Goal: Task Accomplishment & Management: Manage account settings

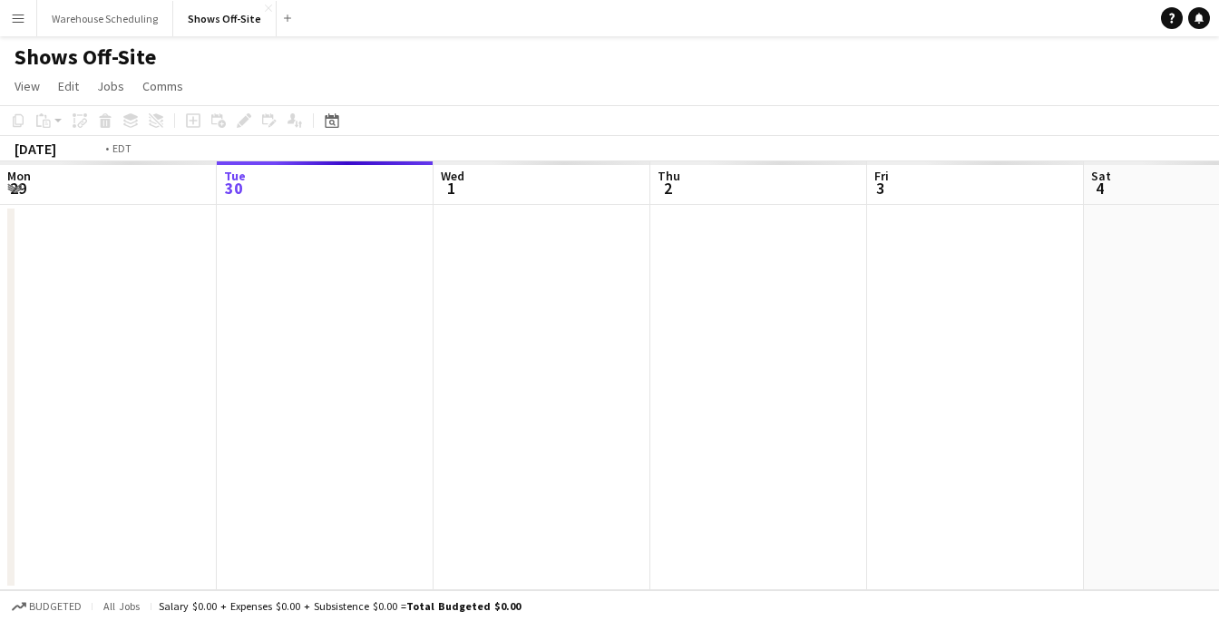
scroll to position [0, 624]
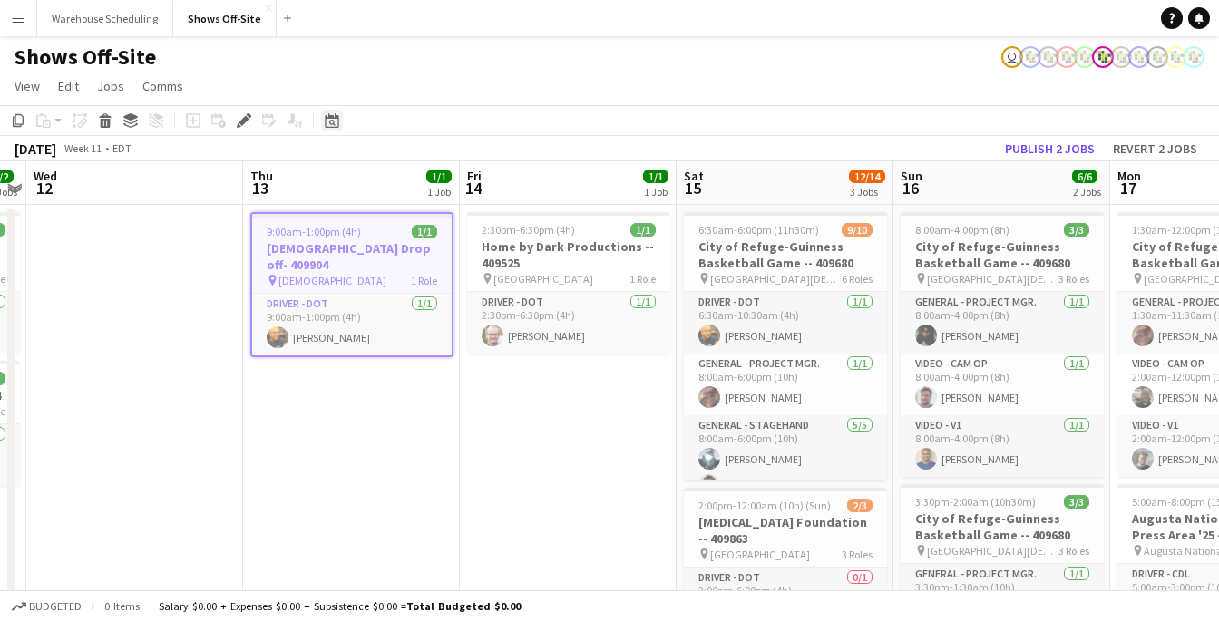
click at [333, 119] on icon at bounding box center [332, 120] width 14 height 15
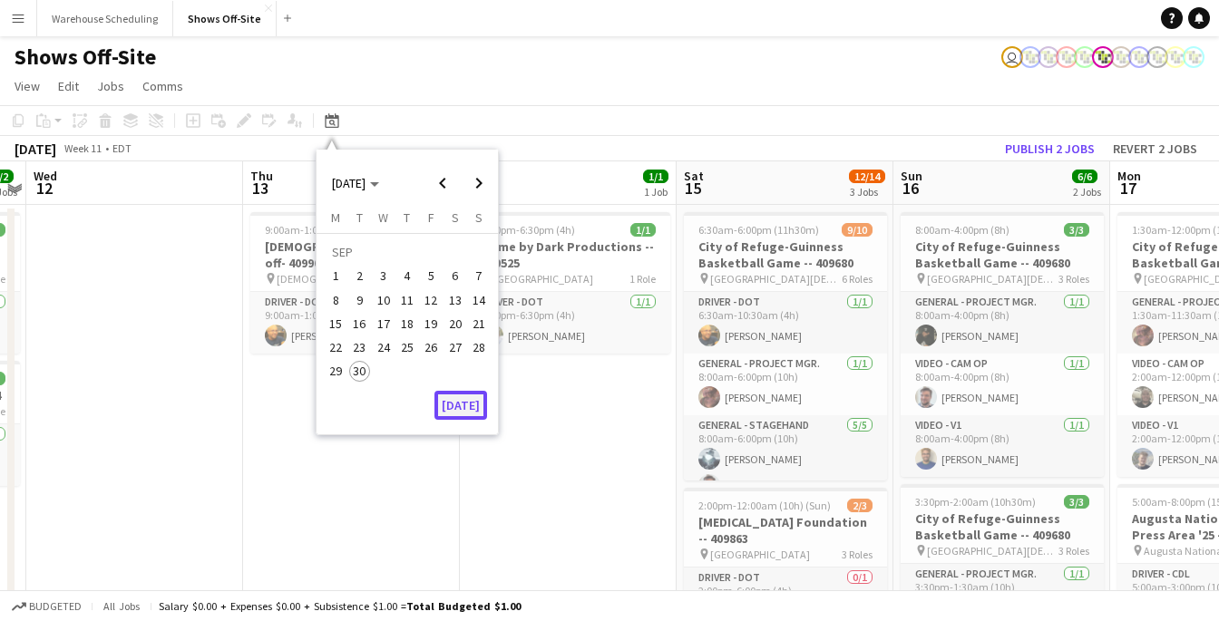
click at [445, 395] on button "[DATE]" at bounding box center [460, 405] width 53 height 29
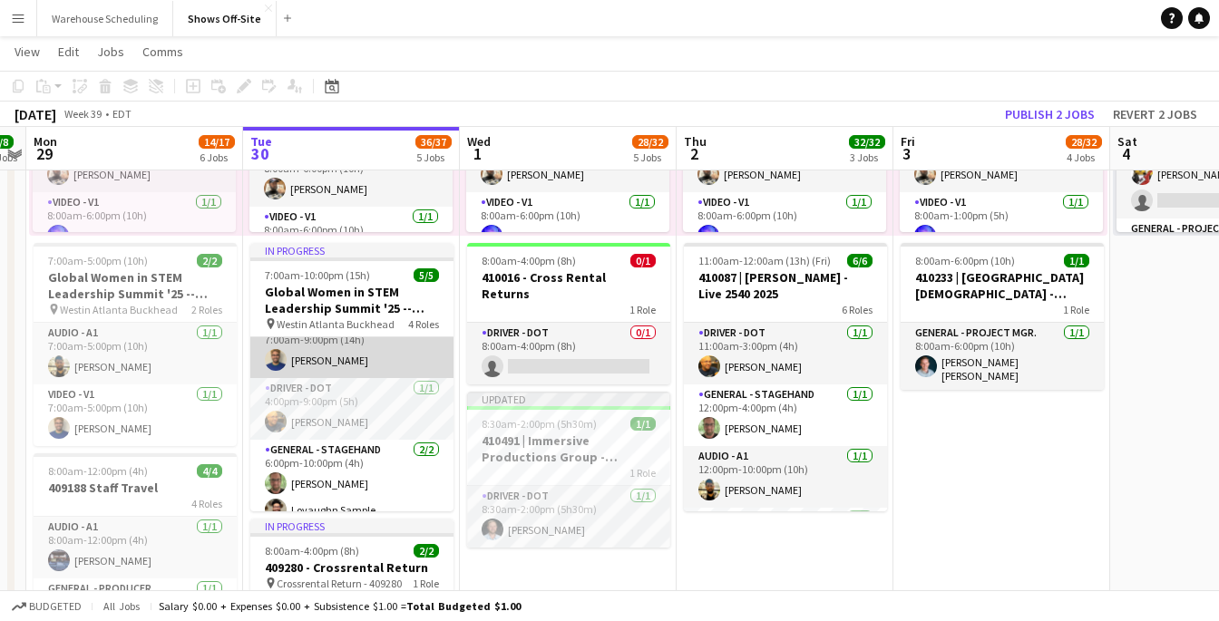
scroll to position [99, 0]
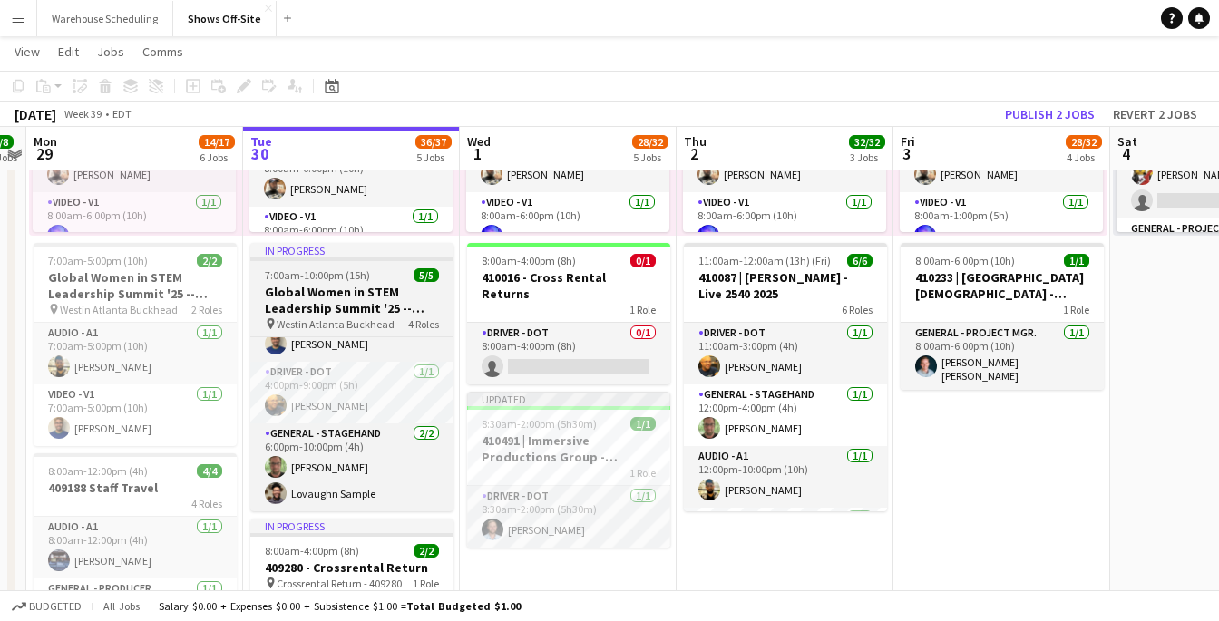
click at [360, 308] on h3 "Global Women in STEM Leadership Summit '25 -- 409423" at bounding box center [351, 300] width 203 height 33
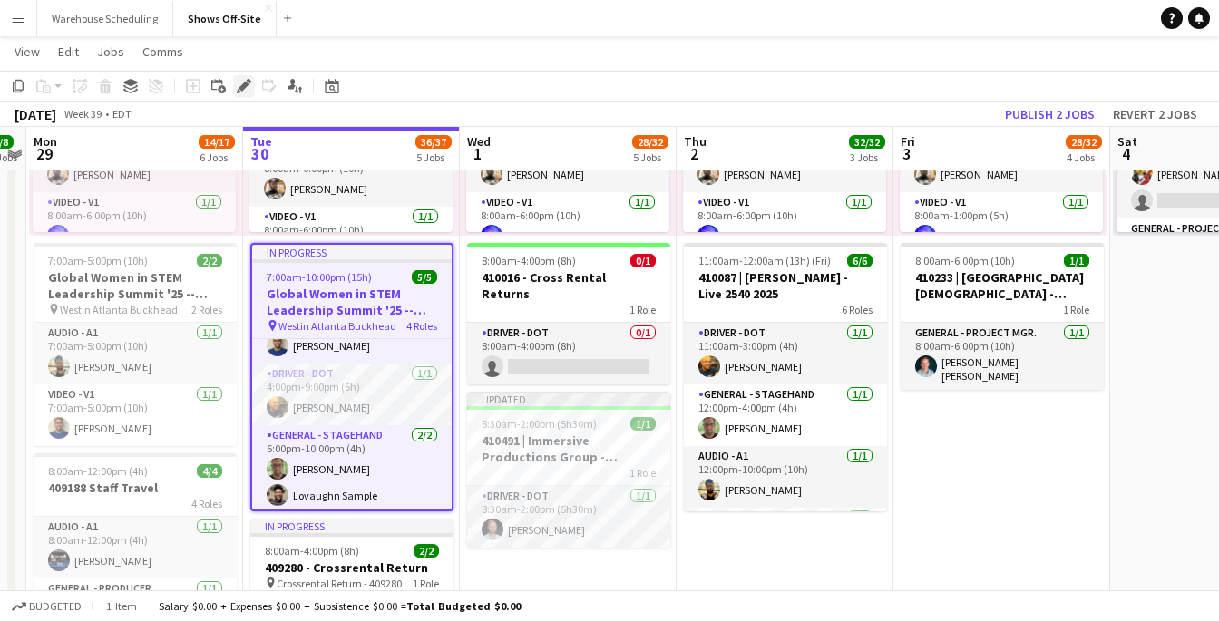
click at [241, 85] on icon at bounding box center [243, 87] width 10 height 10
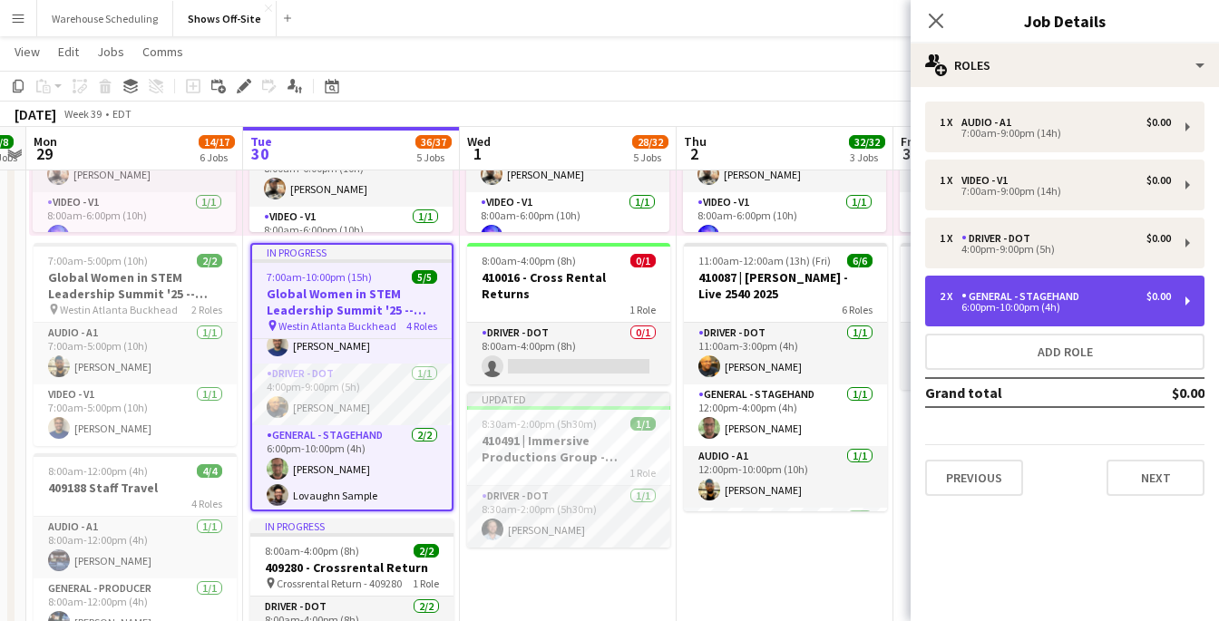
click at [1036, 299] on div "General - Stagehand" at bounding box center [1023, 296] width 125 height 13
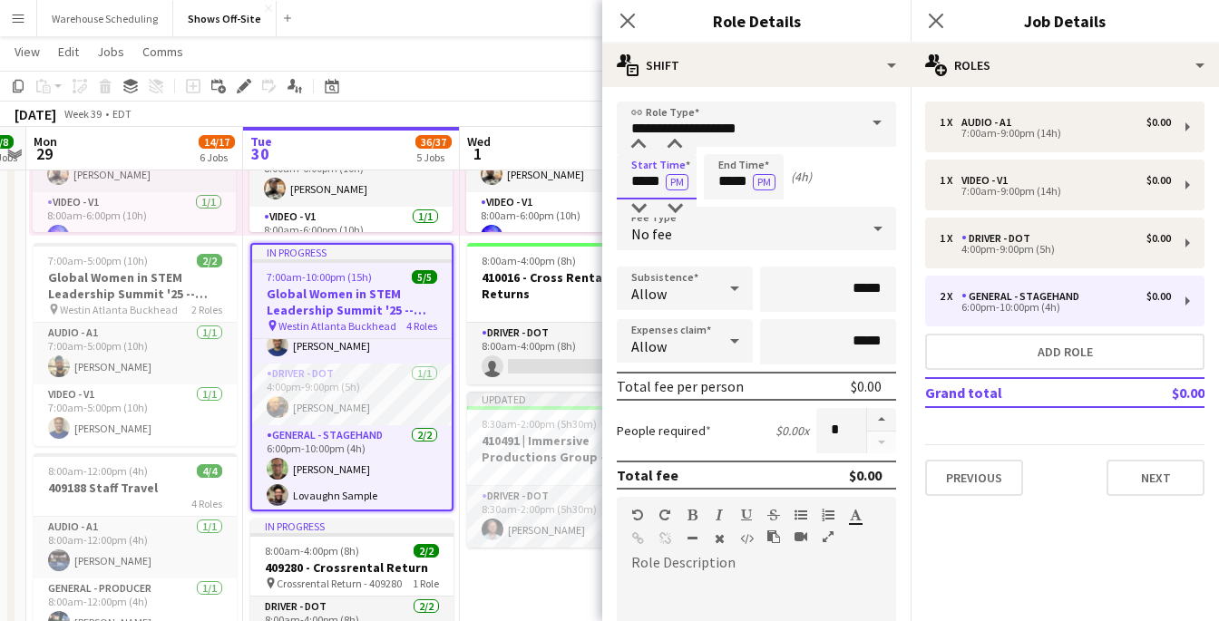
click at [645, 178] on input "*****" at bounding box center [657, 176] width 80 height 45
click at [638, 210] on div at bounding box center [638, 208] width 36 height 18
click at [674, 146] on div at bounding box center [675, 145] width 36 height 18
type input "*****"
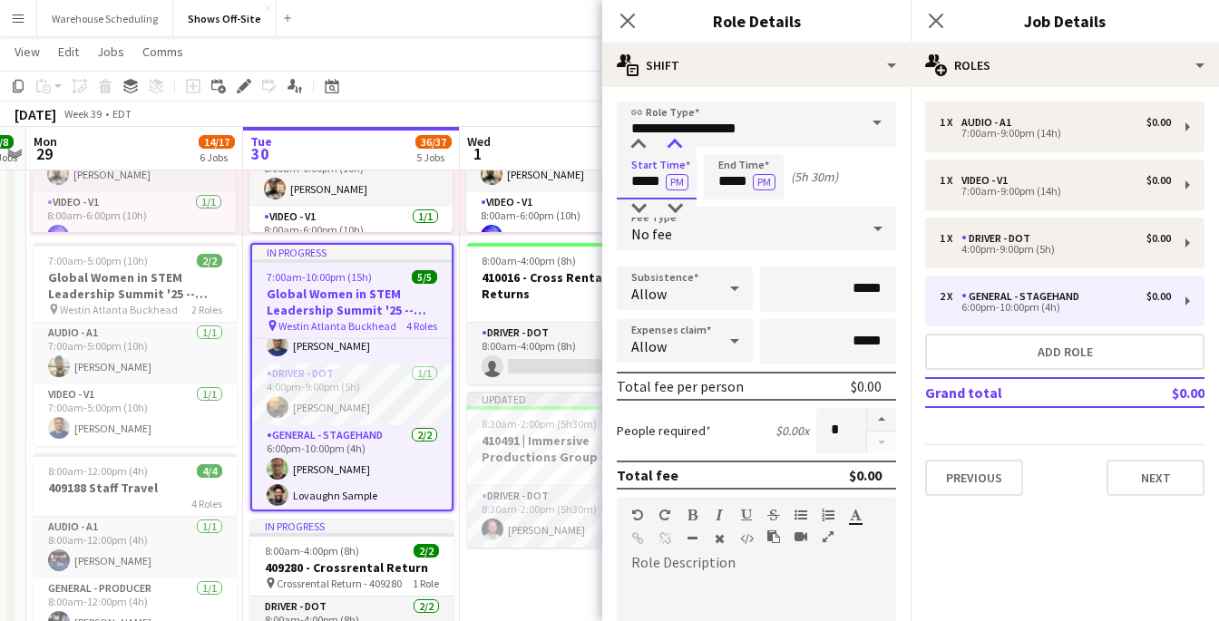
click at [674, 147] on div at bounding box center [675, 145] width 36 height 18
click at [725, 182] on input "*****" at bounding box center [744, 176] width 80 height 45
click at [755, 217] on div at bounding box center [762, 208] width 36 height 18
click at [755, 216] on div at bounding box center [762, 208] width 36 height 18
type input "*****"
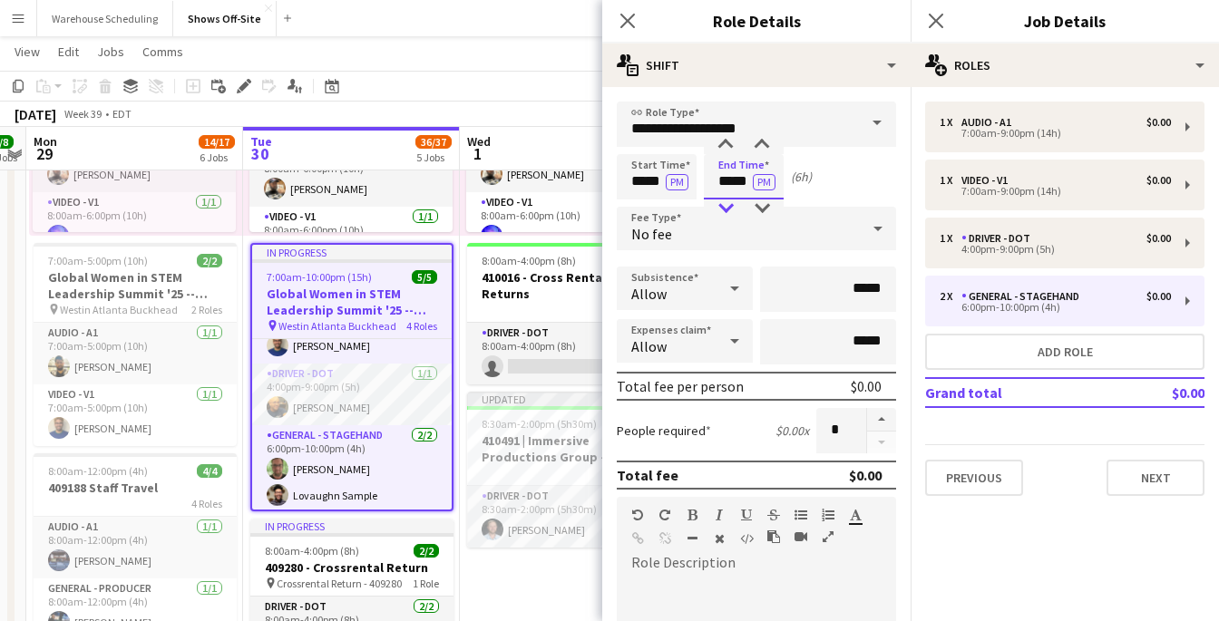
click at [721, 211] on div at bounding box center [725, 208] width 36 height 18
click at [616, 23] on app-icon "Close pop-in" at bounding box center [628, 21] width 26 height 26
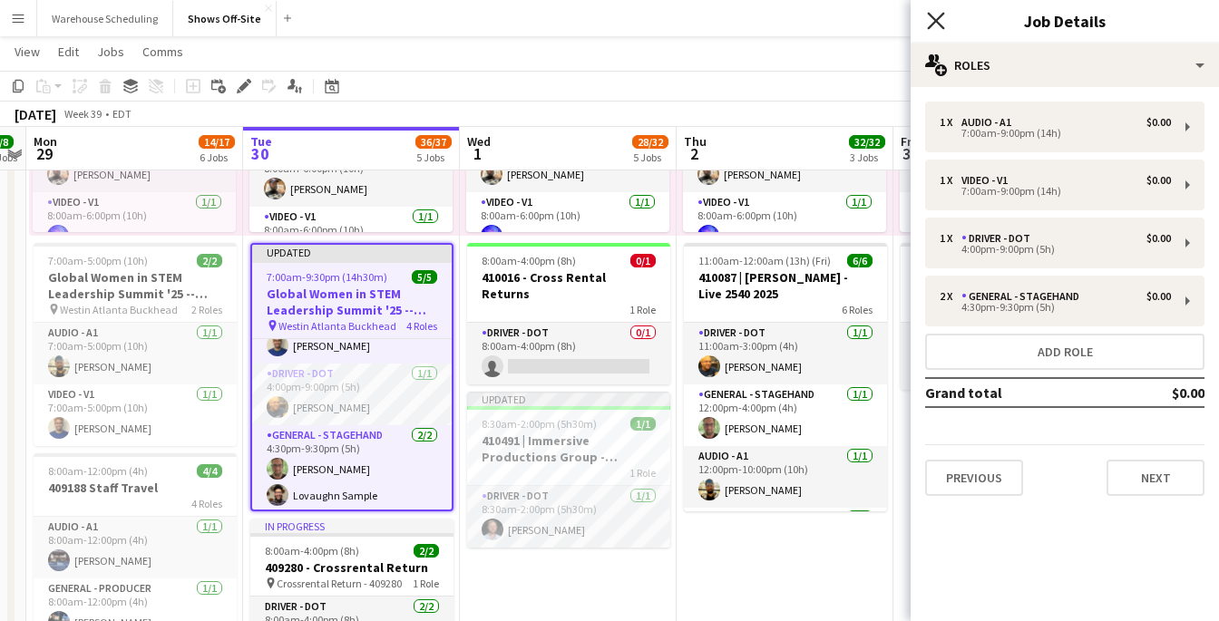
click at [938, 23] on icon at bounding box center [935, 20] width 17 height 17
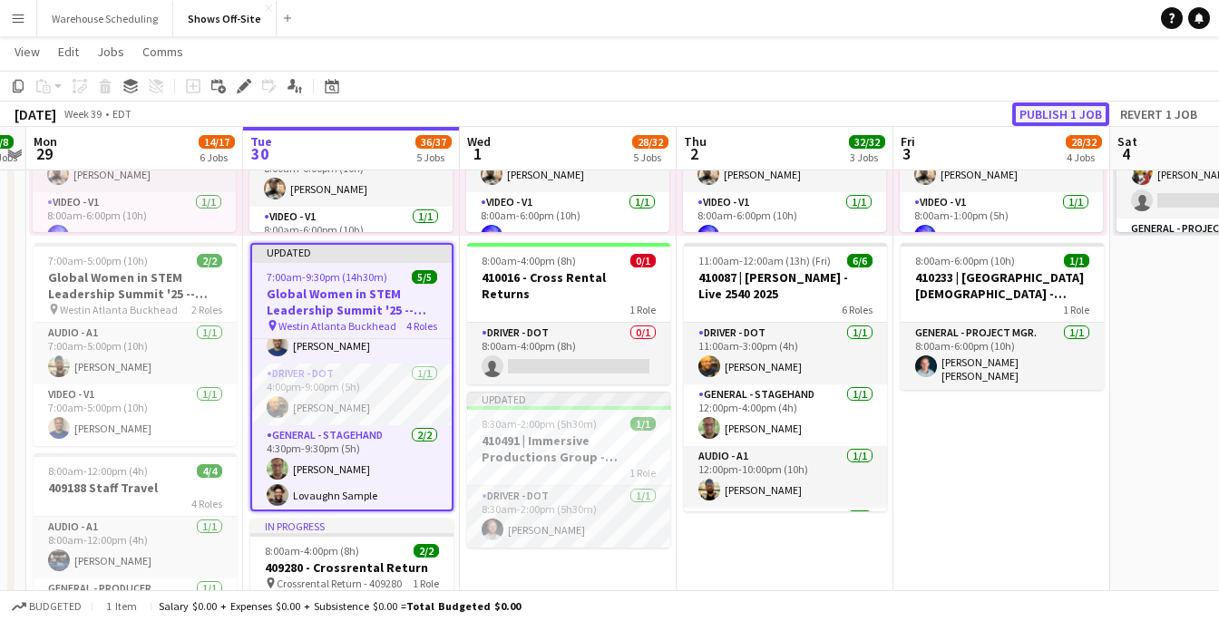
click at [1085, 113] on button "Publish 1 job" at bounding box center [1060, 114] width 97 height 24
click at [340, 79] on div "Date picker" at bounding box center [332, 86] width 22 height 22
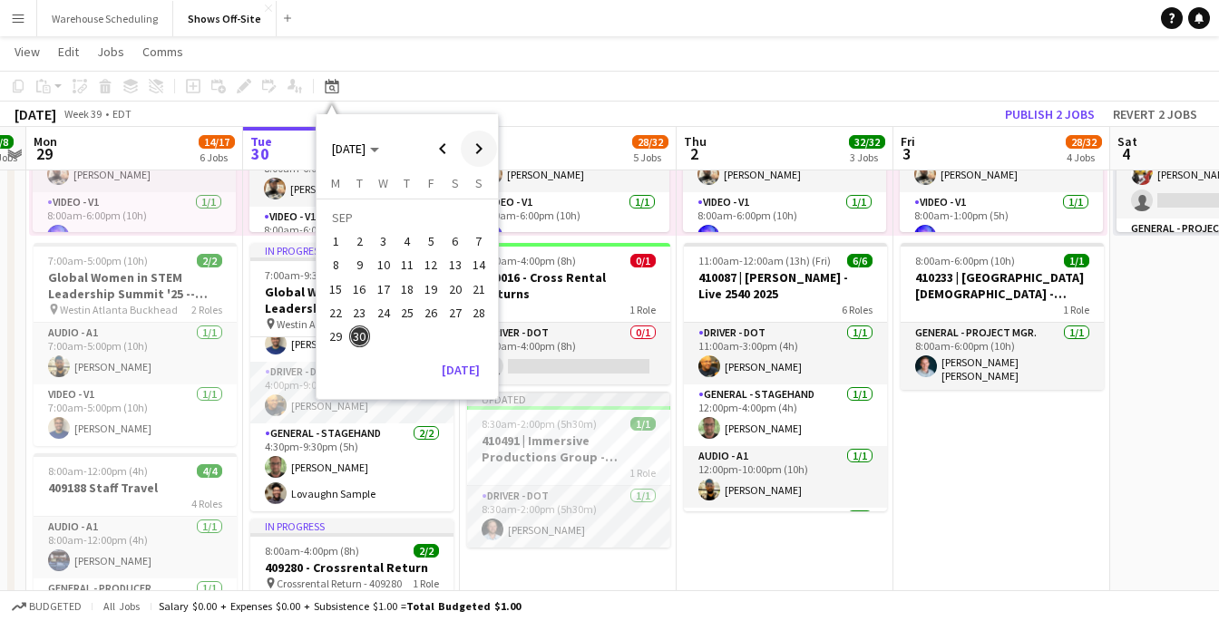
click at [475, 148] on span "Next month" at bounding box center [479, 149] width 36 height 36
click at [359, 315] on span "21" at bounding box center [360, 313] width 22 height 22
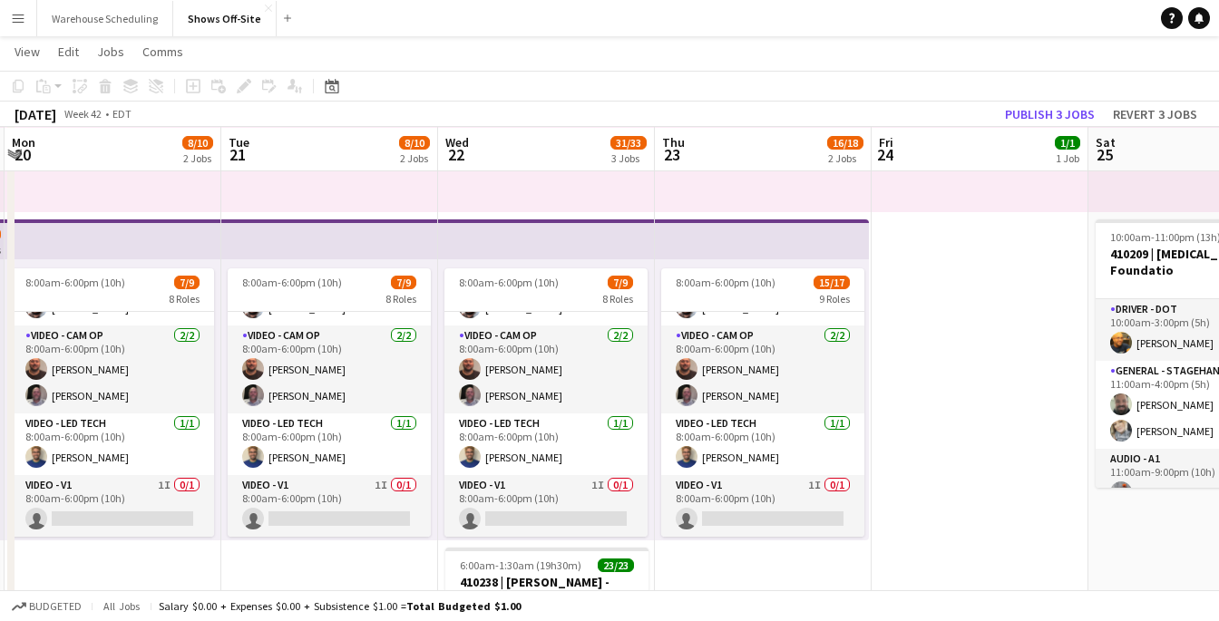
scroll to position [0, 0]
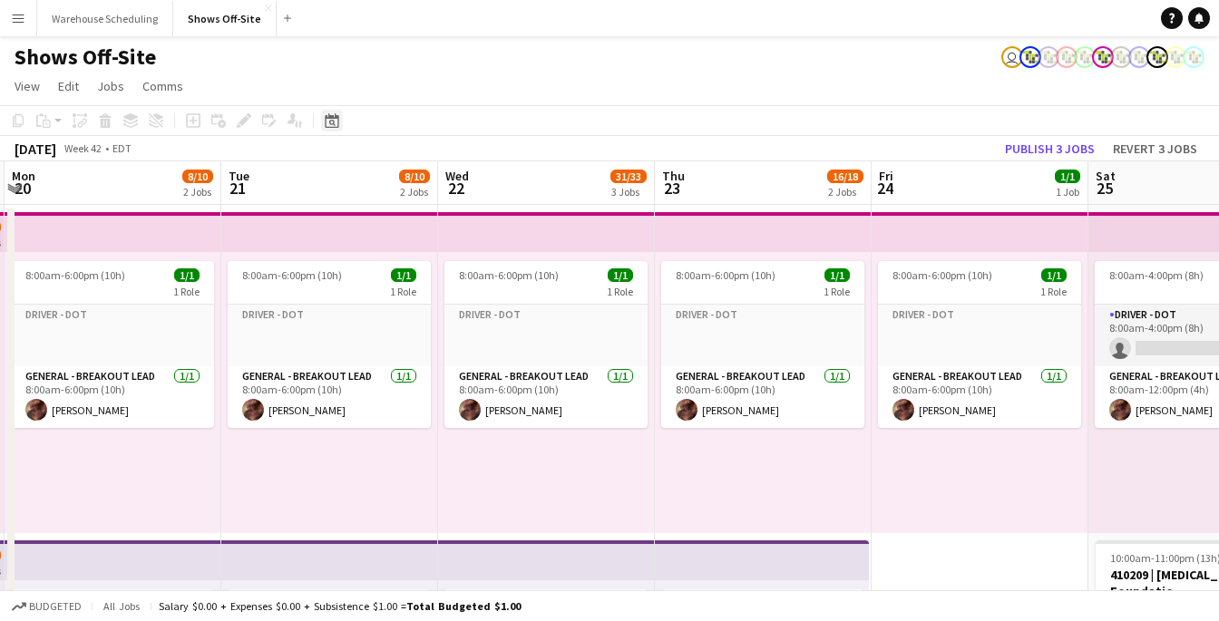
click at [334, 119] on icon "Date picker" at bounding box center [332, 120] width 15 height 15
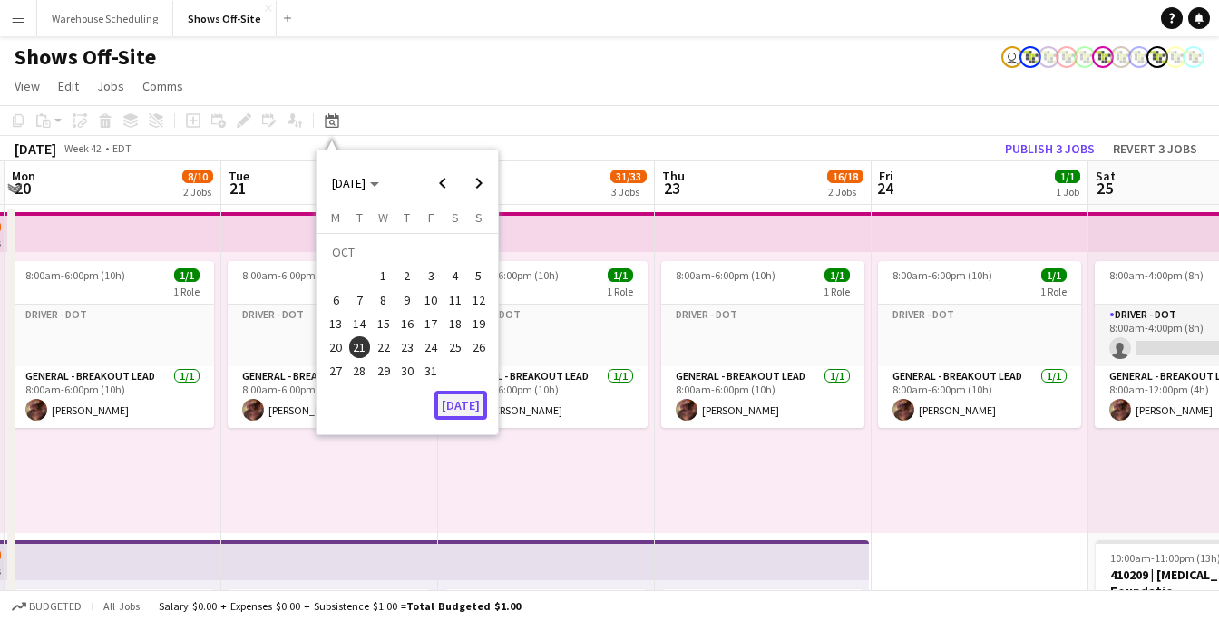
click at [466, 413] on button "[DATE]" at bounding box center [460, 405] width 53 height 29
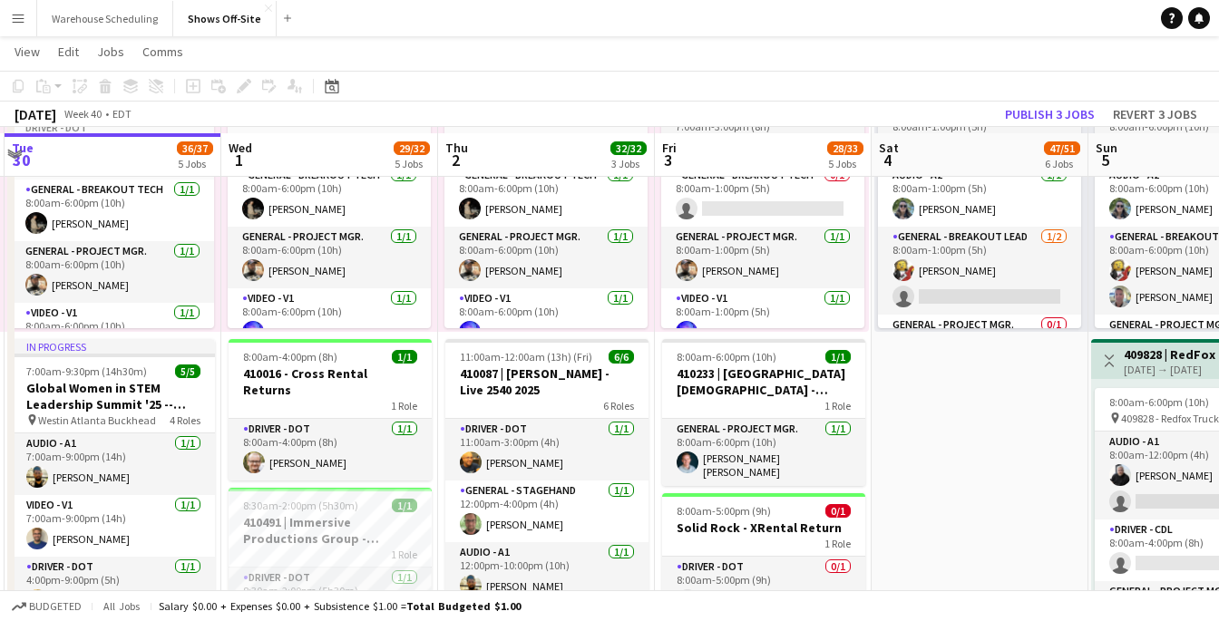
scroll to position [863, 0]
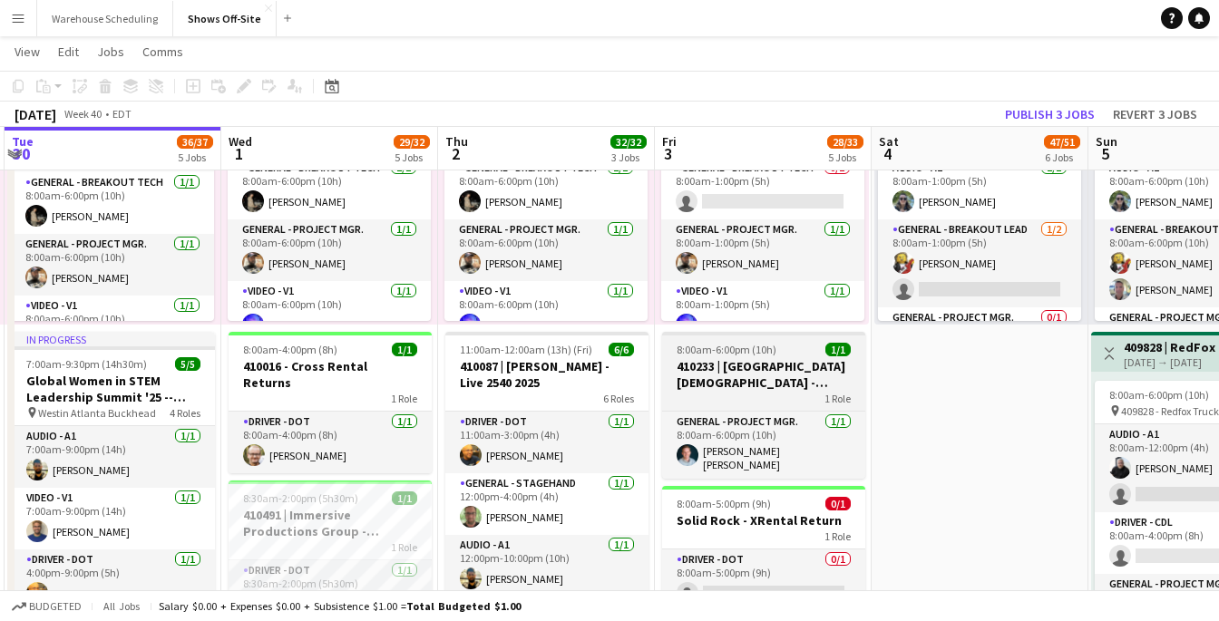
click at [705, 371] on h3 "410233 | [GEOGRAPHIC_DATA][DEMOGRAPHIC_DATA] - Frequency Camp FFA 2025" at bounding box center [763, 374] width 203 height 33
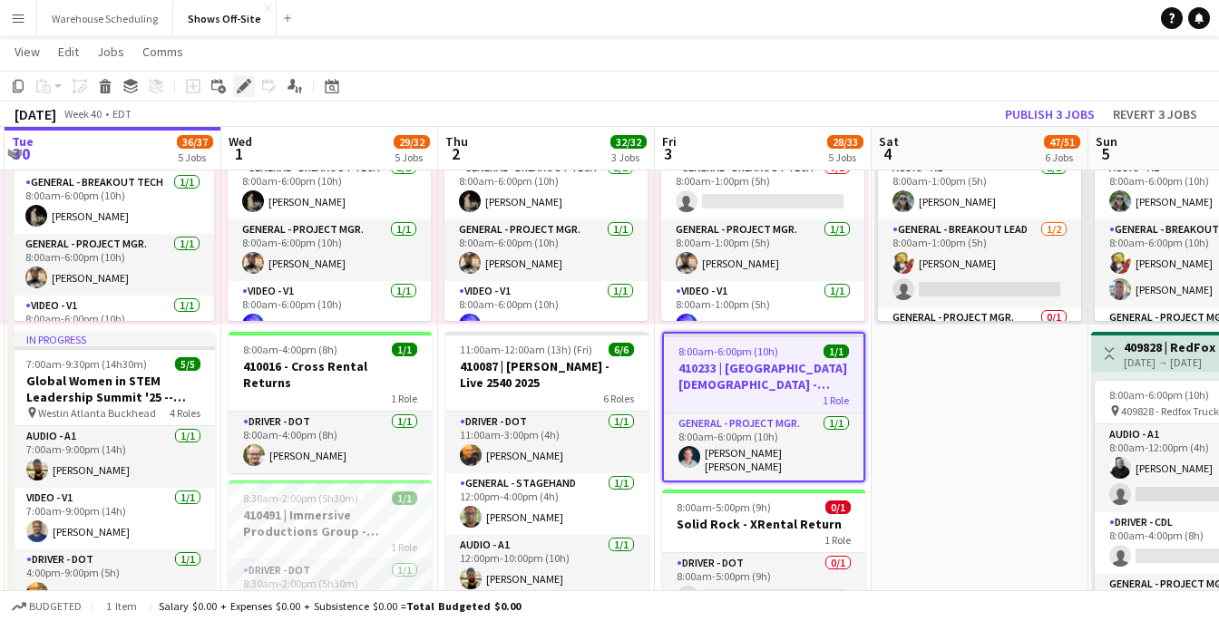
click at [237, 91] on icon "Edit" at bounding box center [244, 86] width 15 height 15
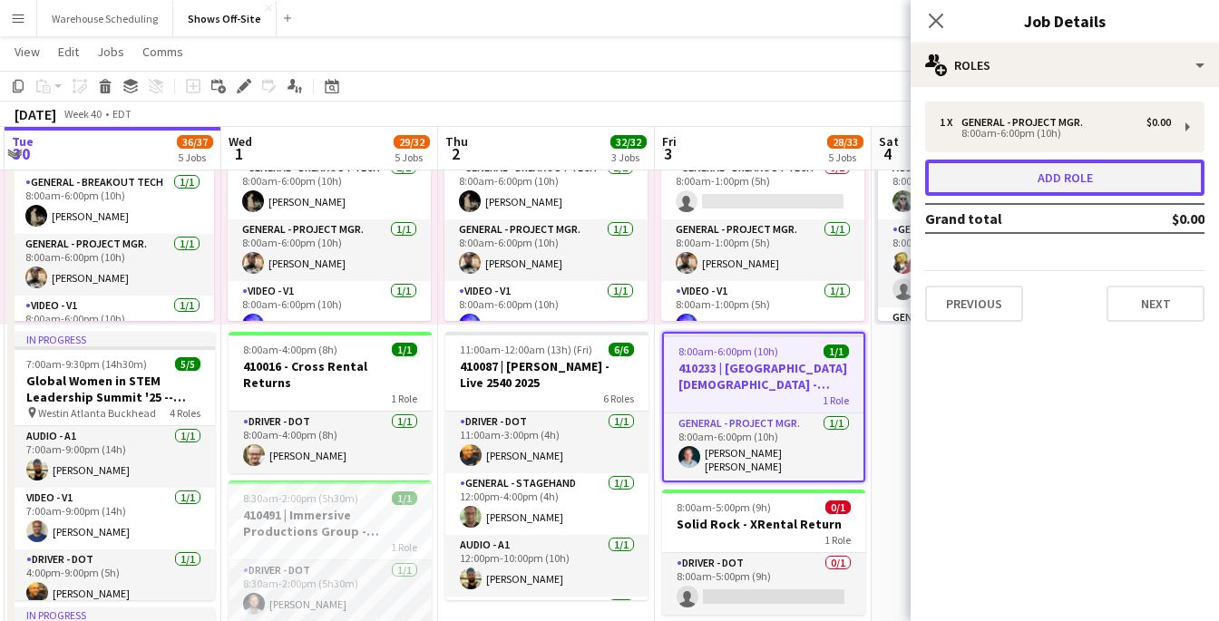
click at [968, 174] on button "Add role" at bounding box center [1064, 178] width 279 height 36
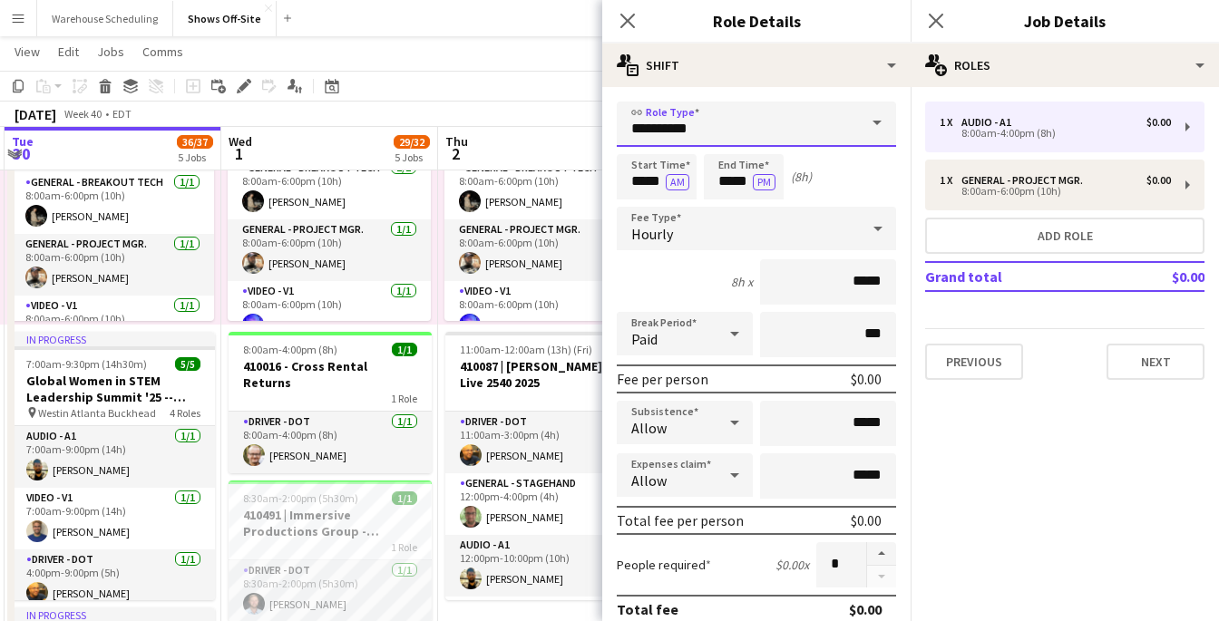
drag, startPoint x: 759, startPoint y: 146, endPoint x: 559, endPoint y: 145, distance: 200.4
drag, startPoint x: 702, startPoint y: 131, endPoint x: 590, endPoint y: 131, distance: 111.5
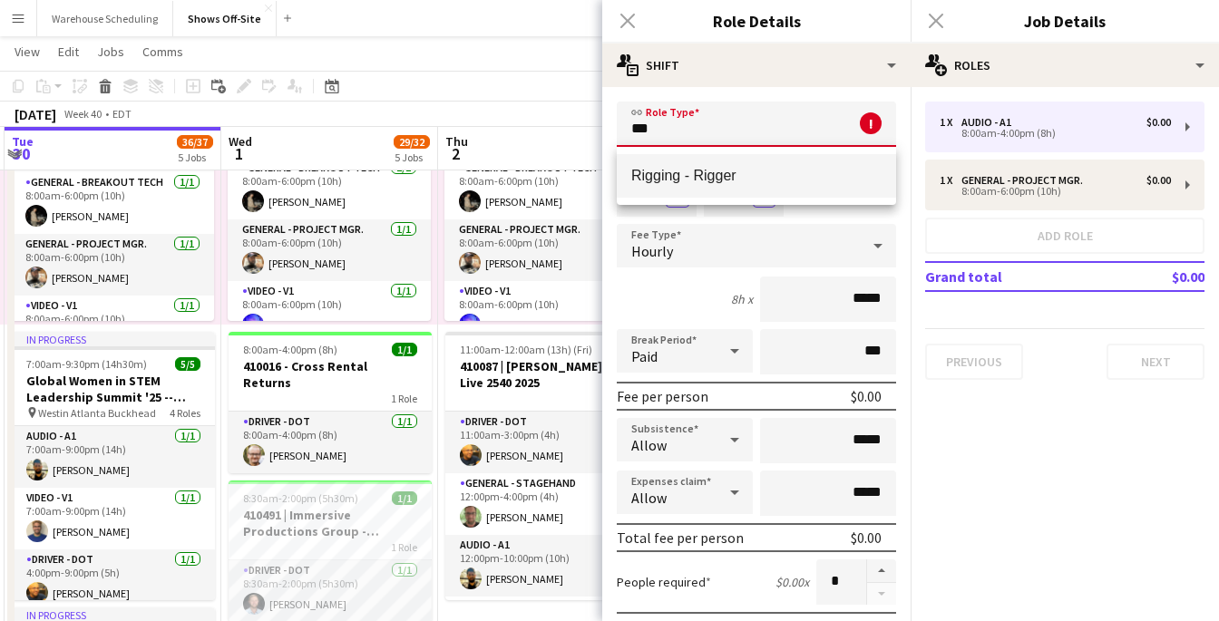
click at [680, 180] on span "Rigging - Rigger" at bounding box center [756, 175] width 250 height 17
type input "**********"
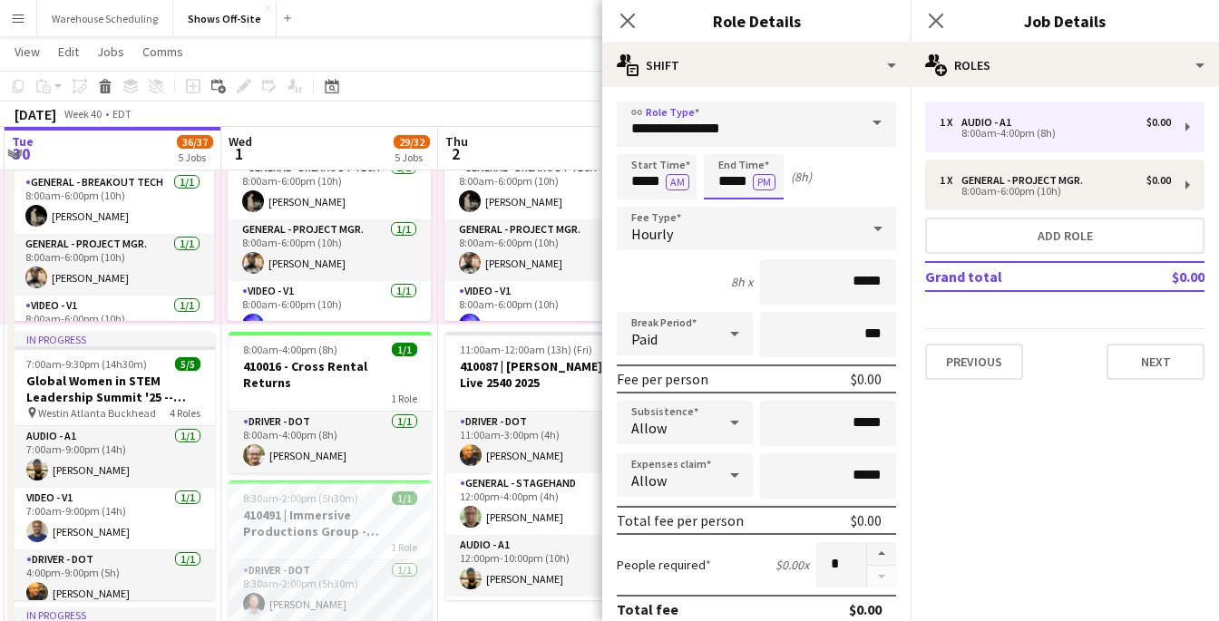
click at [727, 173] on input "*****" at bounding box center [744, 176] width 80 height 45
click at [725, 147] on div at bounding box center [725, 145] width 36 height 18
type input "*****"
click at [725, 146] on div at bounding box center [725, 145] width 36 height 18
click at [624, 21] on icon "Close pop-in" at bounding box center [626, 20] width 17 height 17
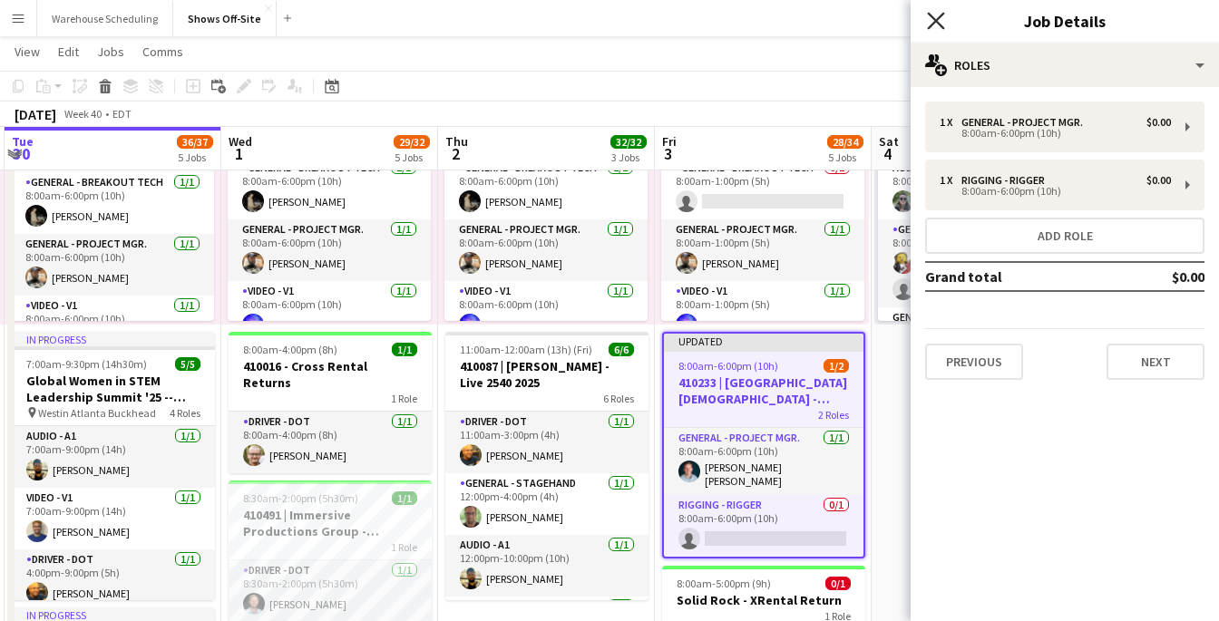
click at [934, 20] on icon "Close pop-in" at bounding box center [935, 20] width 17 height 17
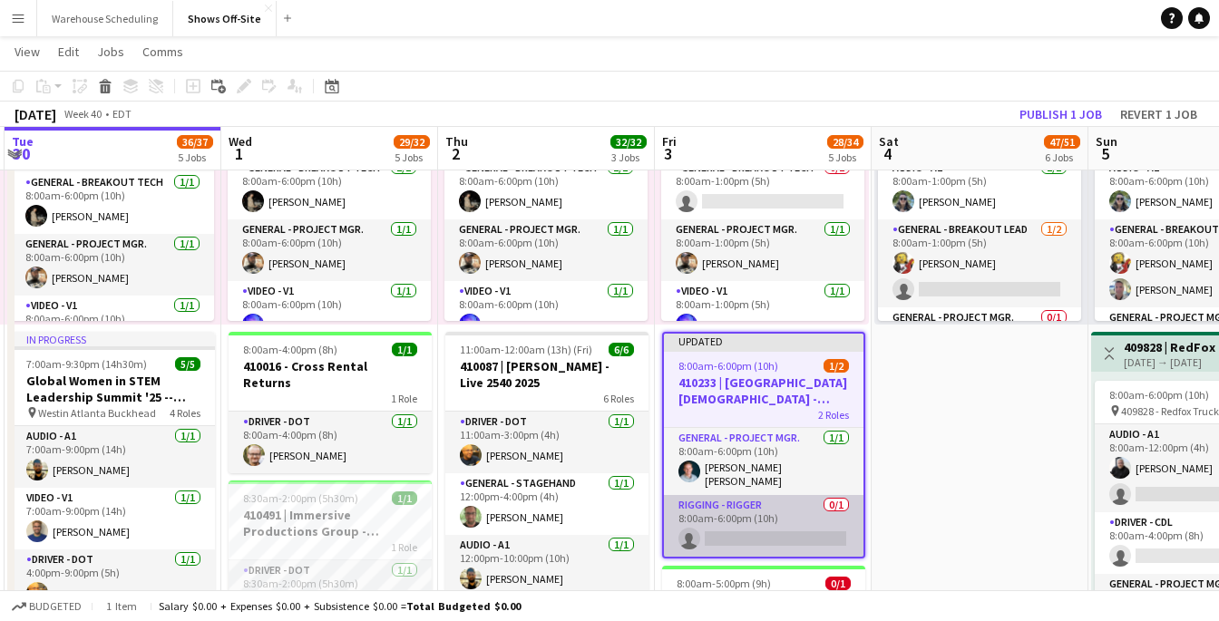
click at [779, 523] on app-card-role "Rigging - Rigger 0/1 8:00am-6:00pm (10h) single-neutral-actions" at bounding box center [763, 526] width 199 height 62
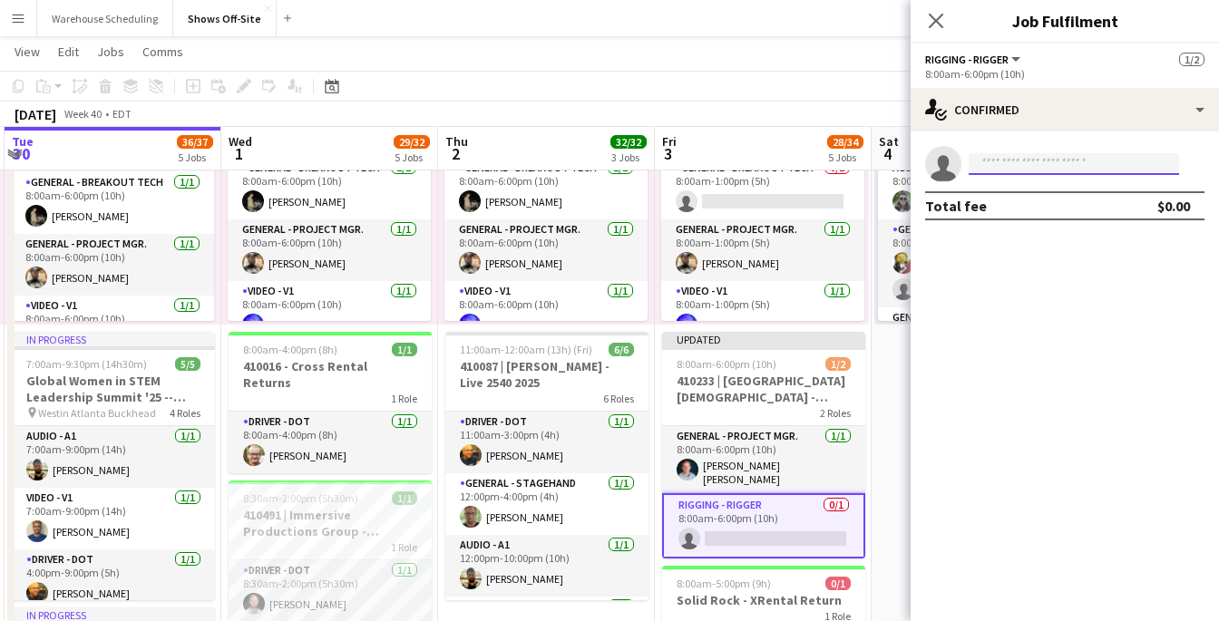
click at [1008, 169] on input at bounding box center [1073, 164] width 210 height 22
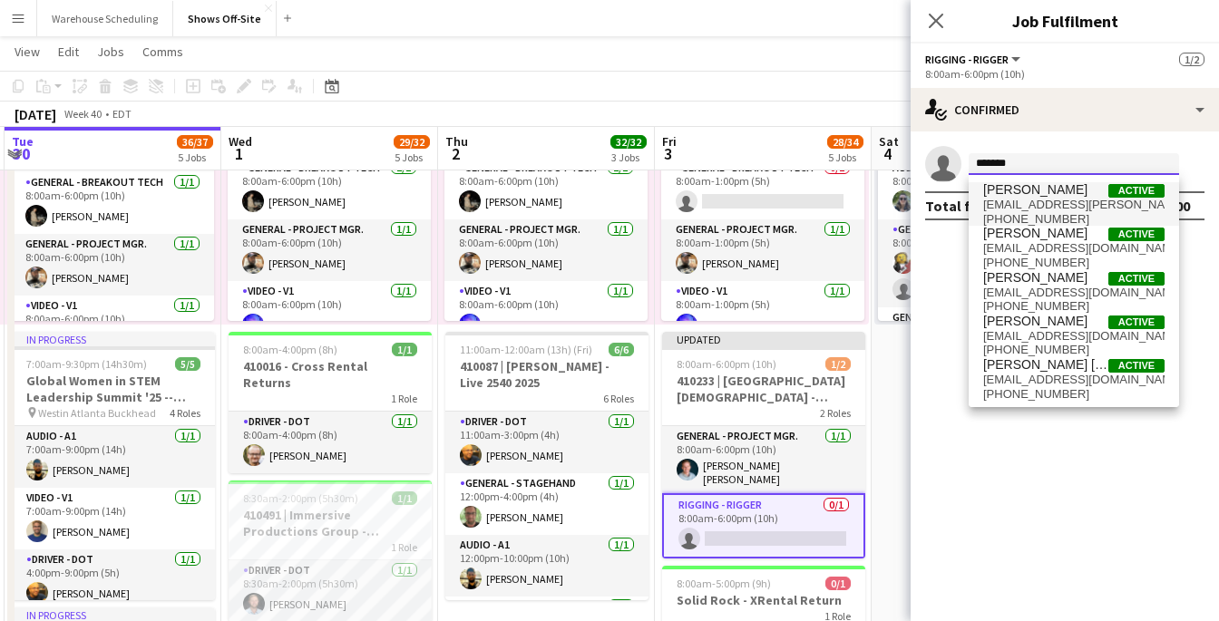
type input "*******"
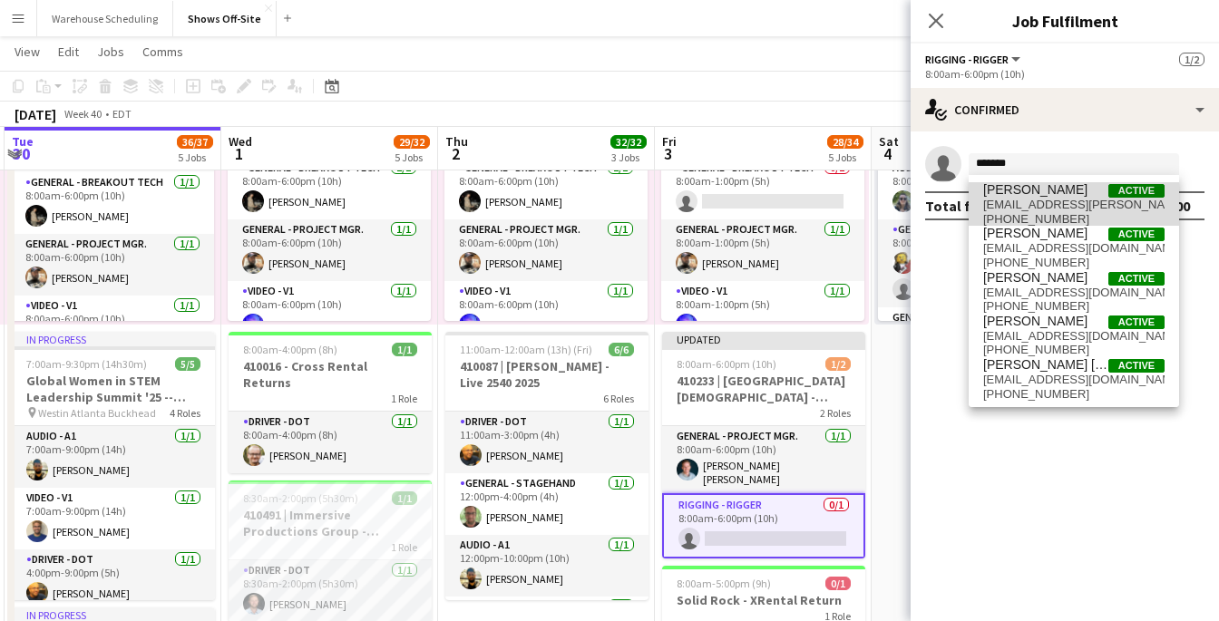
click at [1036, 189] on span "[PERSON_NAME]" at bounding box center [1035, 189] width 104 height 15
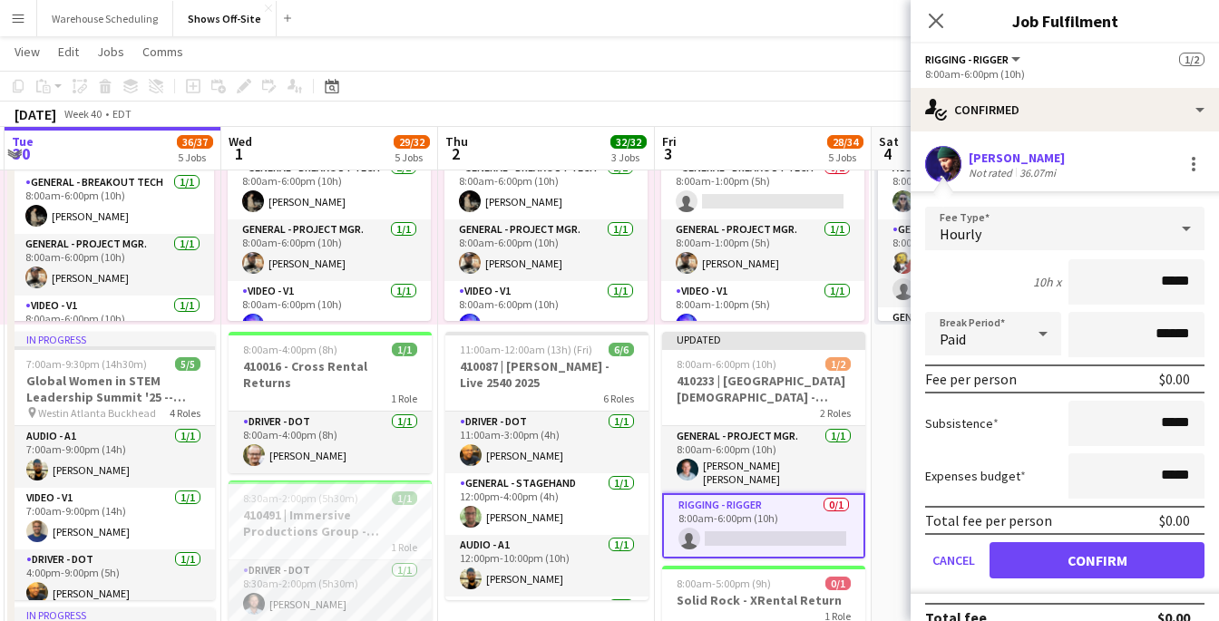
scroll to position [25, 0]
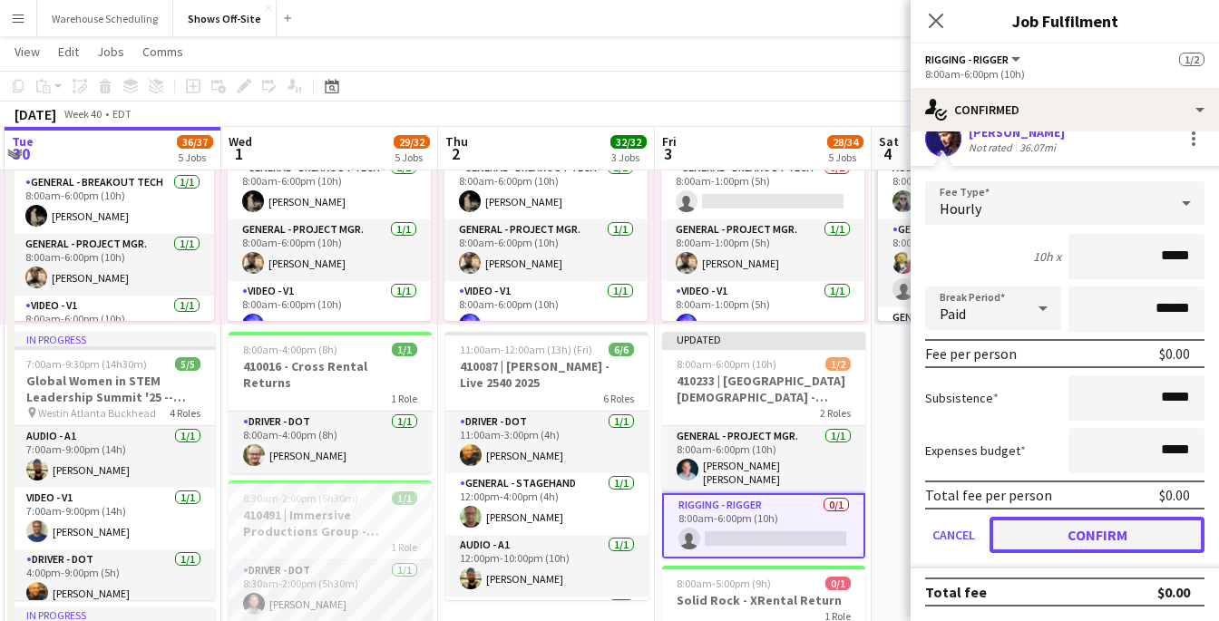
click at [1092, 531] on button "Confirm" at bounding box center [1096, 535] width 215 height 36
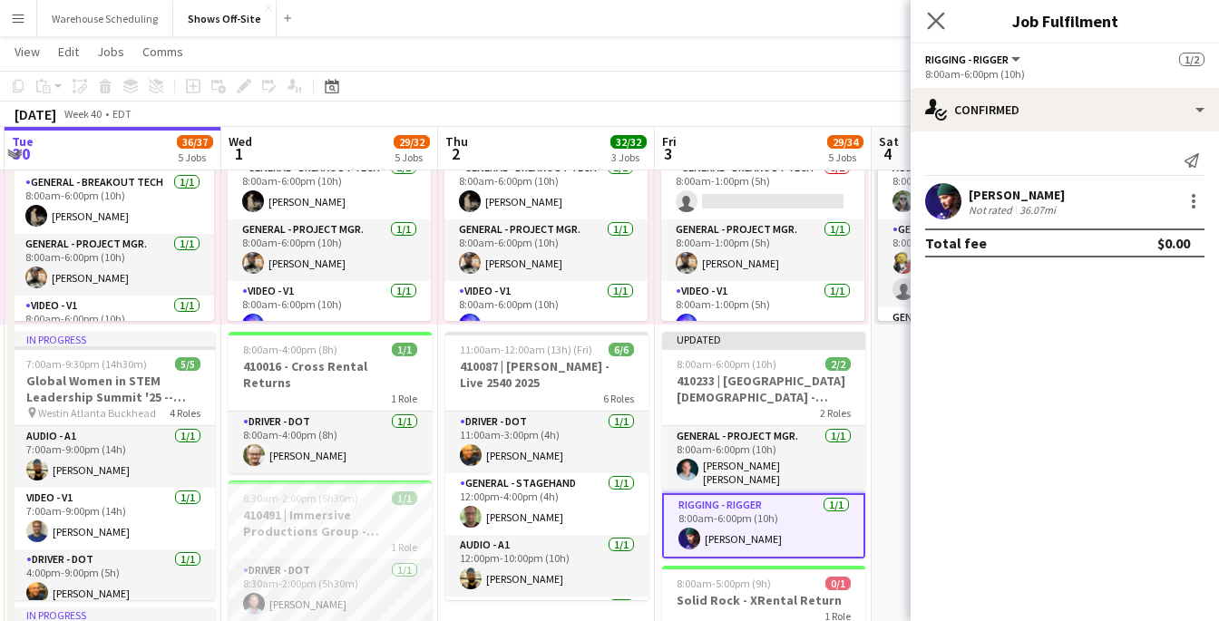
click at [941, 28] on app-icon "Close pop-in" at bounding box center [936, 21] width 26 height 26
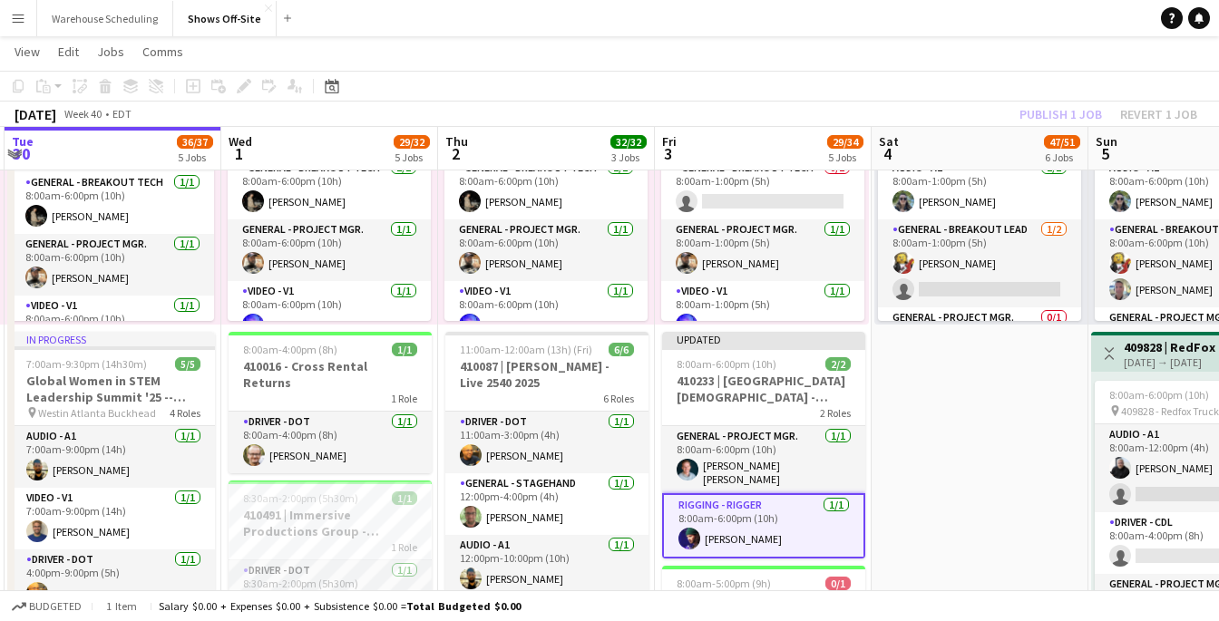
click at [1047, 106] on div "Publish 1 job Revert 1 job" at bounding box center [1107, 114] width 221 height 24
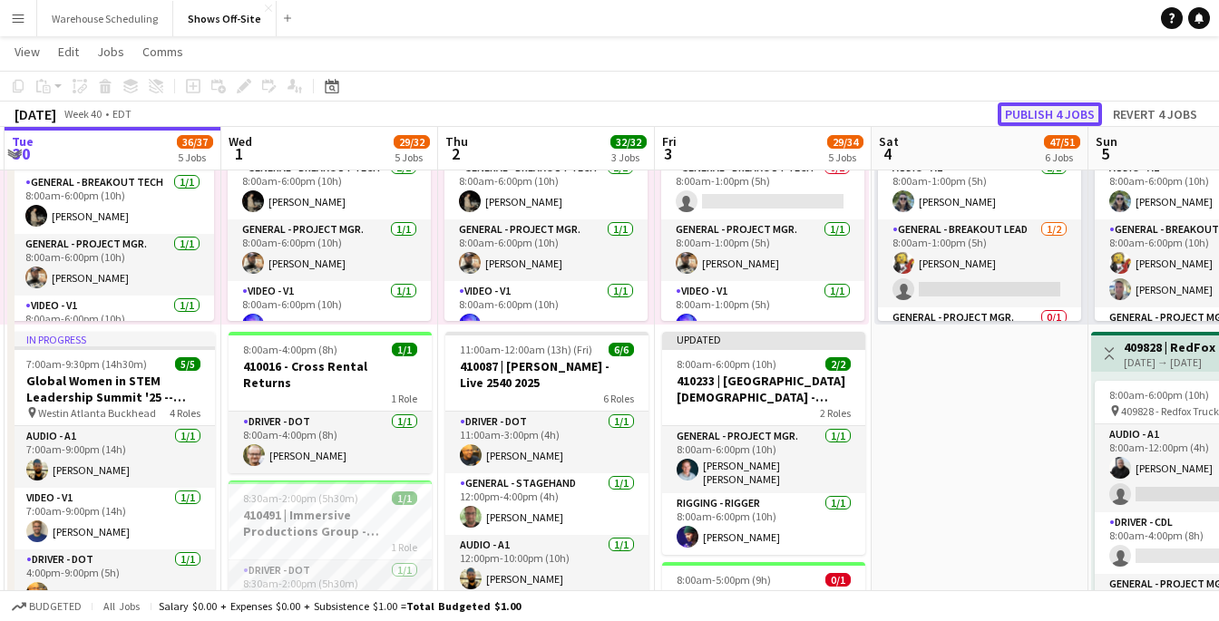
click at [1048, 110] on button "Publish 4 jobs" at bounding box center [1049, 114] width 104 height 24
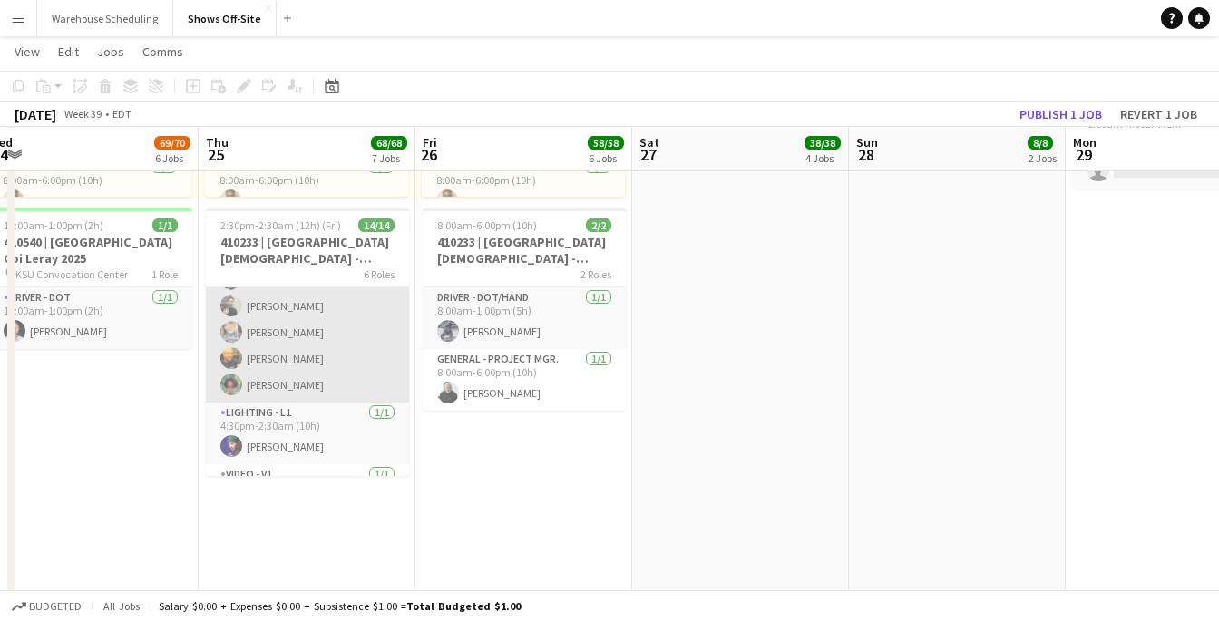
scroll to position [365, 0]
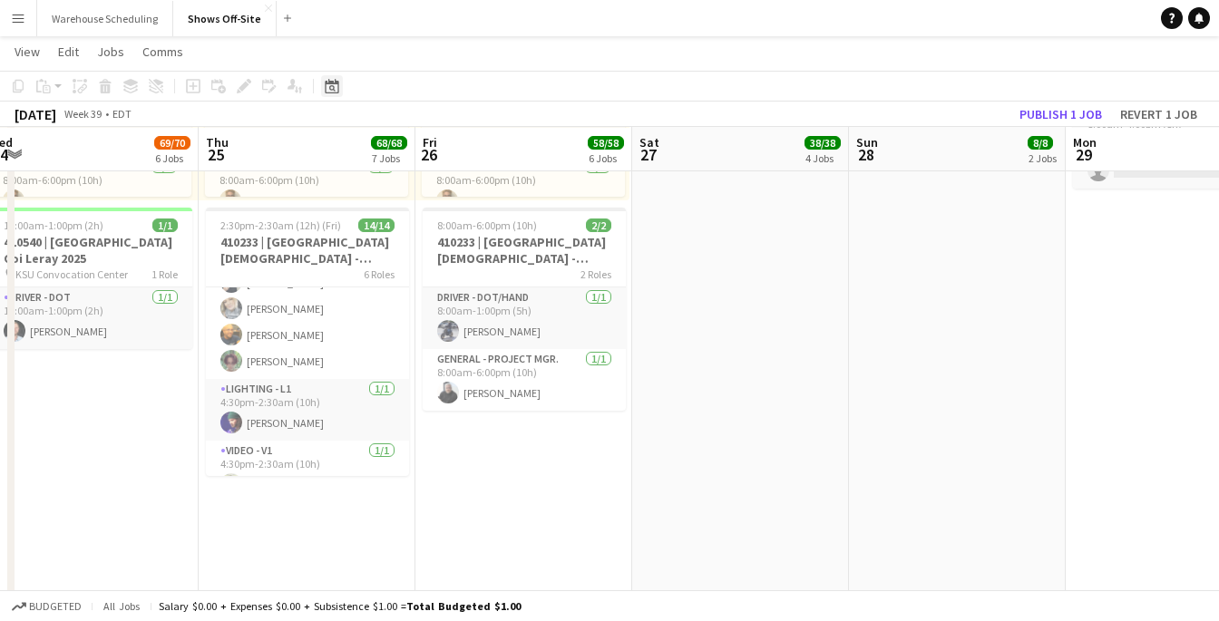
click at [326, 83] on icon at bounding box center [332, 86] width 14 height 15
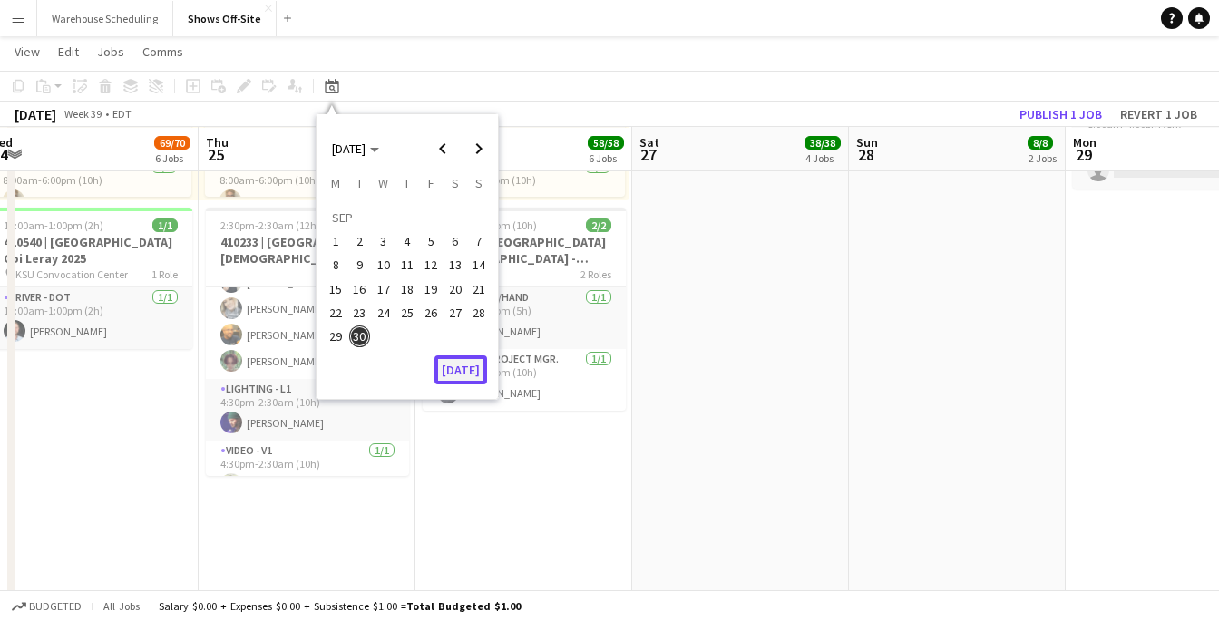
click at [464, 364] on button "[DATE]" at bounding box center [460, 369] width 53 height 29
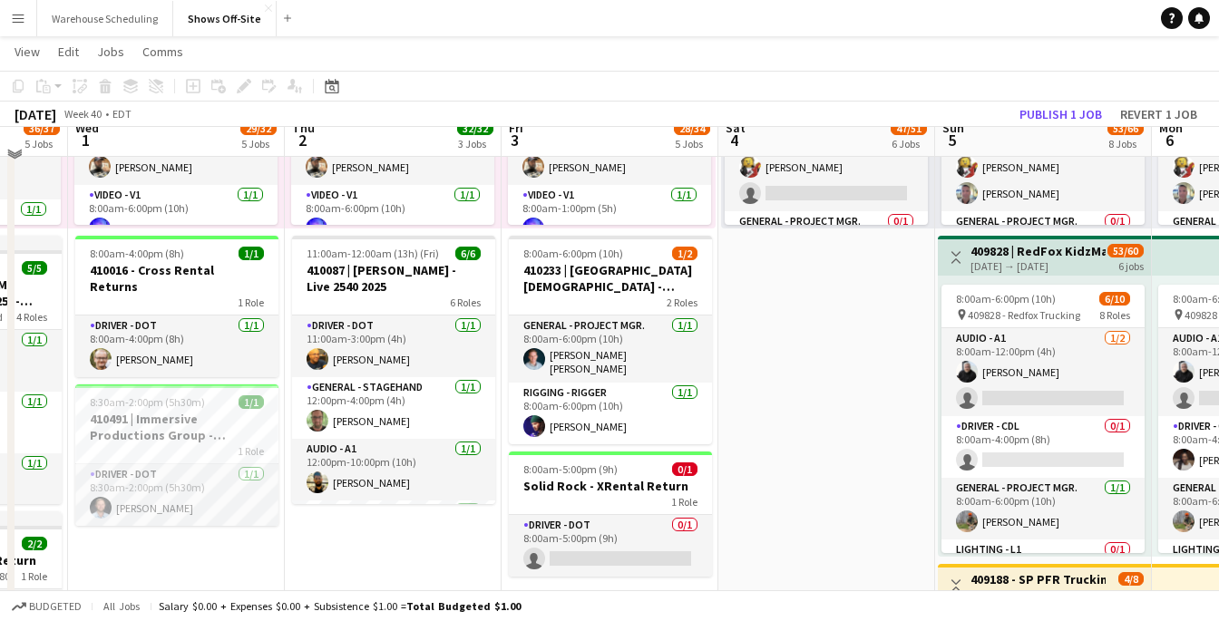
scroll to position [949, 0]
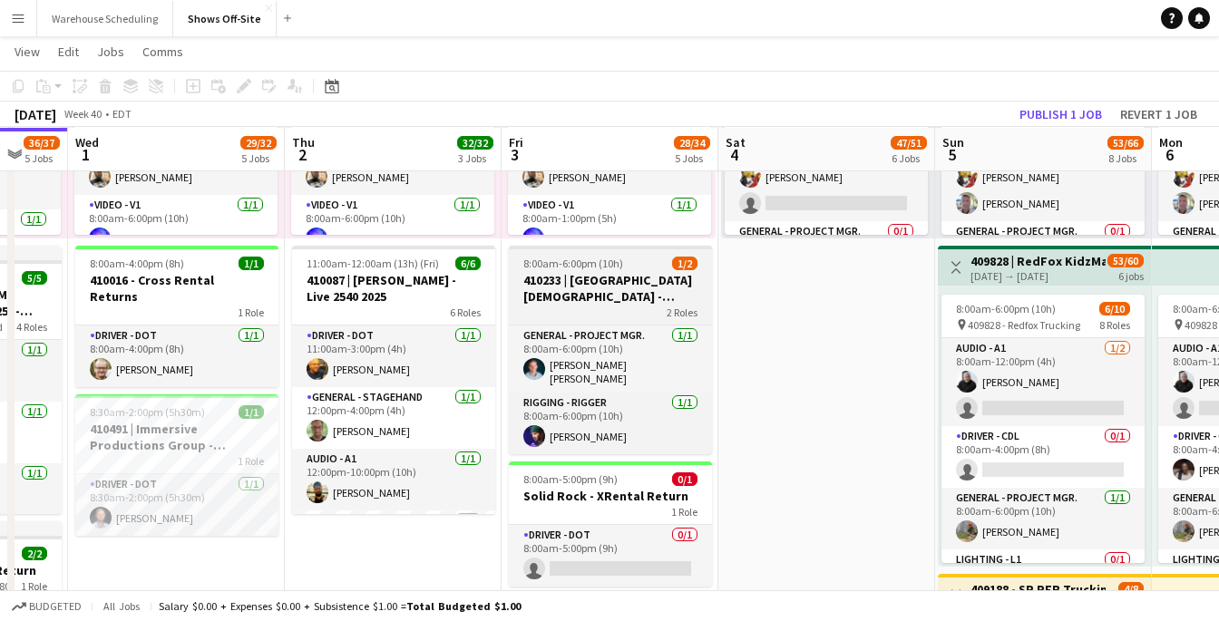
click at [562, 282] on h3 "410233 | [GEOGRAPHIC_DATA][DEMOGRAPHIC_DATA] - Frequency Camp FFA 2025" at bounding box center [610, 288] width 203 height 33
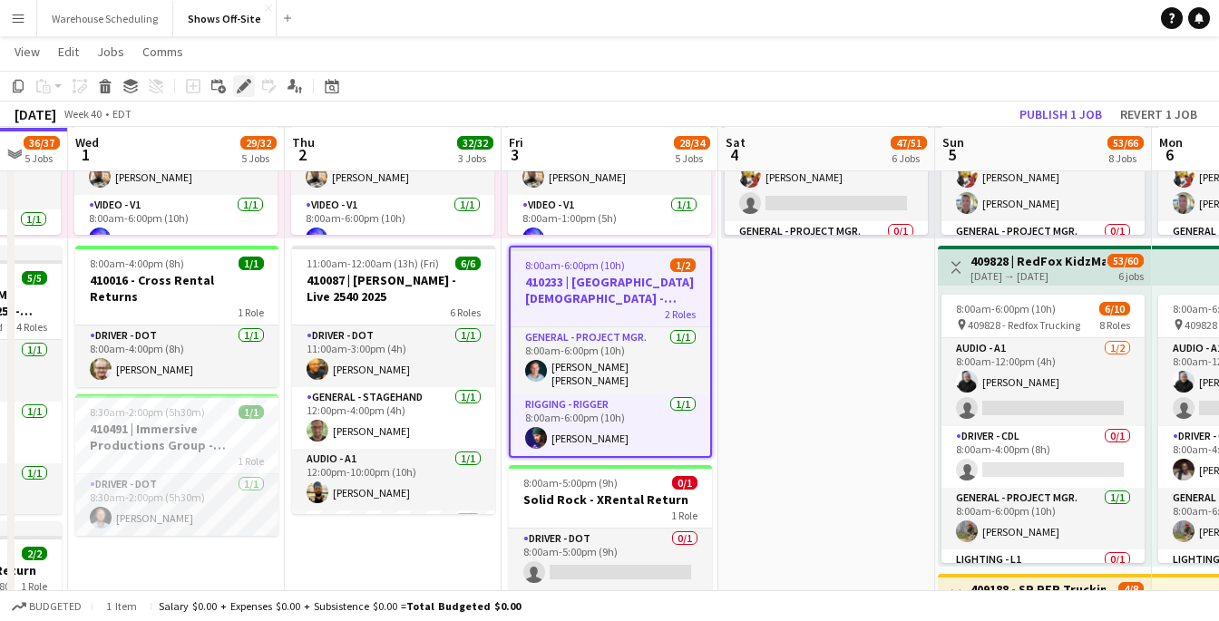
click at [238, 87] on icon "Edit" at bounding box center [244, 86] width 15 height 15
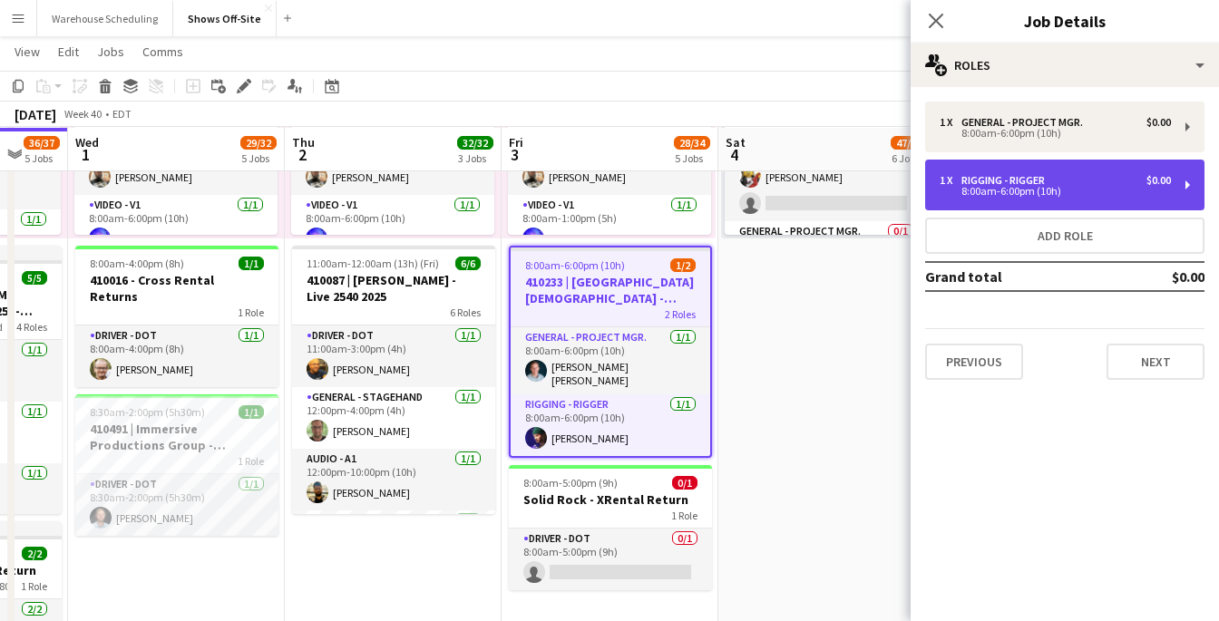
click at [1036, 179] on div "Rigging - Rigger" at bounding box center [1006, 180] width 91 height 13
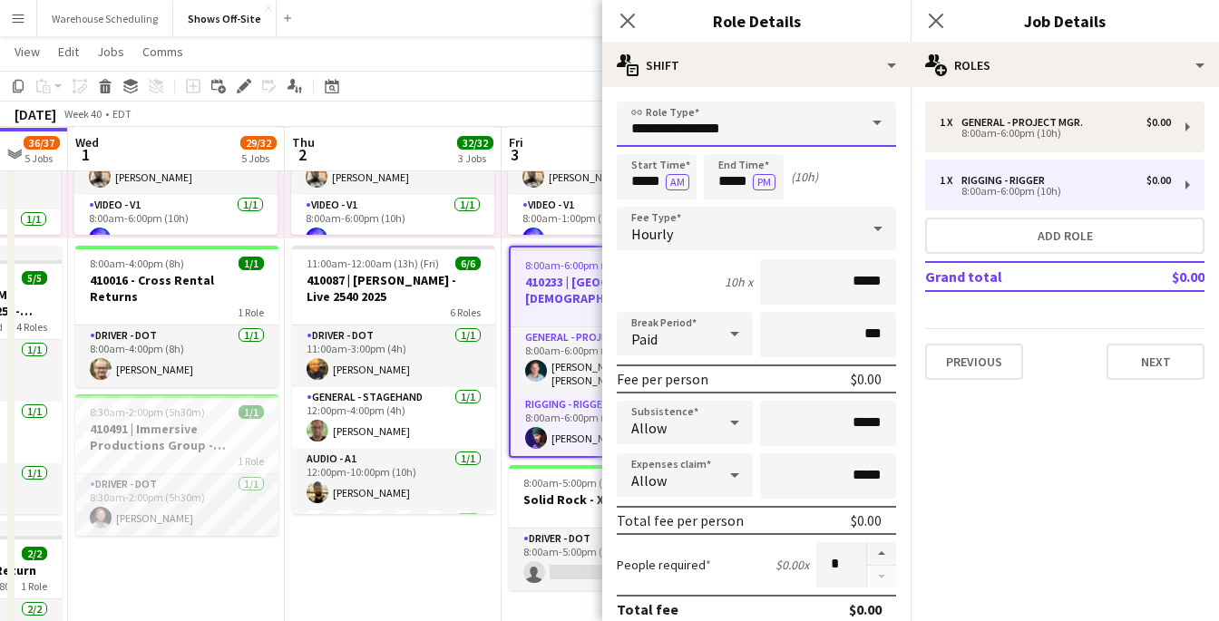
drag, startPoint x: 739, startPoint y: 127, endPoint x: 567, endPoint y: 127, distance: 172.3
click at [567, 127] on body "Menu Boards Boards Boards All jobs Status Workforce Workforce My Workforce Recr…" at bounding box center [609, 584] width 1219 height 3067
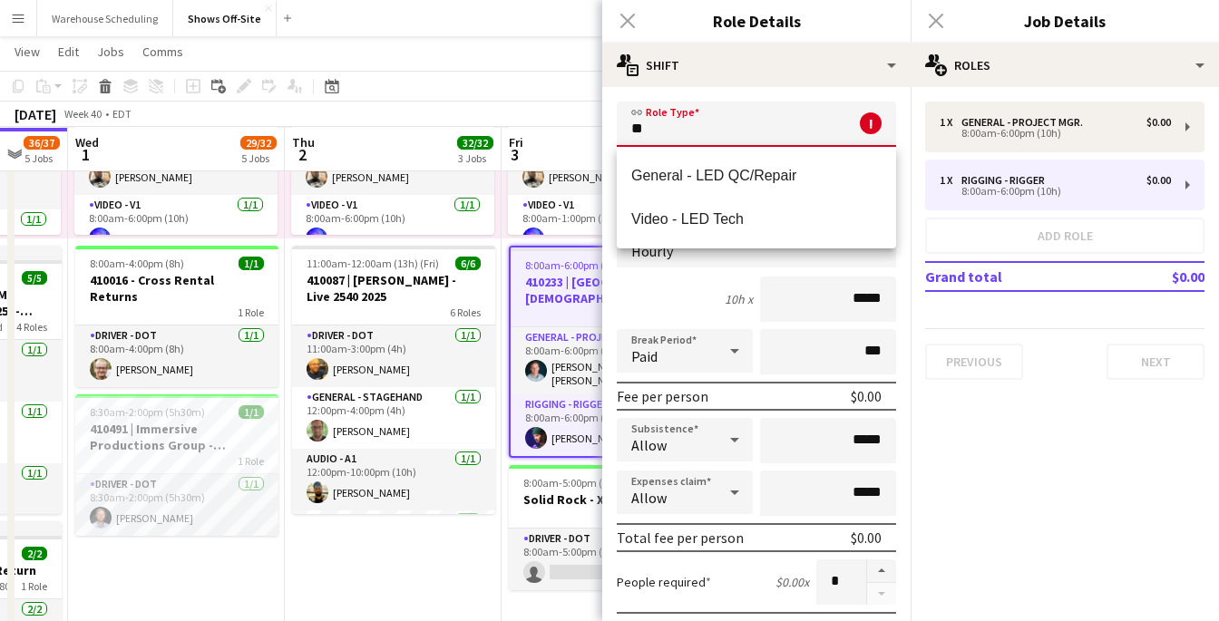
type input "*"
click at [696, 180] on span "Lighting - L1" at bounding box center [756, 175] width 250 height 17
type input "**********"
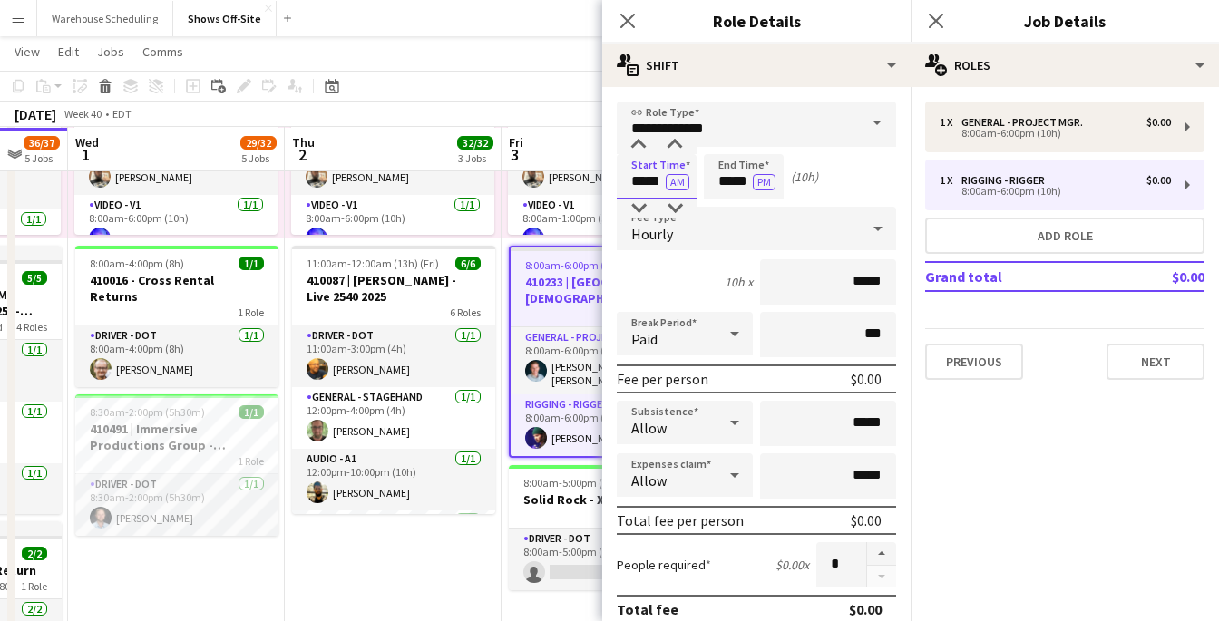
click at [658, 174] on input "*****" at bounding box center [657, 176] width 80 height 45
click at [635, 152] on div at bounding box center [638, 145] width 36 height 18
type input "*****"
click at [635, 151] on div at bounding box center [638, 145] width 36 height 18
click at [711, 190] on input "*****" at bounding box center [744, 176] width 80 height 45
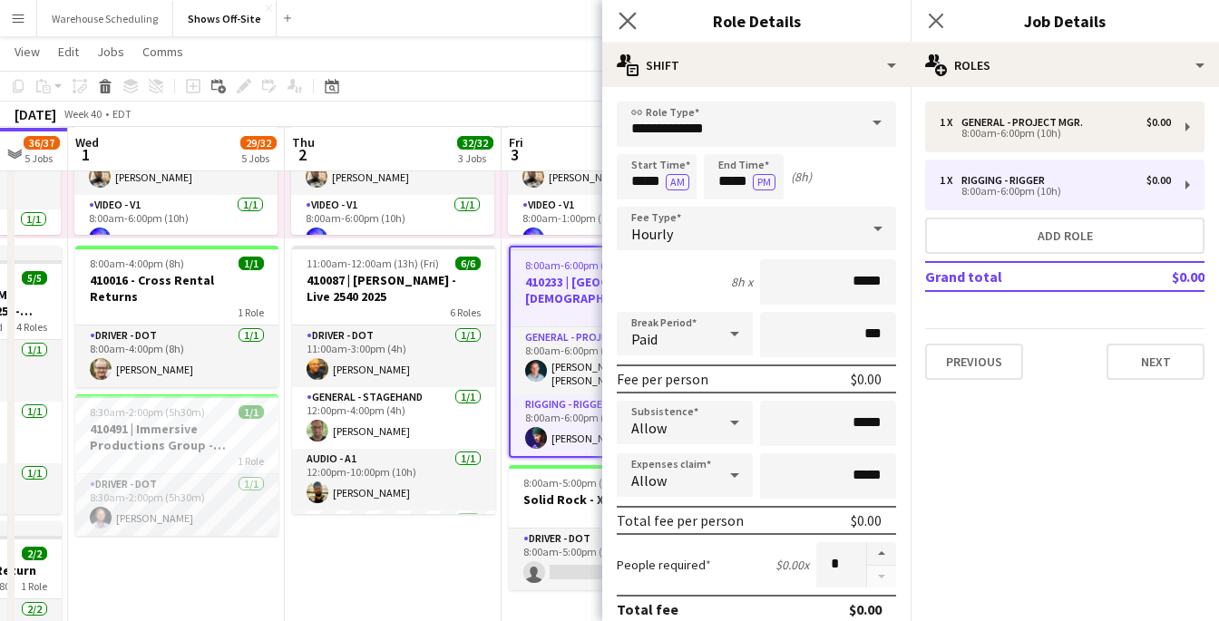
click at [617, 30] on app-icon "Close pop-in" at bounding box center [628, 21] width 26 height 26
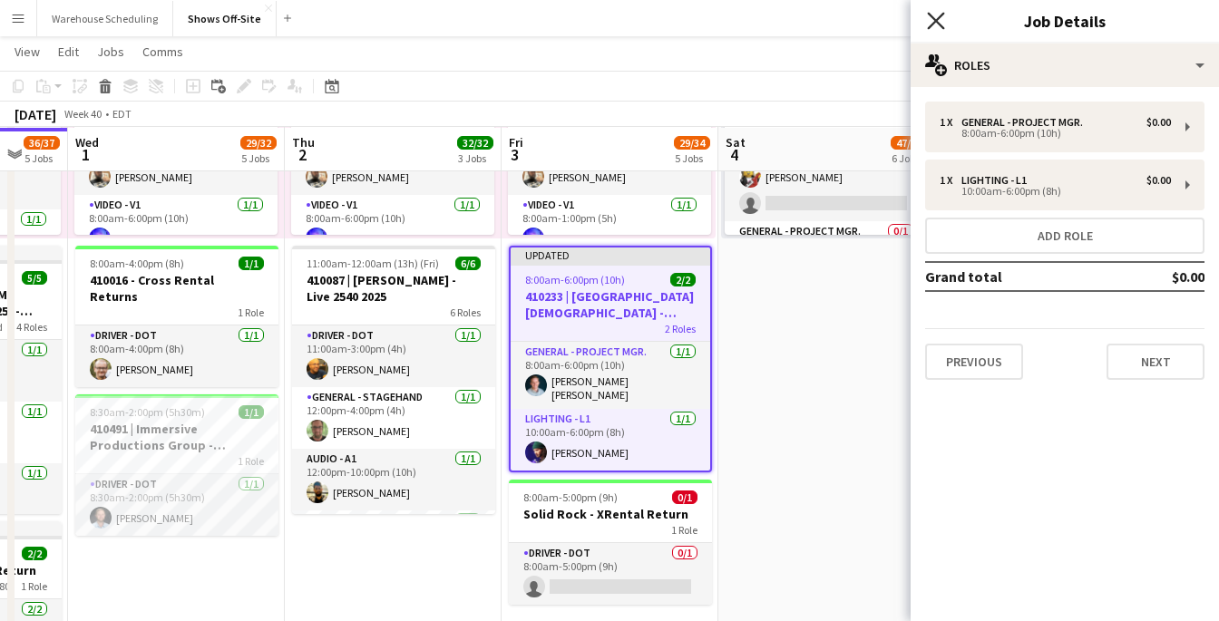
click at [929, 22] on icon "Close pop-in" at bounding box center [935, 20] width 17 height 17
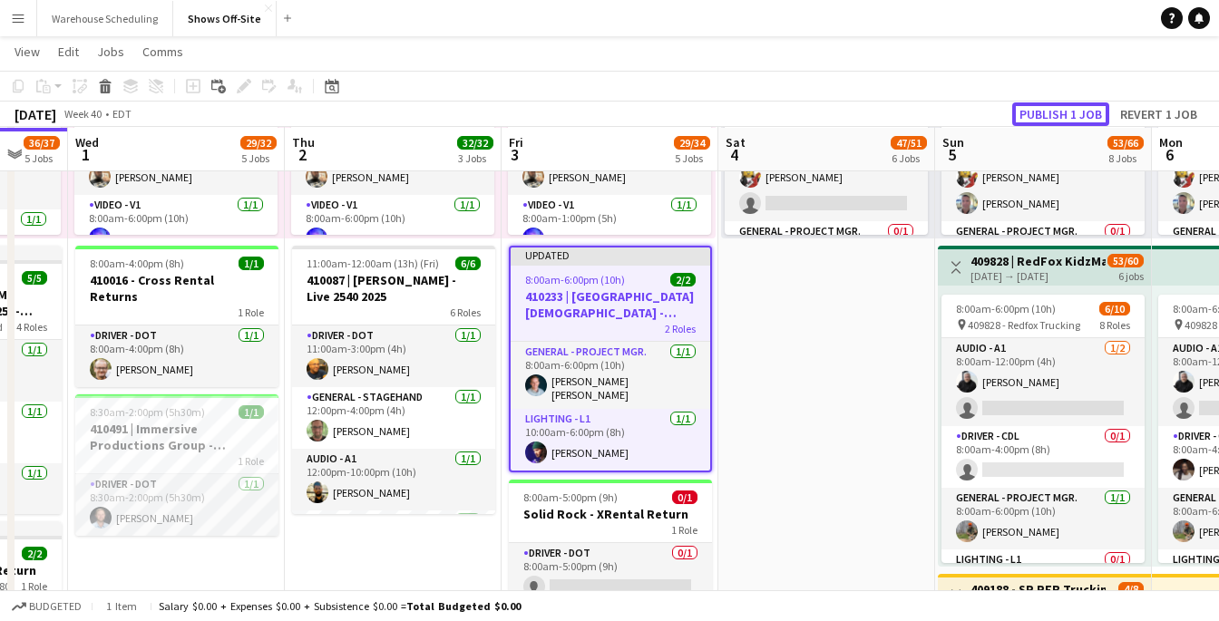
click at [1028, 106] on button "Publish 1 job" at bounding box center [1060, 114] width 97 height 24
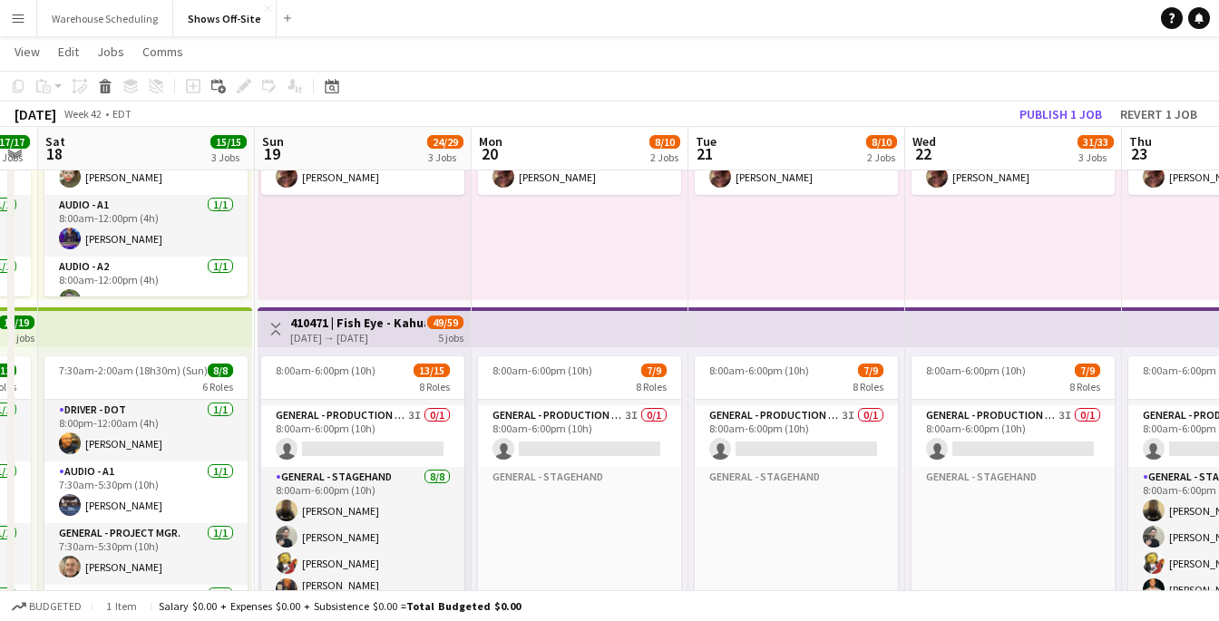
scroll to position [189, 0]
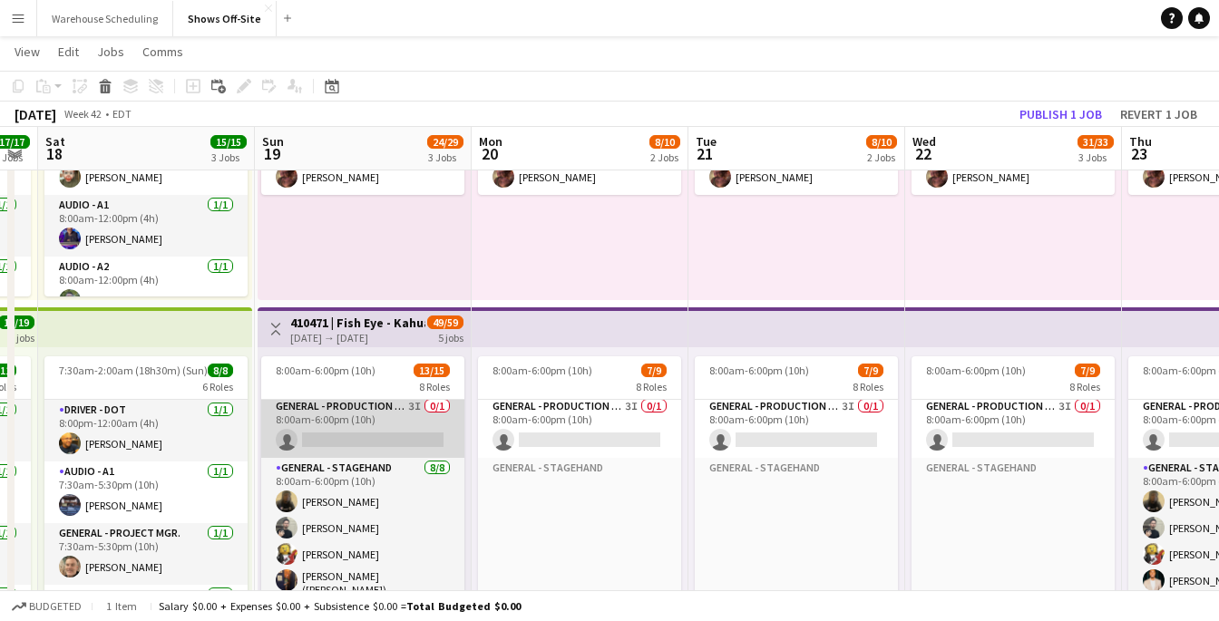
click at [365, 432] on app-card-role "General - Production Mgr. 3I 0/1 8:00am-6:00pm (10h) single-neutral-actions" at bounding box center [362, 427] width 203 height 62
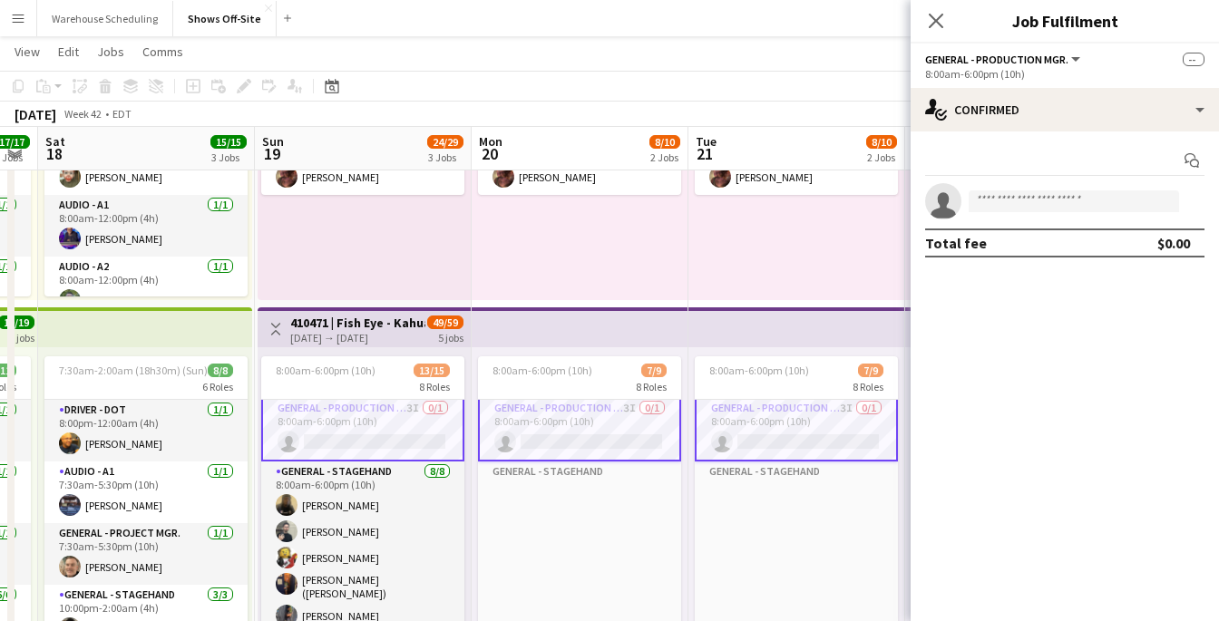
scroll to position [190, 0]
click at [1030, 194] on input at bounding box center [1073, 201] width 210 height 22
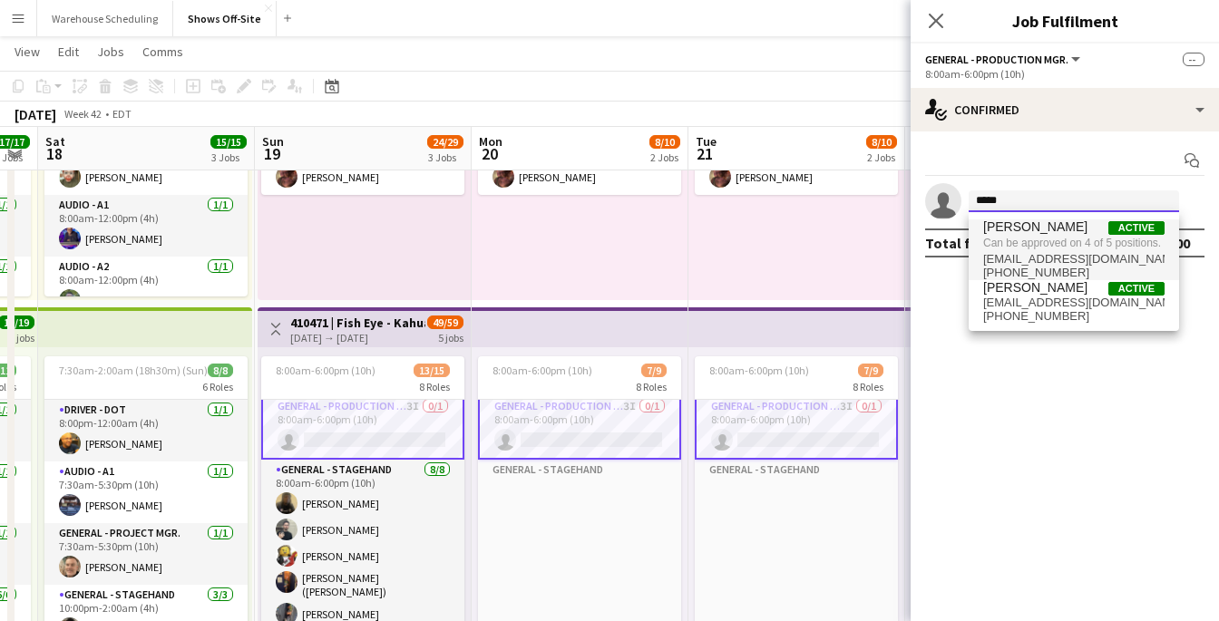
type input "*****"
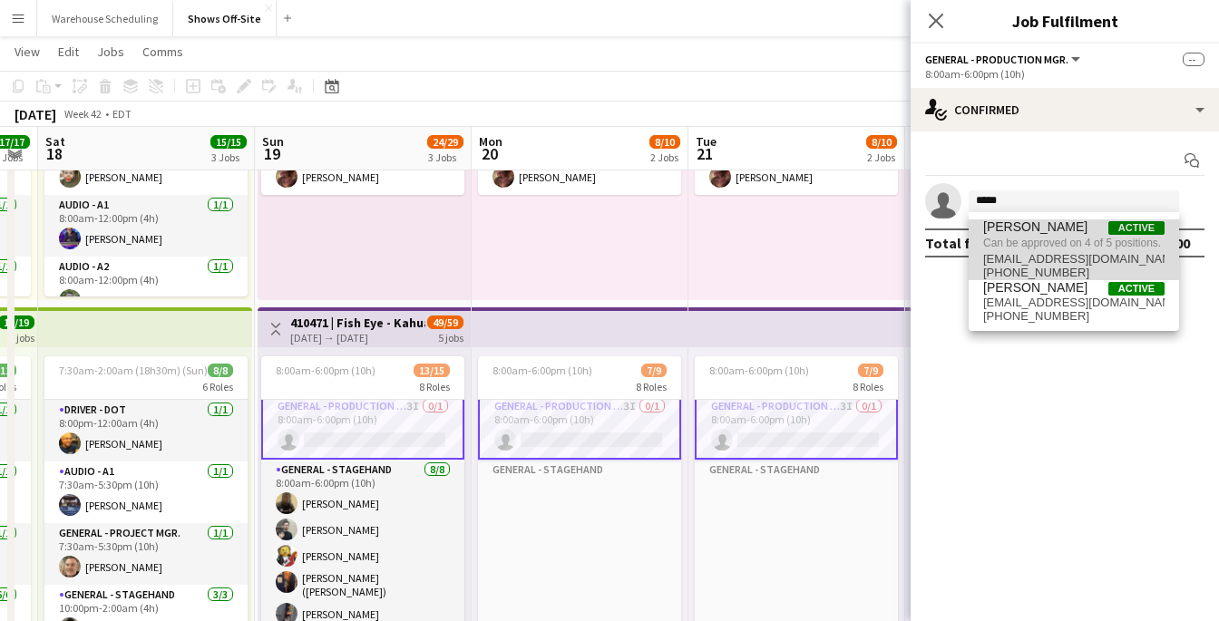
click at [1048, 238] on span "Can be approved on 4 of 5 positions." at bounding box center [1073, 243] width 181 height 16
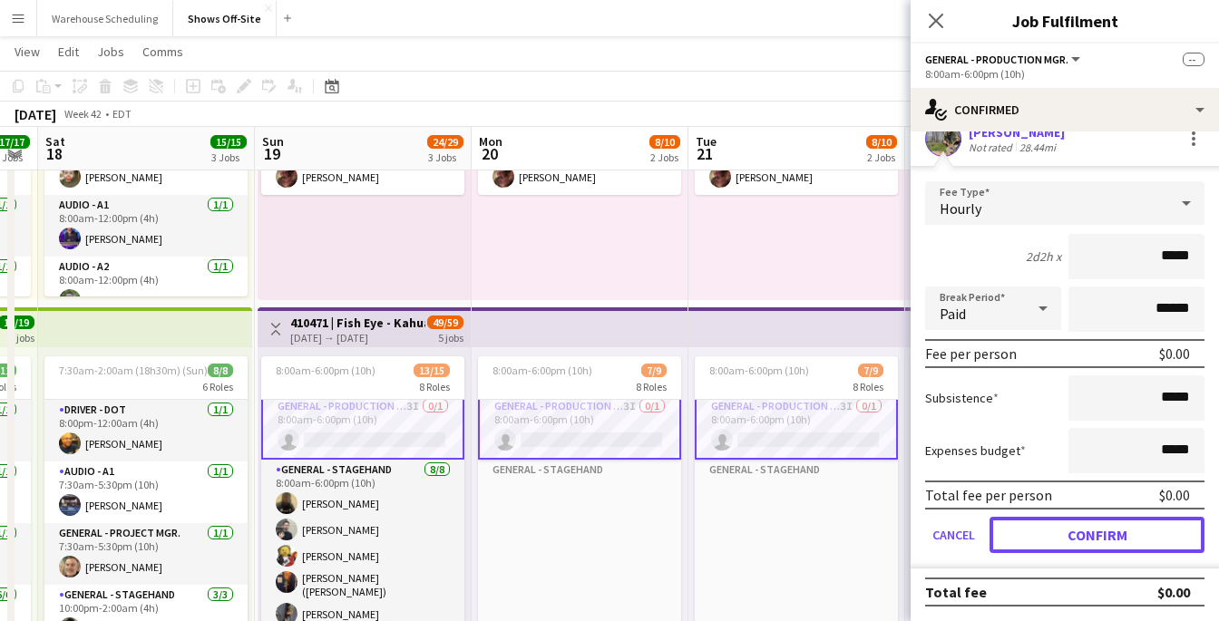
click at [1101, 522] on button "Confirm" at bounding box center [1096, 535] width 215 height 36
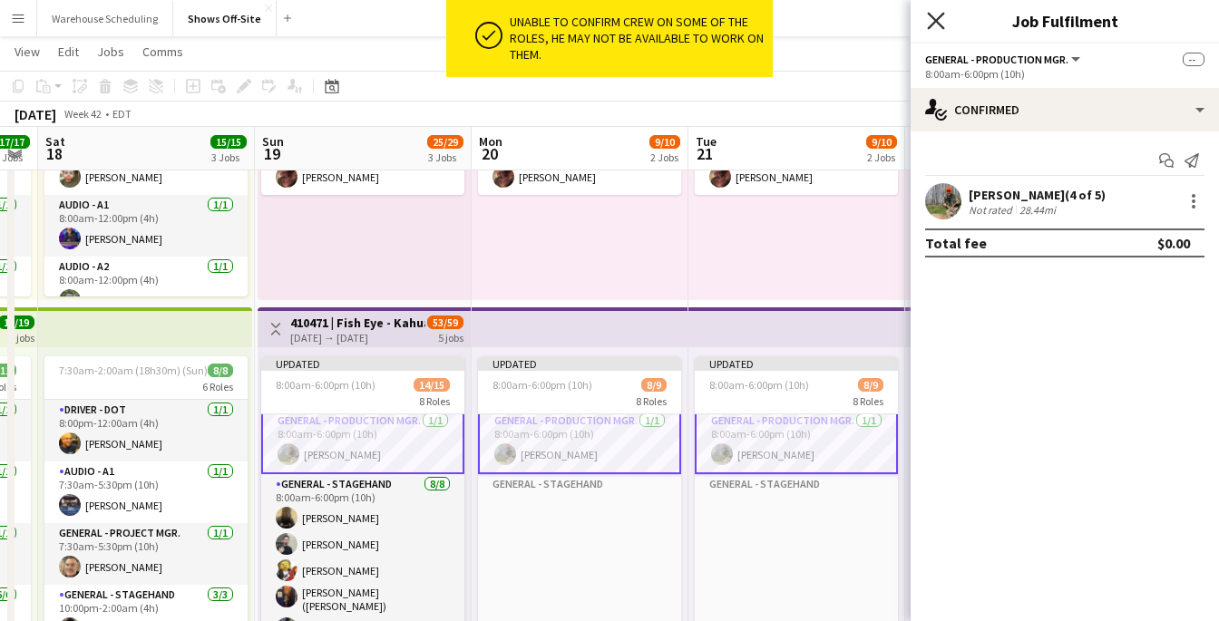
click at [933, 16] on icon "Close pop-in" at bounding box center [935, 20] width 17 height 17
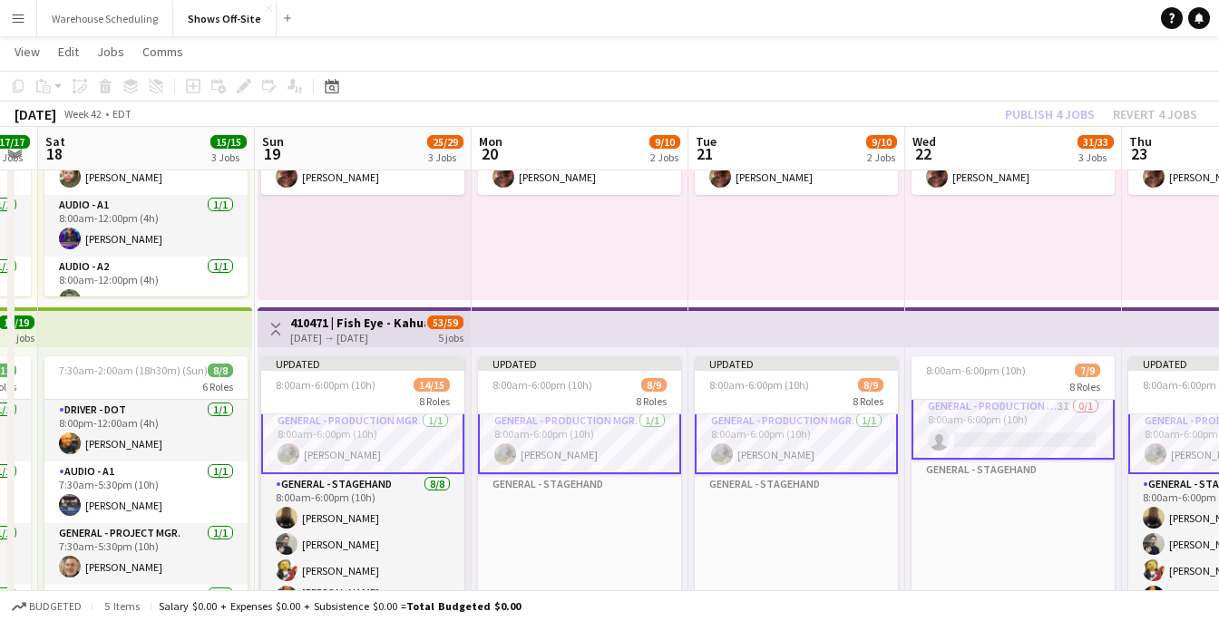
click at [1026, 98] on app-toolbar "Copy Paste Paste Command V Paste with crew Command Shift V Paste linked Job [GE…" at bounding box center [609, 86] width 1219 height 31
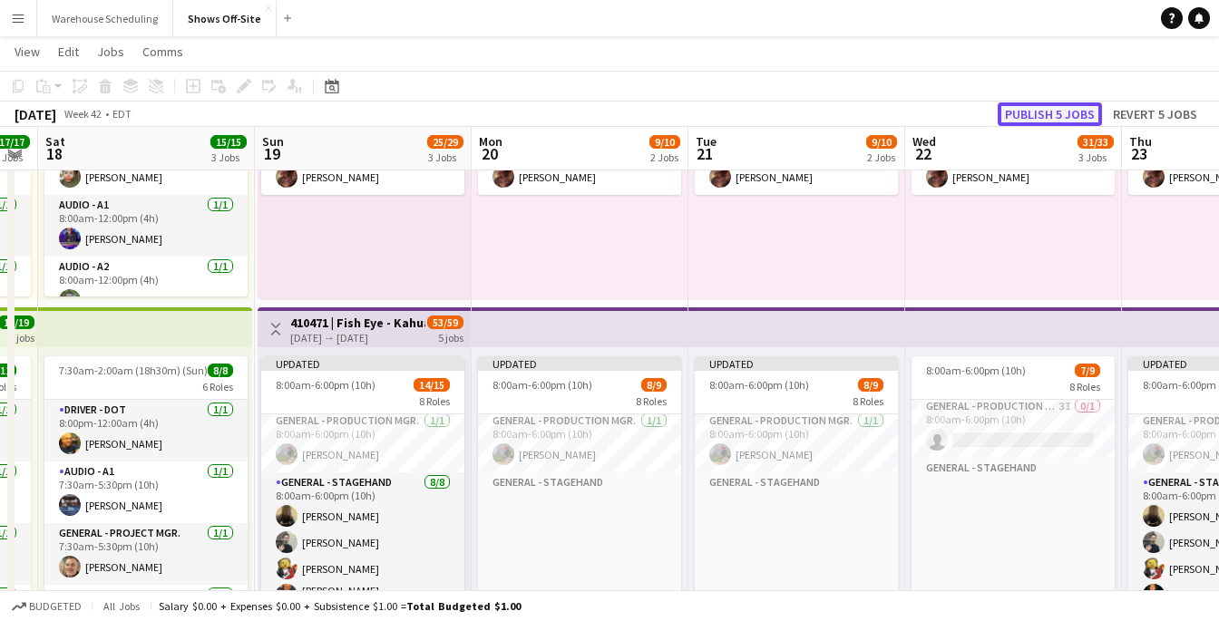
click at [1036, 113] on button "Publish 5 jobs" at bounding box center [1049, 114] width 104 height 24
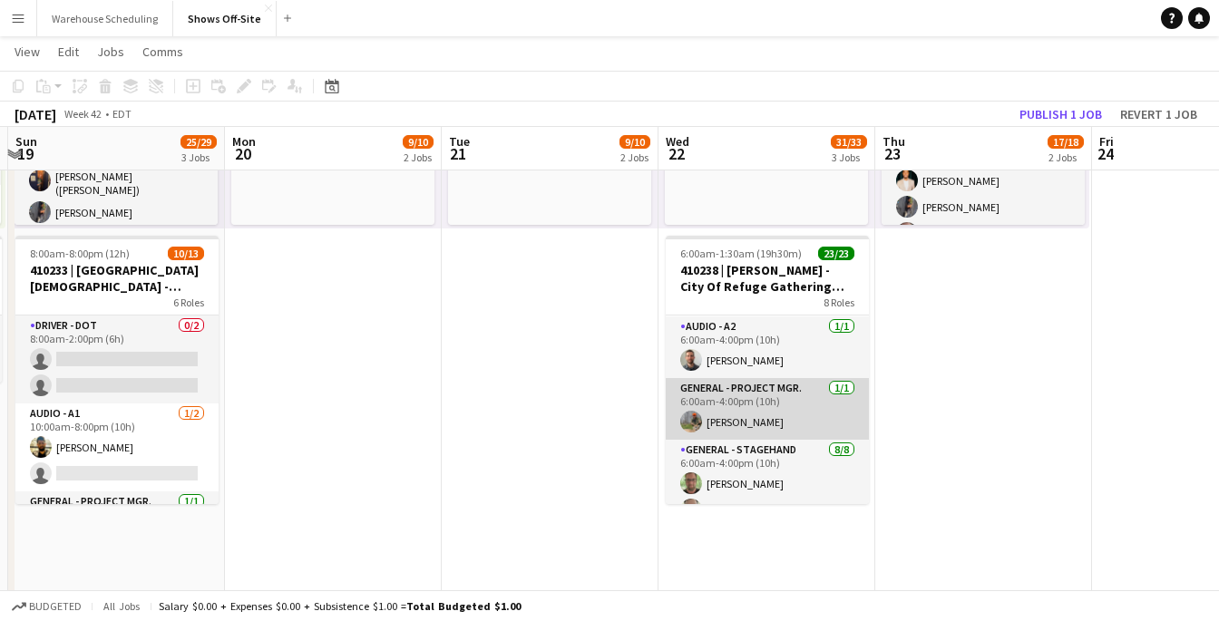
click at [749, 417] on app-card-role "General - Project Mgr. [DATE] 6:00am-4:00pm (10h) [PERSON_NAME]" at bounding box center [767, 409] width 203 height 62
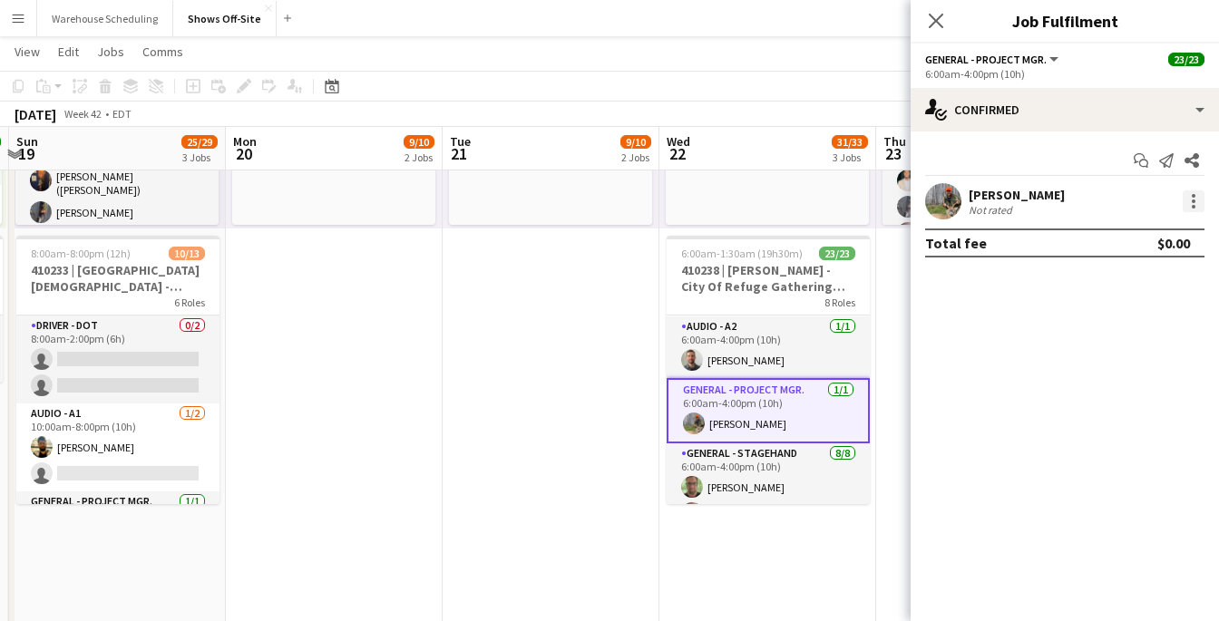
click at [1196, 201] on div at bounding box center [1193, 201] width 22 height 22
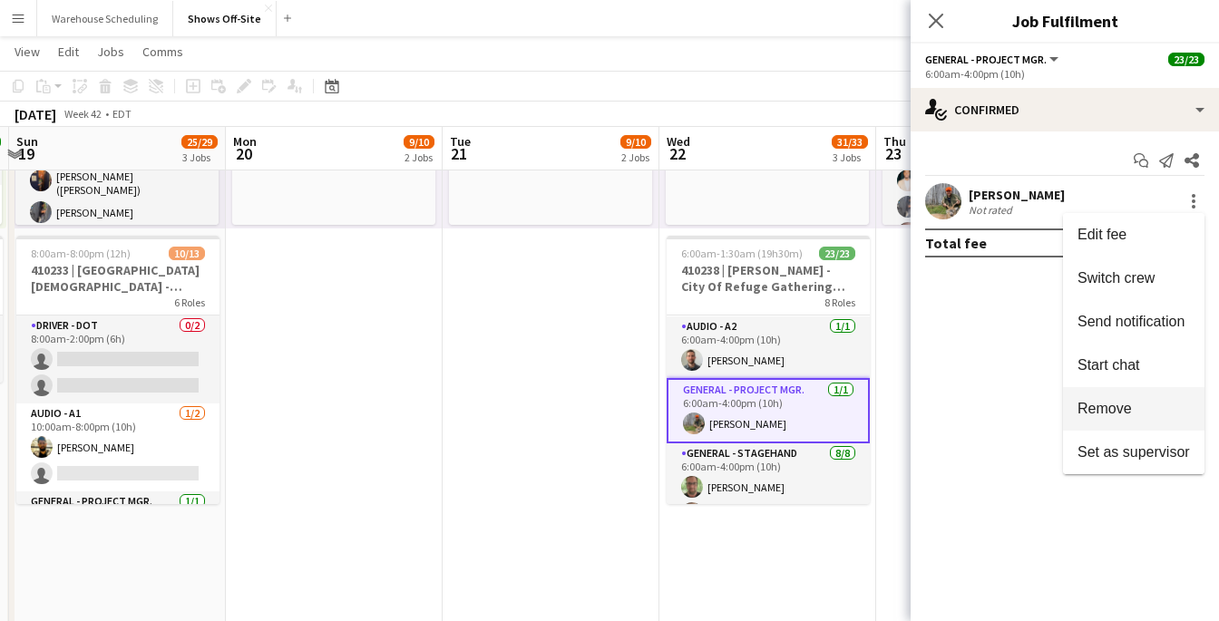
click at [1130, 399] on button "Remove" at bounding box center [1133, 409] width 141 height 44
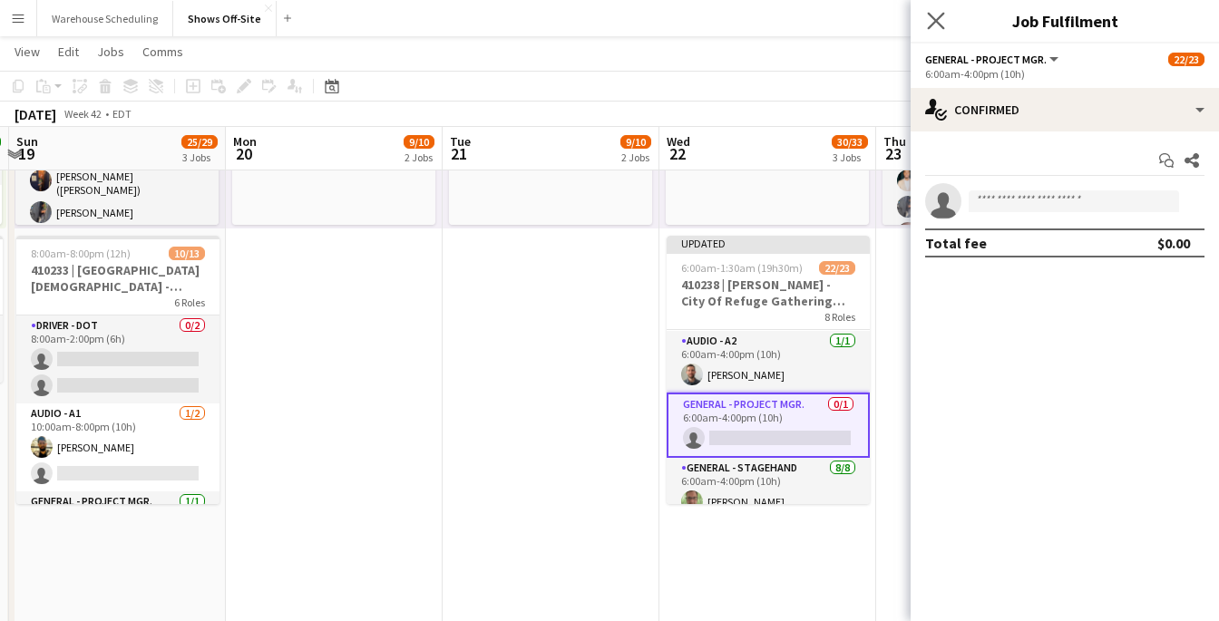
click at [946, 17] on app-icon "Close pop-in" at bounding box center [936, 21] width 26 height 26
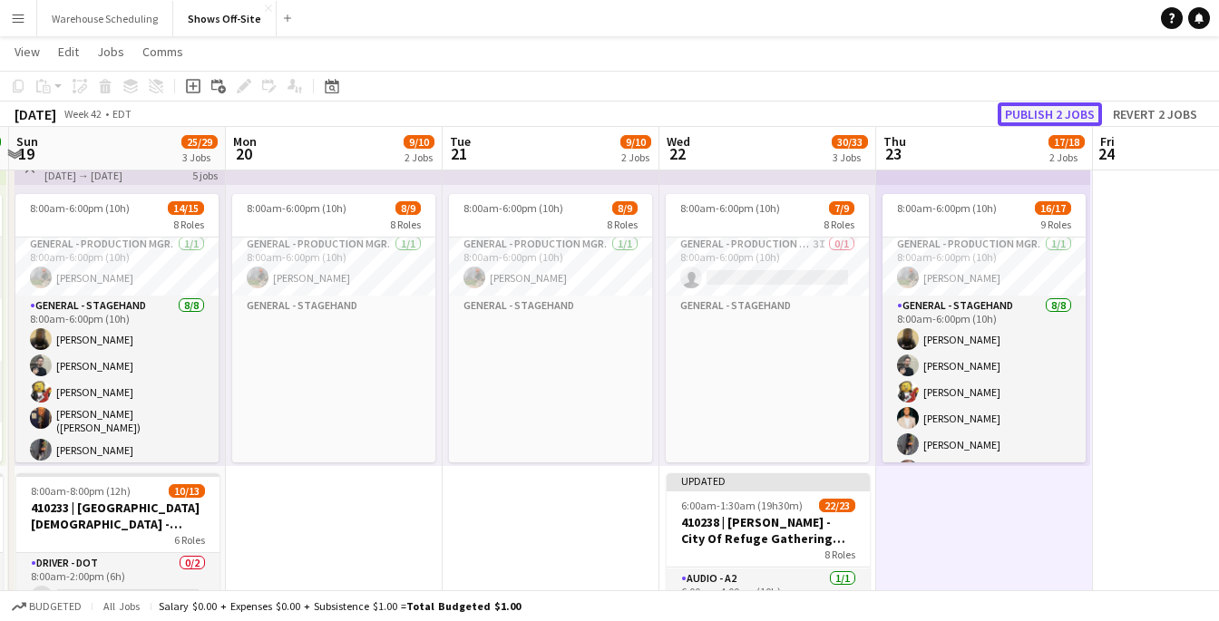
click at [1052, 119] on button "Publish 2 jobs" at bounding box center [1049, 114] width 104 height 24
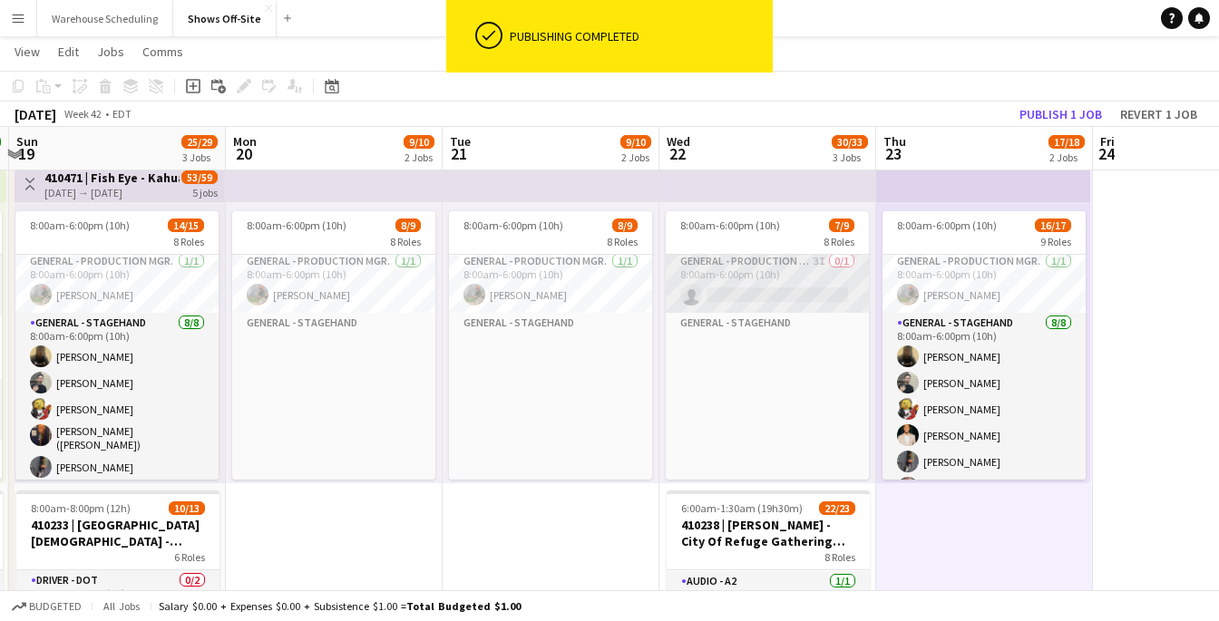
click at [721, 296] on app-card-role "General - Production Mgr. 3I 0/1 8:00am-6:00pm (10h) single-neutral-actions" at bounding box center [767, 282] width 203 height 62
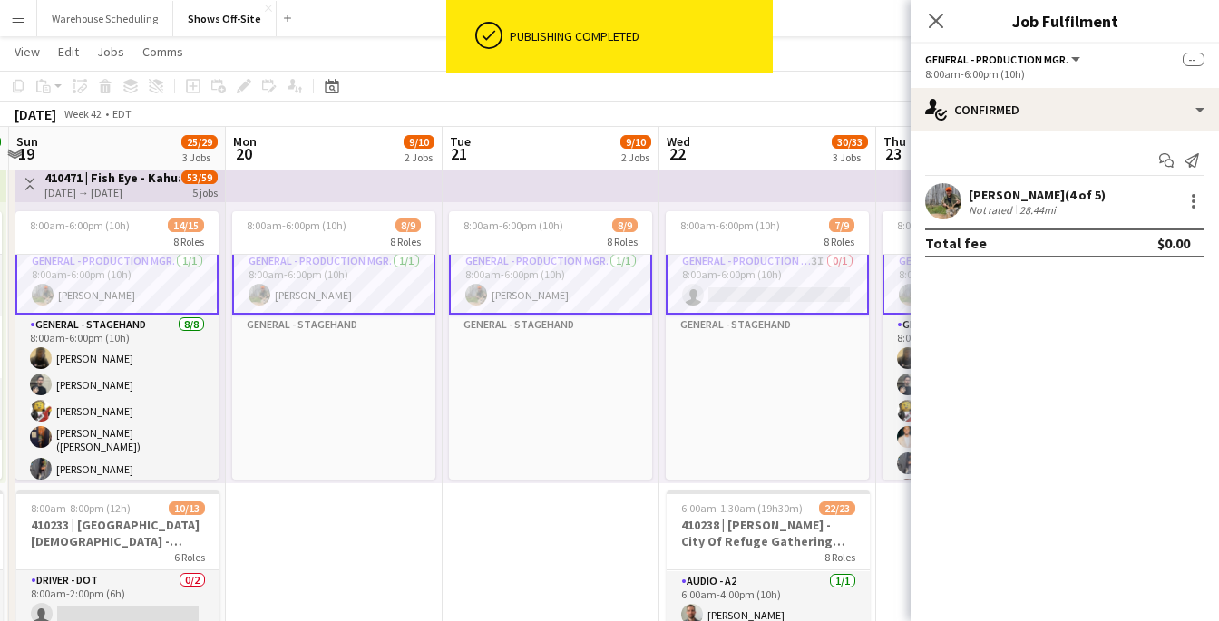
click at [721, 296] on app-card-role "General - Production Mgr. 3I 0/1 8:00am-6:00pm (10h) single-neutral-actions" at bounding box center [767, 281] width 203 height 65
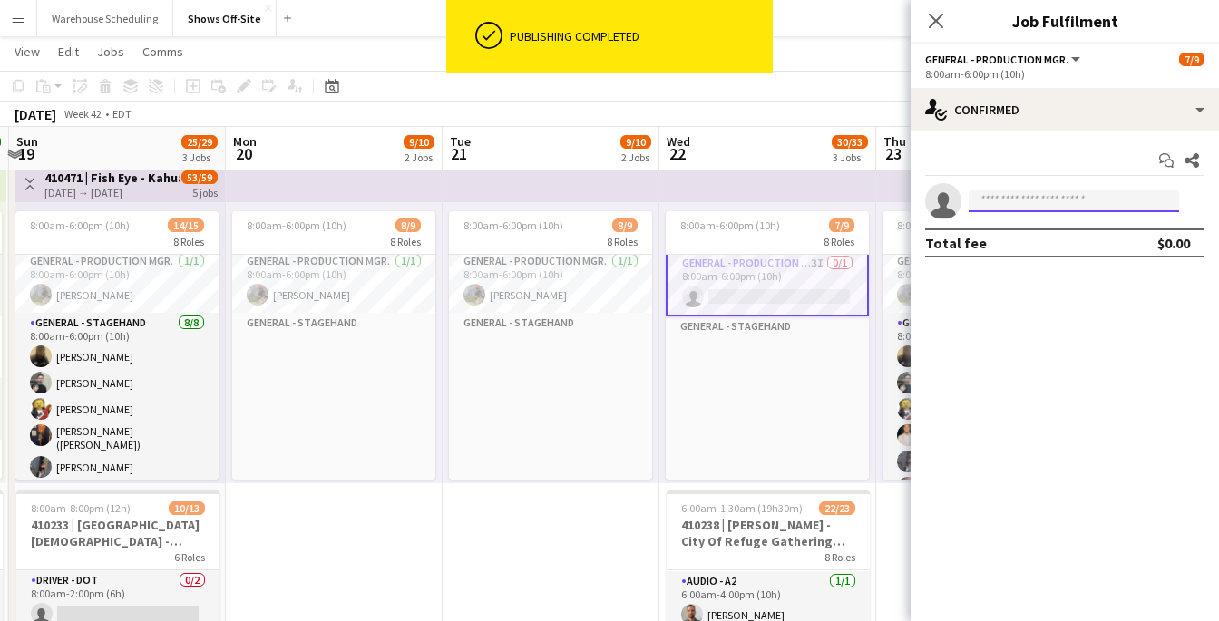
click at [988, 206] on input at bounding box center [1073, 201] width 210 height 22
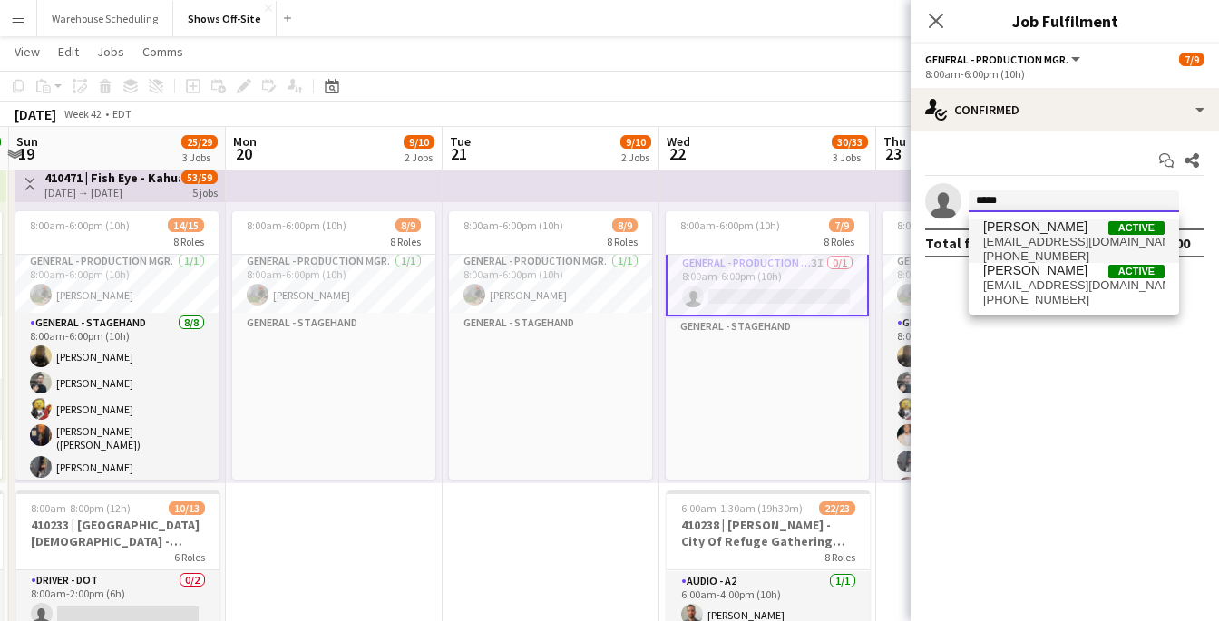
type input "*****"
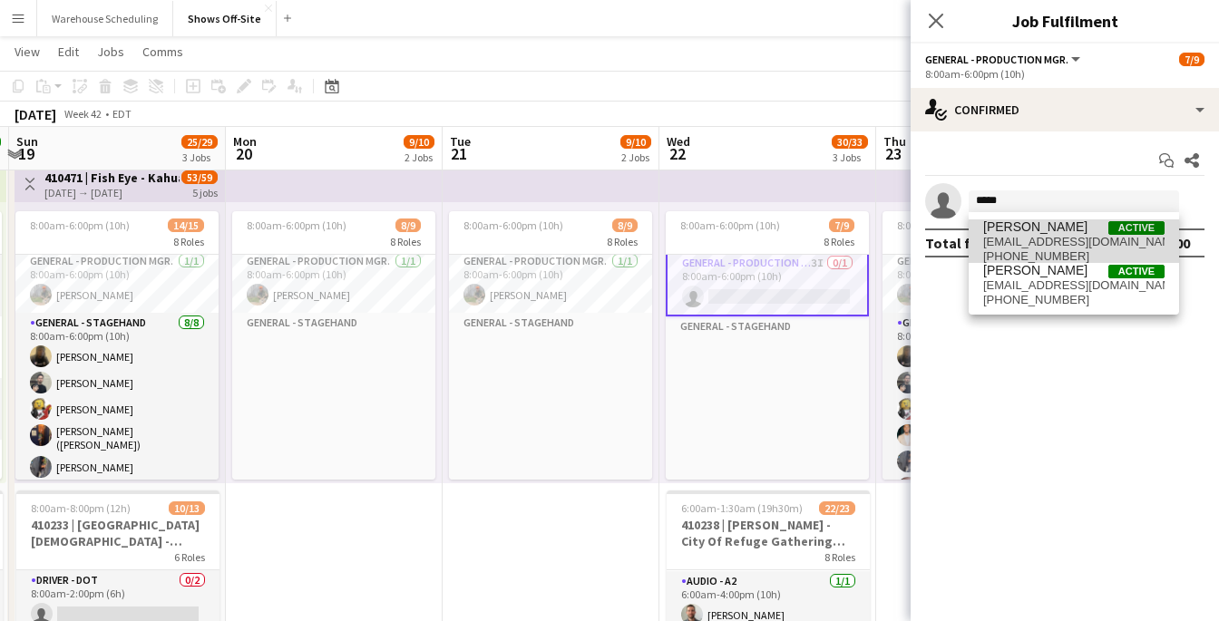
click at [1049, 229] on span "[PERSON_NAME] Active" at bounding box center [1073, 226] width 181 height 15
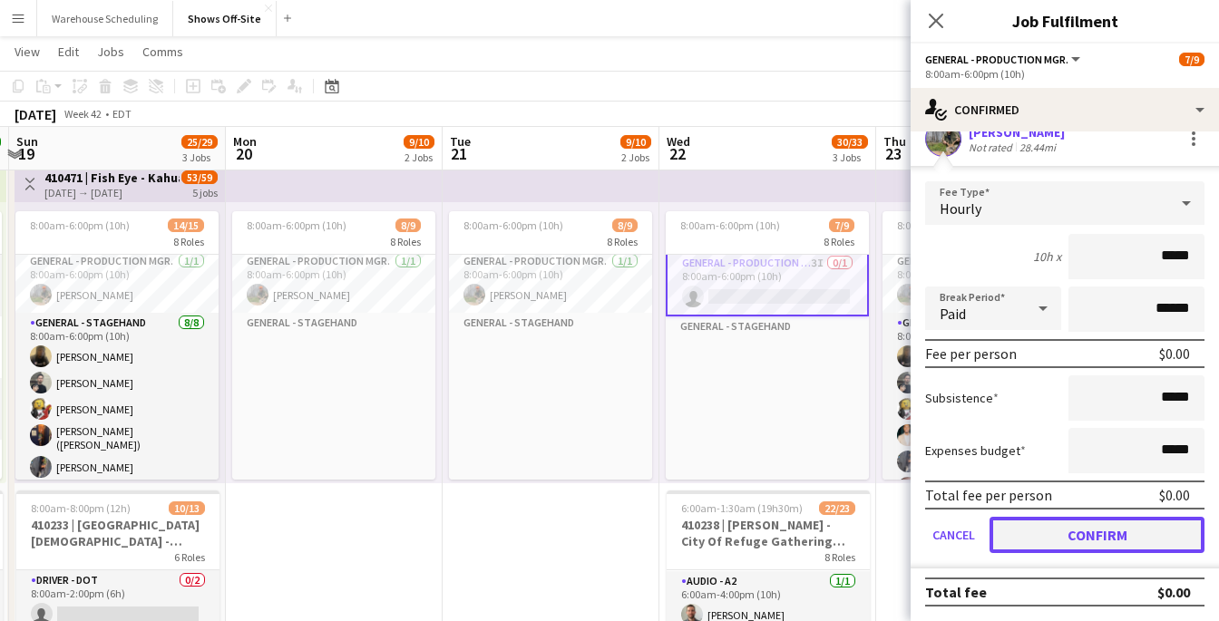
click at [1099, 526] on button "Confirm" at bounding box center [1096, 535] width 215 height 36
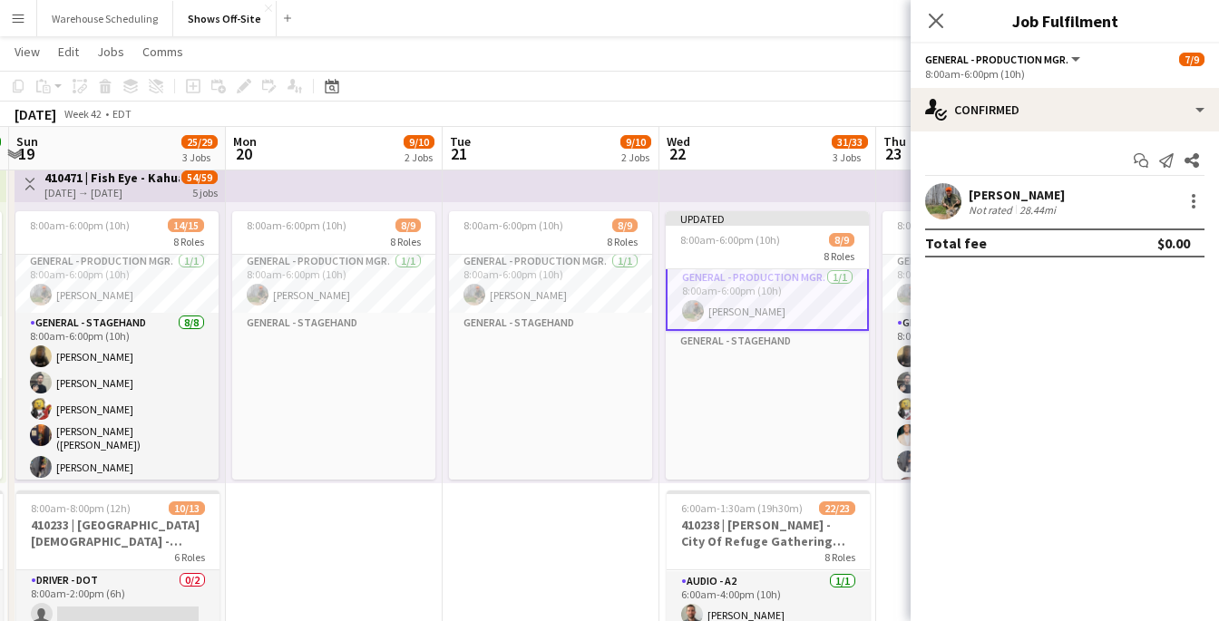
click at [933, 24] on icon "Close pop-in" at bounding box center [936, 21] width 15 height 15
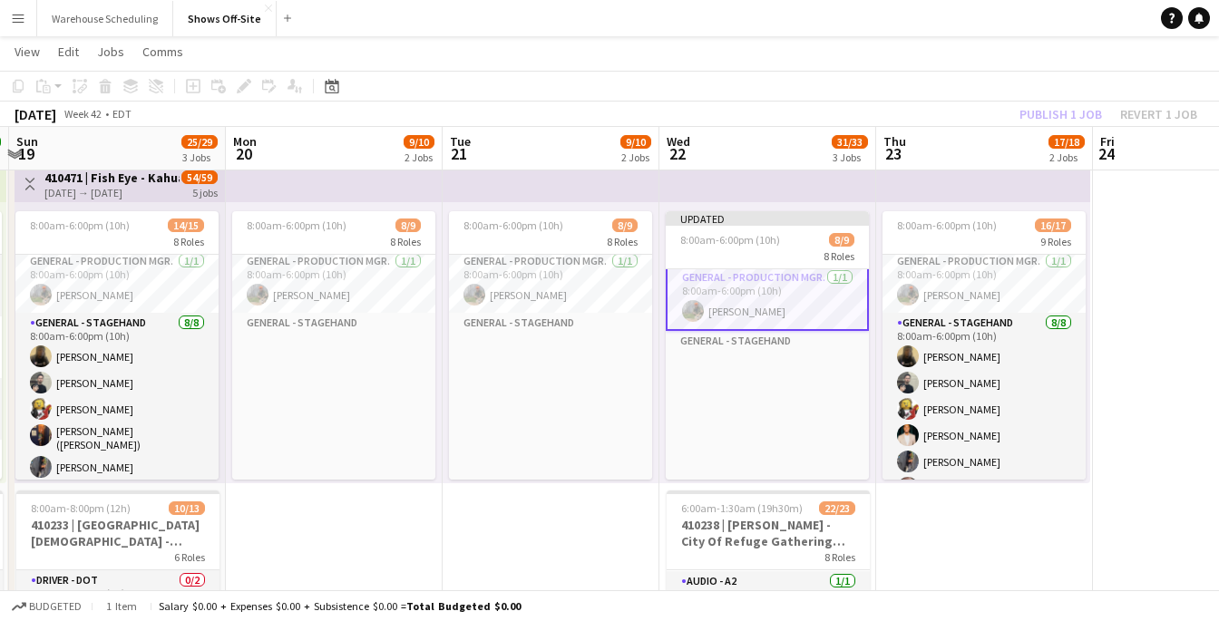
click at [997, 48] on app-page-menu "View Day view expanded Day view collapsed Month view Date picker Jump to [DATE]…" at bounding box center [609, 53] width 1219 height 34
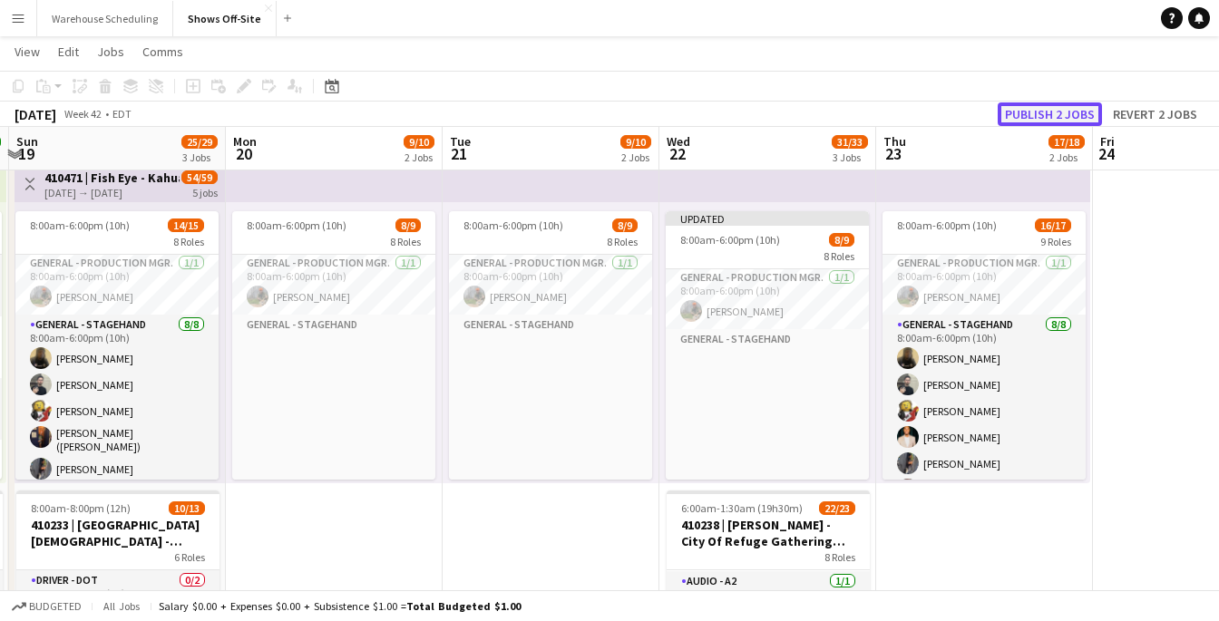
click at [1042, 119] on button "Publish 2 jobs" at bounding box center [1049, 114] width 104 height 24
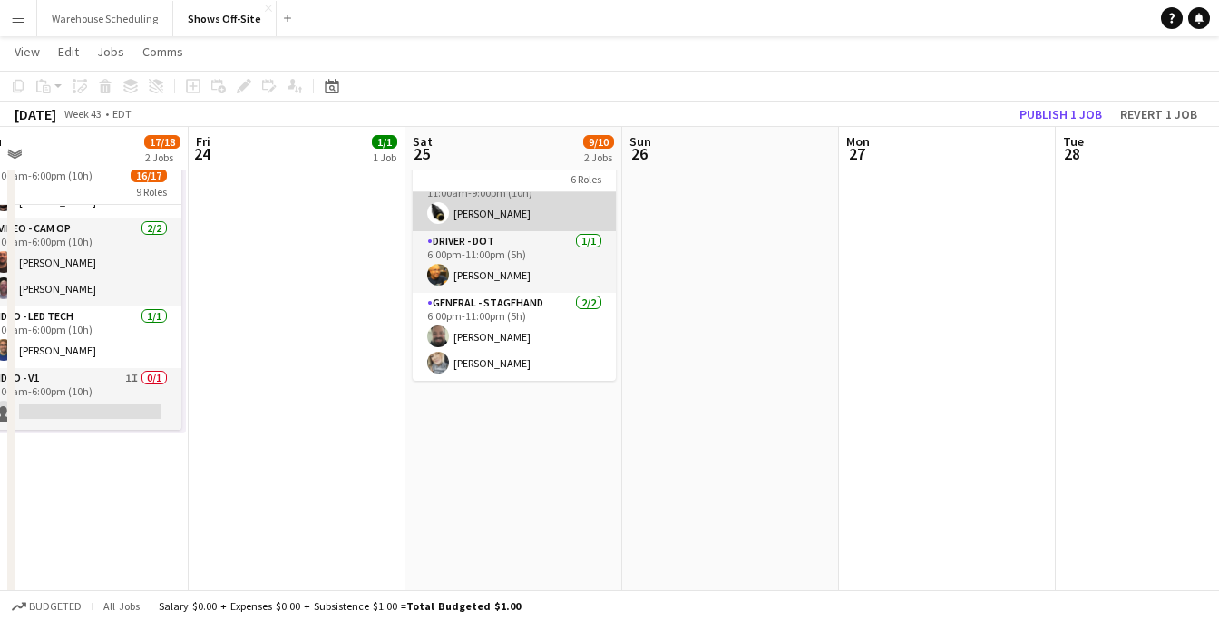
click at [550, 209] on app-card-role "Video - LED Tech [DATE] 11:00am-9:00pm (10h) [PERSON_NAME]" at bounding box center [514, 201] width 203 height 62
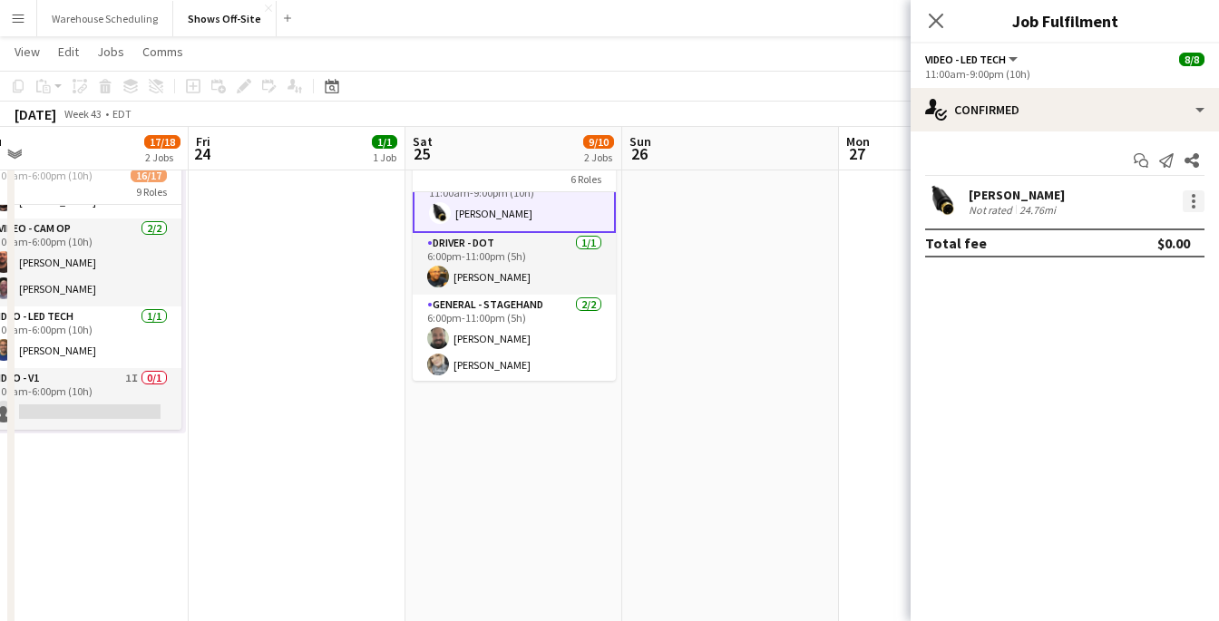
click at [1187, 199] on div at bounding box center [1193, 201] width 22 height 22
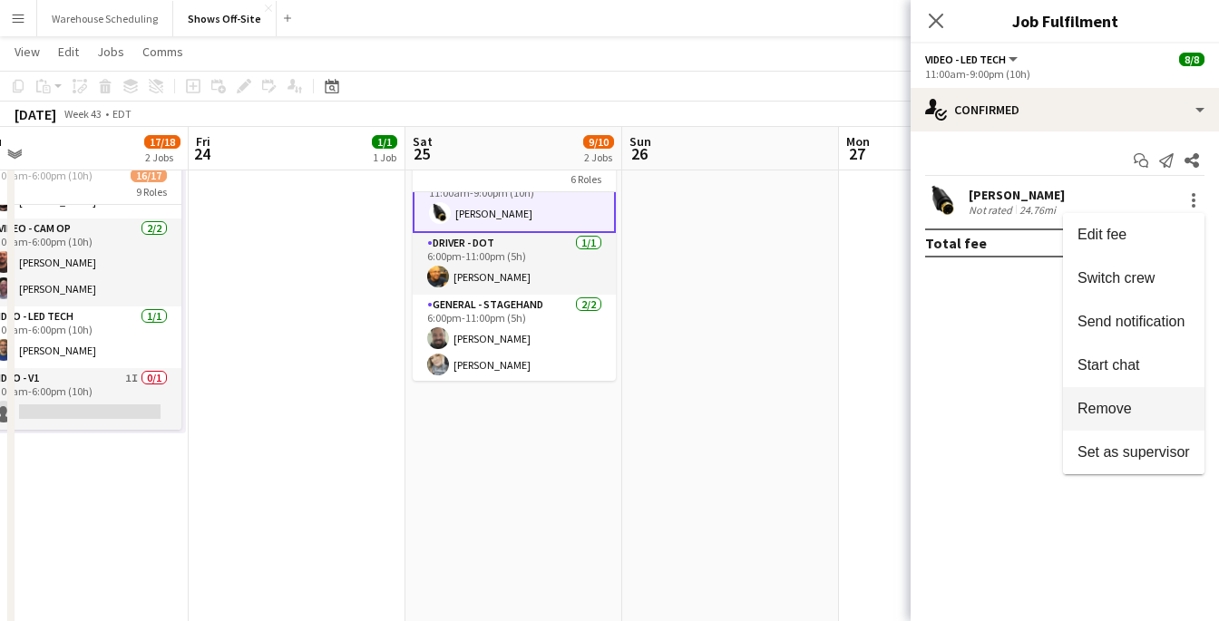
click at [1131, 398] on button "Remove" at bounding box center [1133, 409] width 141 height 44
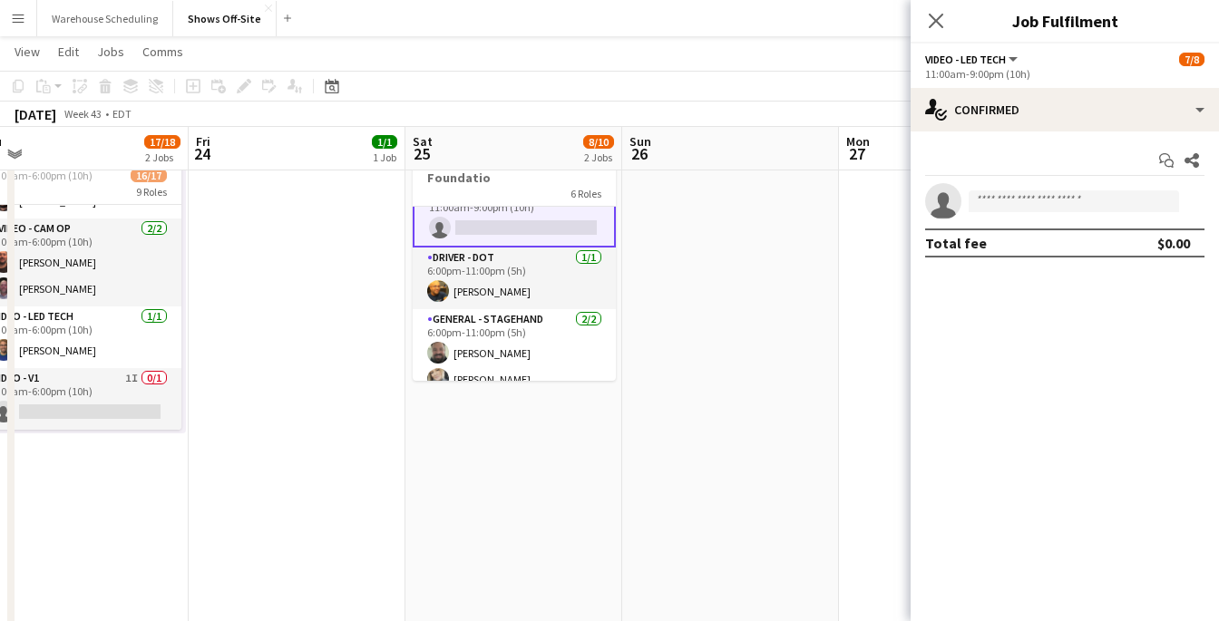
click at [947, 22] on div "Close pop-in" at bounding box center [935, 21] width 51 height 42
click at [941, 26] on icon at bounding box center [935, 20] width 17 height 17
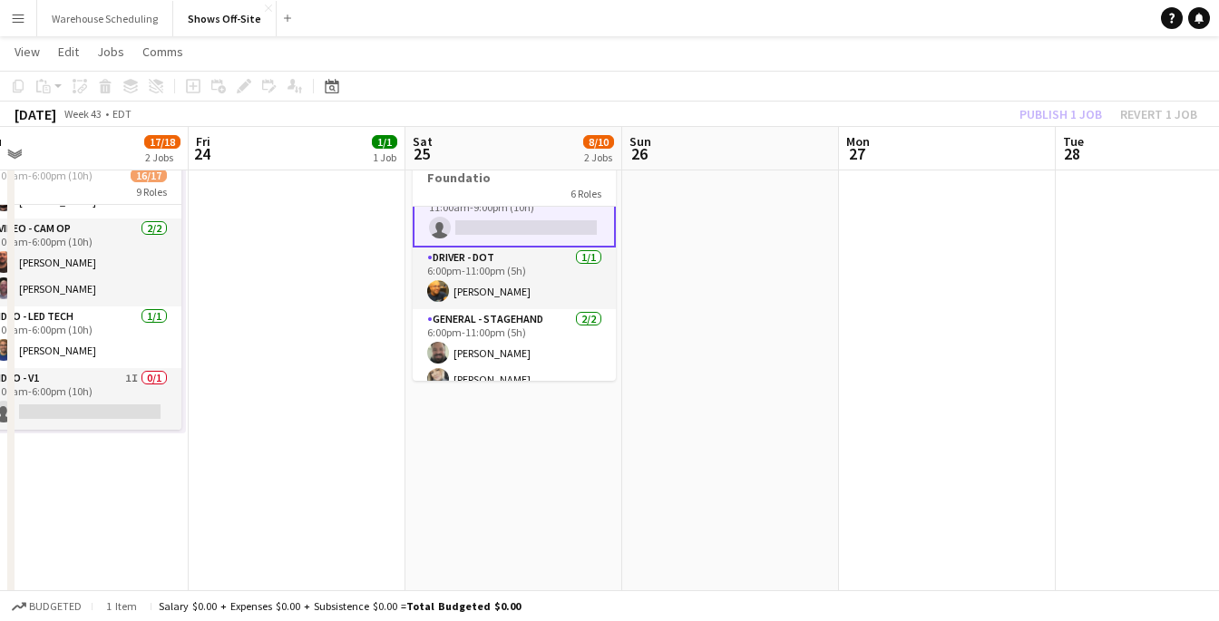
click at [1019, 107] on div "Publish 1 job Revert 1 job" at bounding box center [1107, 114] width 221 height 24
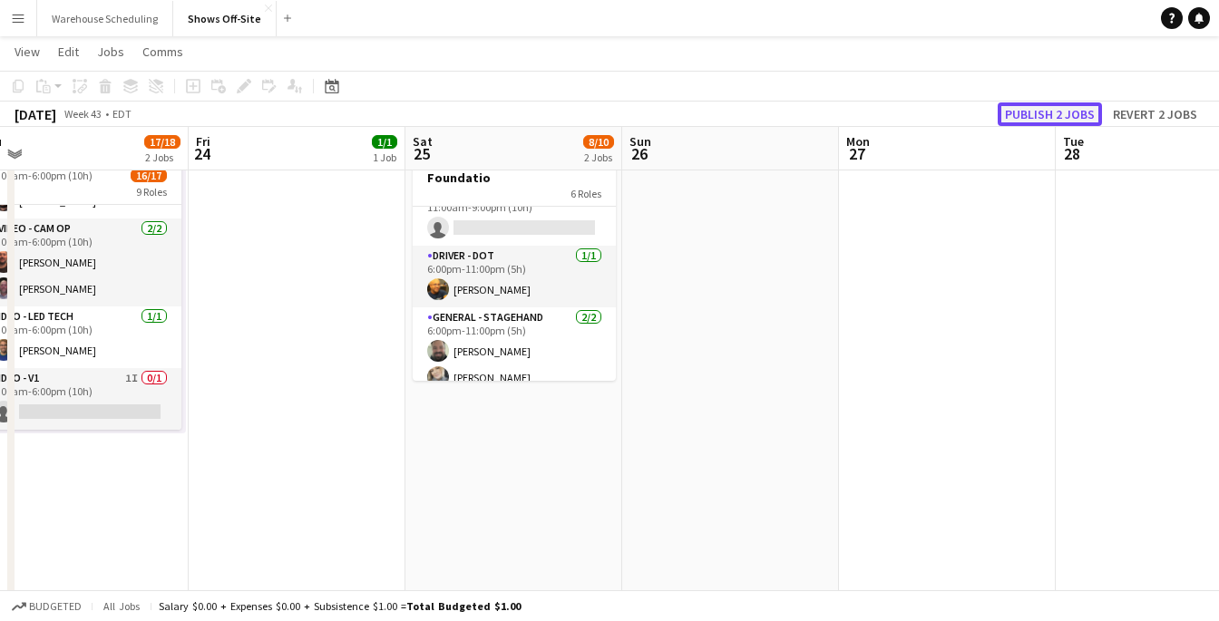
click at [1026, 108] on button "Publish 2 jobs" at bounding box center [1049, 114] width 104 height 24
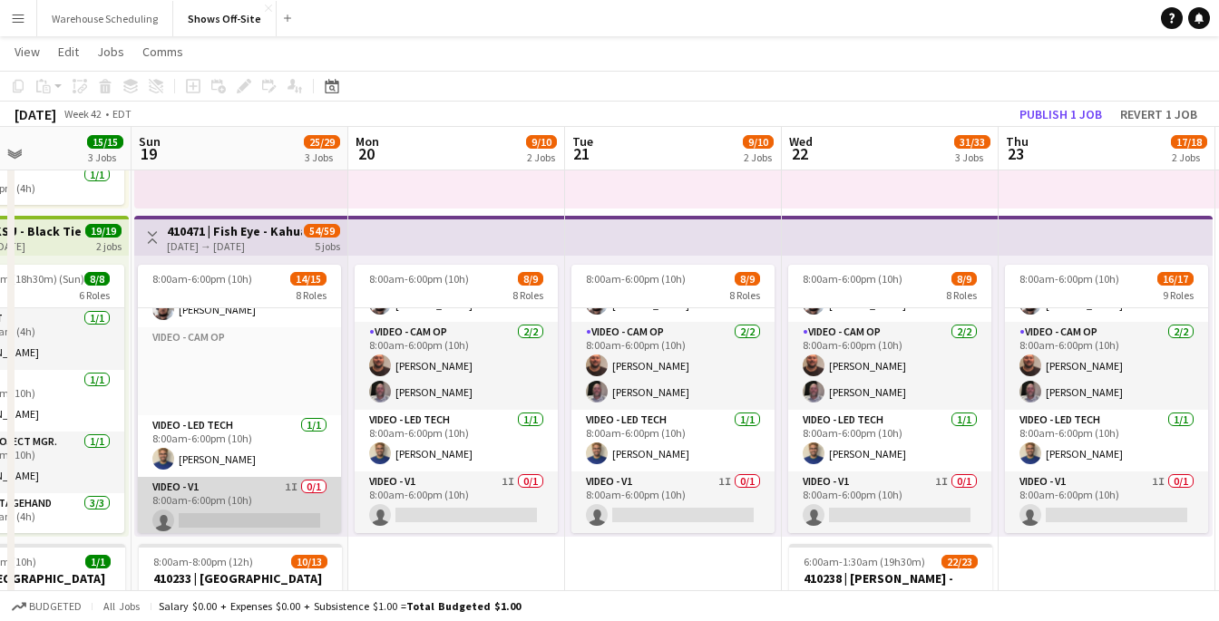
click at [170, 483] on app-card-role "Video - V1 1I 0/1 8:00am-6:00pm (10h) single-neutral-actions" at bounding box center [239, 508] width 203 height 62
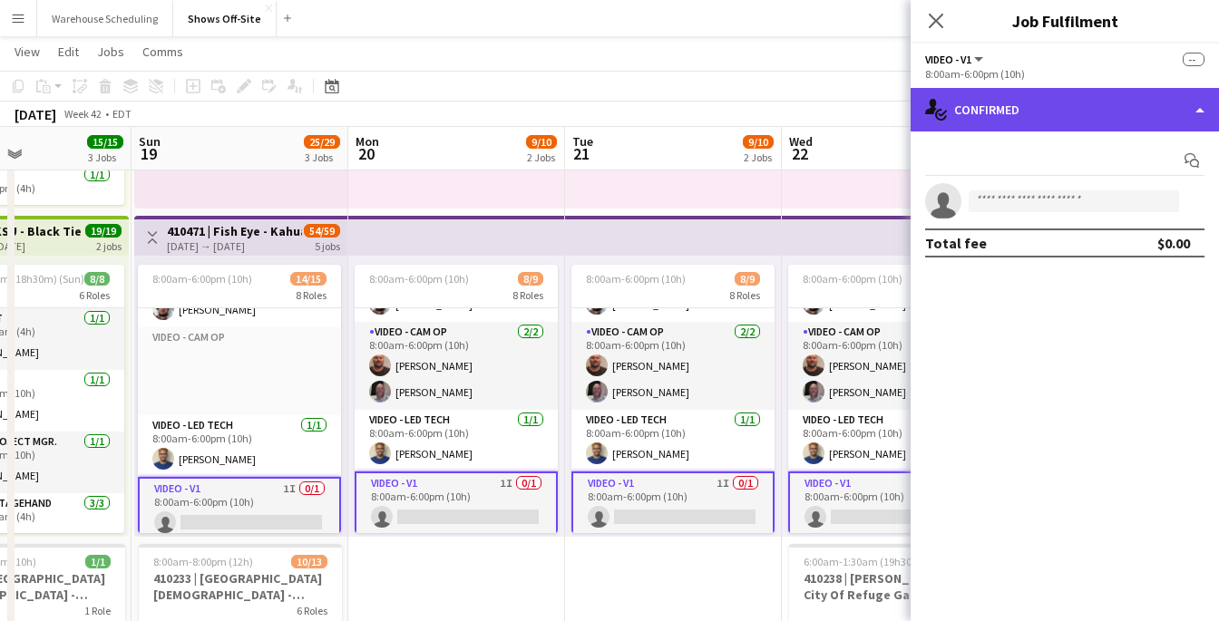
click at [987, 112] on div "single-neutral-actions-check-2 Confirmed" at bounding box center [1064, 110] width 308 height 44
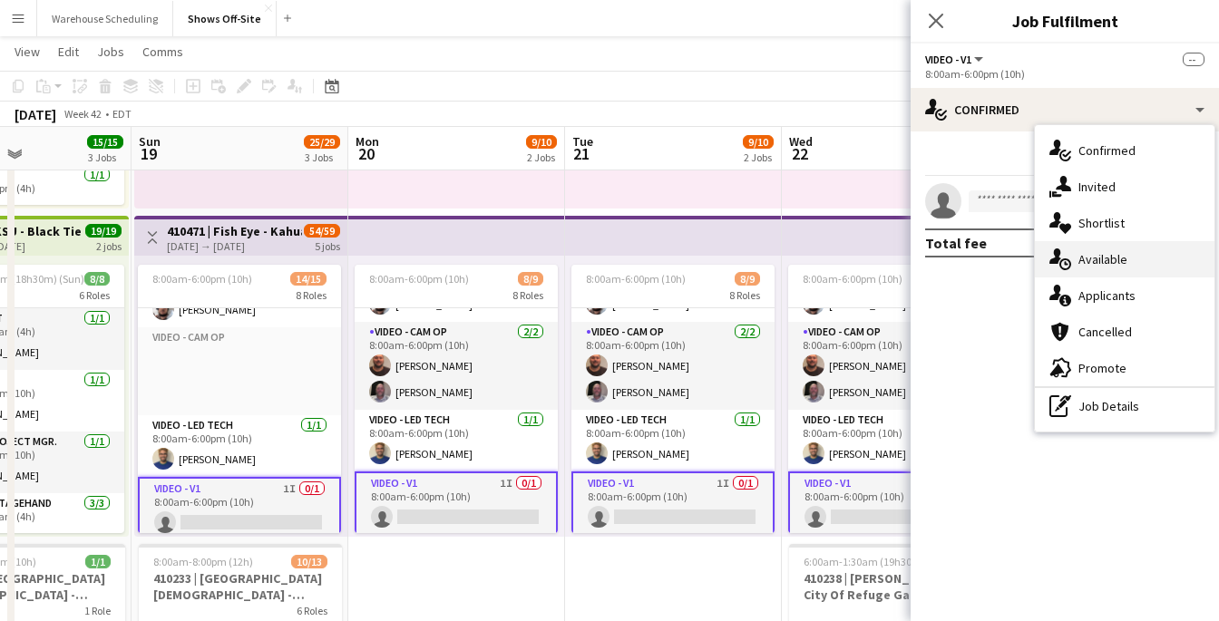
click at [1065, 258] on icon "single-neutral-actions-upload" at bounding box center [1060, 259] width 22 height 22
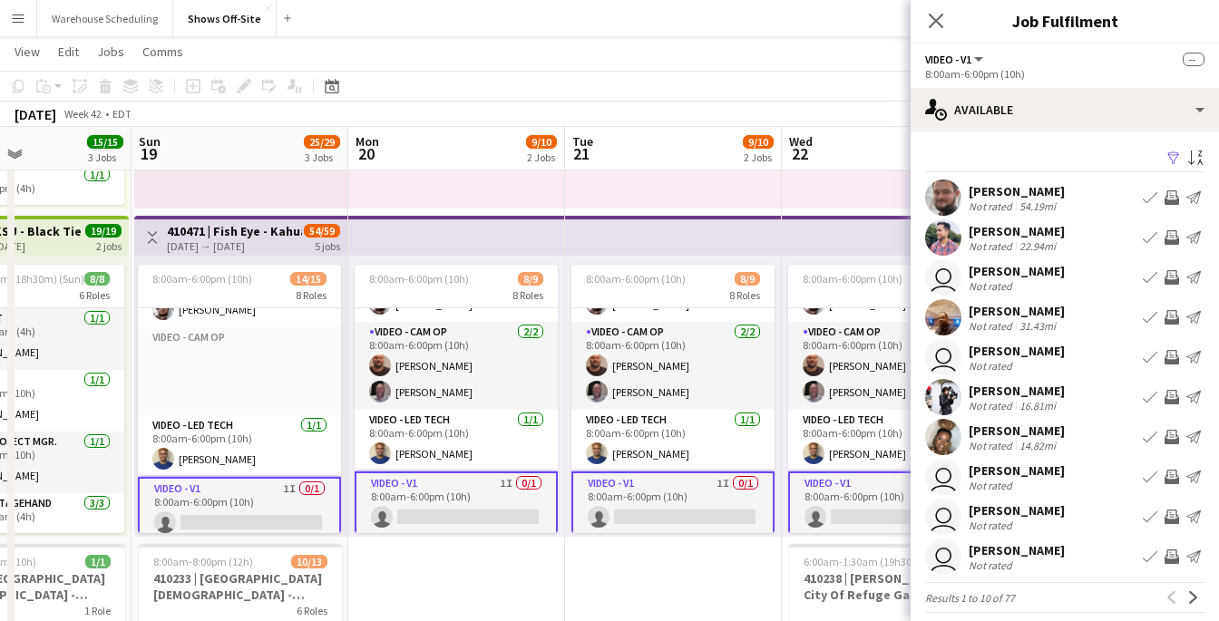
click at [1166, 155] on app-icon "Filter" at bounding box center [1173, 159] width 15 height 17
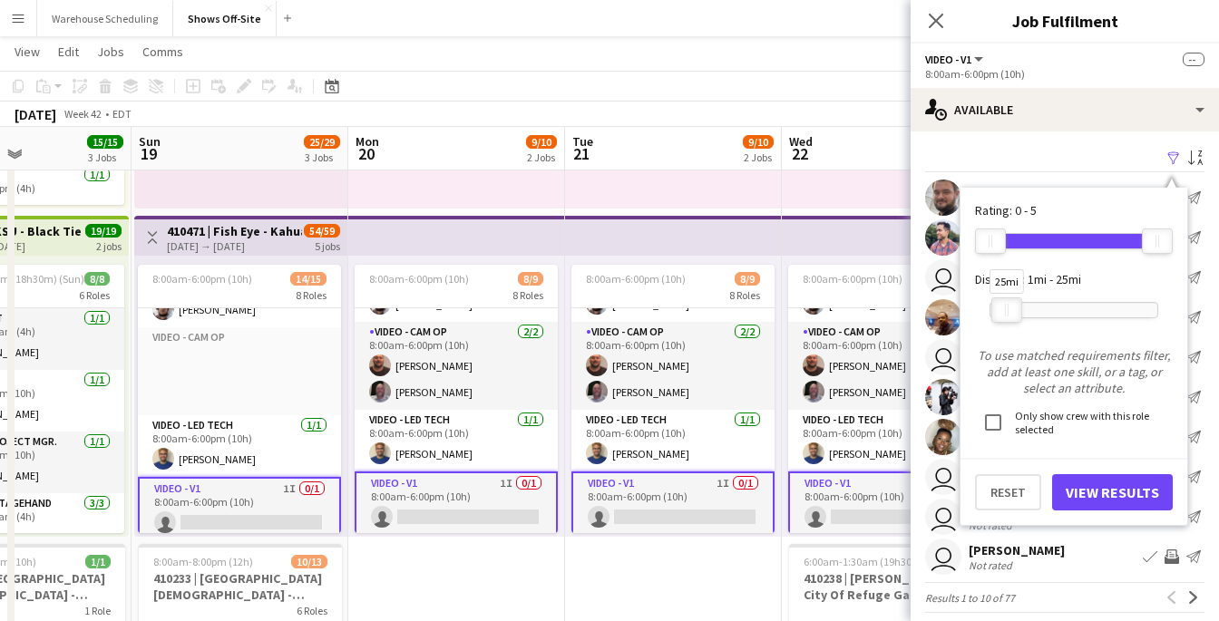
drag, startPoint x: 1157, startPoint y: 306, endPoint x: 1007, endPoint y: 329, distance: 152.2
click at [1007, 329] on div "25mi" at bounding box center [1073, 309] width 169 height 45
click at [1088, 497] on button "View Results" at bounding box center [1112, 492] width 121 height 36
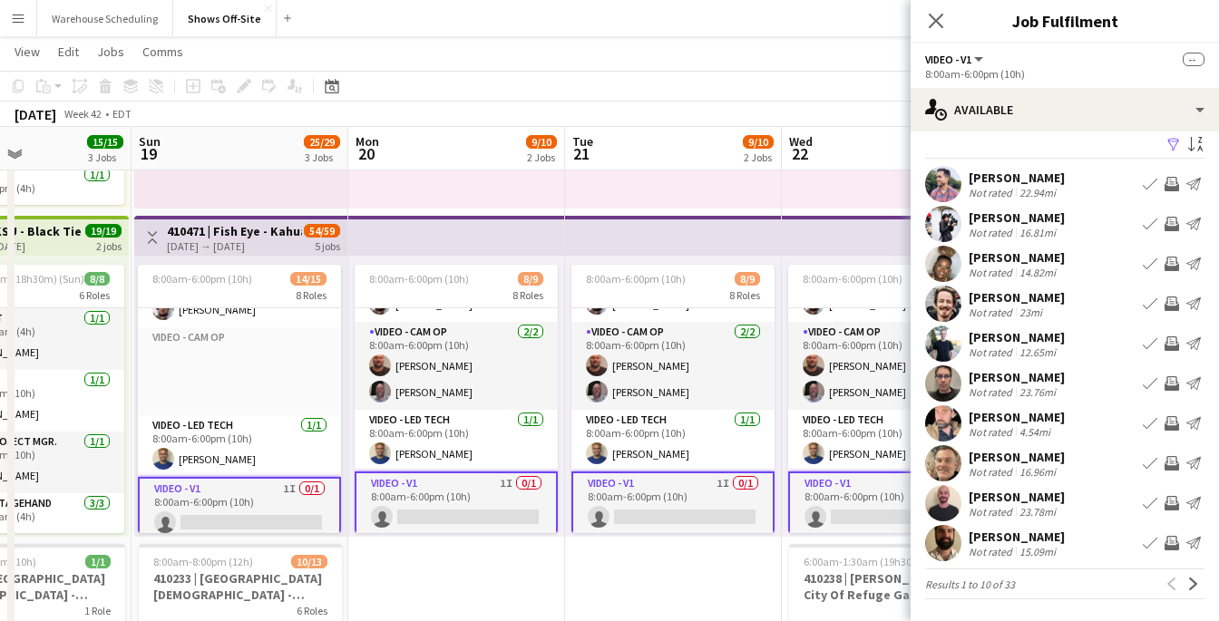
click at [952, 345] on app-user-avatar at bounding box center [943, 344] width 36 height 36
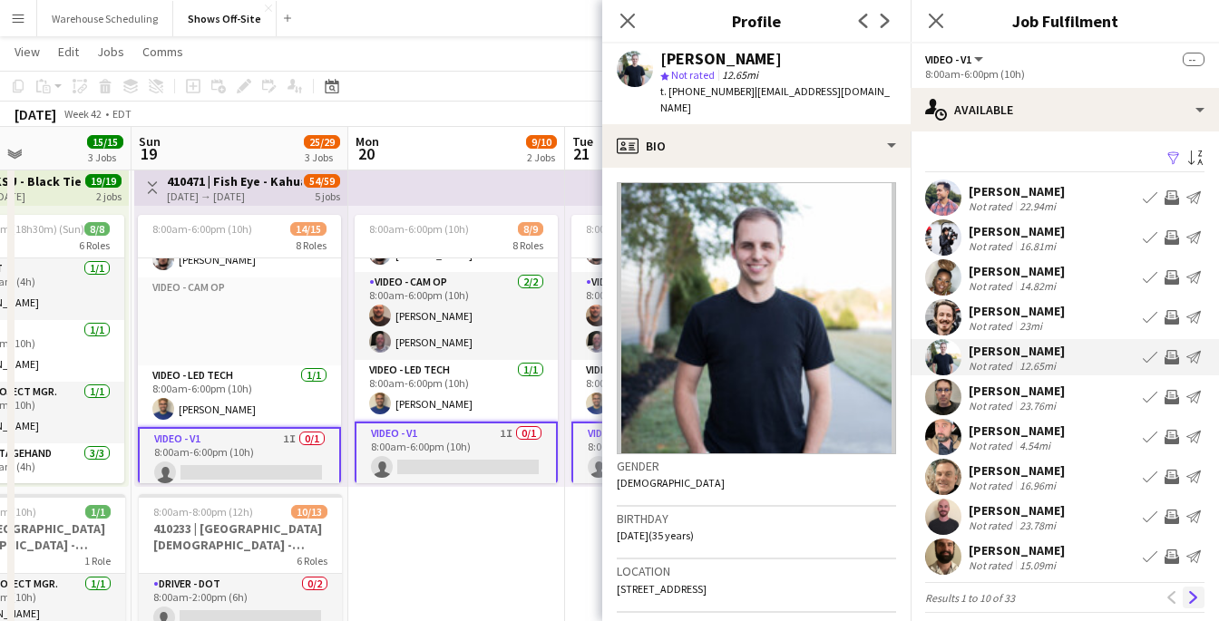
click at [1191, 596] on app-icon "Next" at bounding box center [1193, 597] width 13 height 13
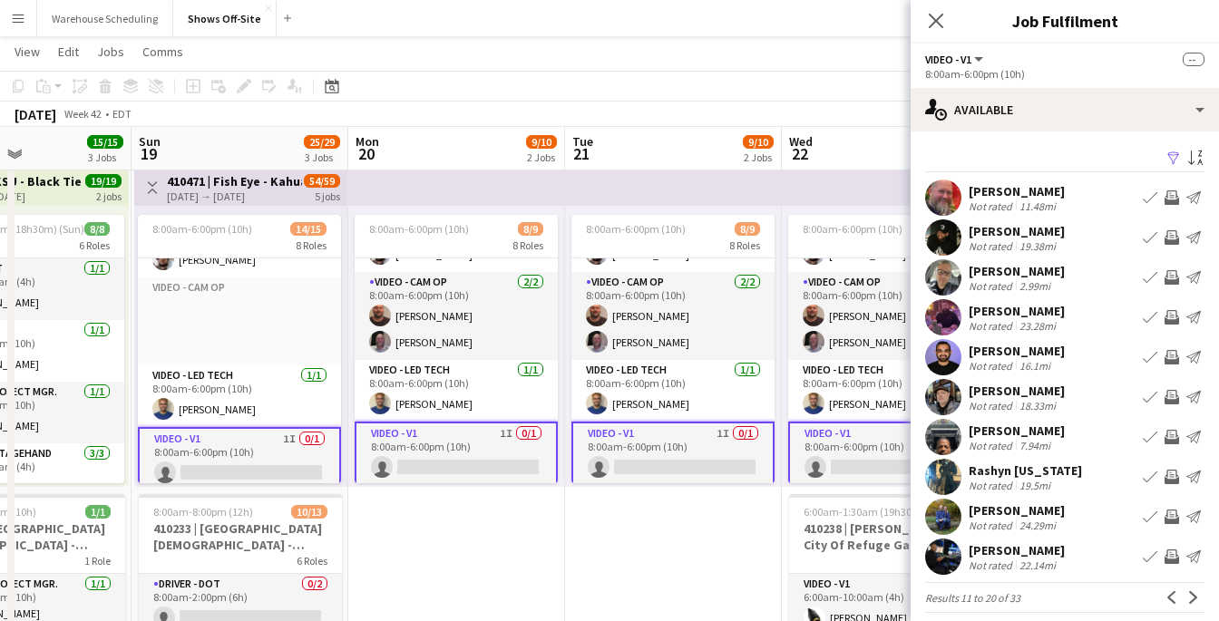
scroll to position [14, 0]
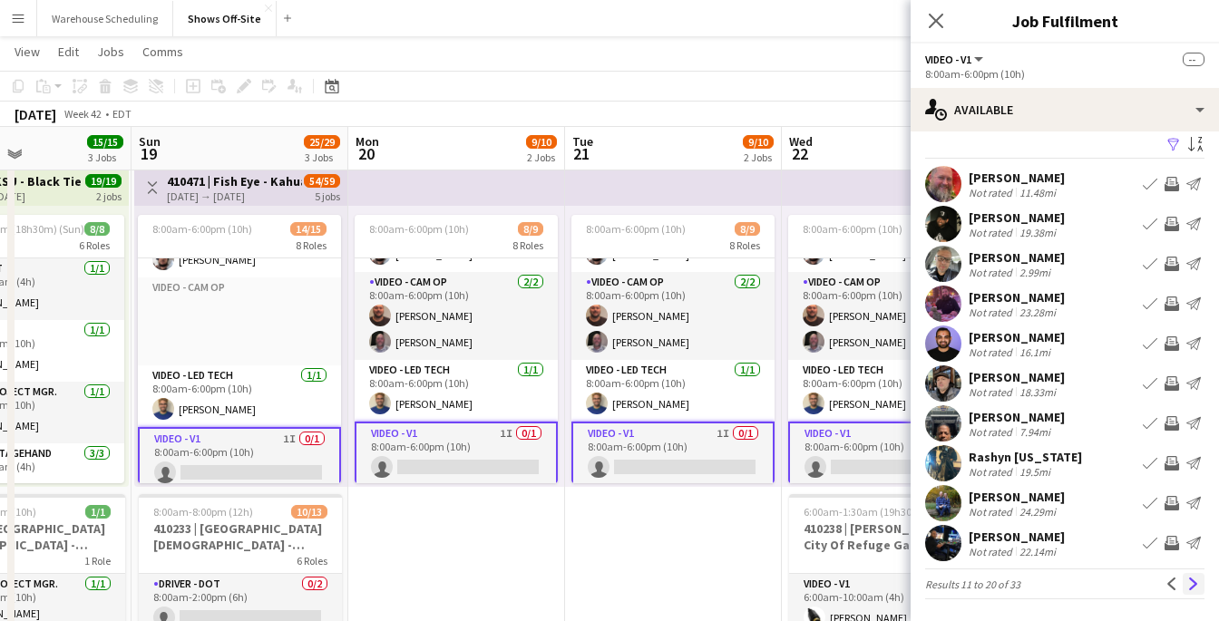
click at [1192, 581] on app-icon "Next" at bounding box center [1193, 584] width 13 height 13
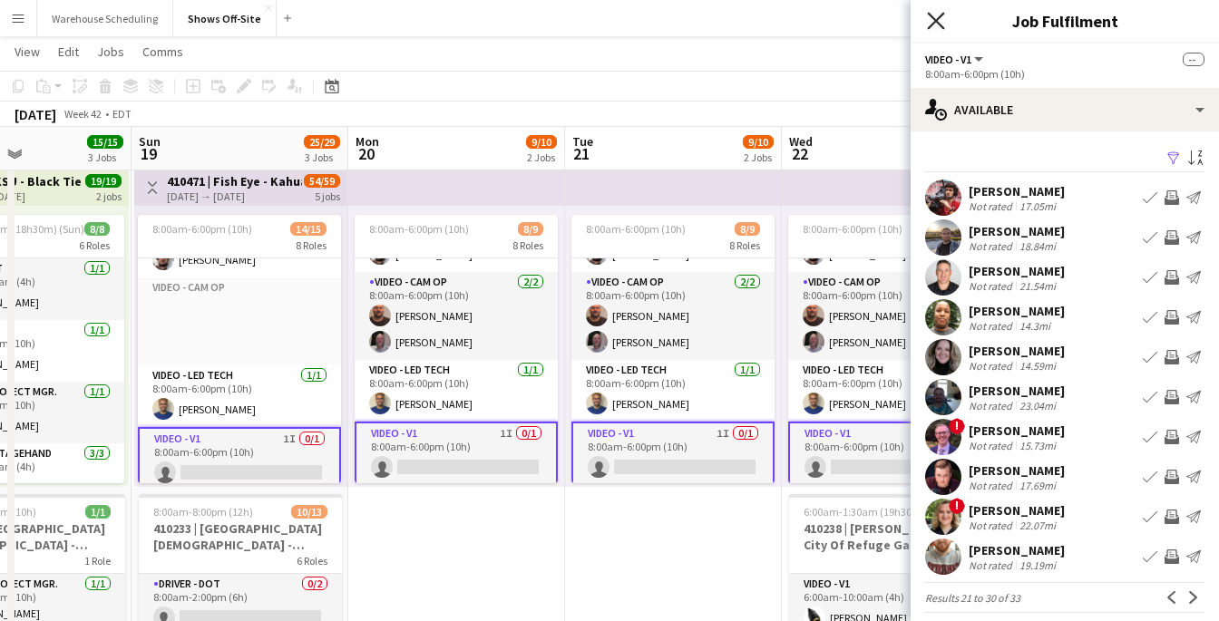
click at [932, 17] on icon at bounding box center [935, 20] width 17 height 17
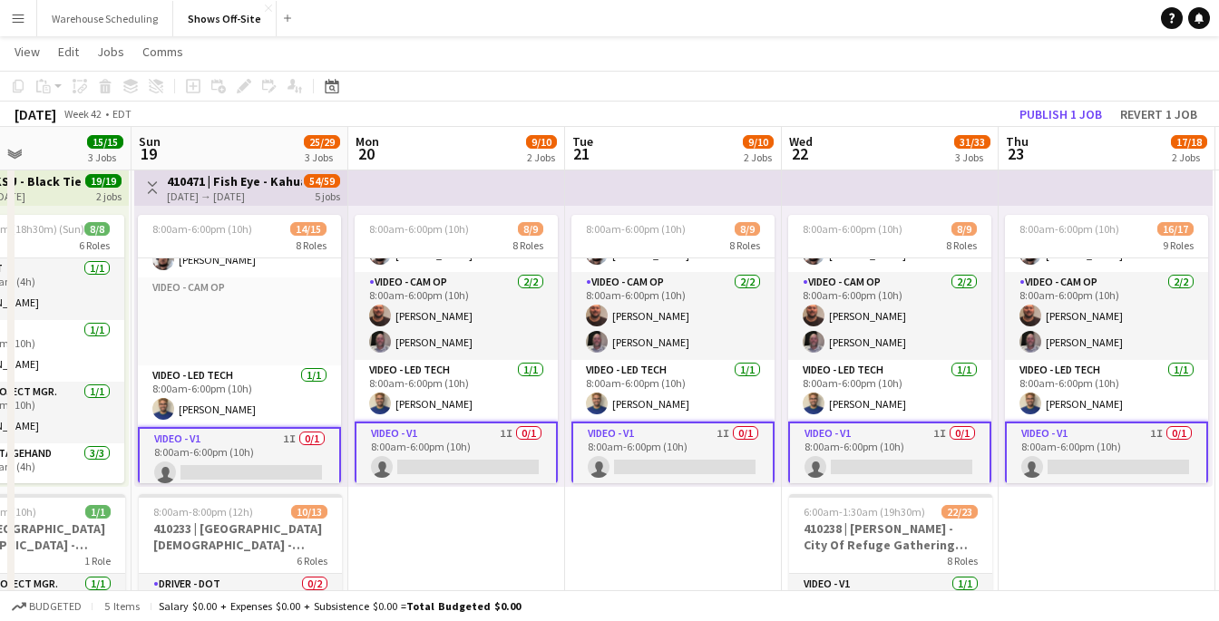
click at [608, 125] on div "[DATE] Week 42 • EDT Publish 1 job Revert 1 job" at bounding box center [609, 114] width 1219 height 25
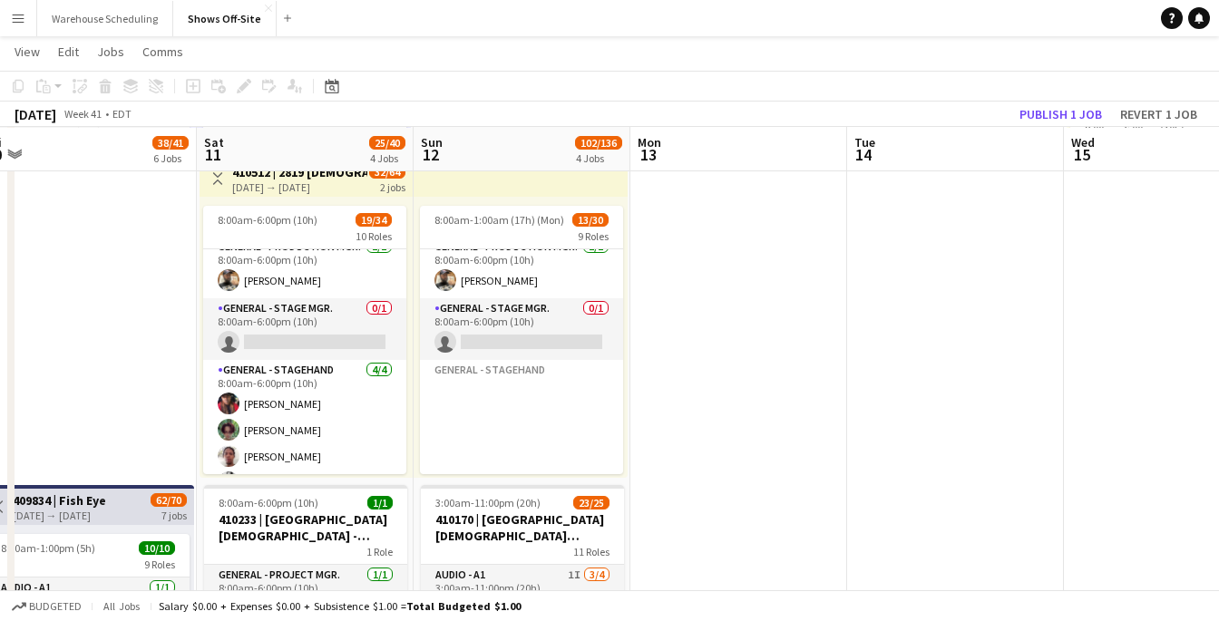
scroll to position [233, 0]
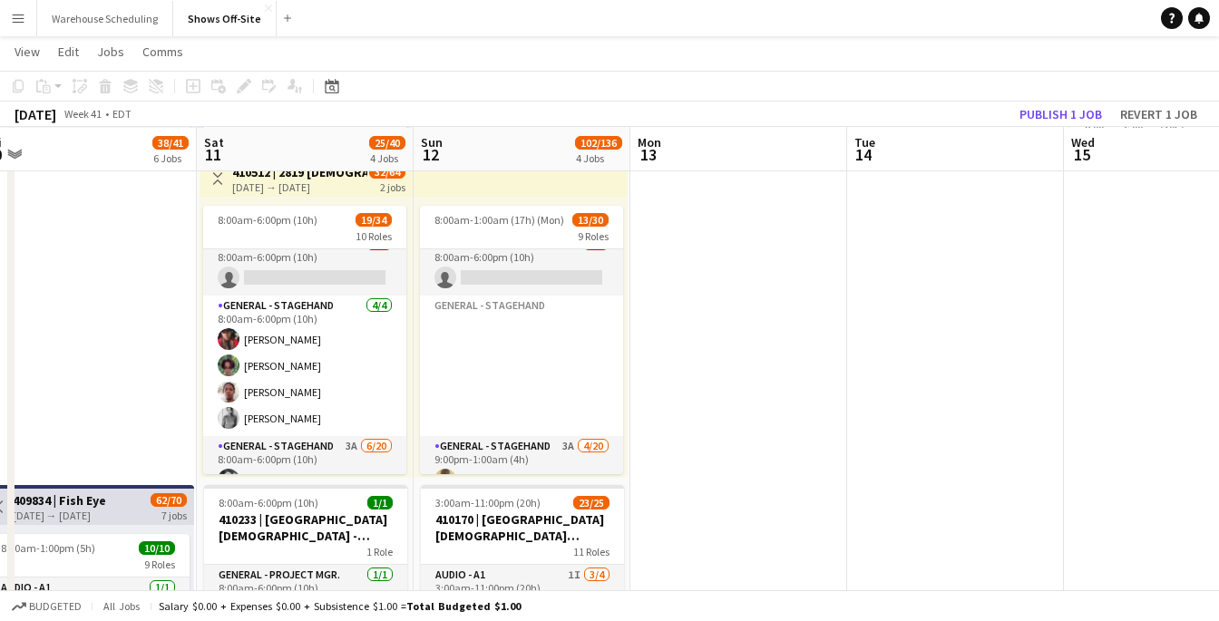
click at [306, 346] on app-card-role "General - Stagehand [DATE] 8:00am-6:00pm (10h) [PERSON_NAME] [PERSON_NAME] [PER…" at bounding box center [304, 366] width 203 height 141
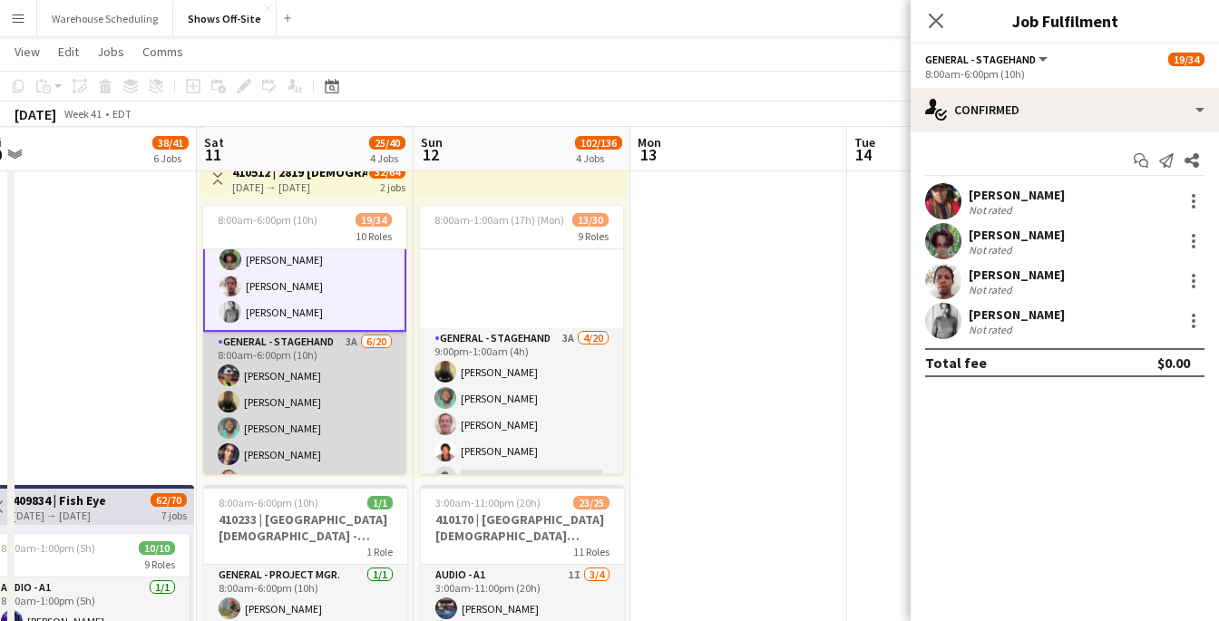
click at [365, 420] on app-card-role "General - Stagehand 3A [DATE] 8:00am-6:00pm (10h) [PERSON_NAME] [PERSON_NAME] […" at bounding box center [304, 612] width 203 height 561
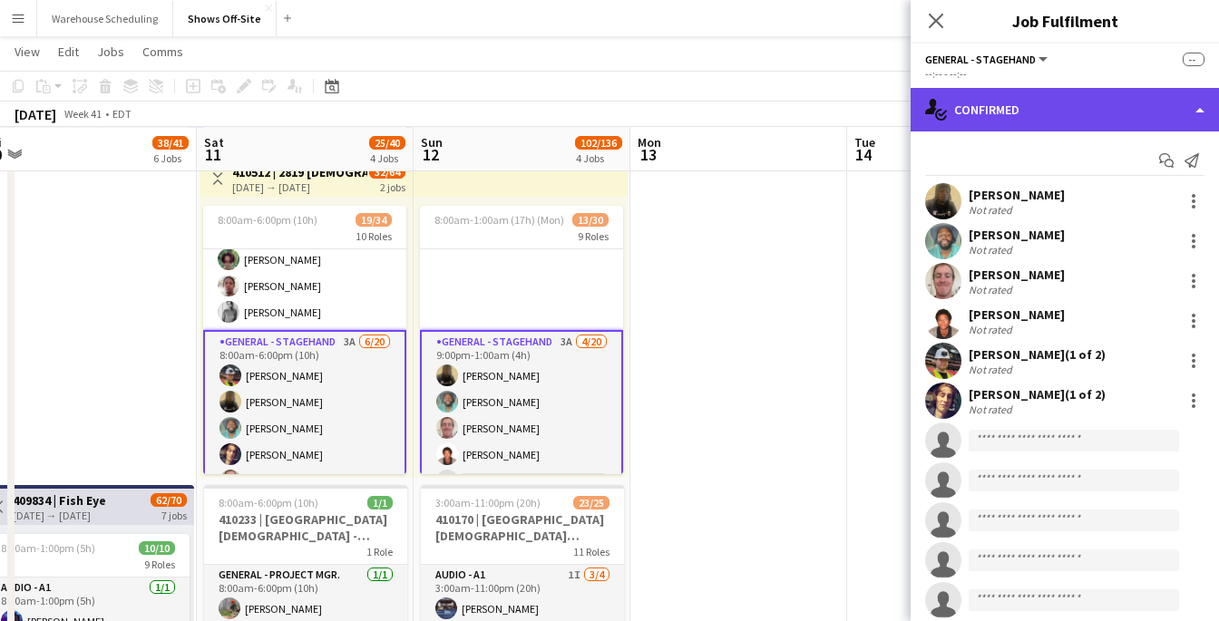
click at [1123, 105] on div "single-neutral-actions-check-2 Confirmed" at bounding box center [1064, 110] width 308 height 44
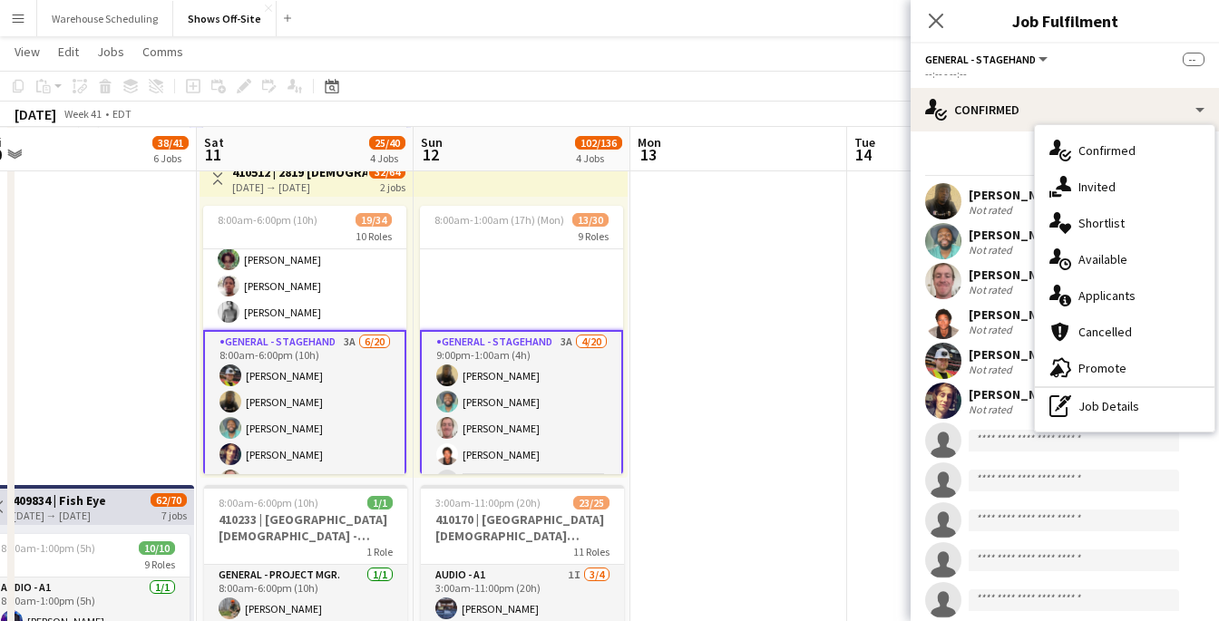
click at [1109, 296] on span "Applicants" at bounding box center [1106, 295] width 57 height 16
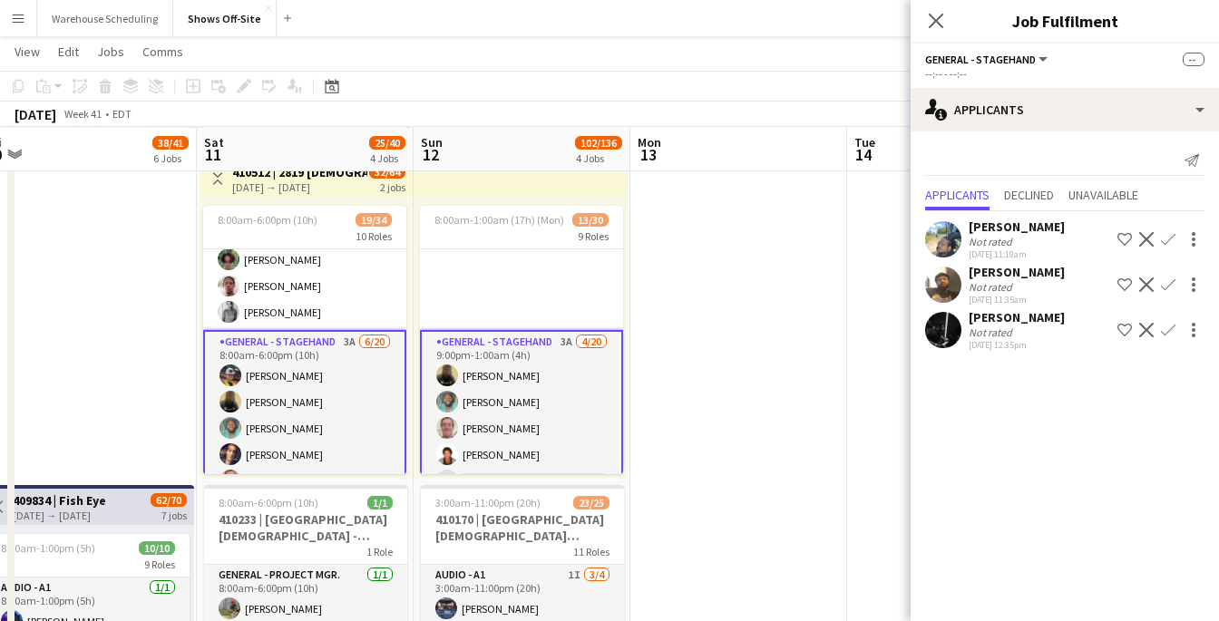
click at [1173, 237] on app-icon "Confirm" at bounding box center [1168, 239] width 15 height 15
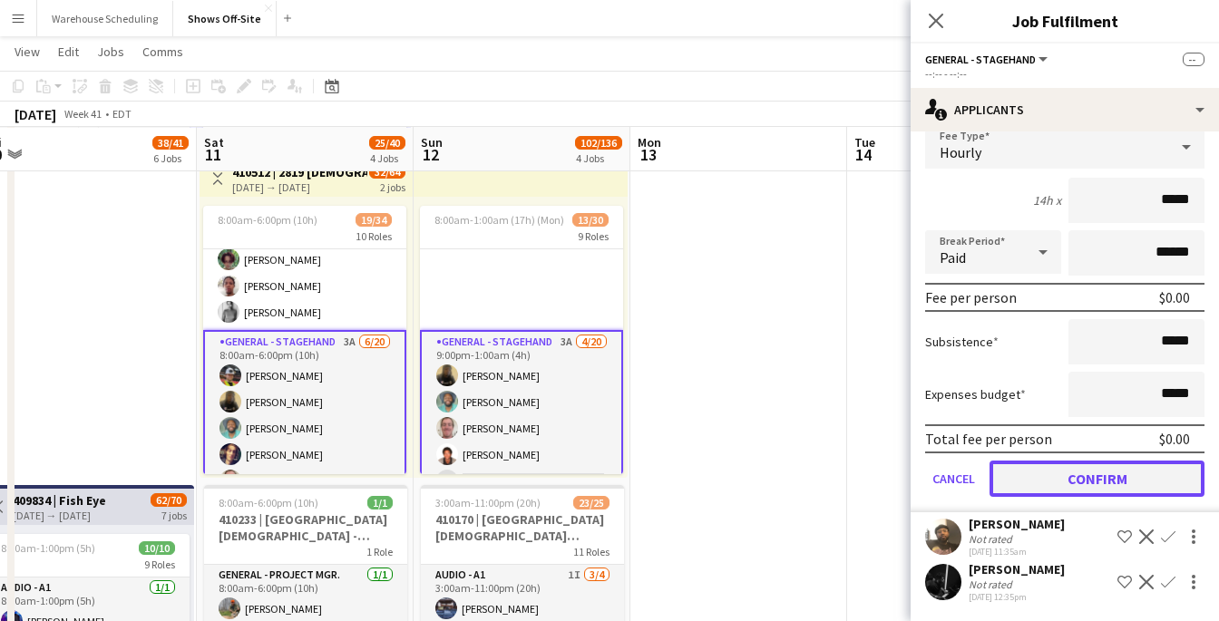
click at [1102, 471] on button "Confirm" at bounding box center [1096, 479] width 215 height 36
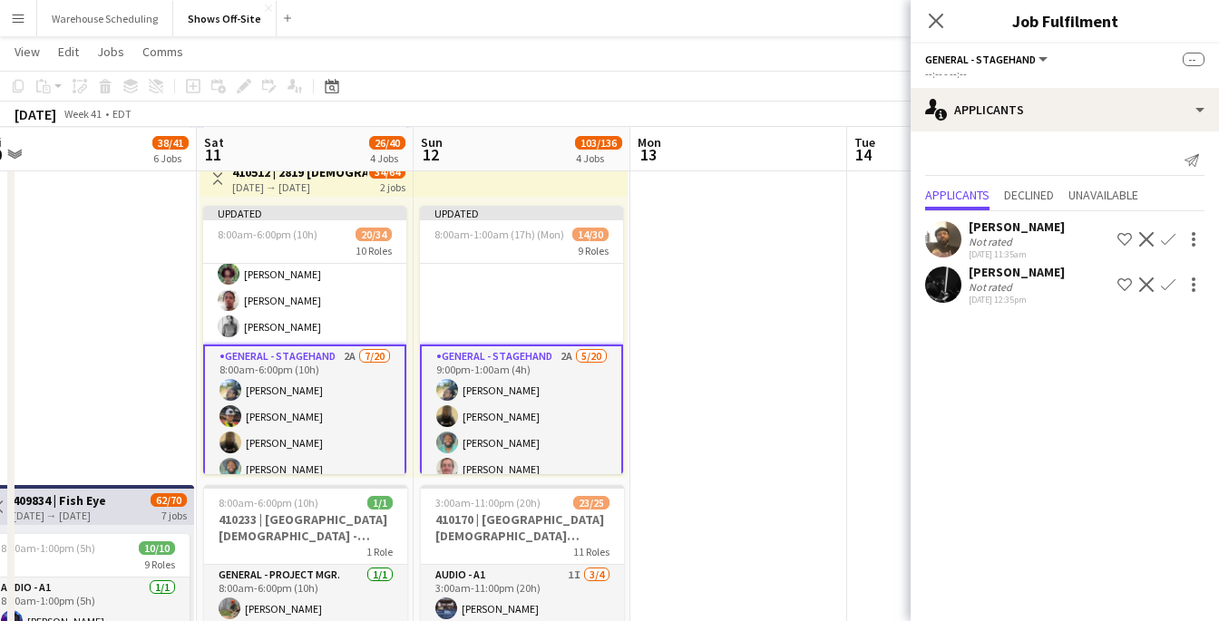
click at [1163, 238] on app-icon "Confirm" at bounding box center [1168, 239] width 15 height 15
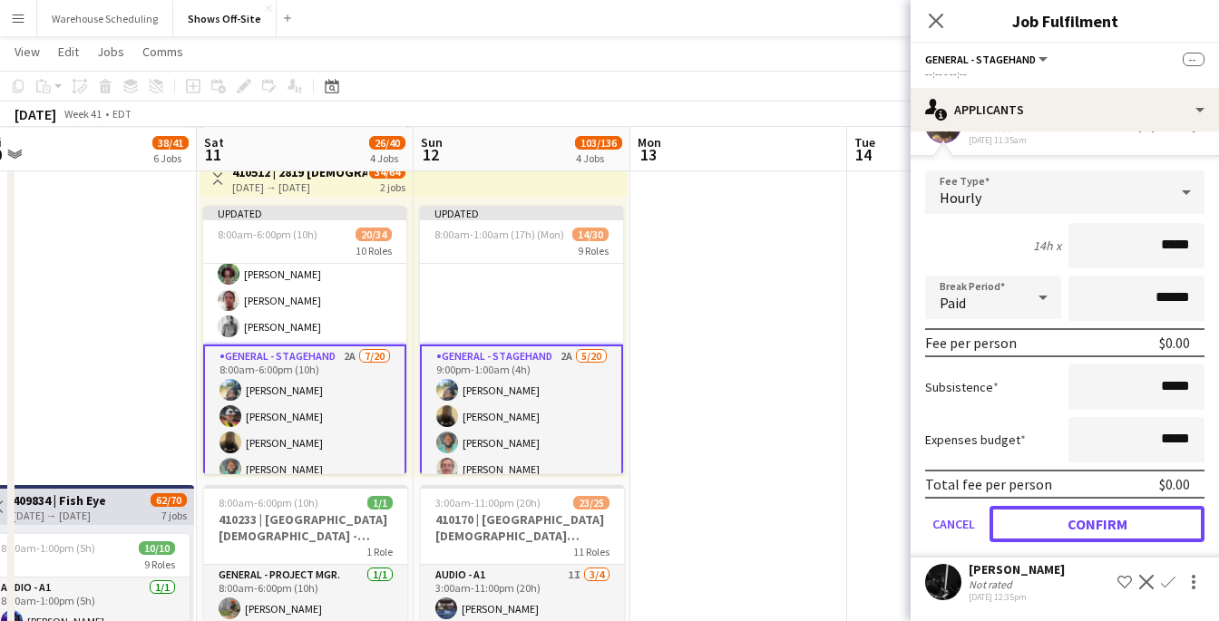
click at [1106, 520] on button "Confirm" at bounding box center [1096, 524] width 215 height 36
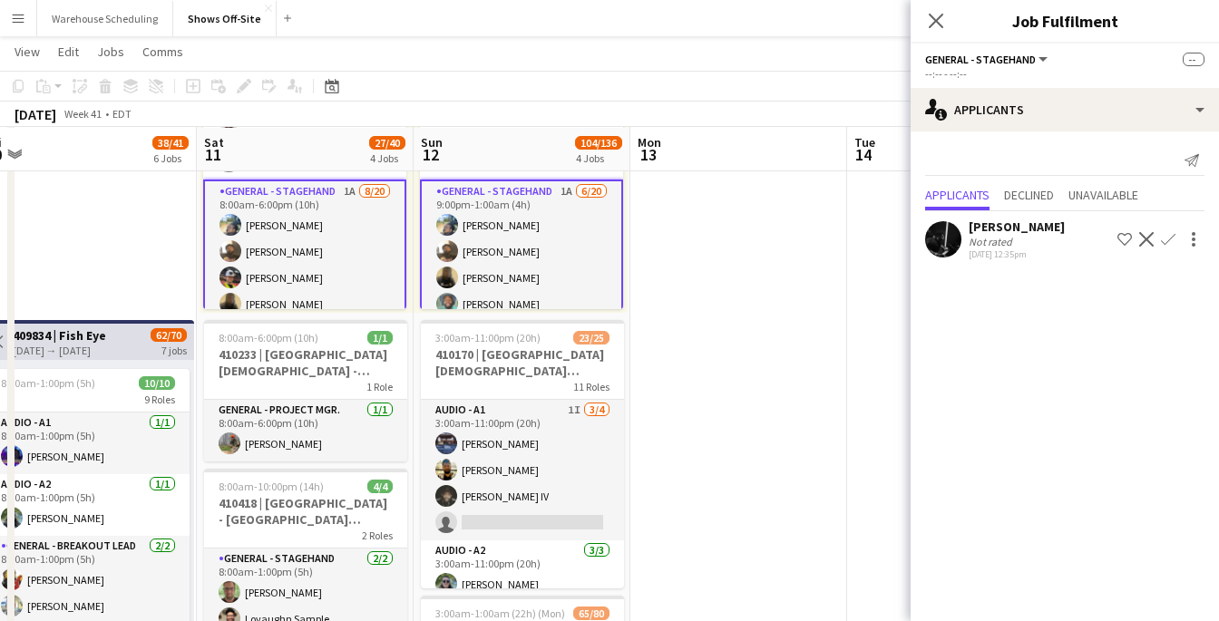
click at [1167, 235] on app-icon "Confirm" at bounding box center [1168, 239] width 15 height 15
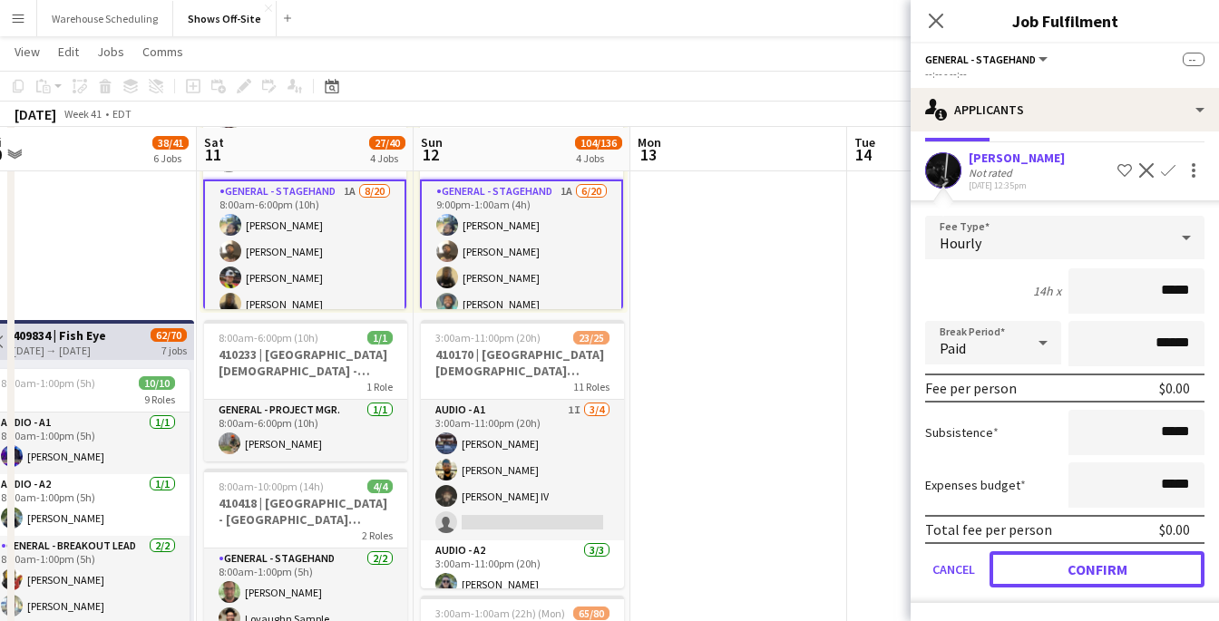
click at [1092, 559] on button "Confirm" at bounding box center [1096, 569] width 215 height 36
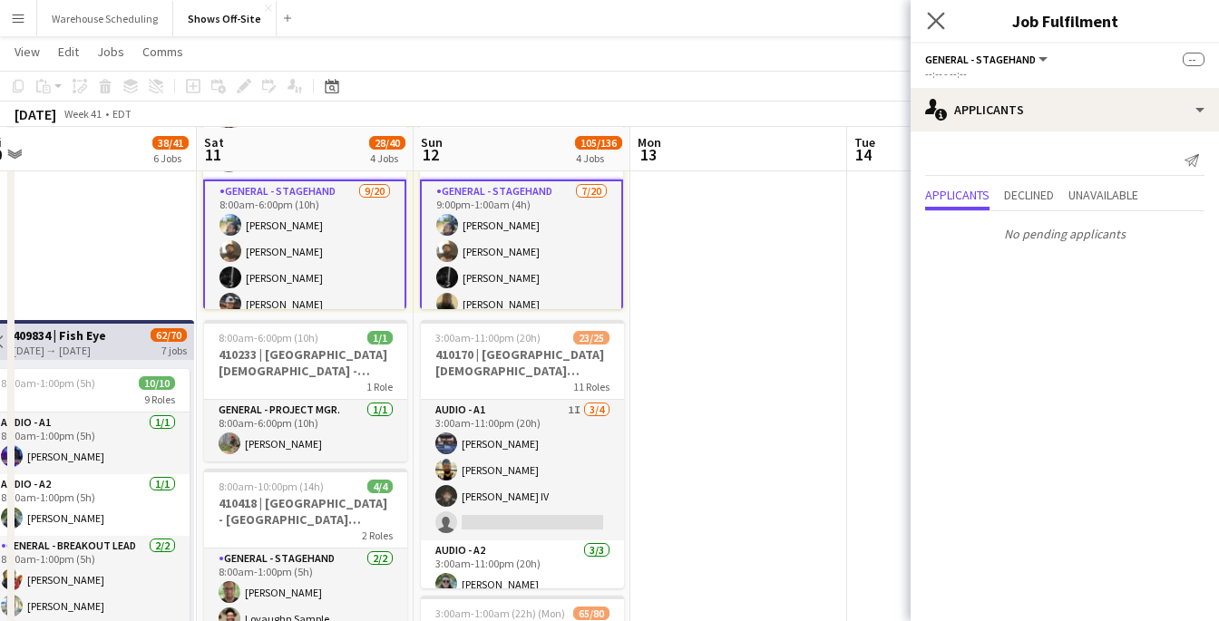
click at [926, 24] on app-icon "Close pop-in" at bounding box center [936, 21] width 26 height 26
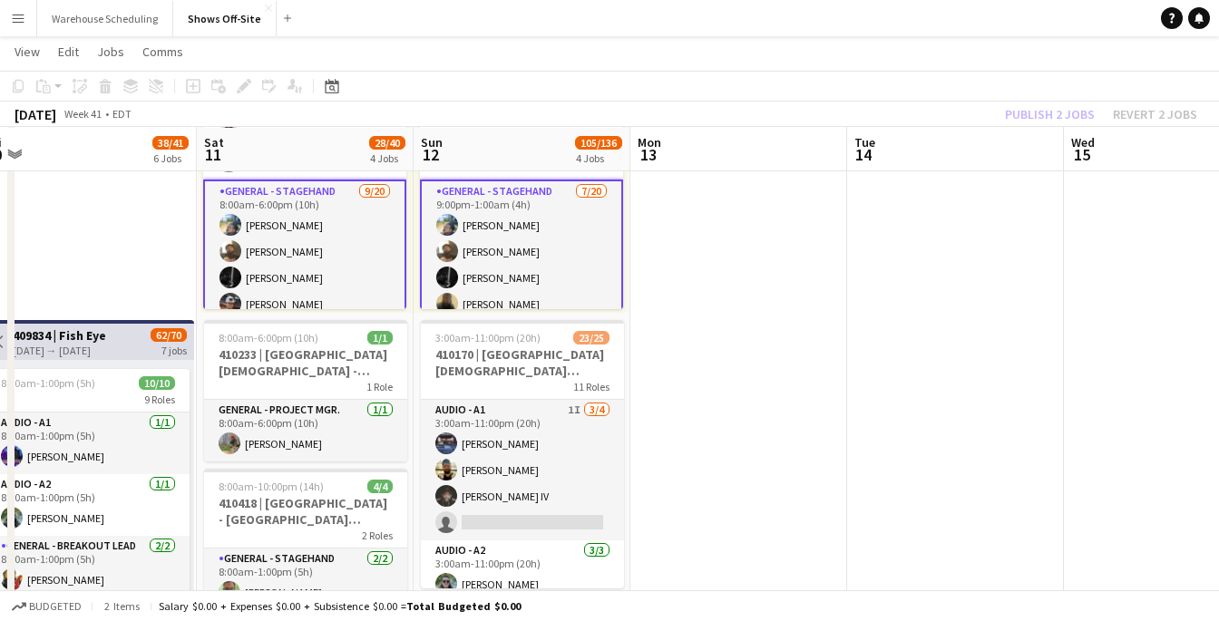
click at [997, 78] on app-toolbar "Copy Paste Paste Command V Paste with crew Command Shift V Paste linked Job [GE…" at bounding box center [609, 86] width 1219 height 31
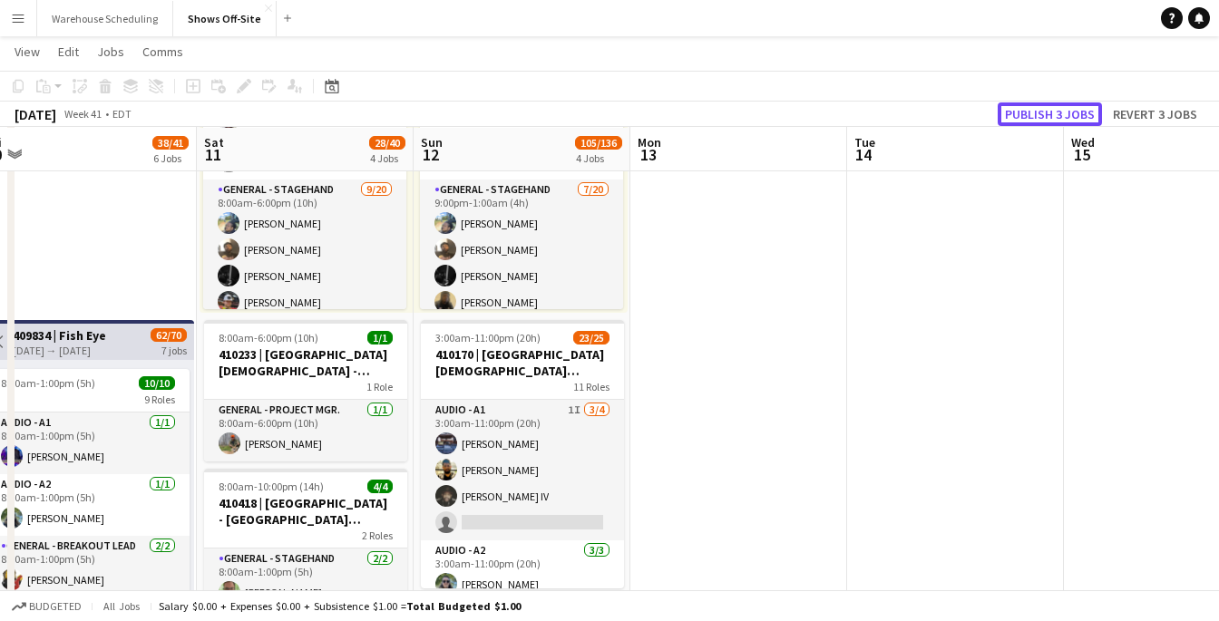
click at [1024, 105] on button "Publish 3 jobs" at bounding box center [1049, 114] width 104 height 24
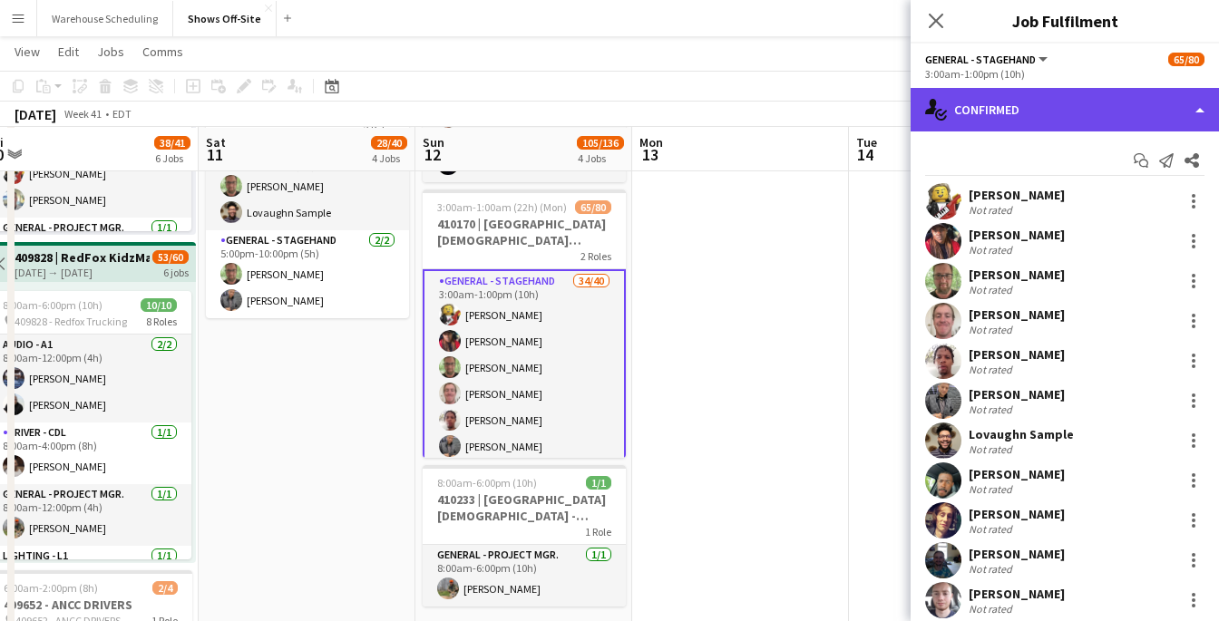
click at [1041, 124] on div "single-neutral-actions-check-2 Confirmed" at bounding box center [1064, 110] width 308 height 44
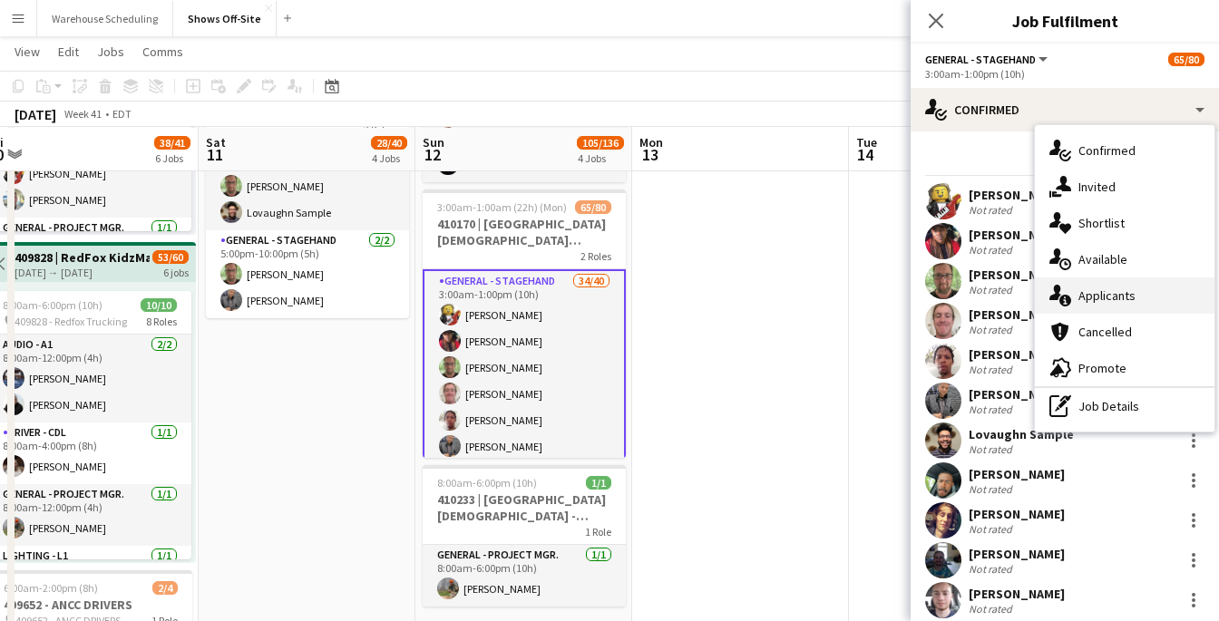
click at [1070, 291] on icon "single-neutral-actions-information" at bounding box center [1060, 296] width 22 height 22
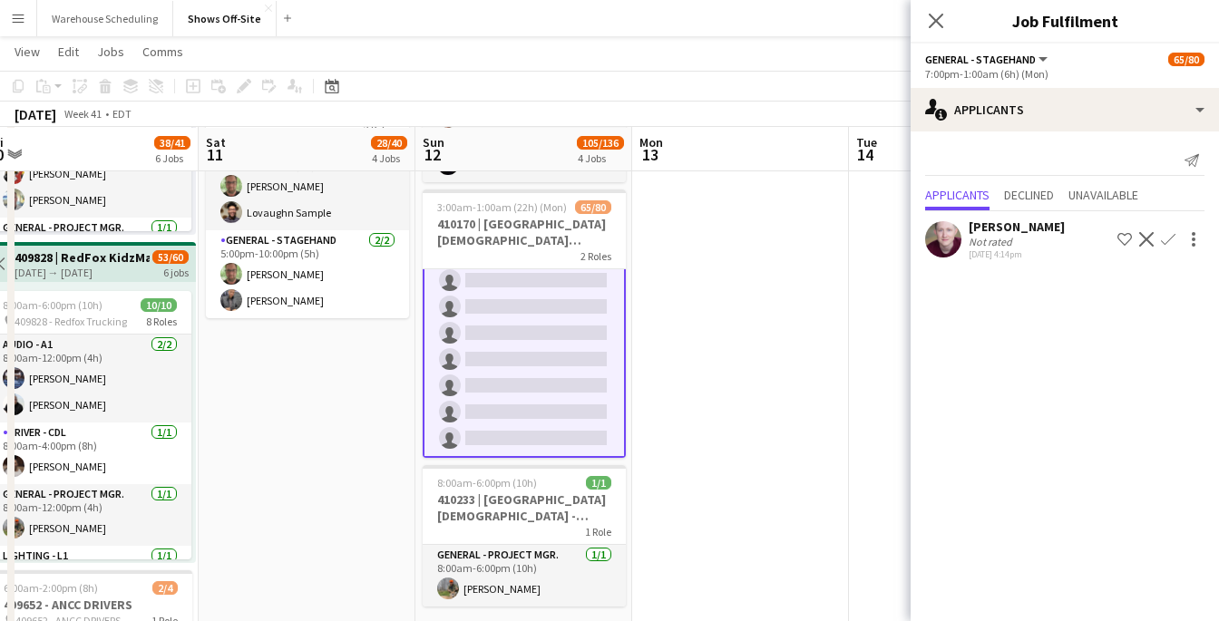
click at [1167, 234] on app-icon "Confirm" at bounding box center [1168, 239] width 15 height 15
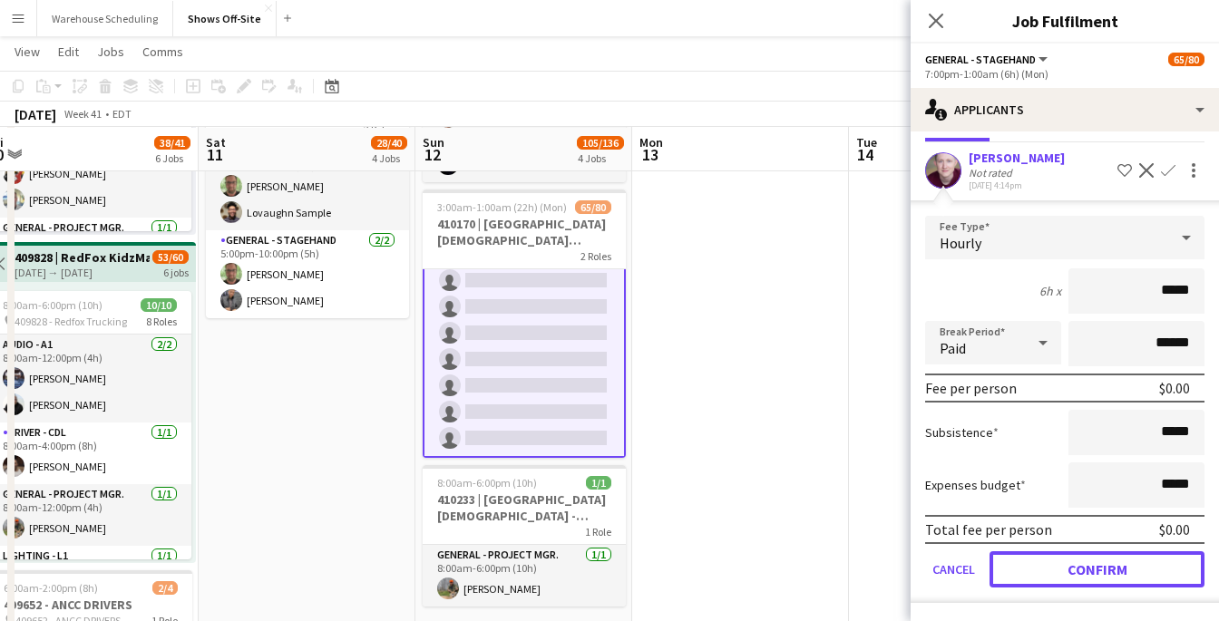
click at [1054, 578] on button "Confirm" at bounding box center [1096, 569] width 215 height 36
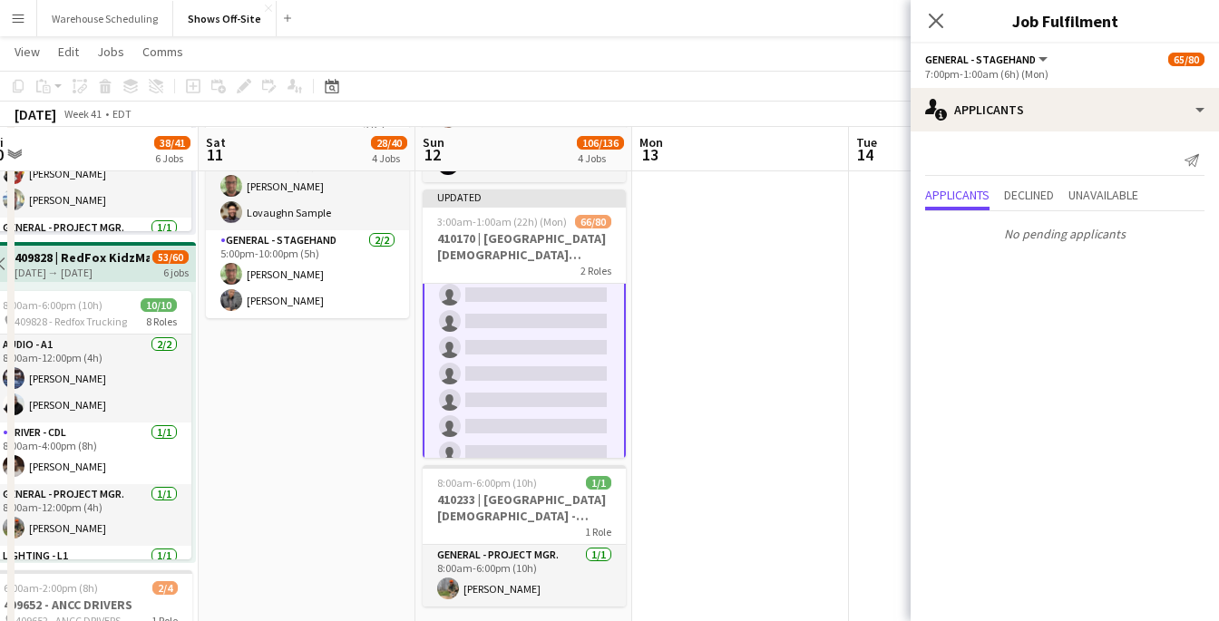
click at [934, 26] on icon "Close pop-in" at bounding box center [936, 21] width 15 height 15
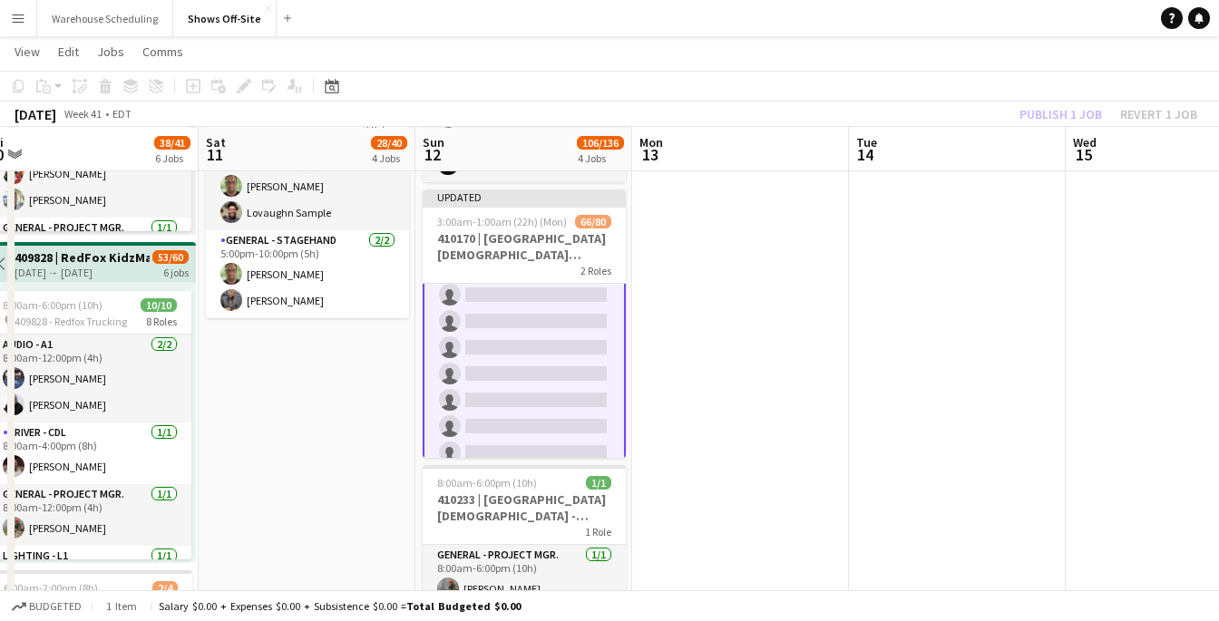
click at [801, 309] on app-date-cell at bounding box center [740, 442] width 217 height 2385
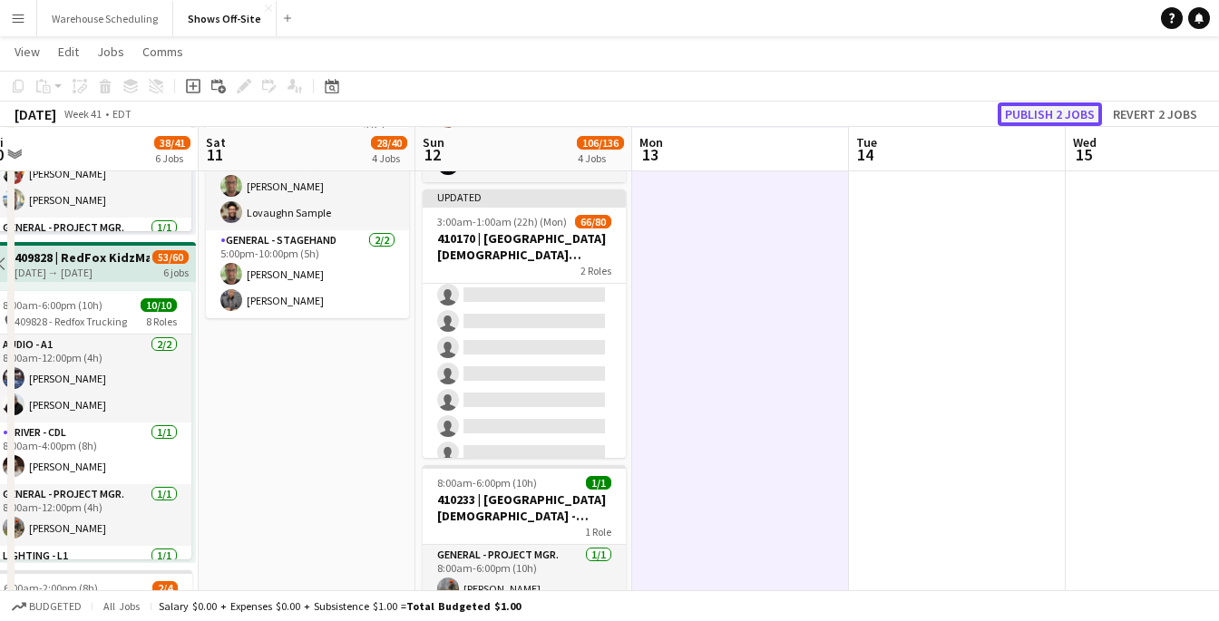
click at [1010, 109] on button "Publish 2 jobs" at bounding box center [1049, 114] width 104 height 24
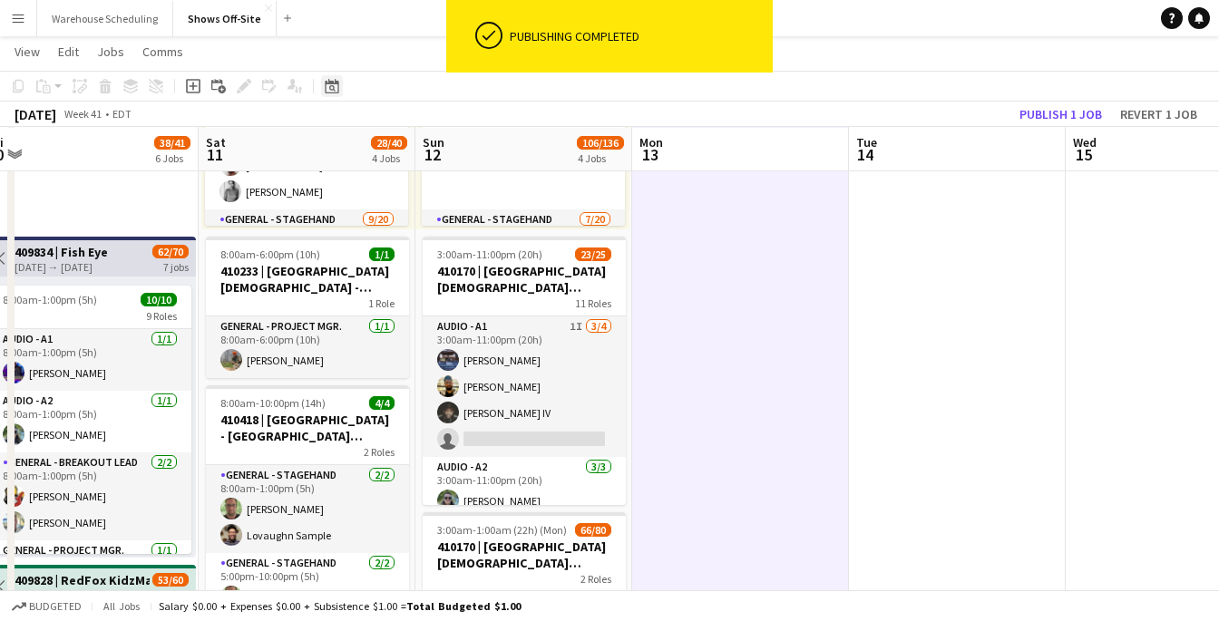
click at [330, 89] on icon at bounding box center [332, 88] width 6 height 6
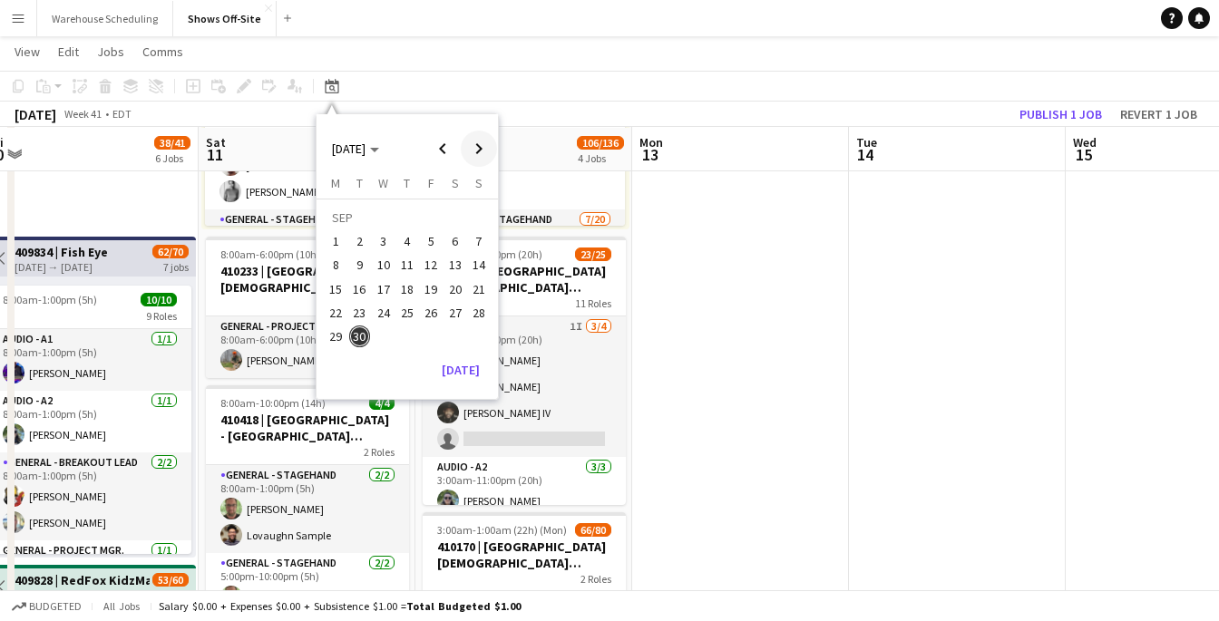
click at [470, 154] on span "Next month" at bounding box center [479, 149] width 36 height 36
click at [458, 312] on span "25" at bounding box center [455, 313] width 22 height 22
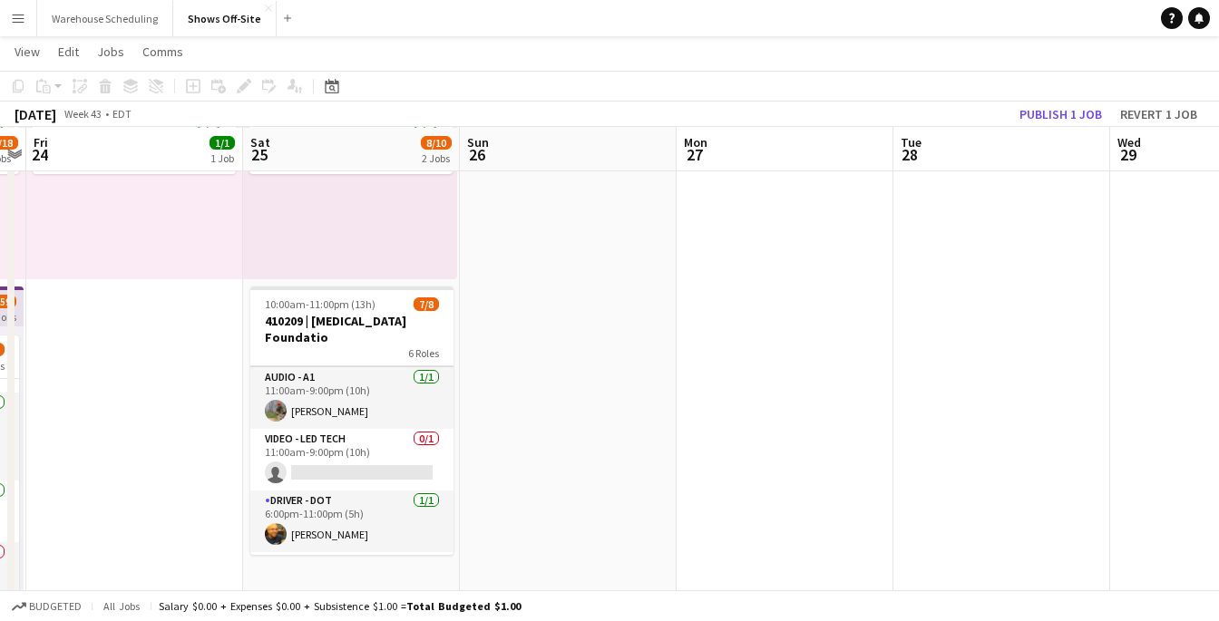
click at [363, 451] on app-card-role "Video - LED Tech 0/1 11:00am-9:00pm (10h) single-neutral-actions" at bounding box center [351, 460] width 203 height 62
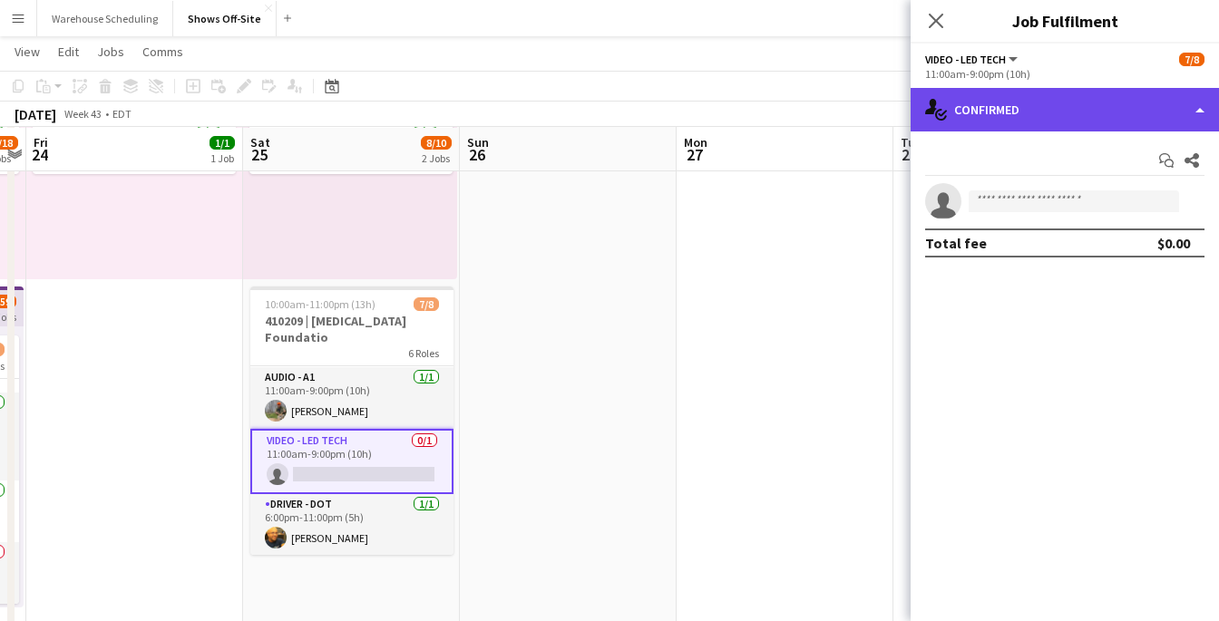
click at [1008, 110] on div "single-neutral-actions-check-2 Confirmed" at bounding box center [1064, 110] width 308 height 44
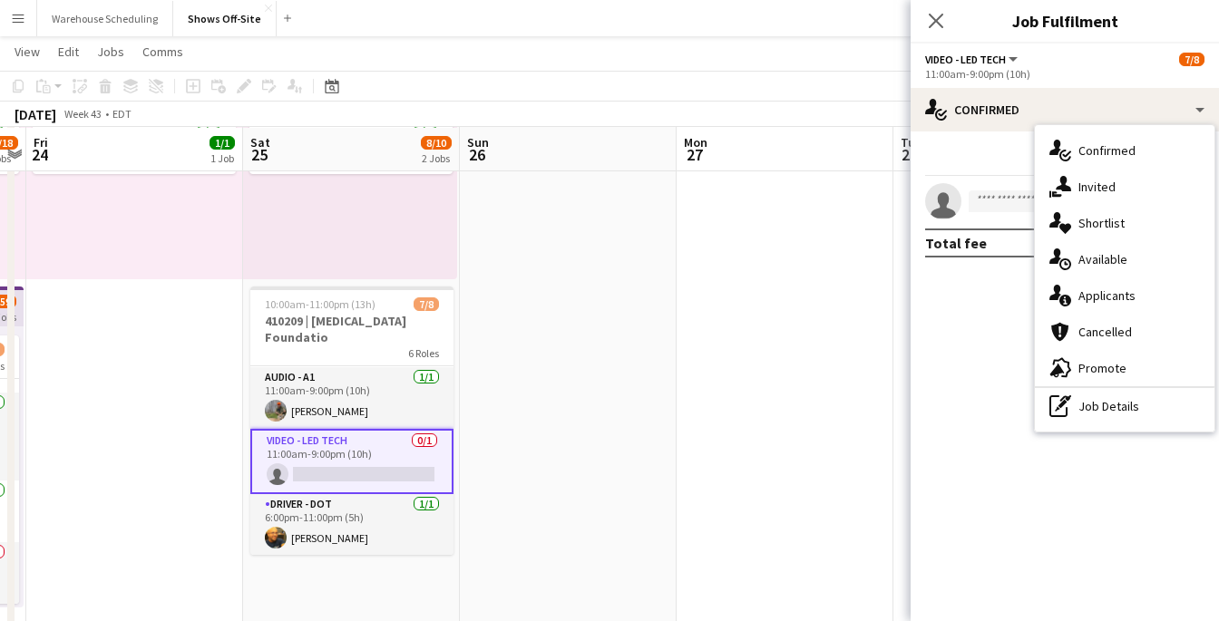
click at [1080, 260] on span "Available" at bounding box center [1102, 259] width 49 height 16
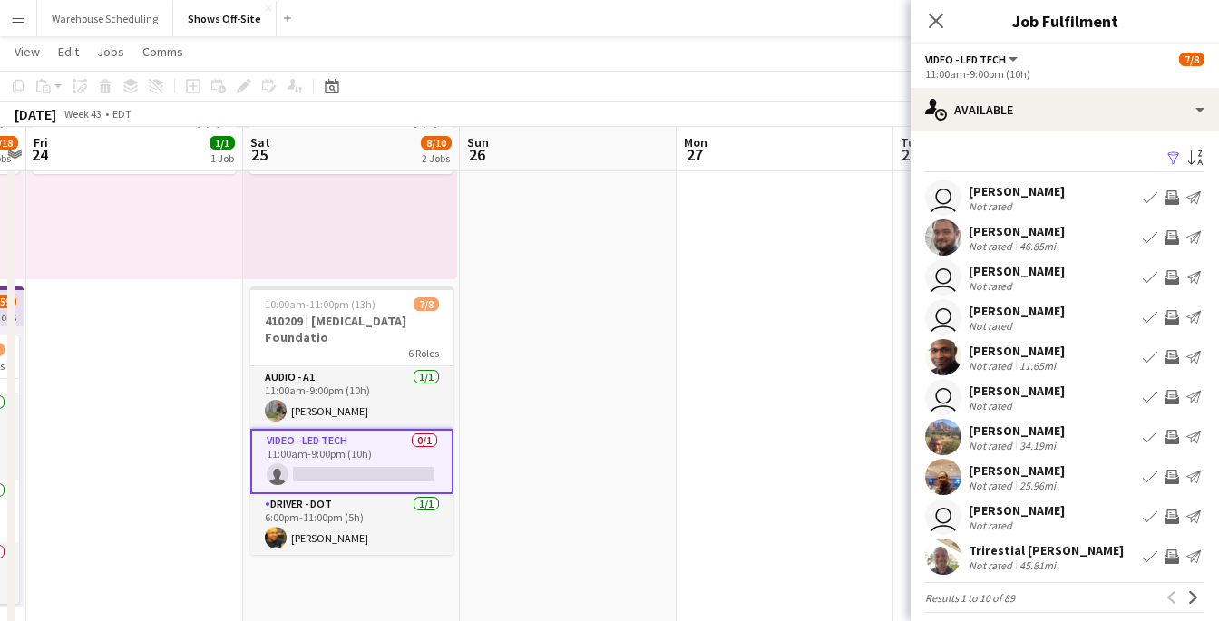
click at [1172, 158] on app-icon "Filter" at bounding box center [1173, 159] width 15 height 17
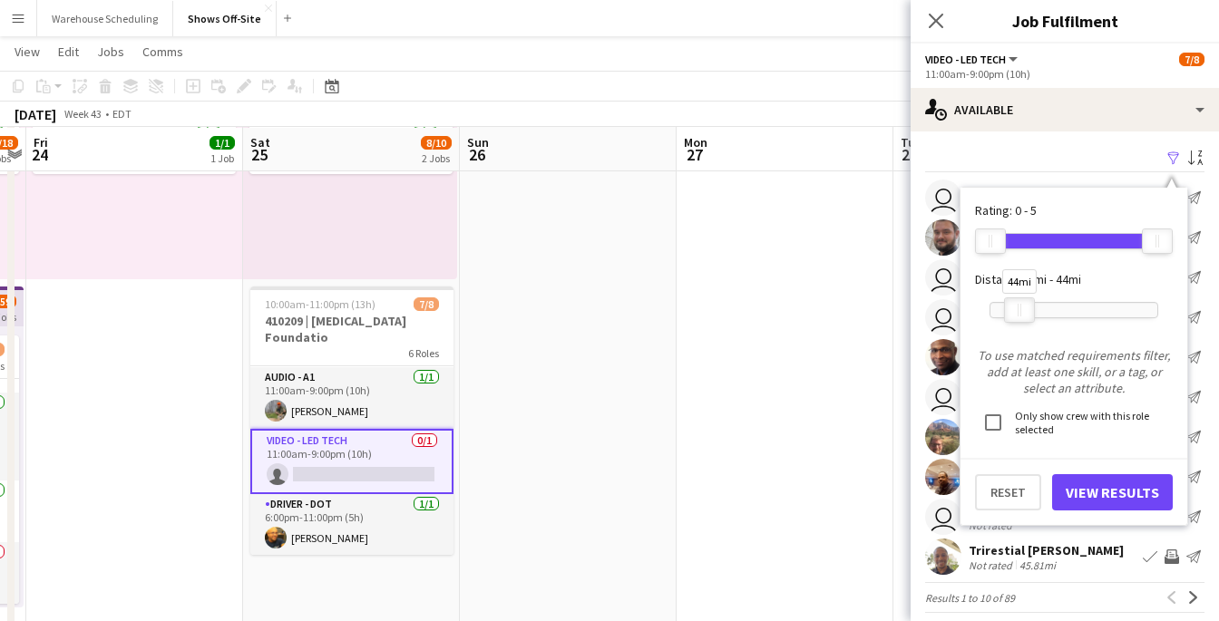
drag, startPoint x: 1167, startPoint y: 304, endPoint x: 1029, endPoint y: 314, distance: 138.2
click at [1029, 314] on div at bounding box center [1019, 310] width 29 height 24
drag, startPoint x: 1024, startPoint y: 314, endPoint x: 1013, endPoint y: 316, distance: 11.0
click at [1013, 316] on div at bounding box center [1008, 310] width 29 height 24
click at [1102, 494] on button "View Results" at bounding box center [1112, 492] width 121 height 36
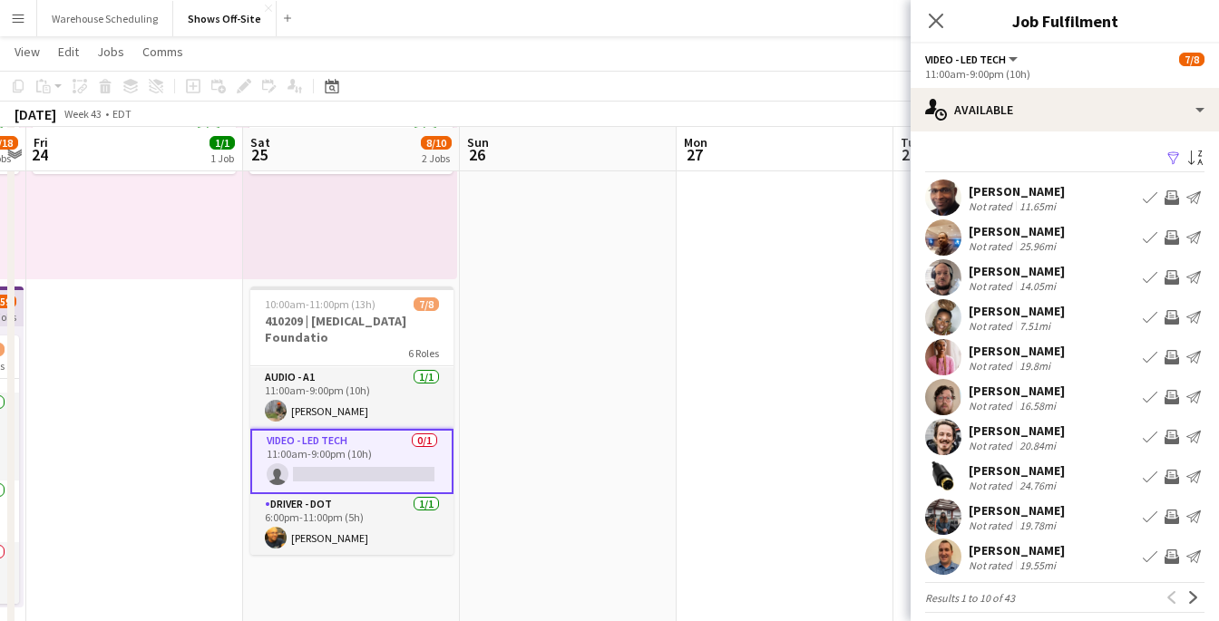
click at [1172, 270] on app-icon "Invite crew" at bounding box center [1171, 277] width 15 height 15
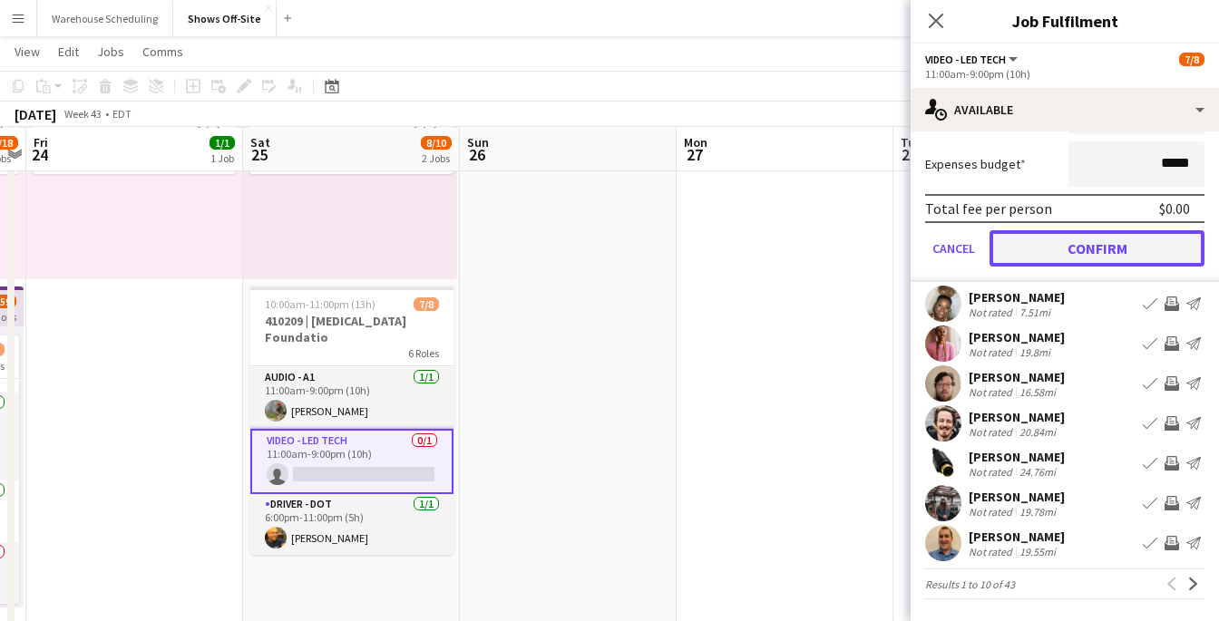
click at [1070, 248] on button "Confirm" at bounding box center [1096, 248] width 215 height 36
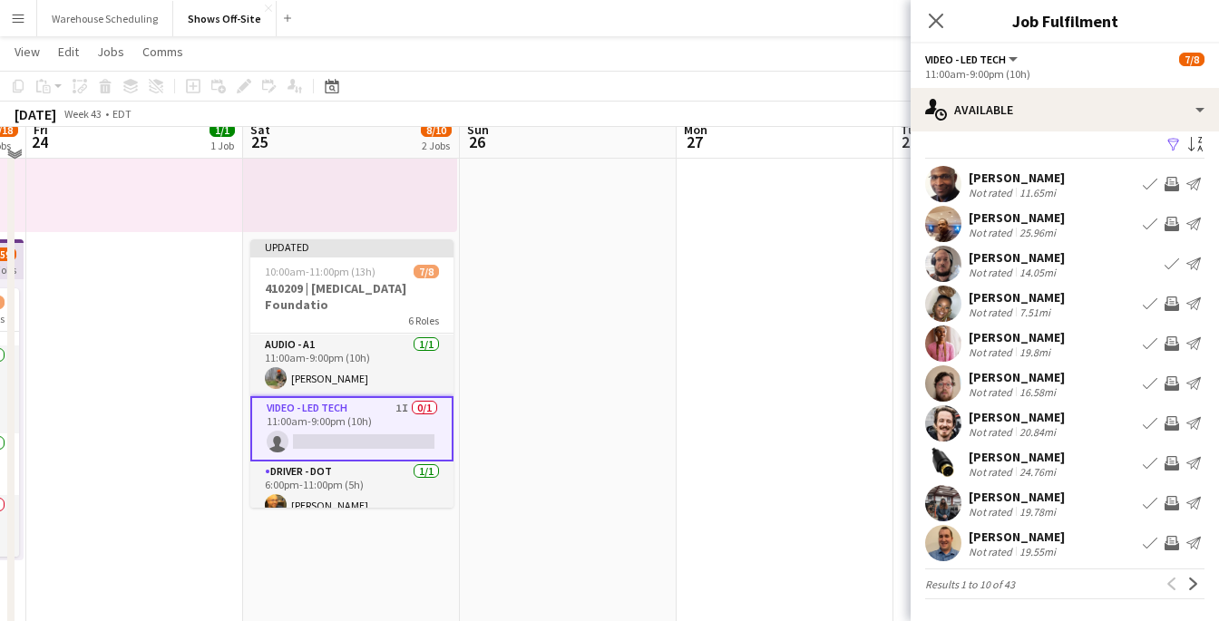
scroll to position [306, 0]
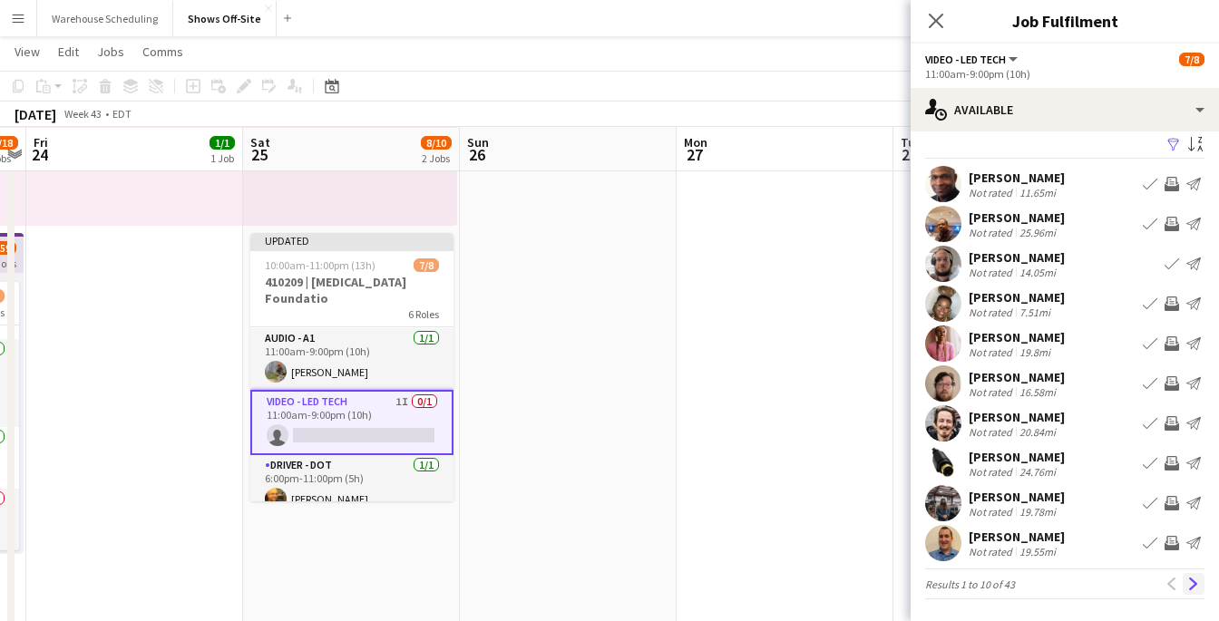
click at [1192, 589] on app-icon "Next" at bounding box center [1193, 584] width 13 height 13
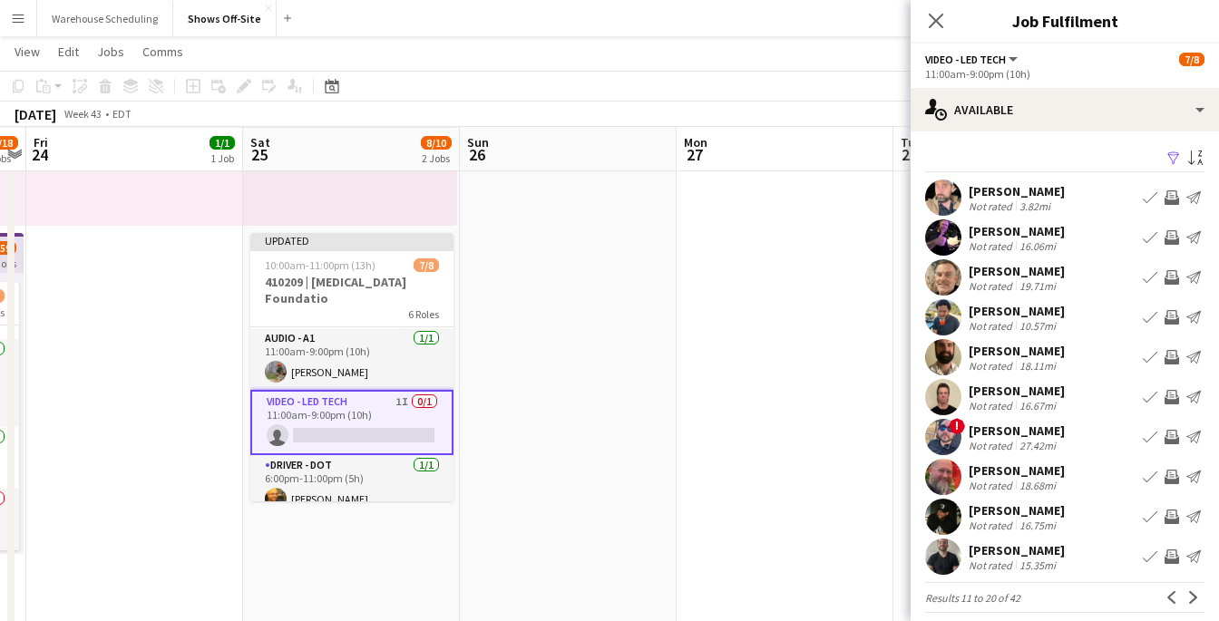
click at [1172, 238] on app-icon "Invite crew" at bounding box center [1171, 237] width 15 height 15
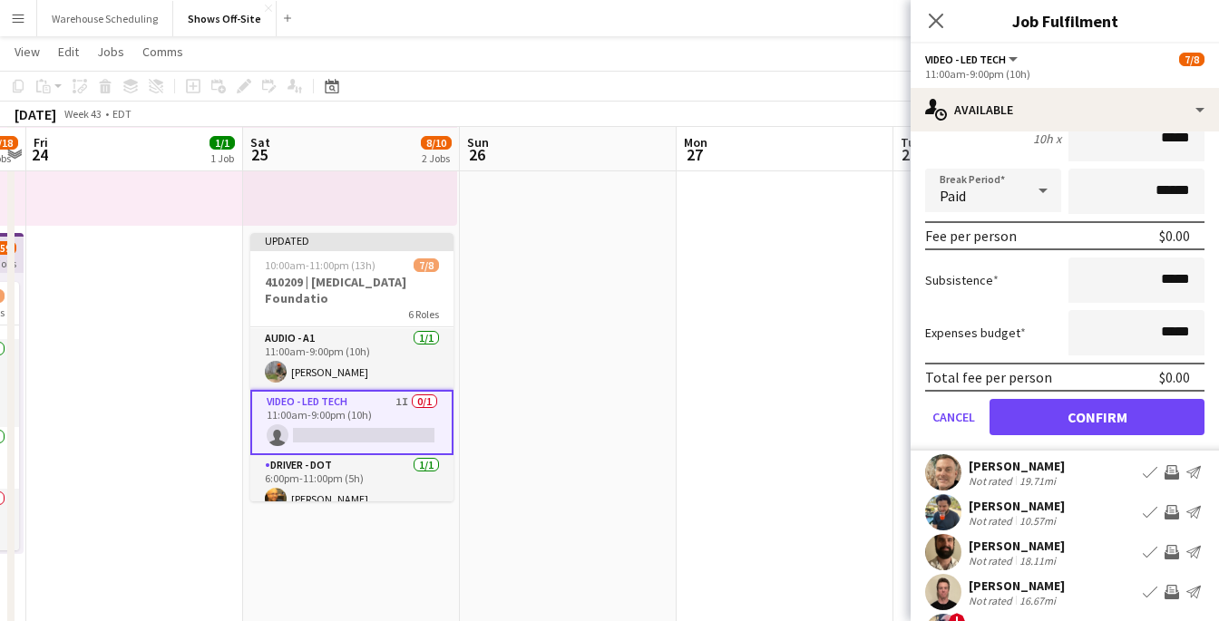
scroll to position [403, 0]
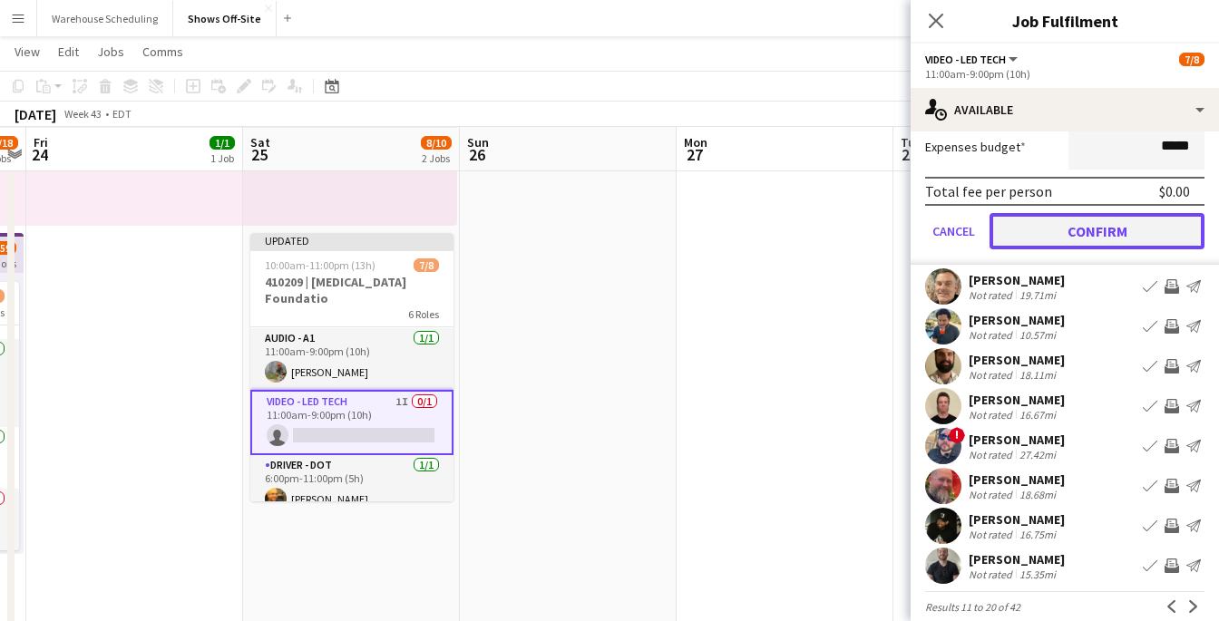
click at [1110, 236] on button "Confirm" at bounding box center [1096, 231] width 215 height 36
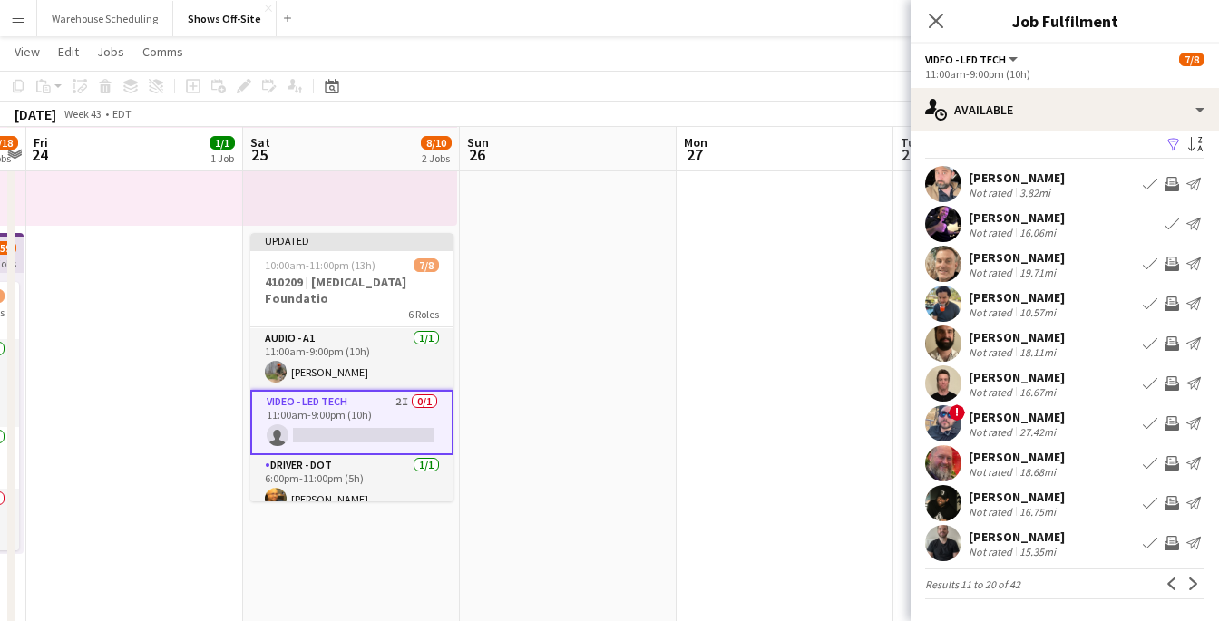
scroll to position [14, 0]
click at [1161, 586] on button "Previous" at bounding box center [1172, 584] width 22 height 22
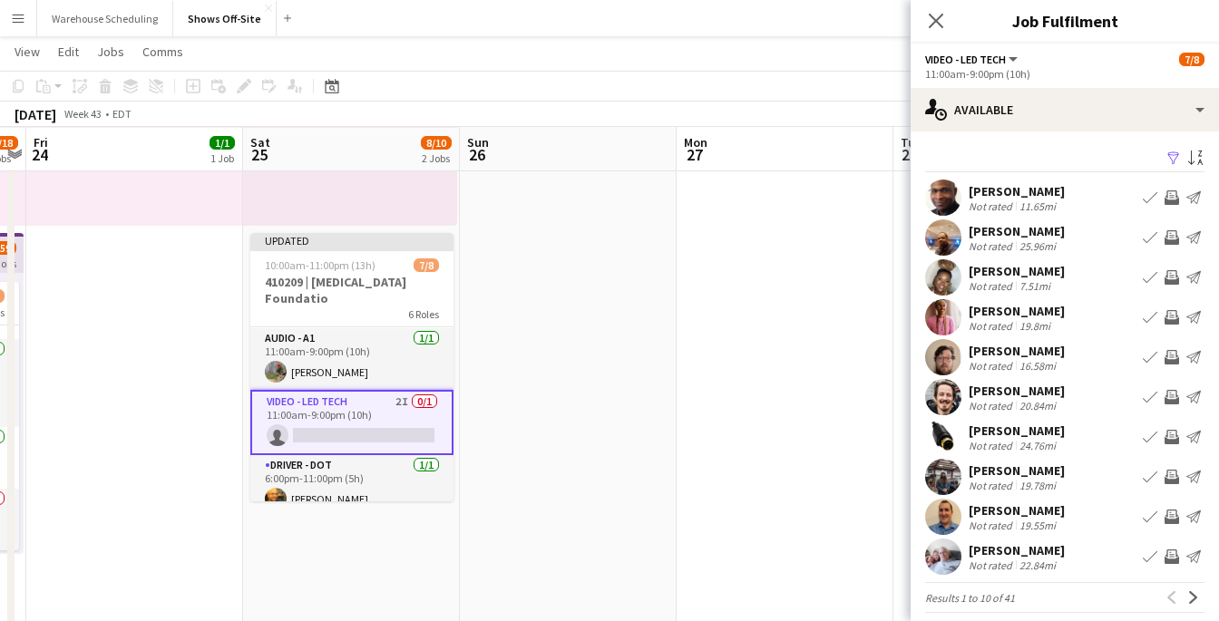
scroll to position [4, 0]
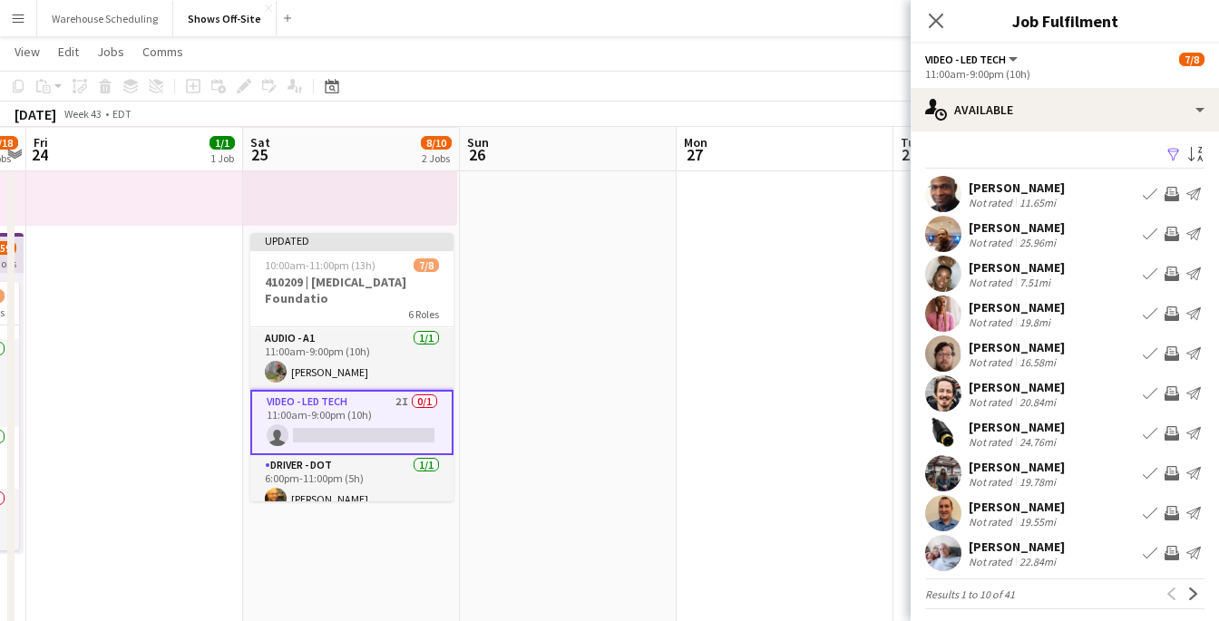
click at [1173, 475] on app-icon "Invite crew" at bounding box center [1171, 473] width 15 height 15
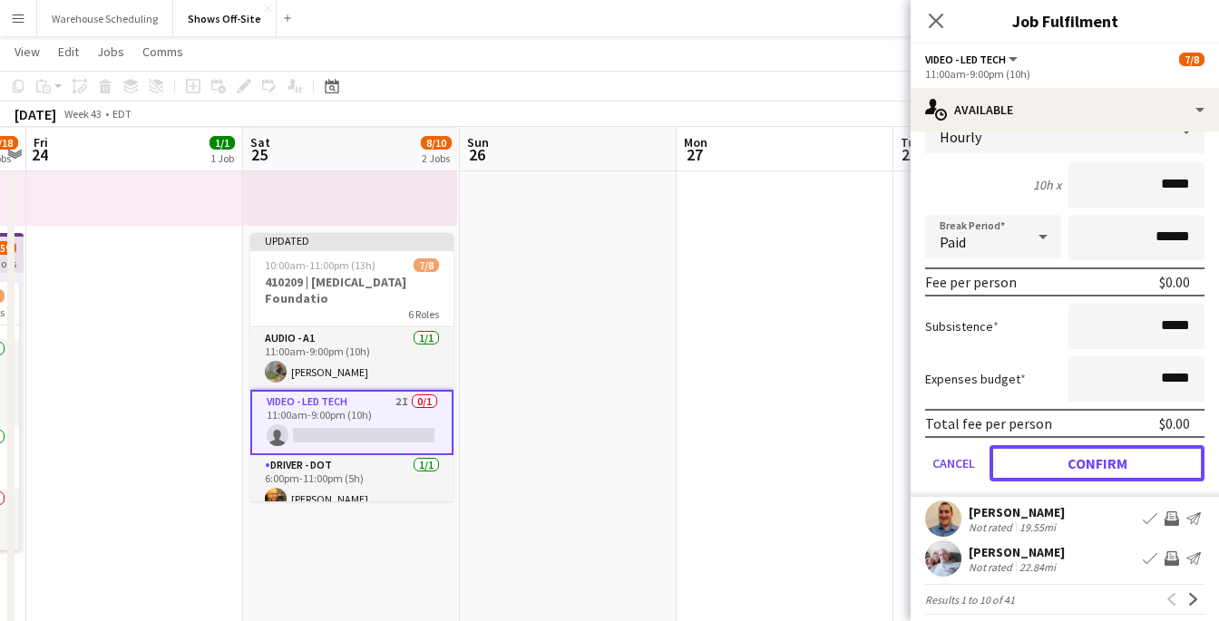
click at [1103, 475] on button "Confirm" at bounding box center [1096, 463] width 215 height 36
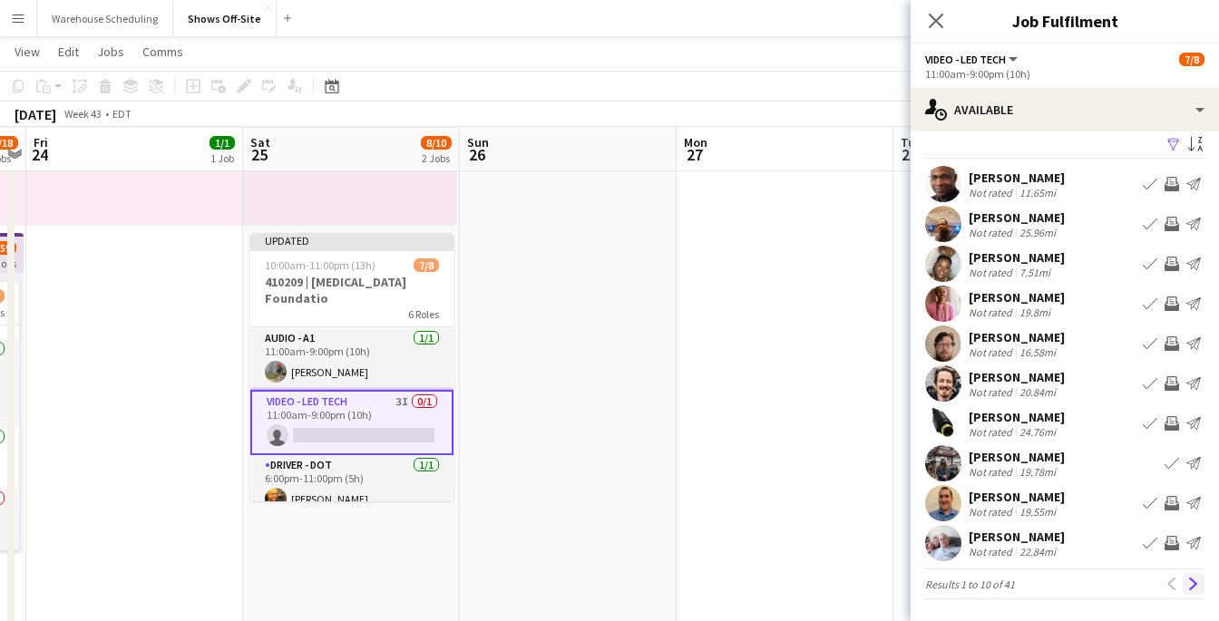
click at [1194, 583] on app-icon "Next" at bounding box center [1193, 584] width 13 height 13
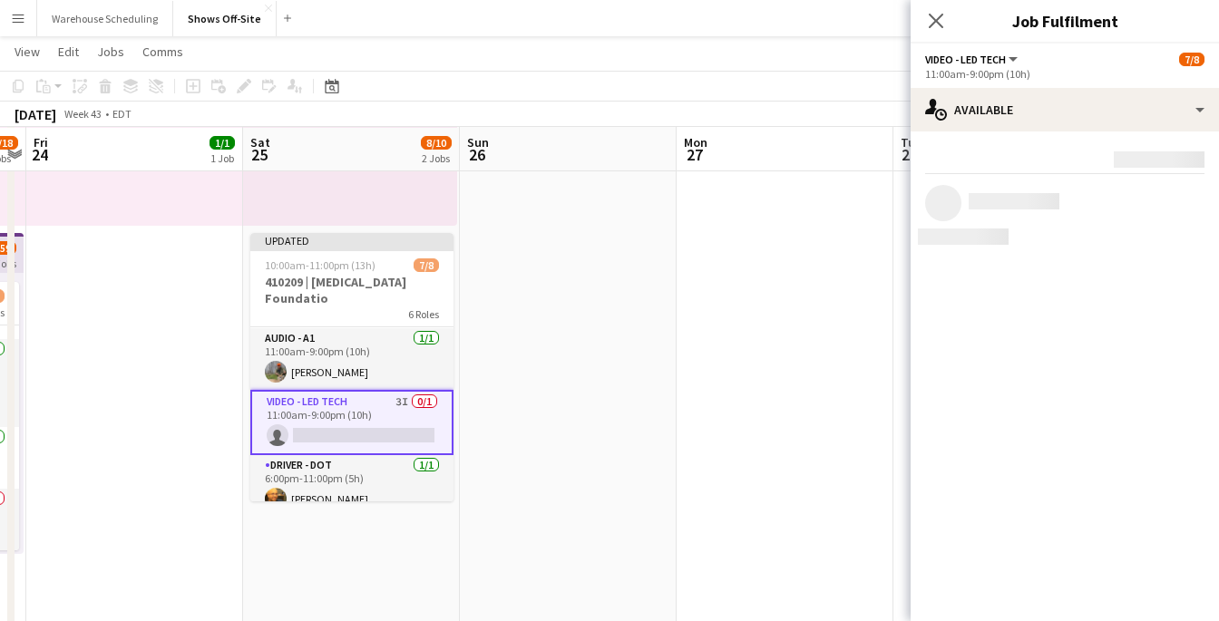
scroll to position [0, 0]
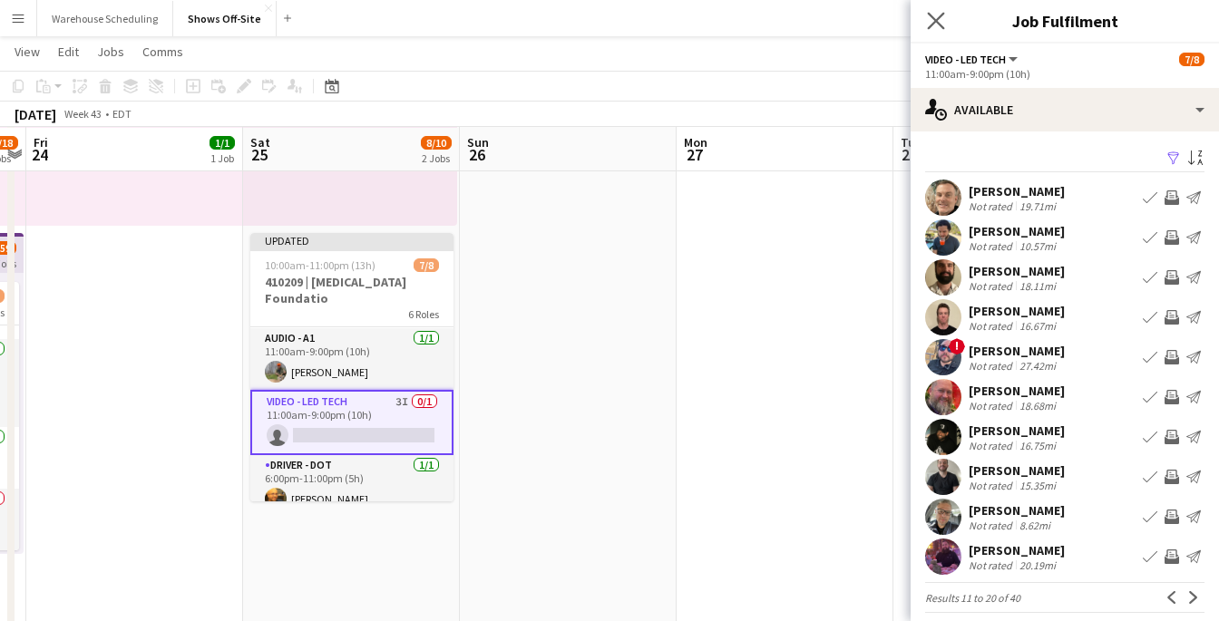
click at [941, 10] on app-icon "Close pop-in" at bounding box center [936, 21] width 26 height 26
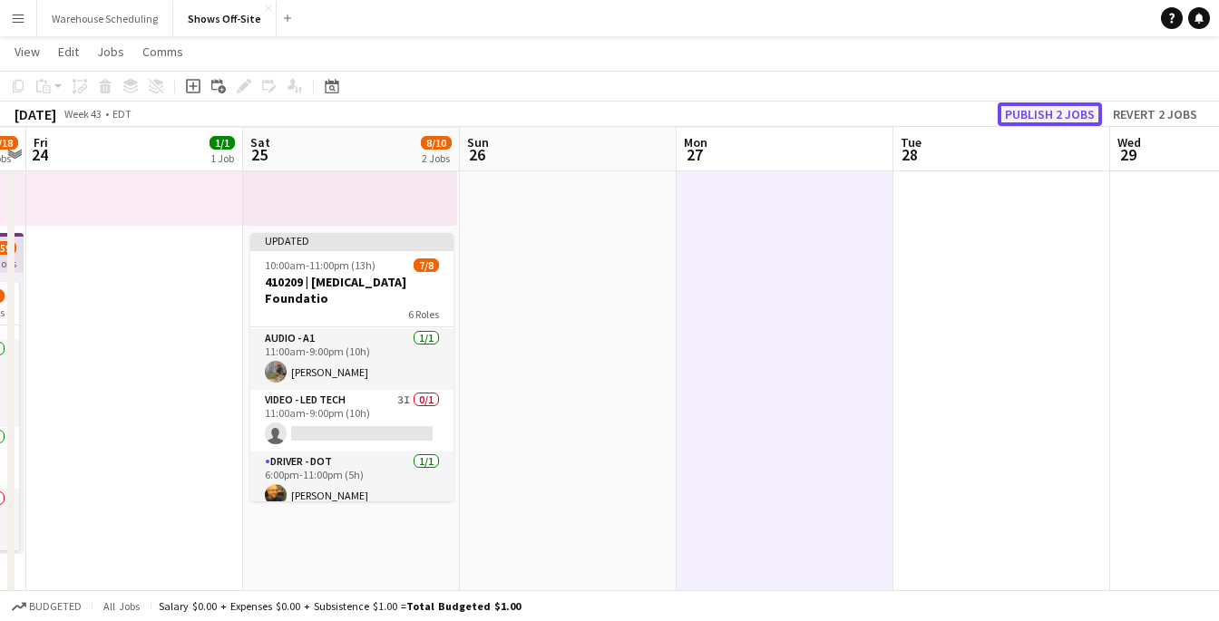
click at [1060, 117] on button "Publish 2 jobs" at bounding box center [1049, 114] width 104 height 24
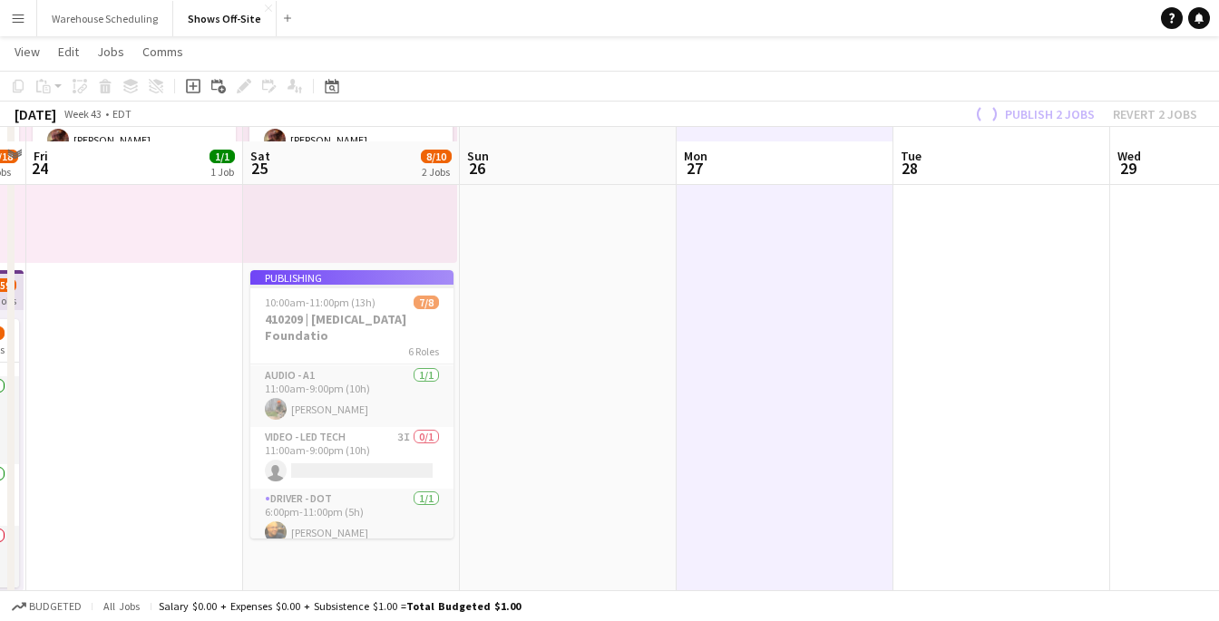
scroll to position [259, 0]
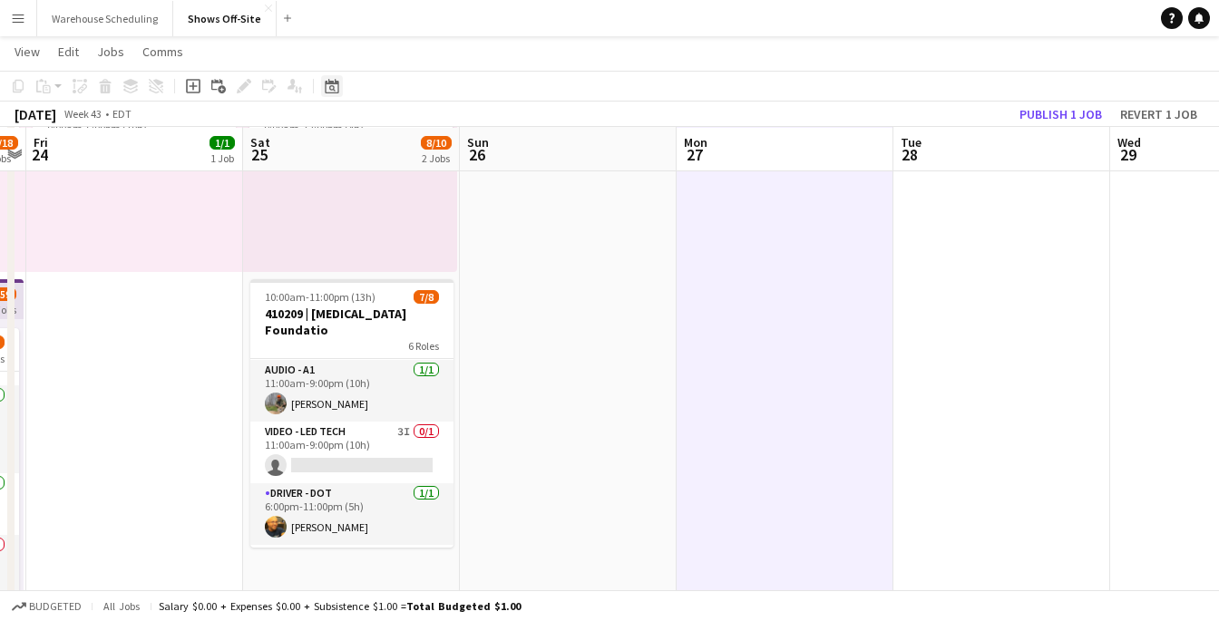
click at [334, 83] on icon "Date picker" at bounding box center [332, 86] width 15 height 15
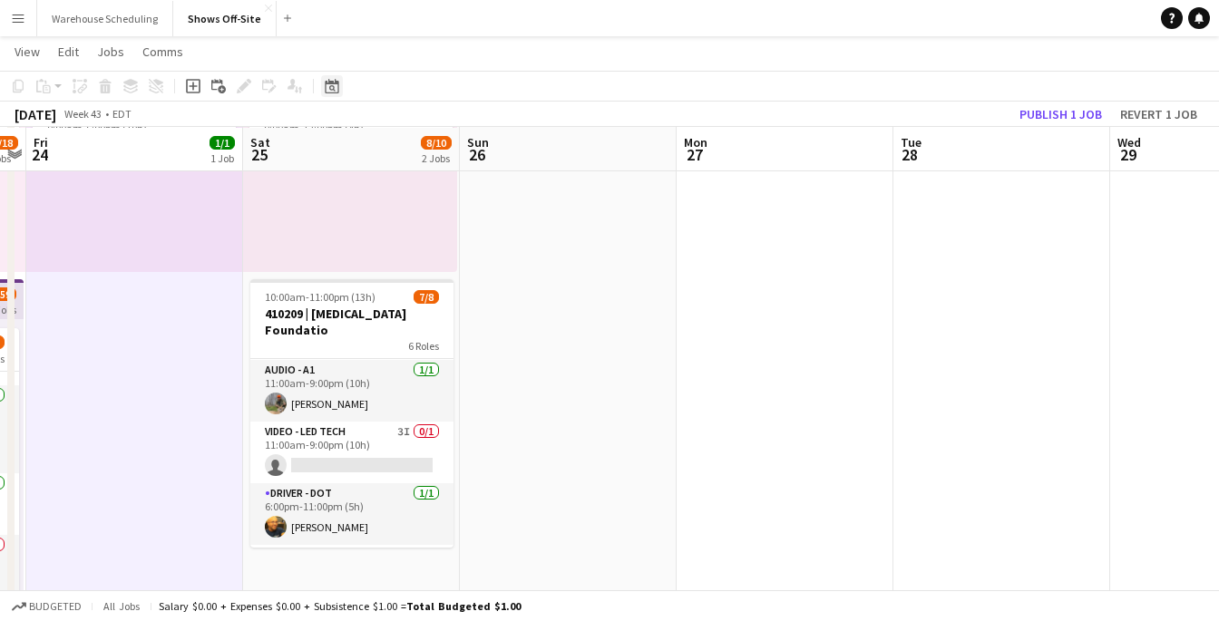
click at [331, 94] on div "Date picker" at bounding box center [332, 86] width 22 height 22
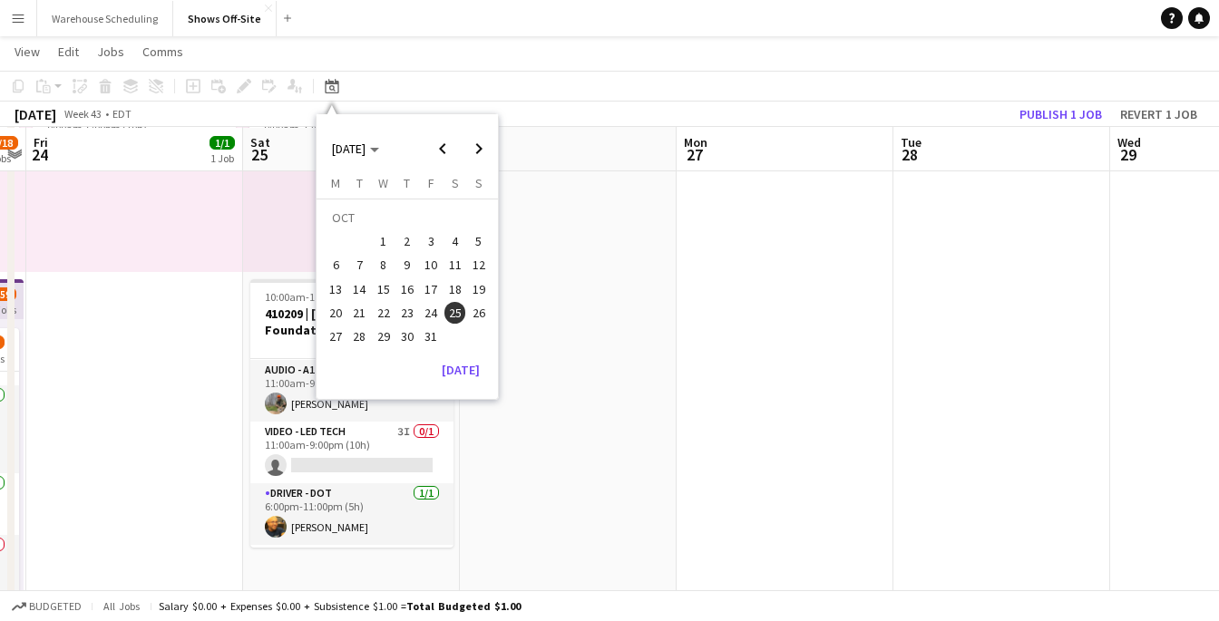
click at [457, 268] on span "11" at bounding box center [455, 266] width 22 height 22
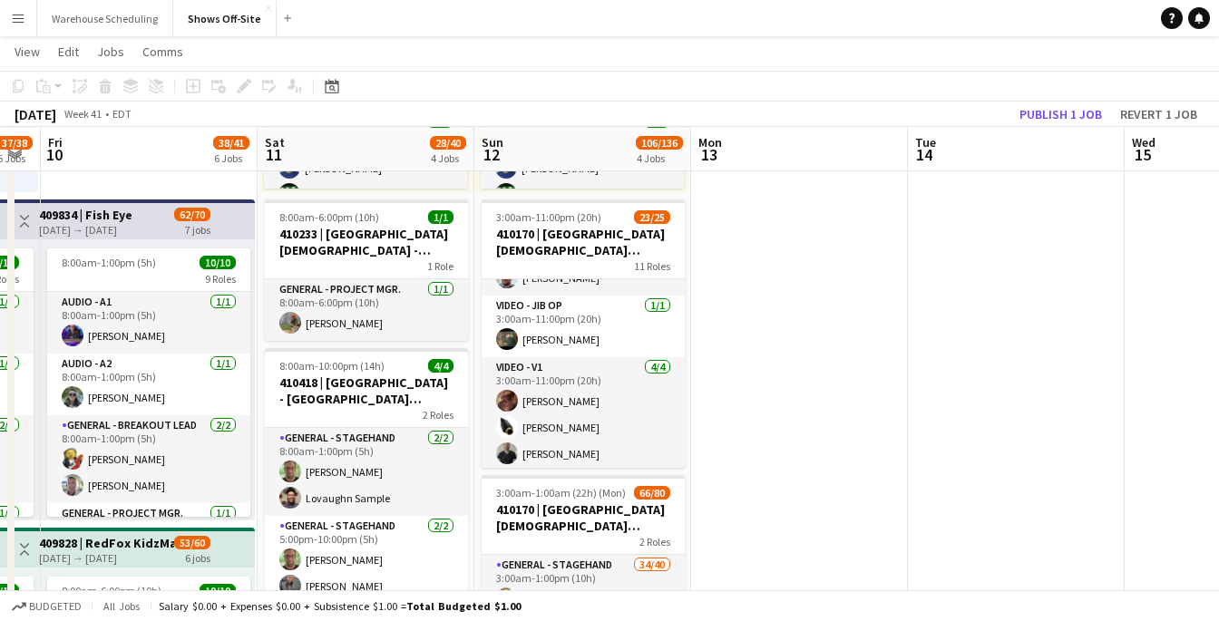
scroll to position [858, 0]
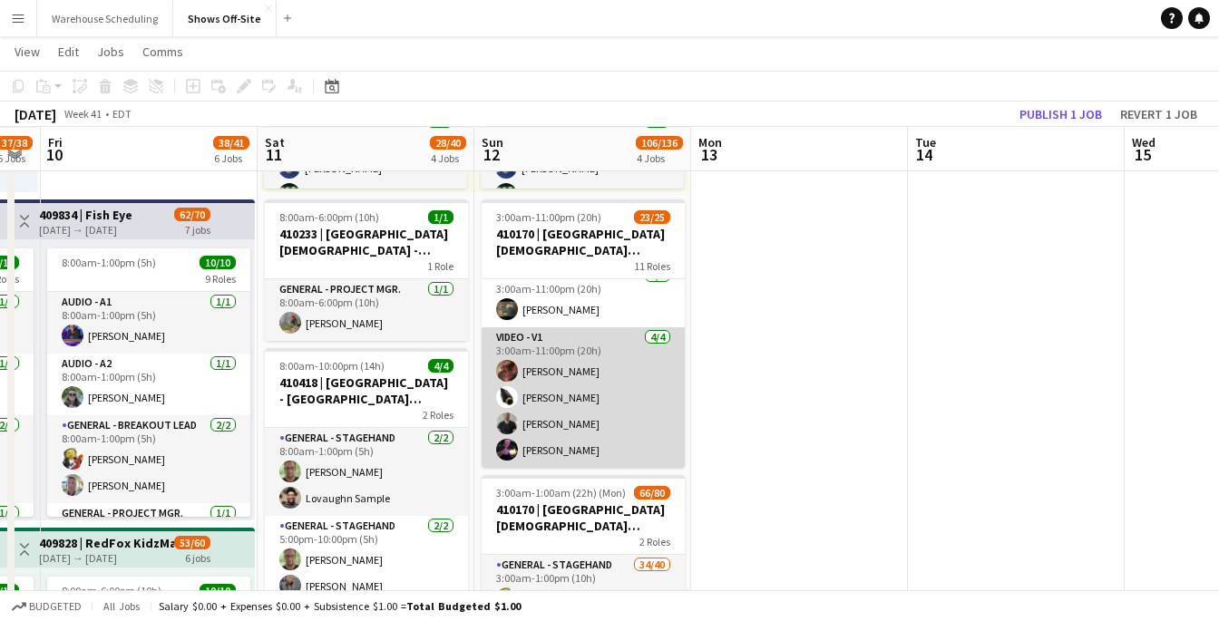
click at [628, 364] on app-card-role "Video - V1 [DATE] 3:00am-11:00pm (20h) [PERSON_NAME] [PERSON_NAME] [PERSON_NAME…" at bounding box center [583, 397] width 203 height 141
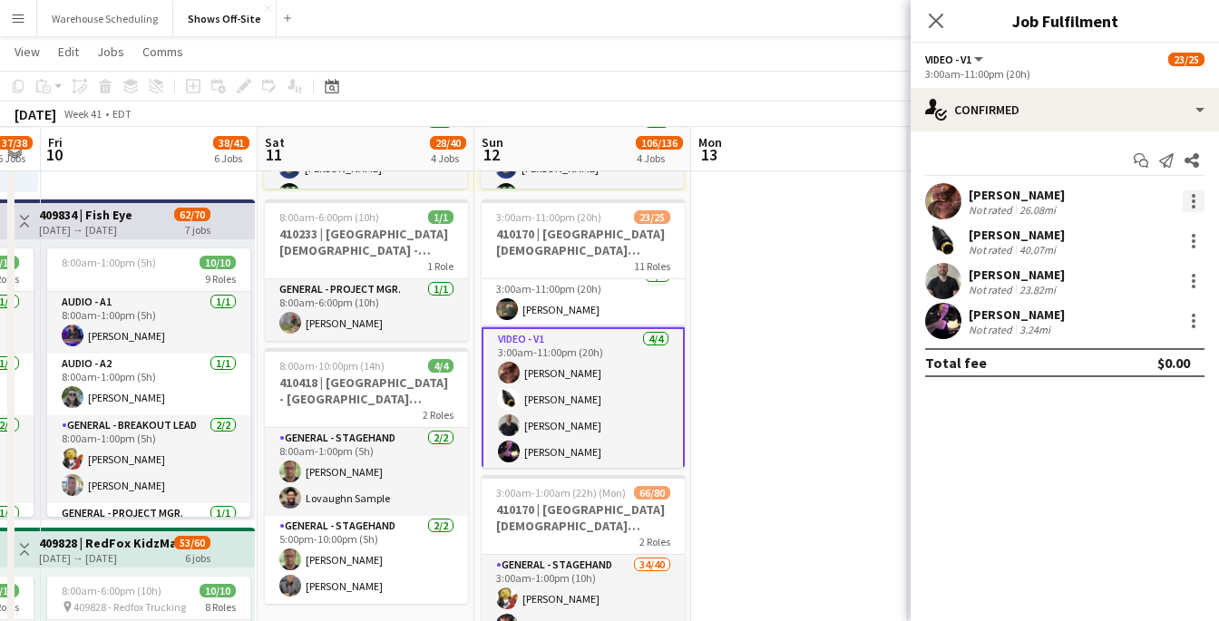
click at [1195, 200] on div at bounding box center [1193, 201] width 22 height 22
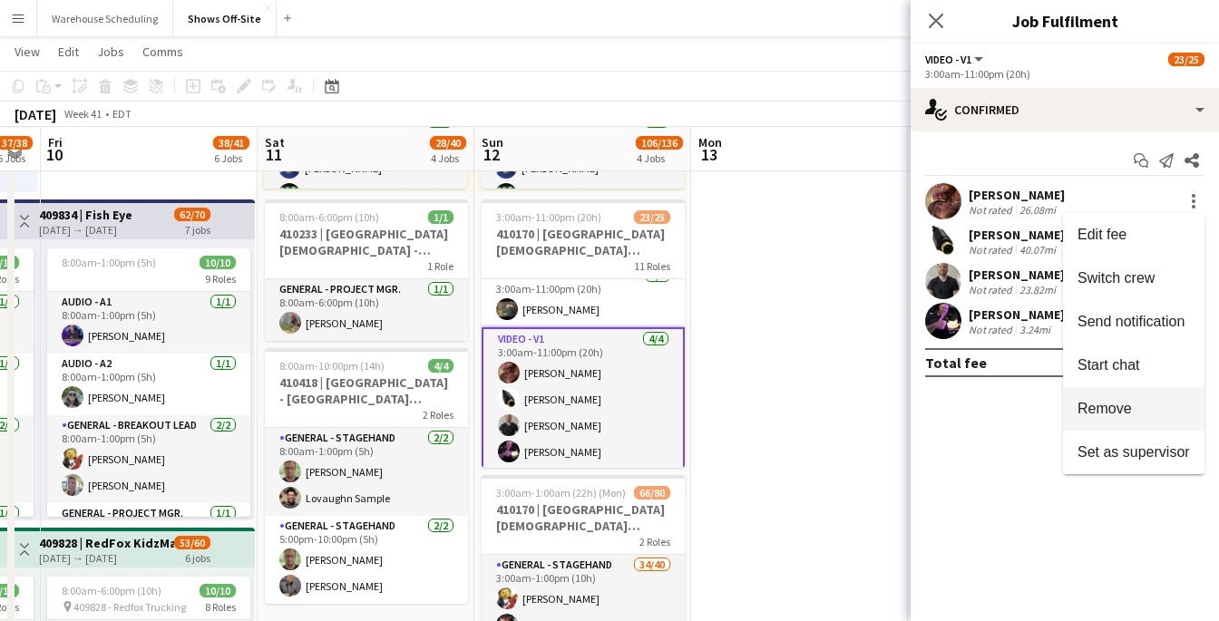
click at [1163, 398] on button "Remove" at bounding box center [1133, 409] width 141 height 44
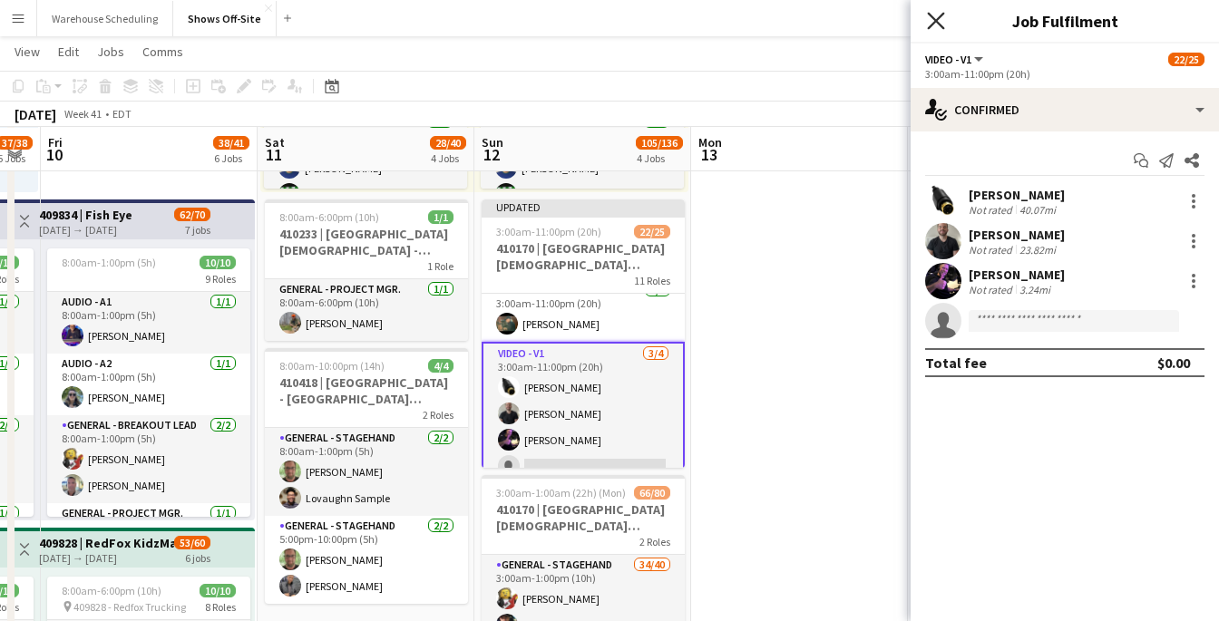
click at [928, 21] on icon "Close pop-in" at bounding box center [935, 20] width 17 height 17
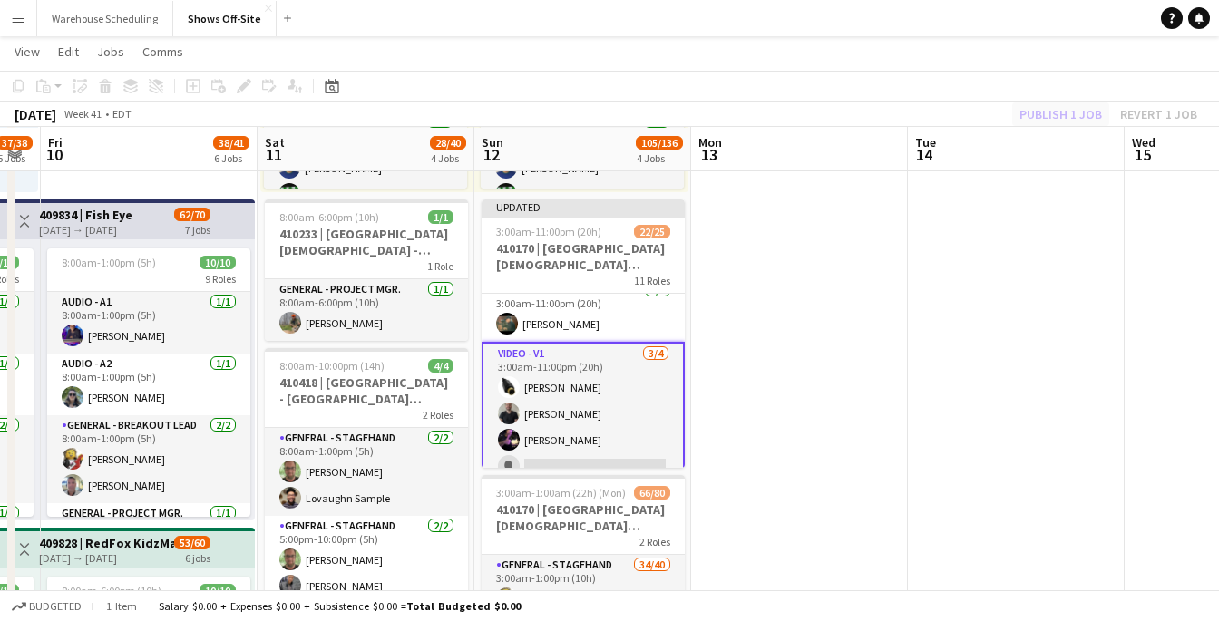
click at [1043, 105] on div "Publish 1 job Revert 1 job" at bounding box center [1107, 114] width 221 height 24
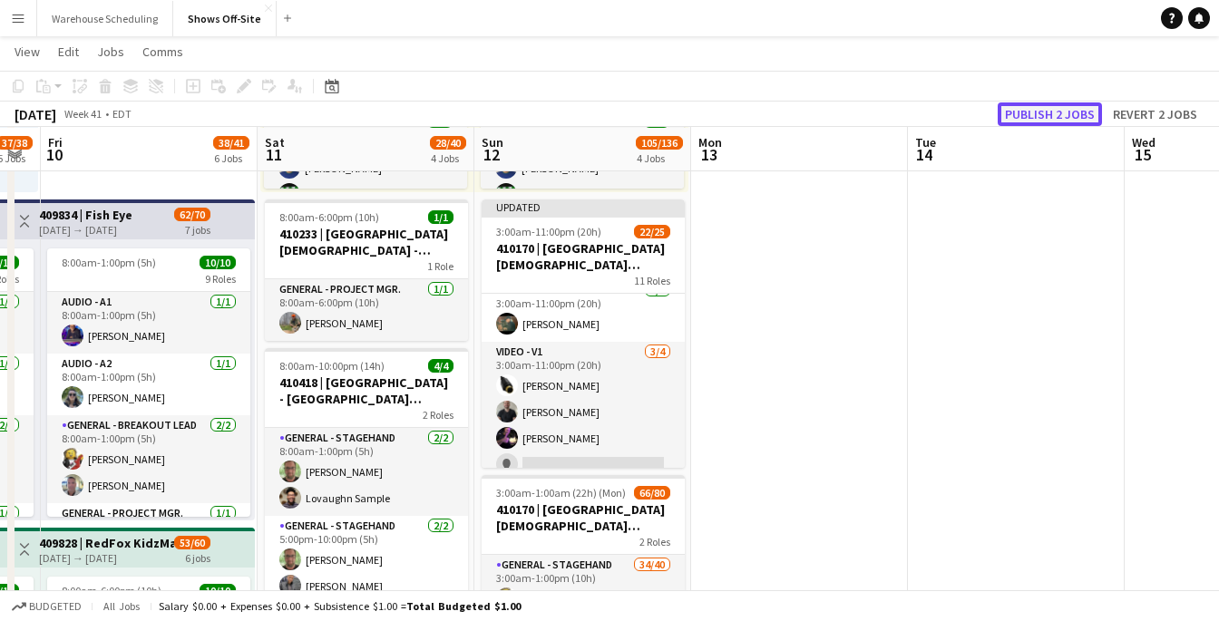
click at [1045, 110] on button "Publish 2 jobs" at bounding box center [1049, 114] width 104 height 24
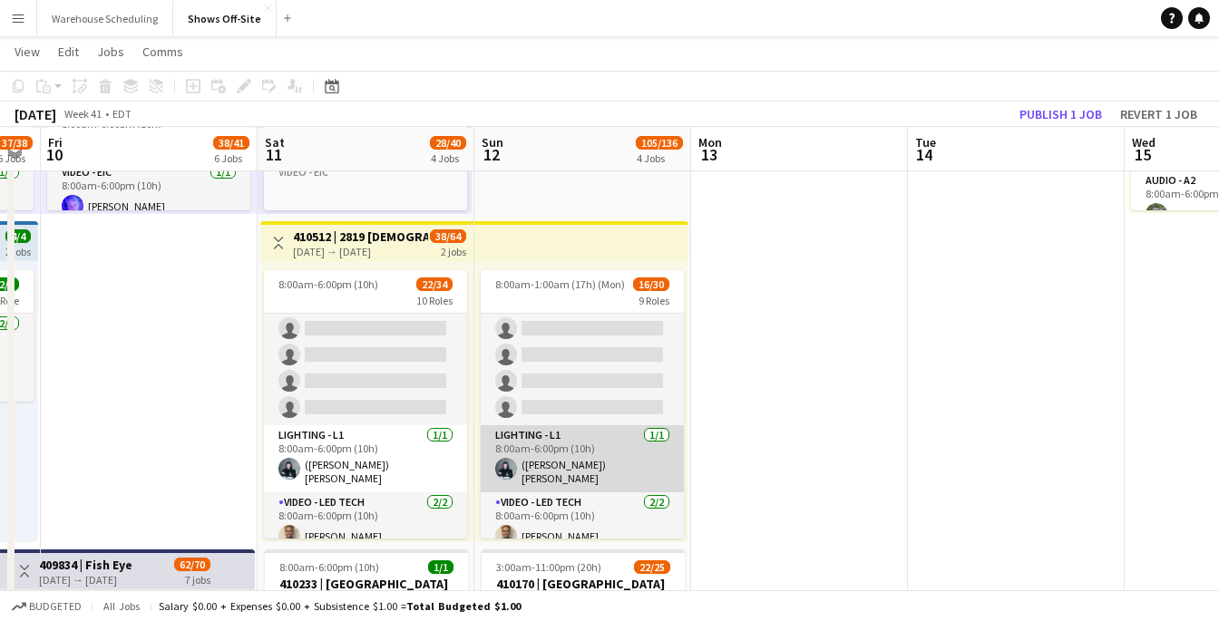
scroll to position [900, 0]
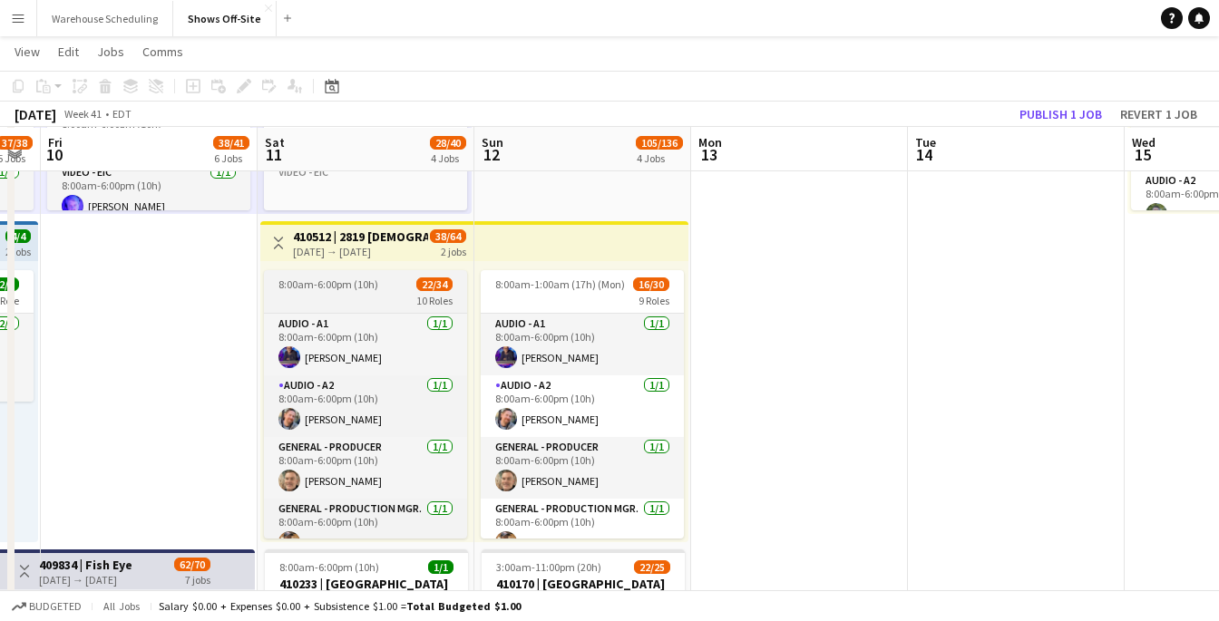
click at [344, 284] on span "8:00am-6:00pm (10h)" at bounding box center [328, 284] width 100 height 14
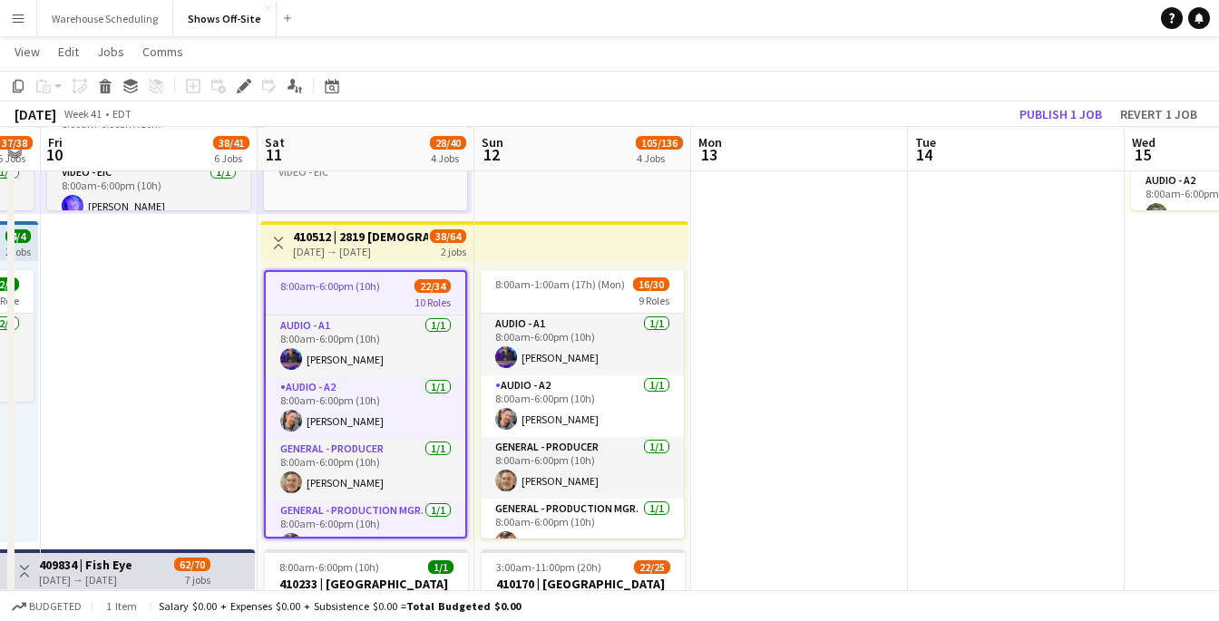
click at [342, 239] on h3 "410512 | 2819 [DEMOGRAPHIC_DATA] GWCC ACCESS 2025" at bounding box center [360, 237] width 135 height 16
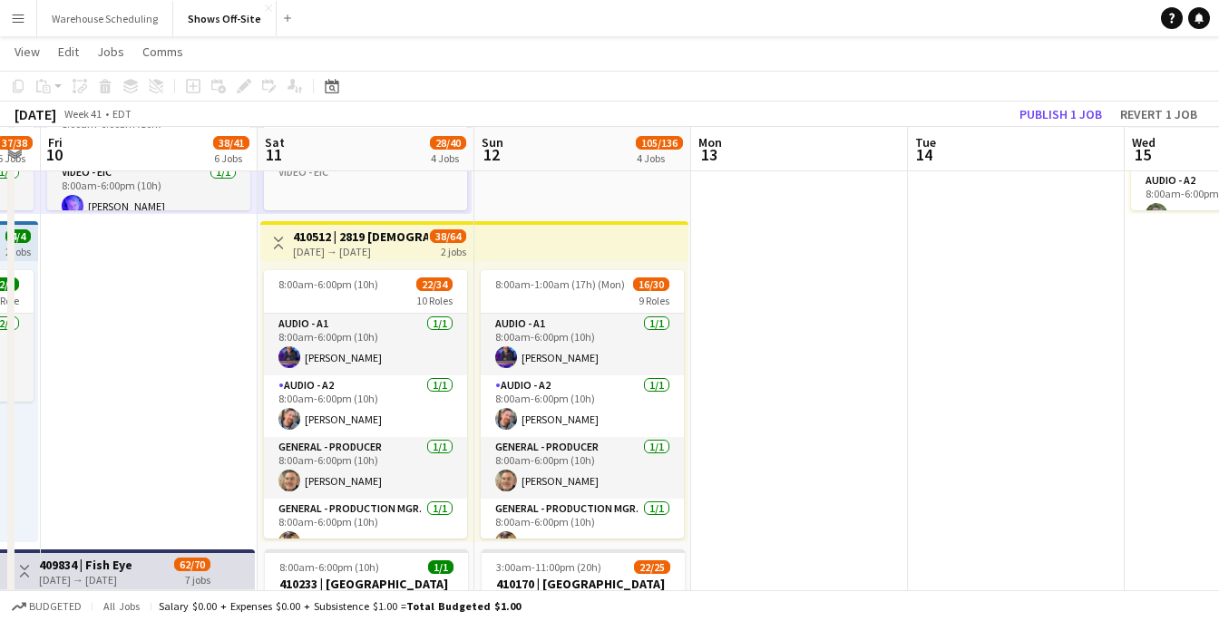
click at [299, 226] on app-top-bar "Toggle View 410512 | 2819 [DEMOGRAPHIC_DATA] GWCC ACCESS 2025 [DATE] → [DATE] 3…" at bounding box center [366, 241] width 213 height 40
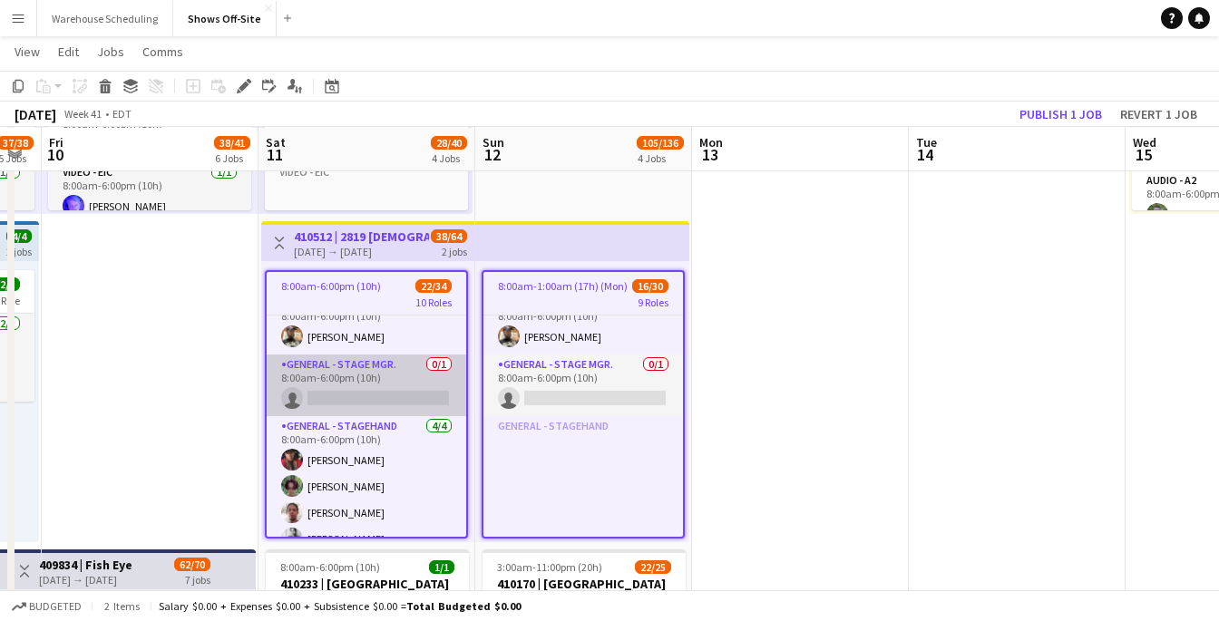
click at [348, 394] on app-card-role "General - Stage Mgr. 0/1 8:00am-6:00pm (10h) single-neutral-actions" at bounding box center [366, 386] width 199 height 62
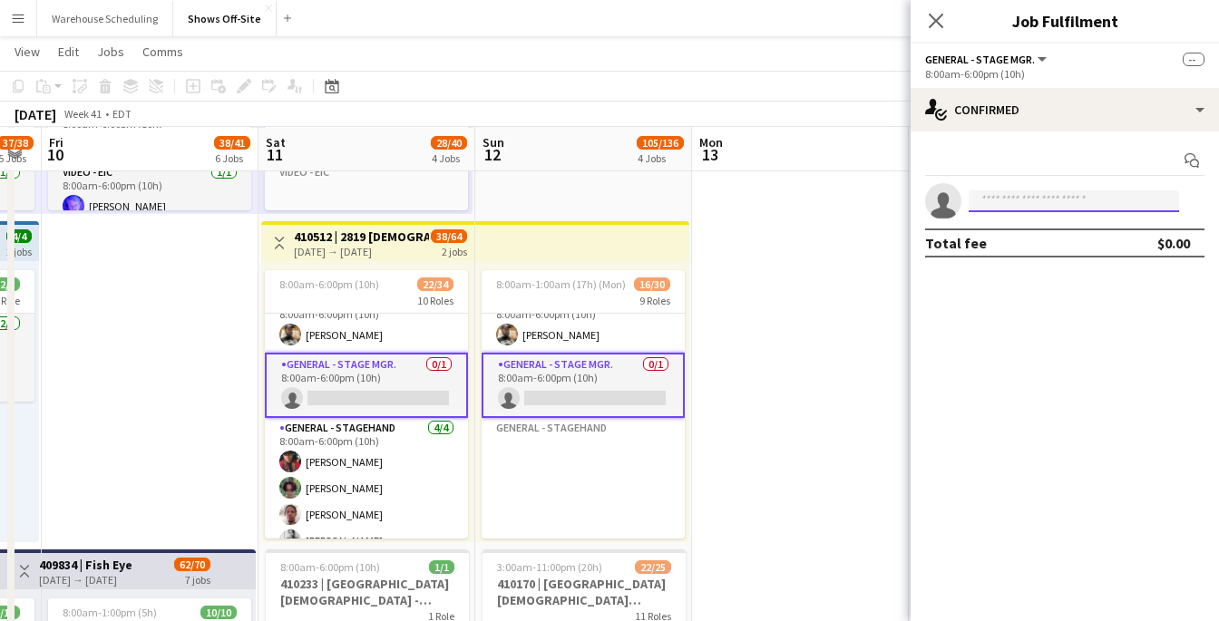
click at [1007, 209] on input at bounding box center [1073, 201] width 210 height 22
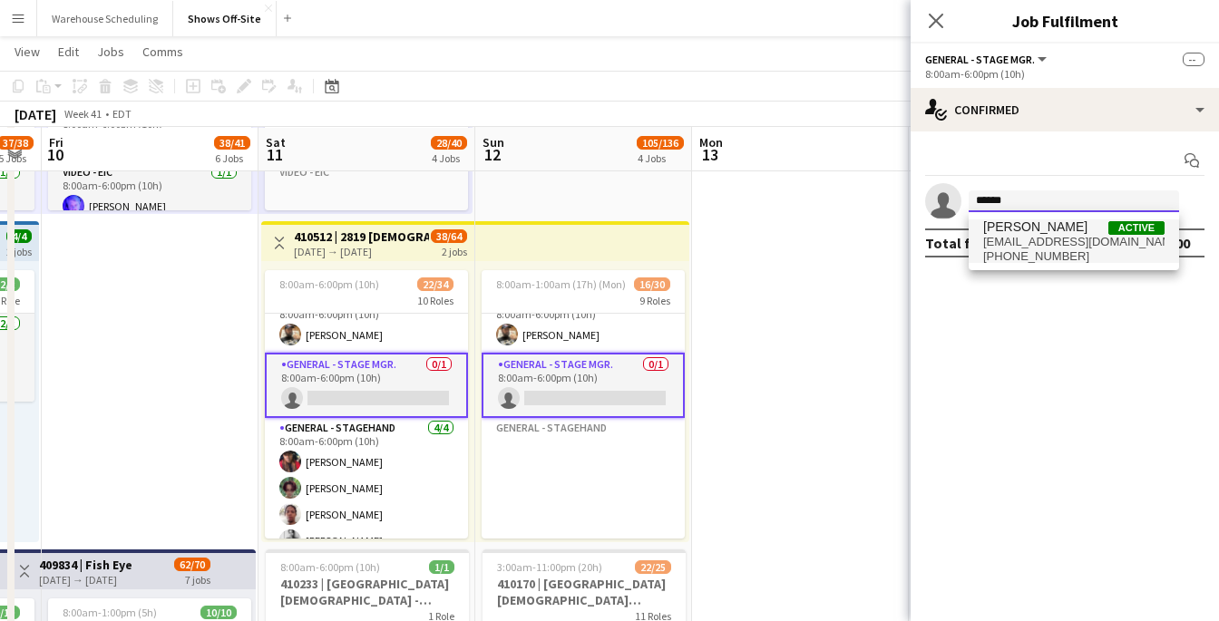
type input "******"
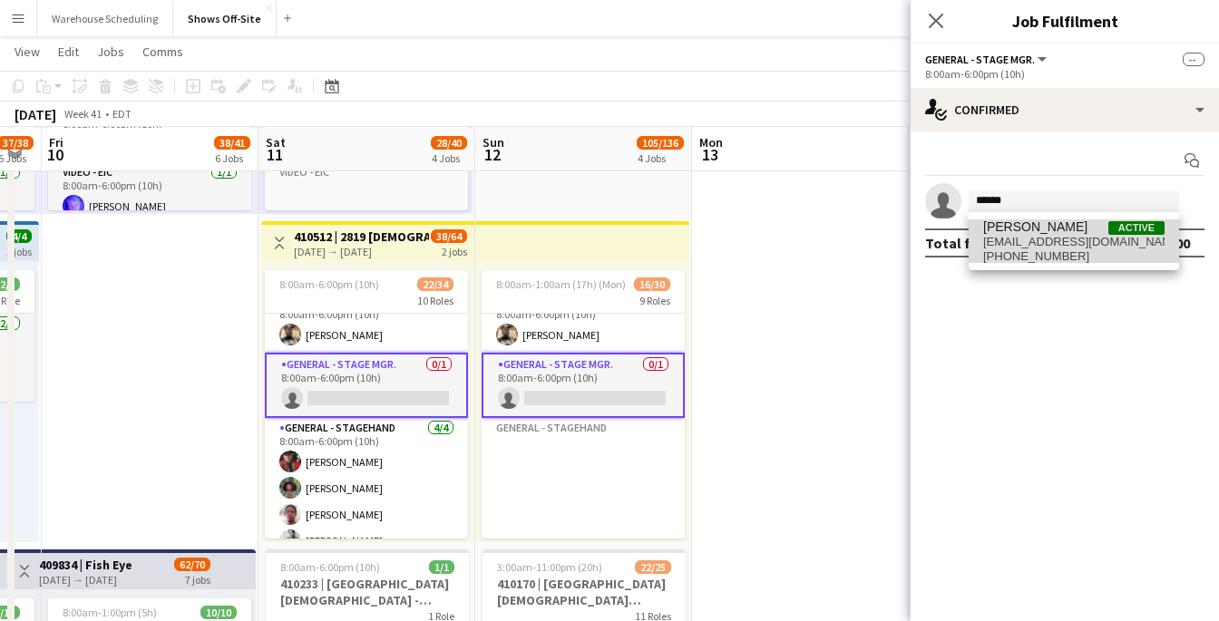
click at [1069, 229] on span "[PERSON_NAME]" at bounding box center [1035, 226] width 104 height 15
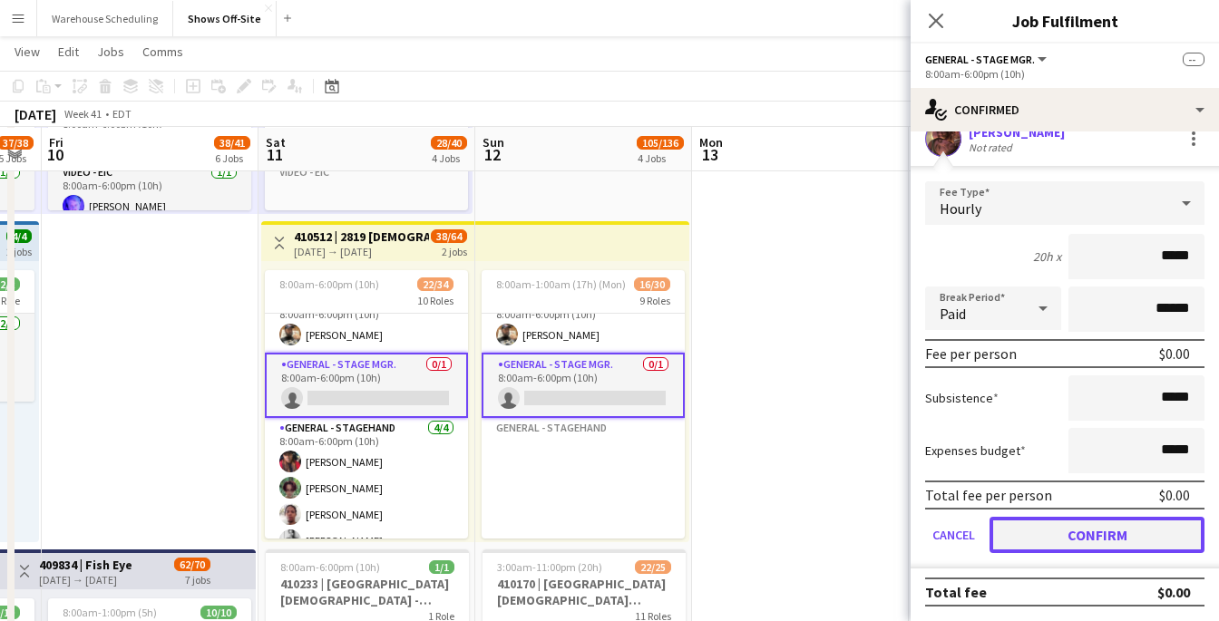
click at [1114, 526] on button "Confirm" at bounding box center [1096, 535] width 215 height 36
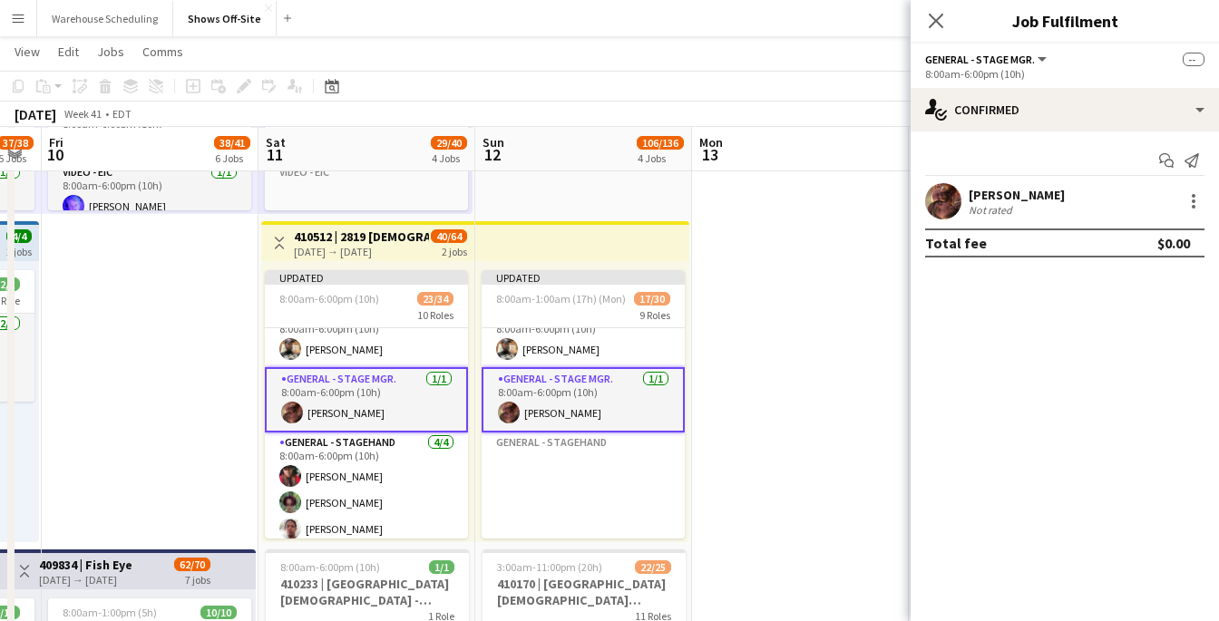
click at [944, 32] on div "Close pop-in" at bounding box center [935, 21] width 51 height 42
click at [936, 26] on icon "Close pop-in" at bounding box center [935, 20] width 17 height 17
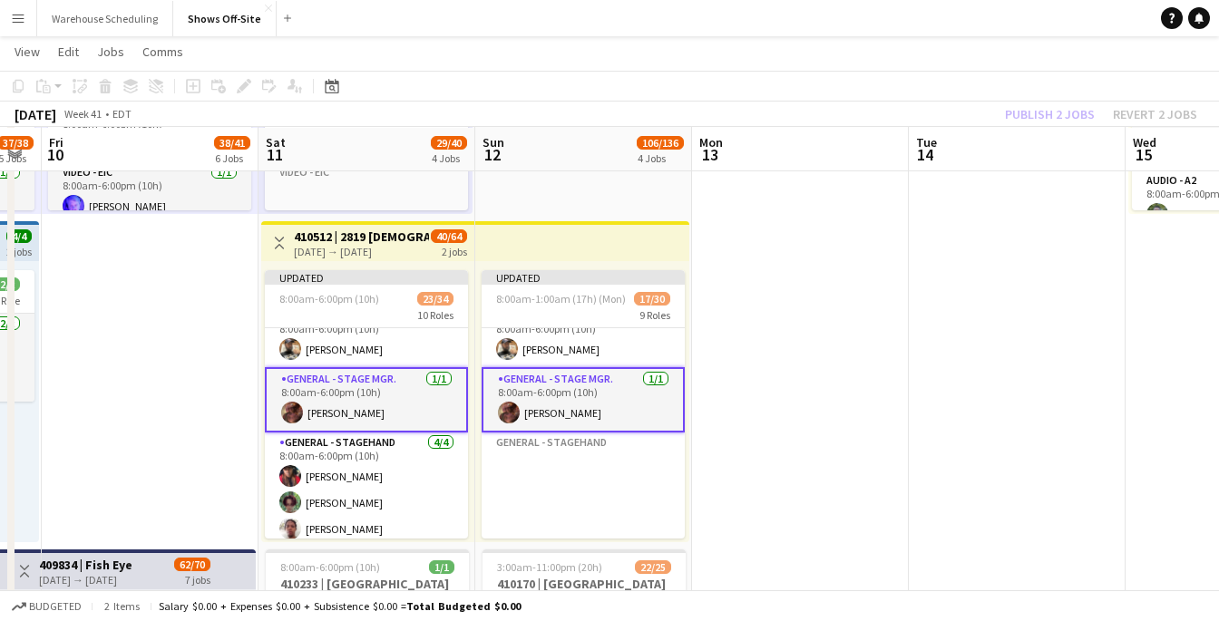
click at [1046, 112] on div "Publish 2 jobs Revert 2 jobs" at bounding box center [1101, 114] width 236 height 24
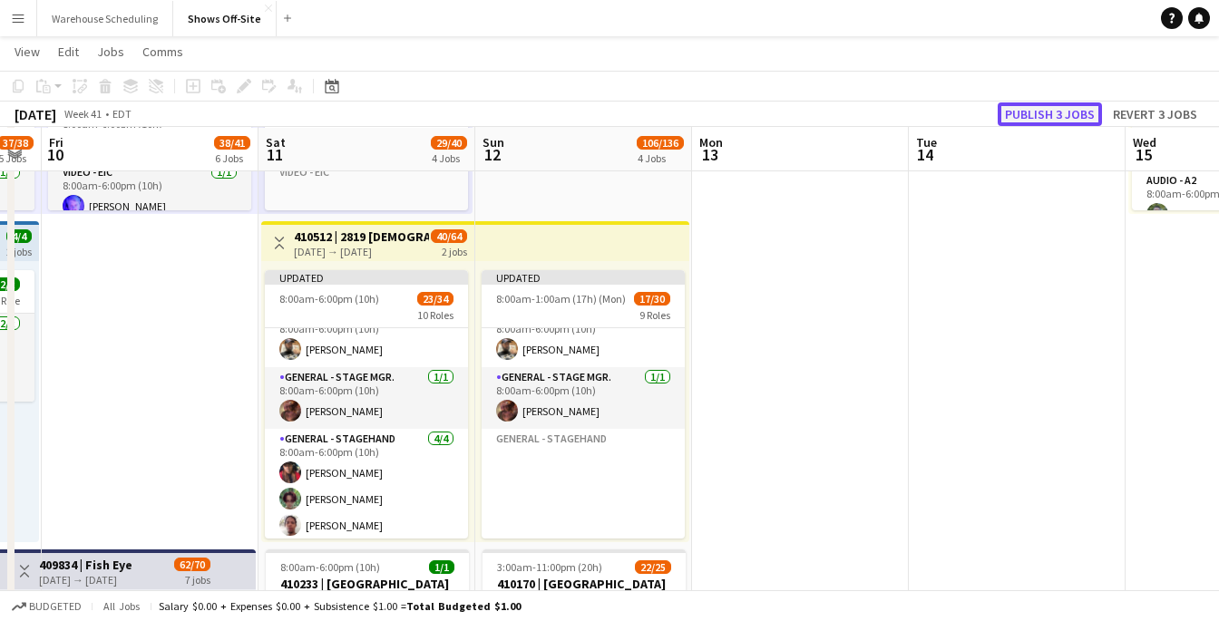
click at [1046, 113] on button "Publish 3 jobs" at bounding box center [1049, 114] width 104 height 24
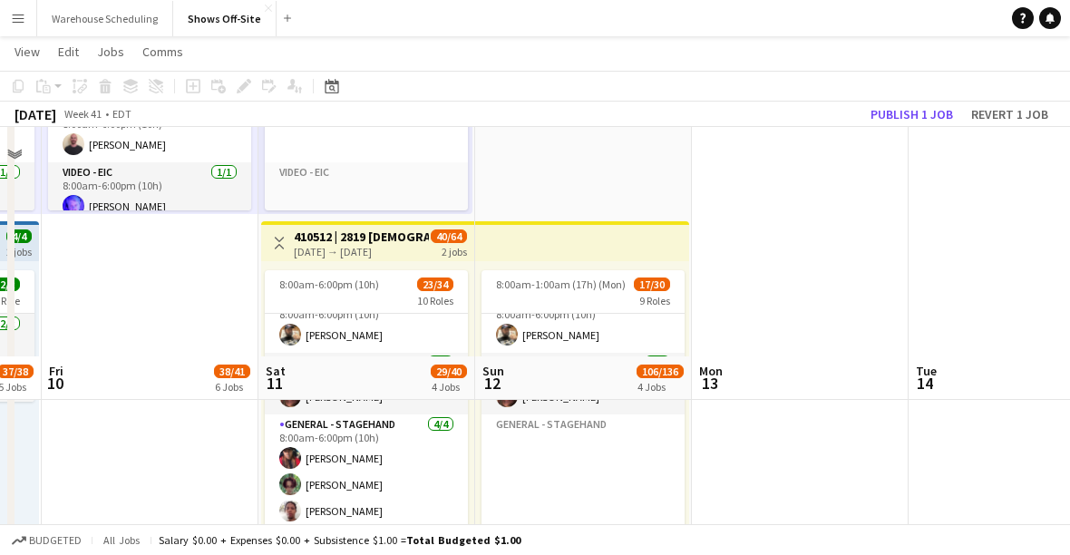
scroll to position [683, 0]
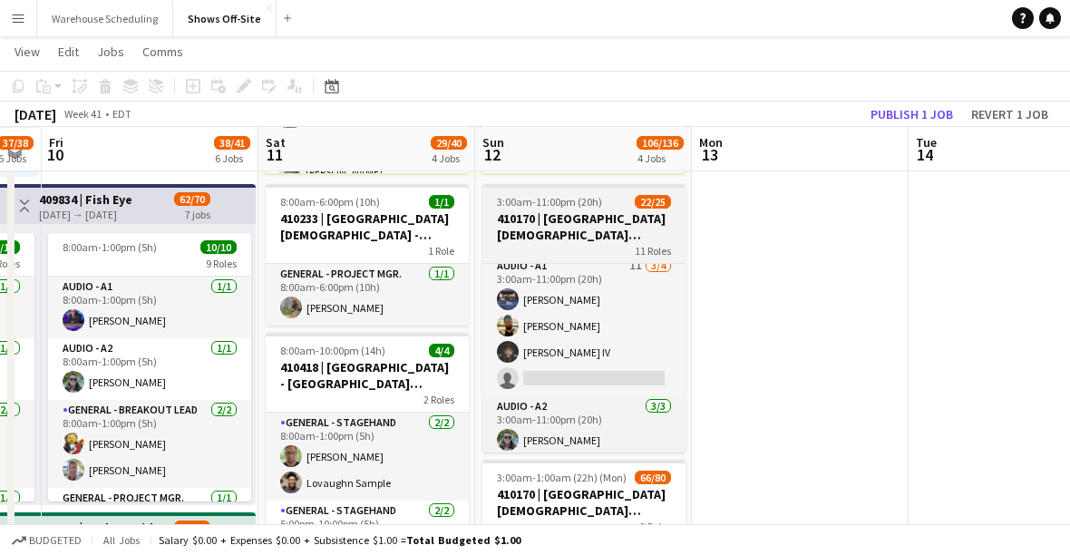
click at [599, 211] on h3 "410170 | [GEOGRAPHIC_DATA][DEMOGRAPHIC_DATA] ACCESS 2025" at bounding box center [583, 226] width 203 height 33
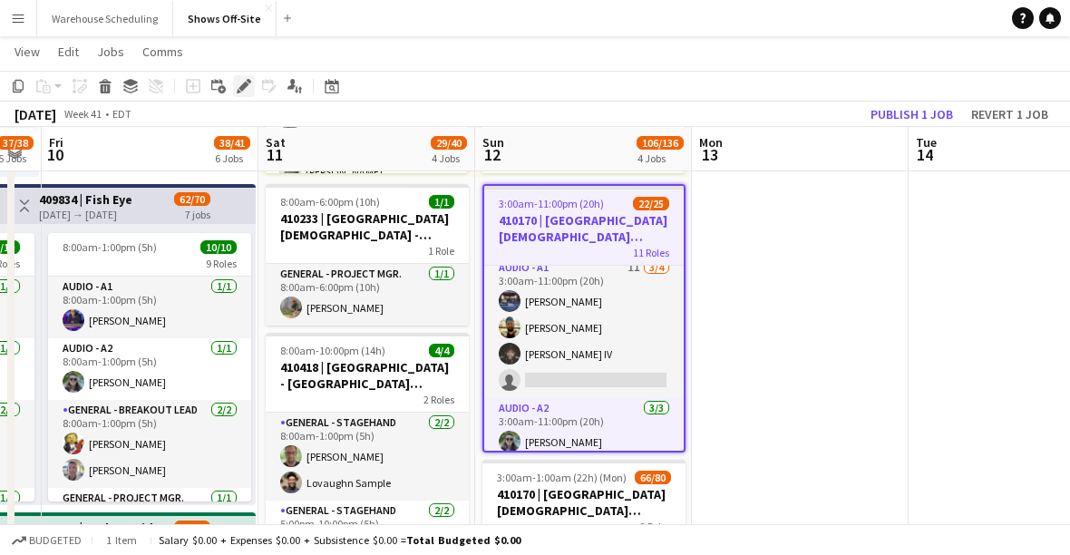
click at [246, 87] on icon "Edit" at bounding box center [244, 86] width 15 height 15
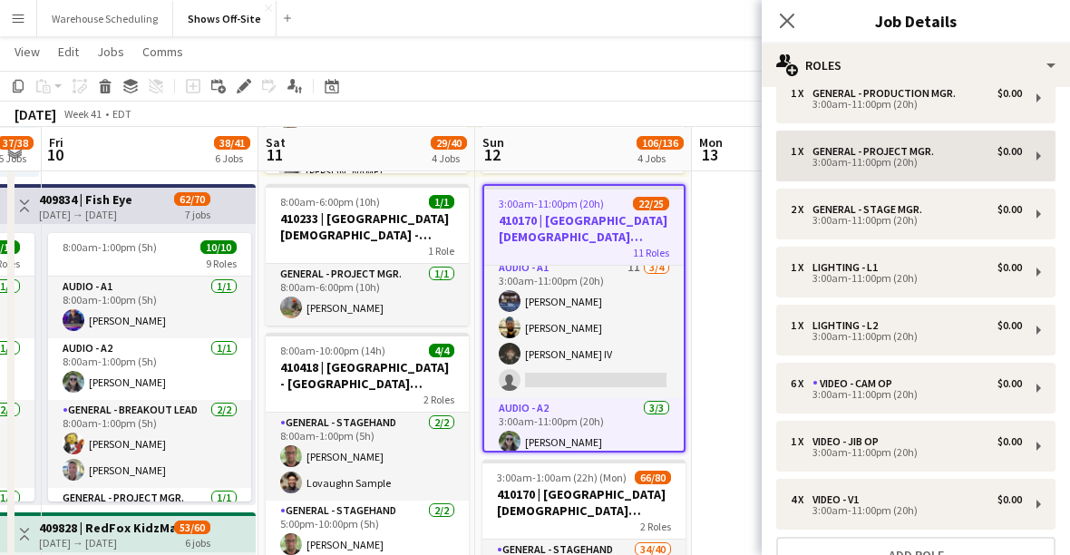
scroll to position [219, 0]
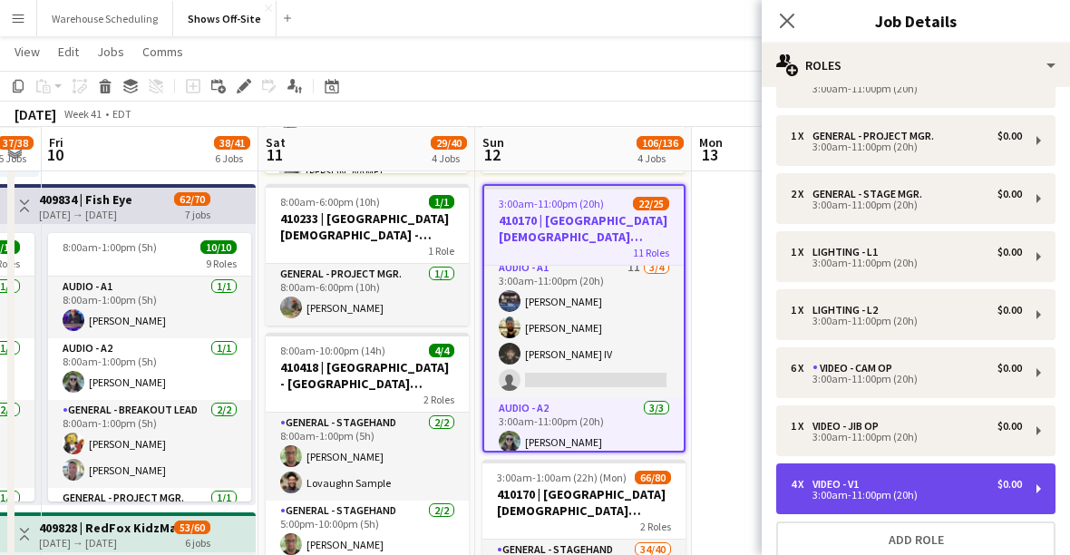
click at [944, 489] on div "4 x Video - V1 $0.00" at bounding box center [906, 484] width 231 height 13
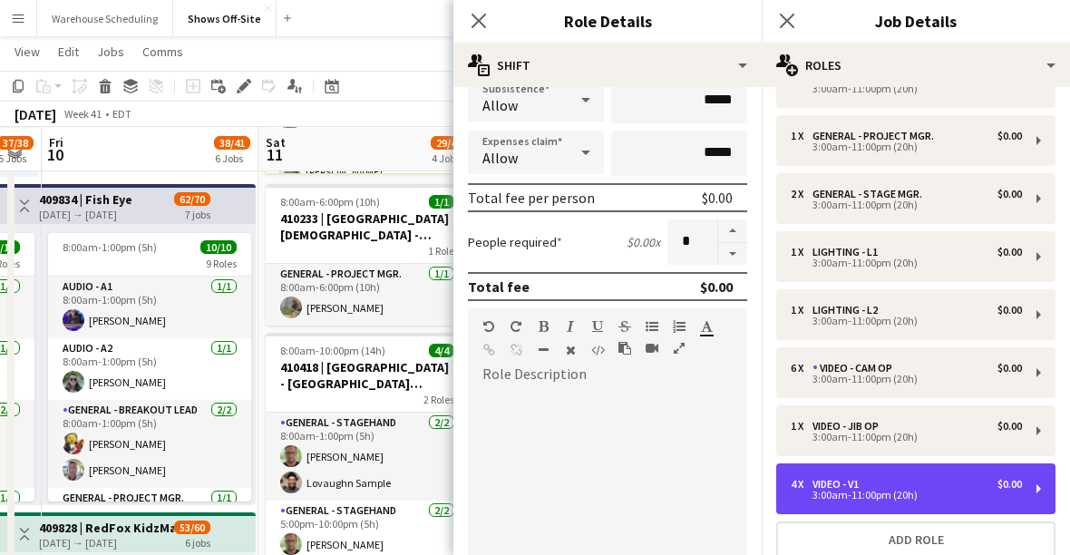
scroll to position [317, 0]
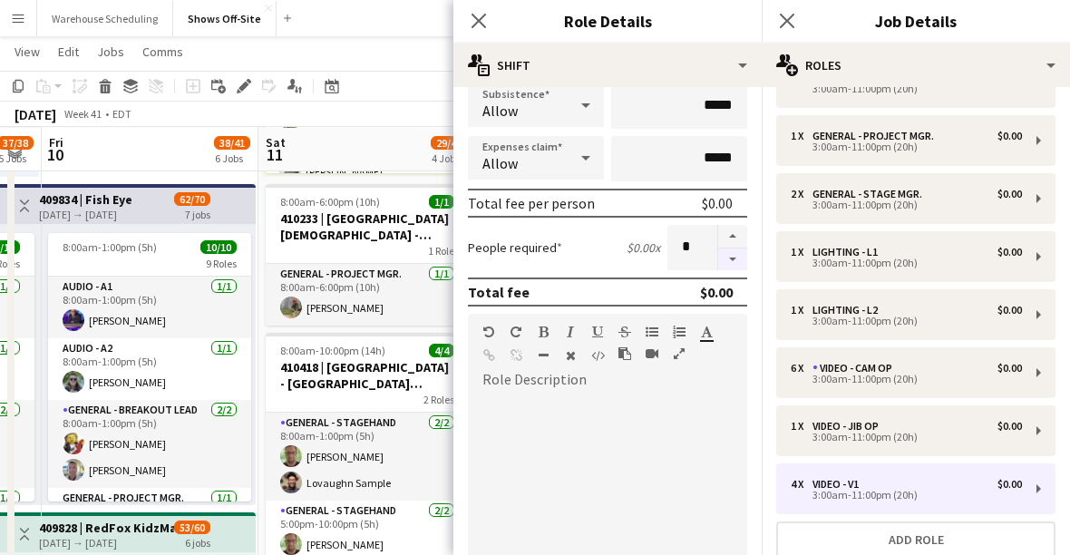
click at [734, 269] on button "button" at bounding box center [732, 259] width 29 height 23
type input "*"
click at [478, 25] on icon "Close pop-in" at bounding box center [478, 20] width 17 height 17
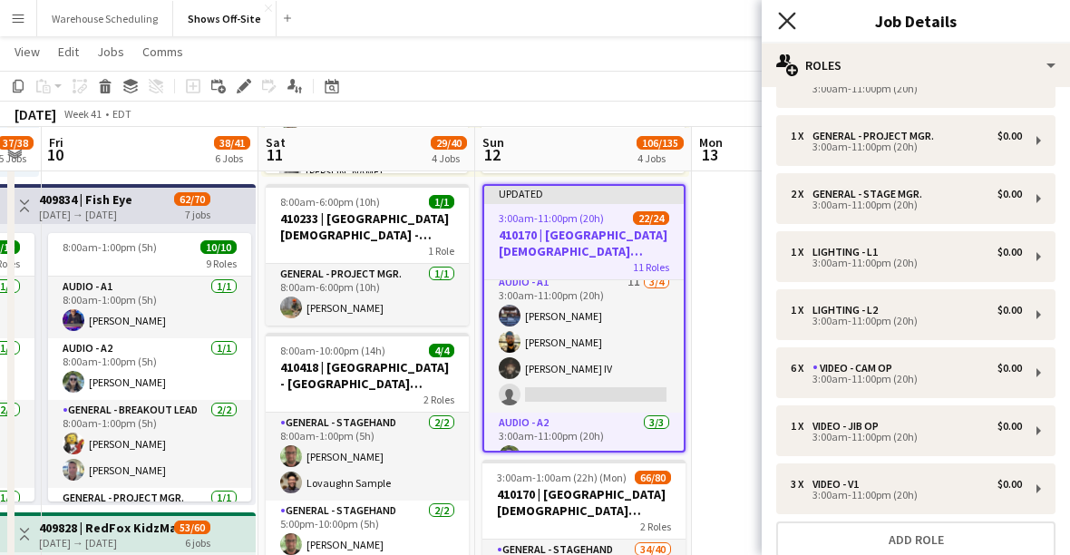
click at [789, 14] on icon "Close pop-in" at bounding box center [786, 20] width 17 height 17
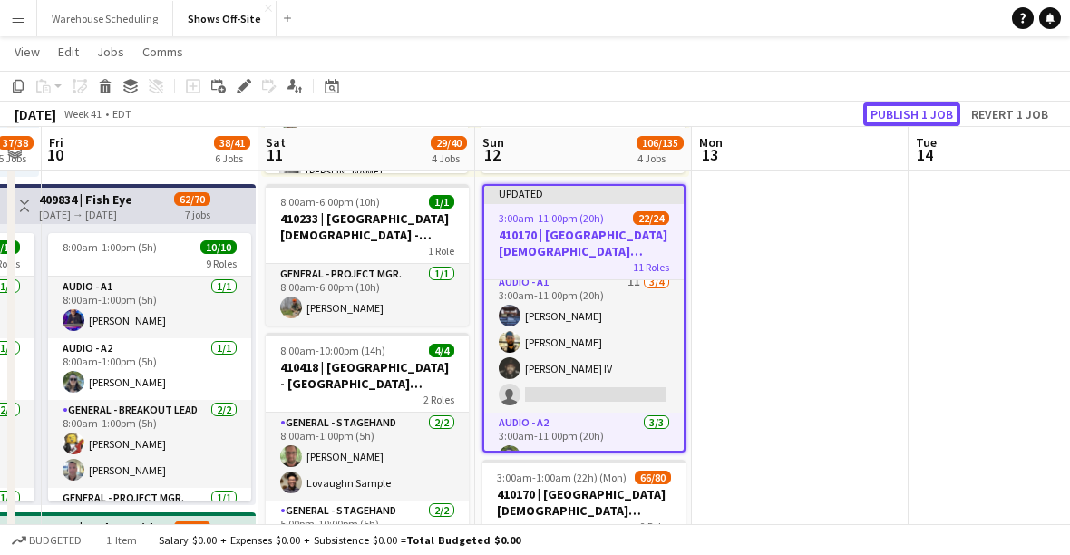
click at [885, 110] on button "Publish 1 job" at bounding box center [911, 114] width 97 height 24
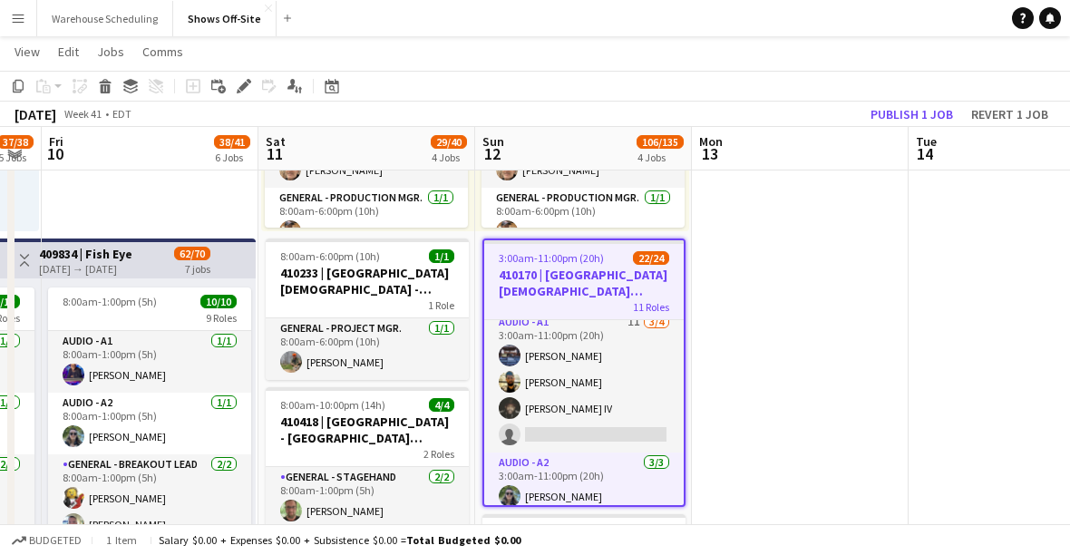
scroll to position [628, 0]
click at [334, 86] on icon "Date picker" at bounding box center [332, 86] width 15 height 15
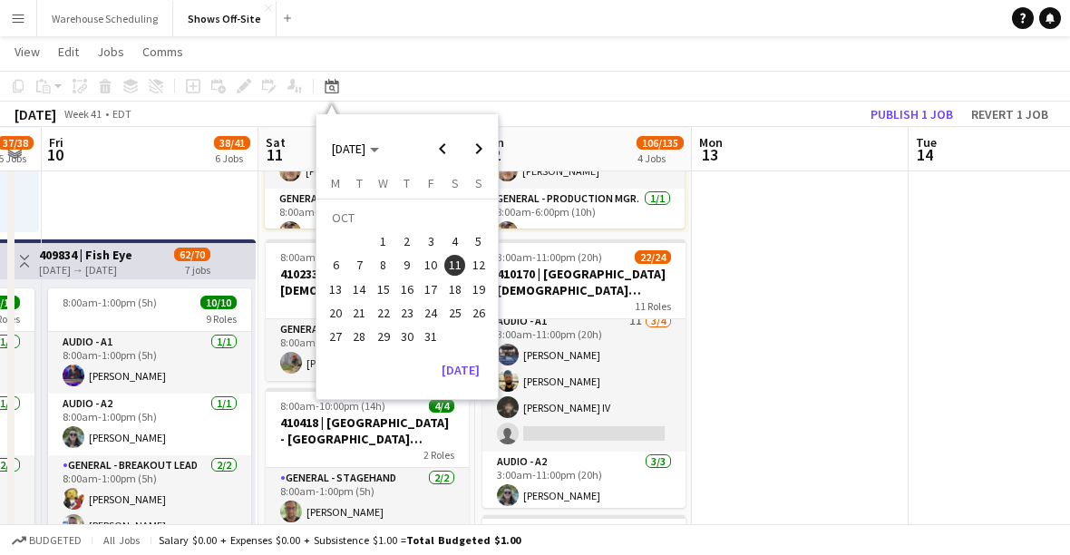
click at [481, 291] on span "19" at bounding box center [479, 289] width 22 height 22
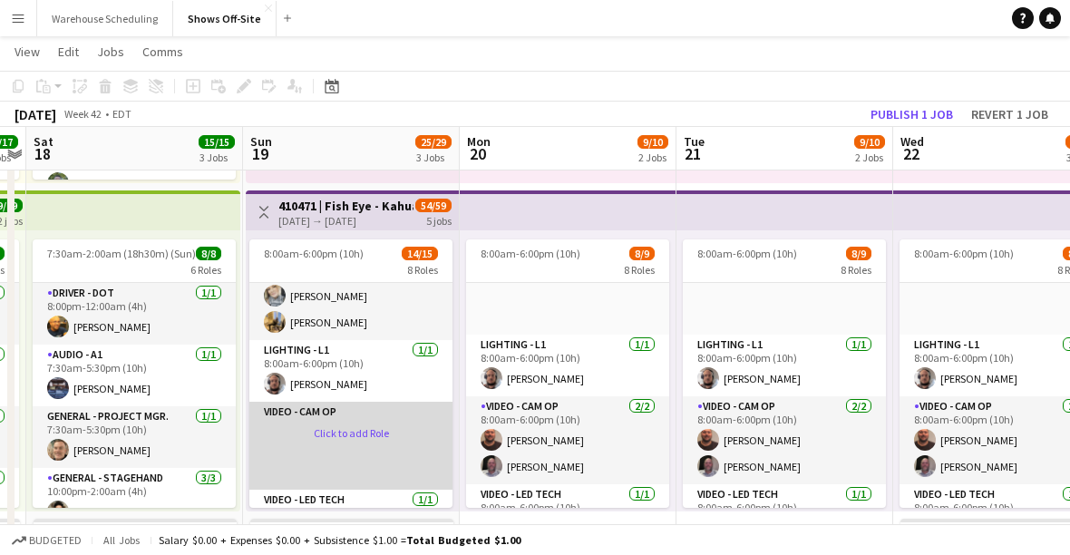
scroll to position [540, 0]
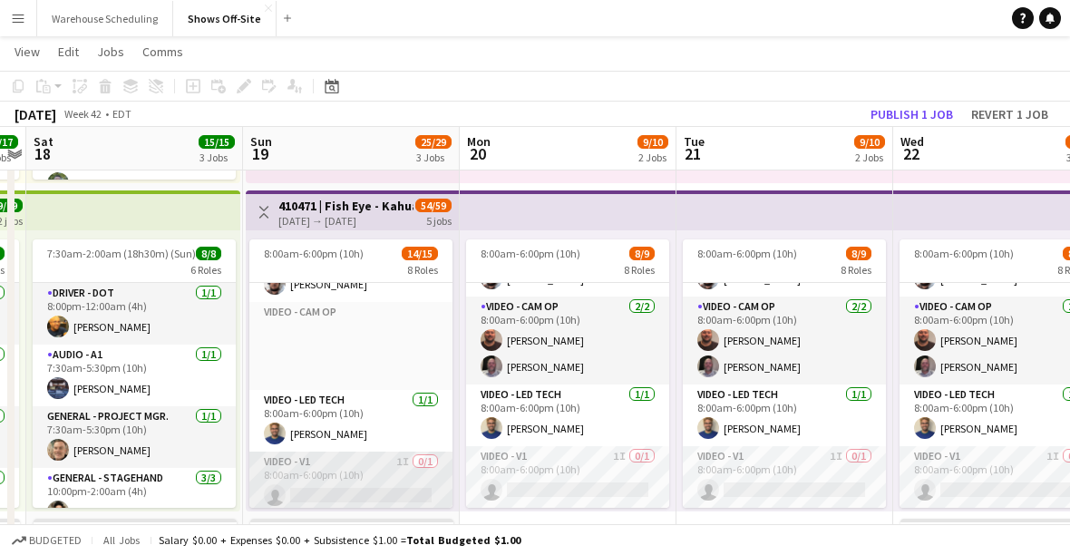
click at [343, 484] on app-card-role "Video - V1 1I 0/1 8:00am-6:00pm (10h) single-neutral-actions" at bounding box center [350, 483] width 203 height 62
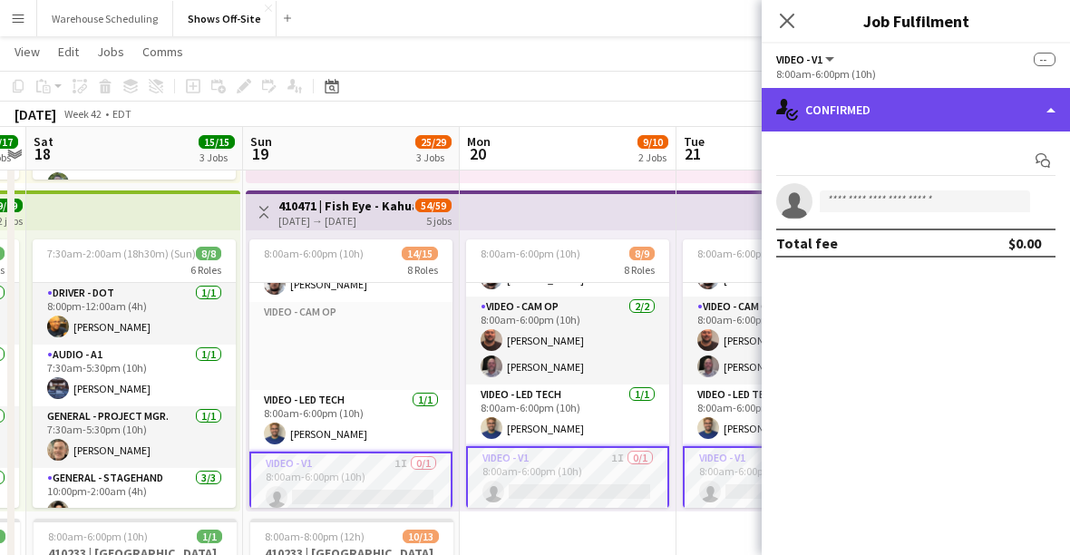
click at [880, 113] on div "single-neutral-actions-check-2 Confirmed" at bounding box center [916, 110] width 308 height 44
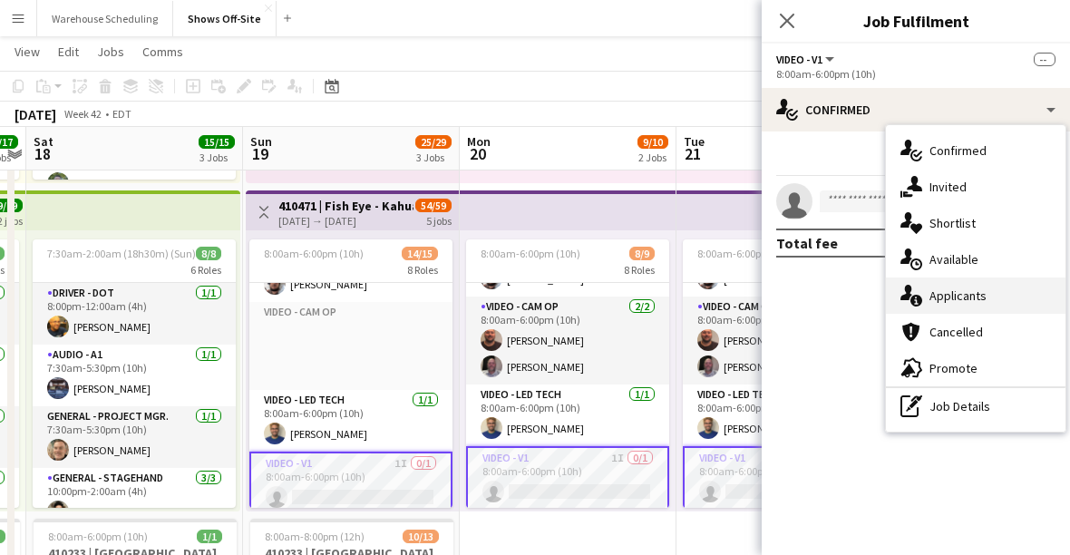
click at [951, 300] on span "Applicants" at bounding box center [957, 295] width 57 height 16
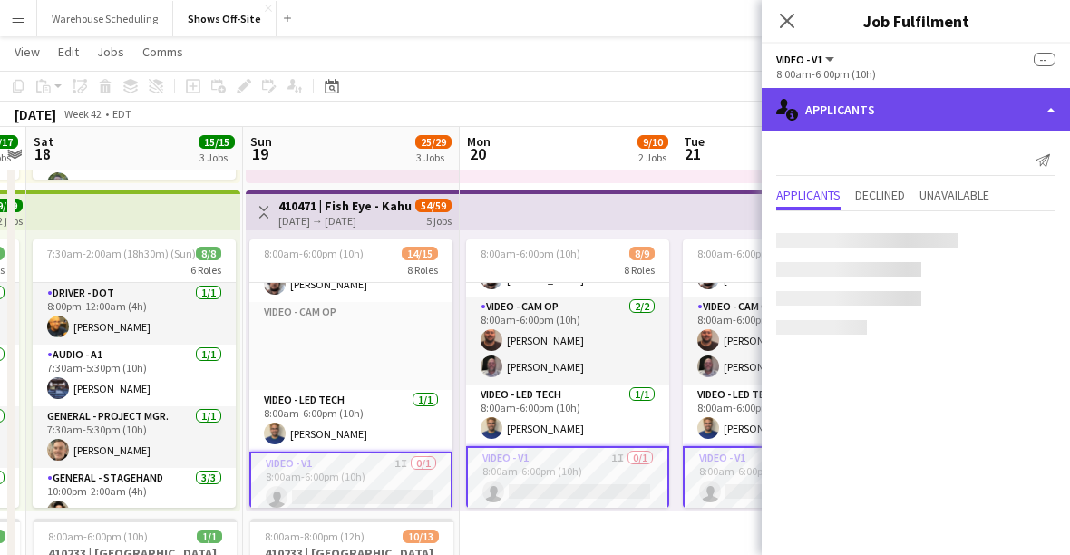
click at [919, 112] on div "single-neutral-actions-information Applicants" at bounding box center [916, 110] width 308 height 44
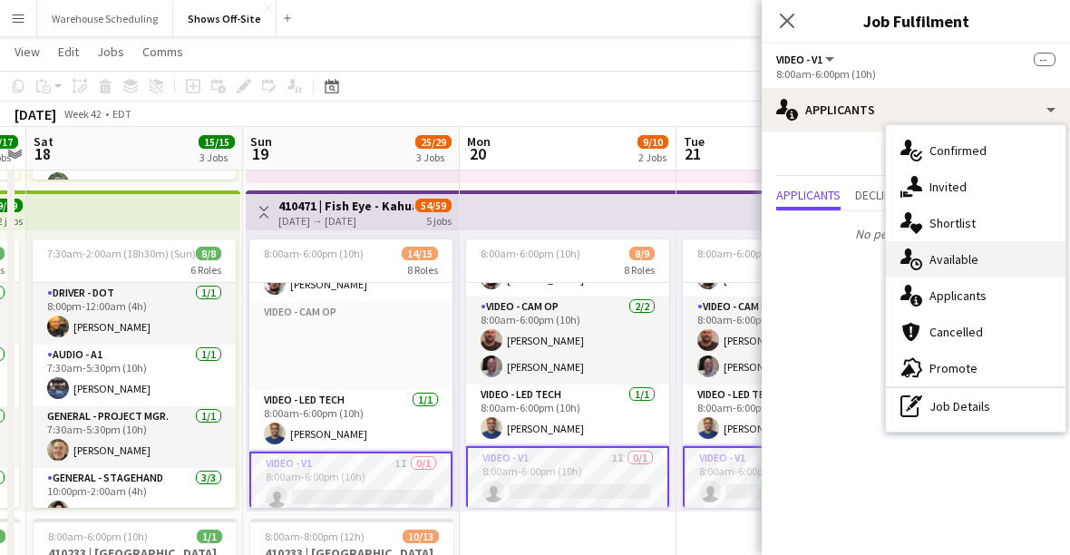
click at [946, 259] on span "Available" at bounding box center [953, 259] width 49 height 16
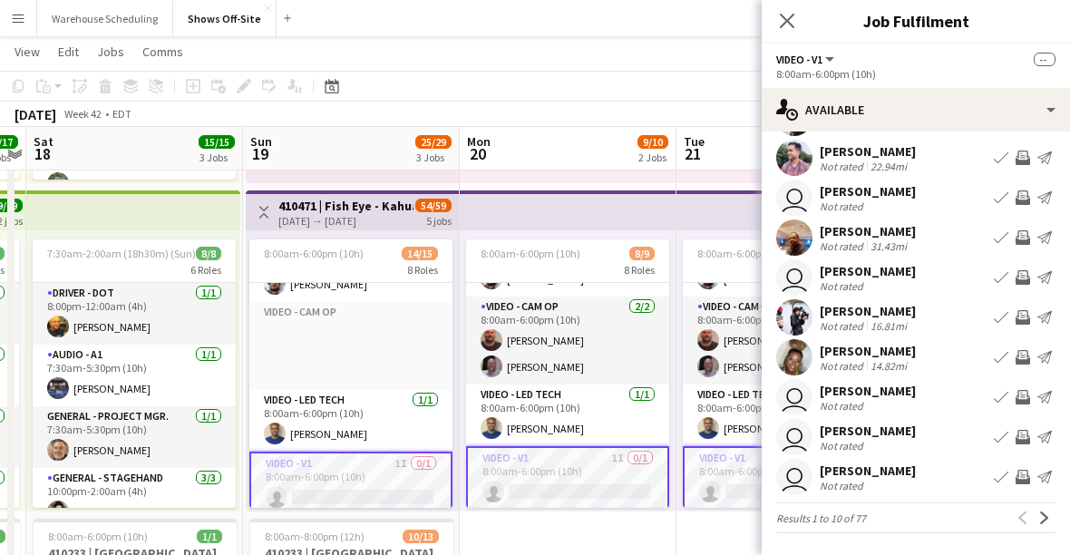
scroll to position [0, 0]
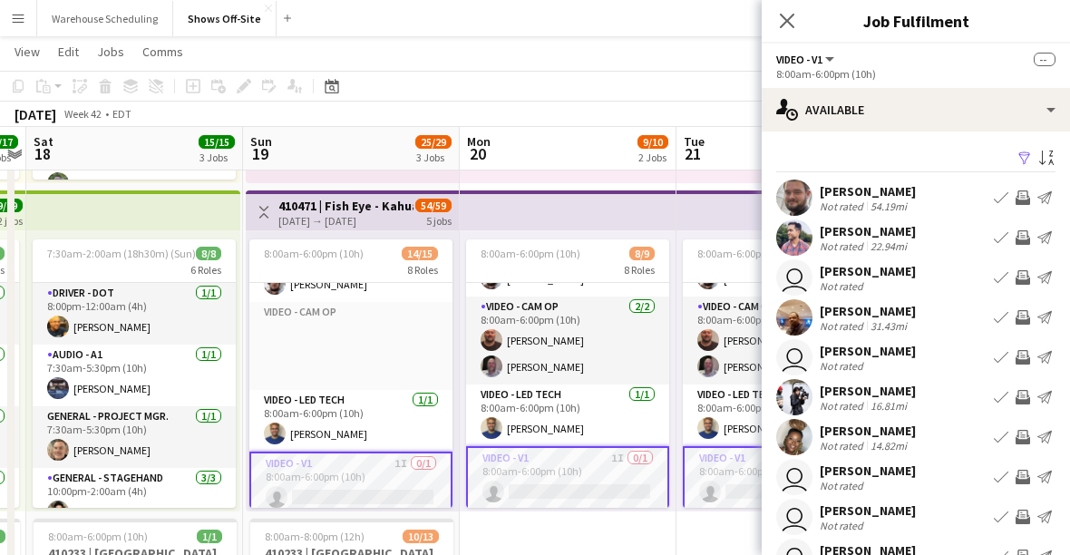
click at [1019, 156] on app-icon "Filter" at bounding box center [1024, 159] width 15 height 17
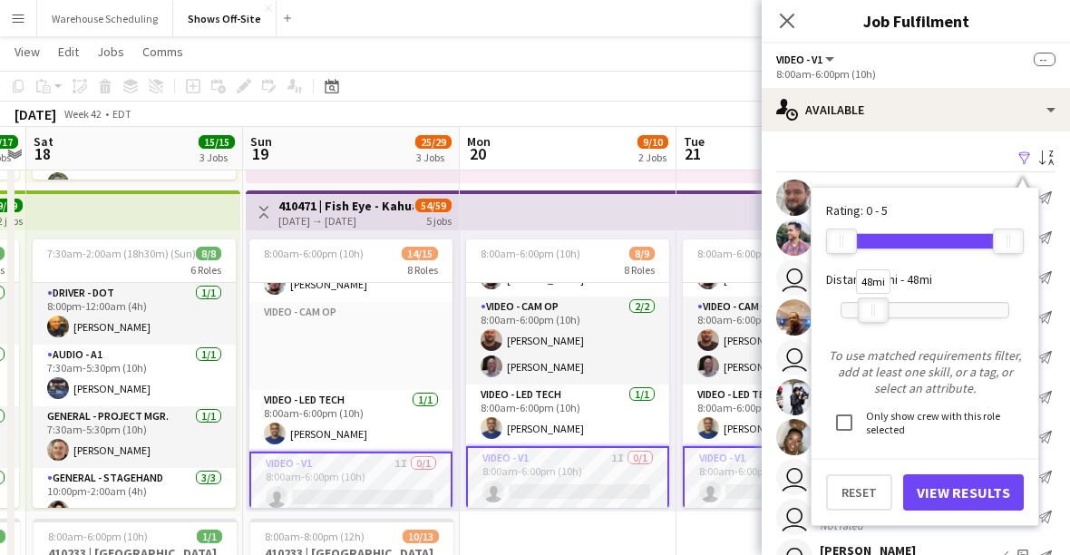
drag, startPoint x: 1006, startPoint y: 312, endPoint x: 874, endPoint y: 335, distance: 133.4
click at [872, 335] on form "Rating: 0 - 5 0 5 Distance: 1mi - 48mi 48mi To use matched requirements filter,…" at bounding box center [925, 356] width 198 height 308
click at [938, 475] on button "View Results" at bounding box center [963, 492] width 121 height 36
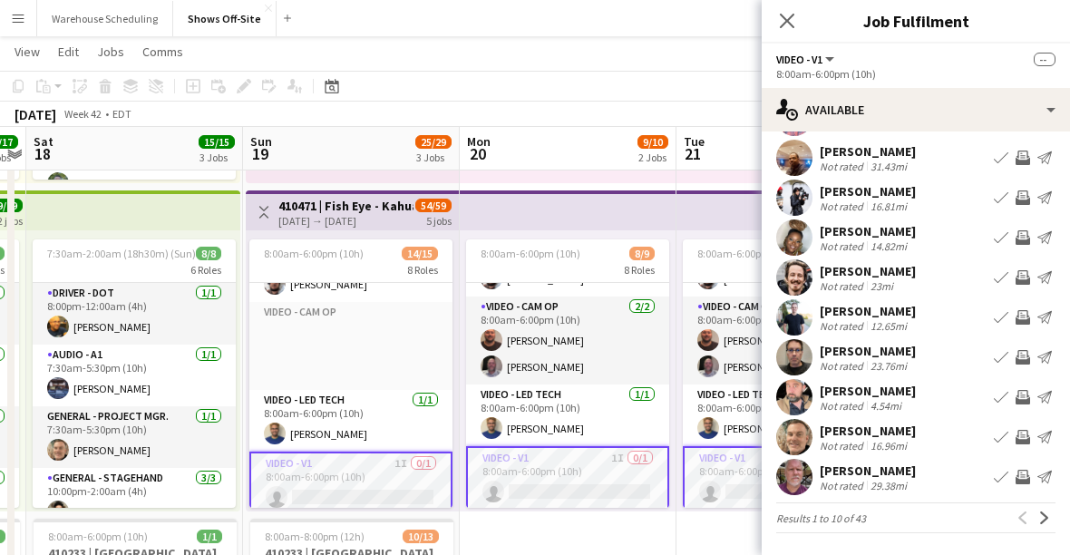
scroll to position [71, 0]
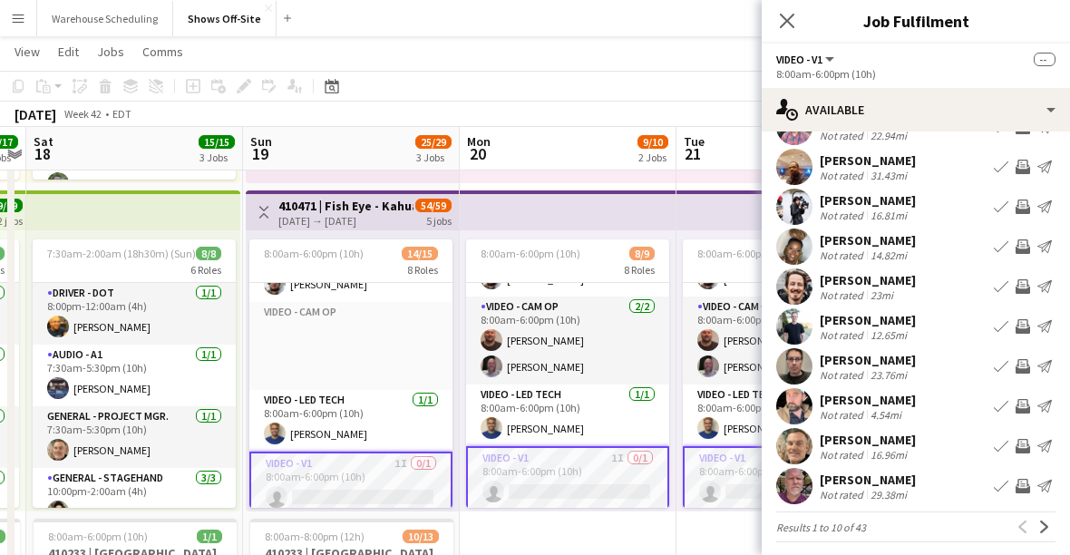
click at [1025, 449] on app-icon "Invite crew" at bounding box center [1023, 446] width 15 height 15
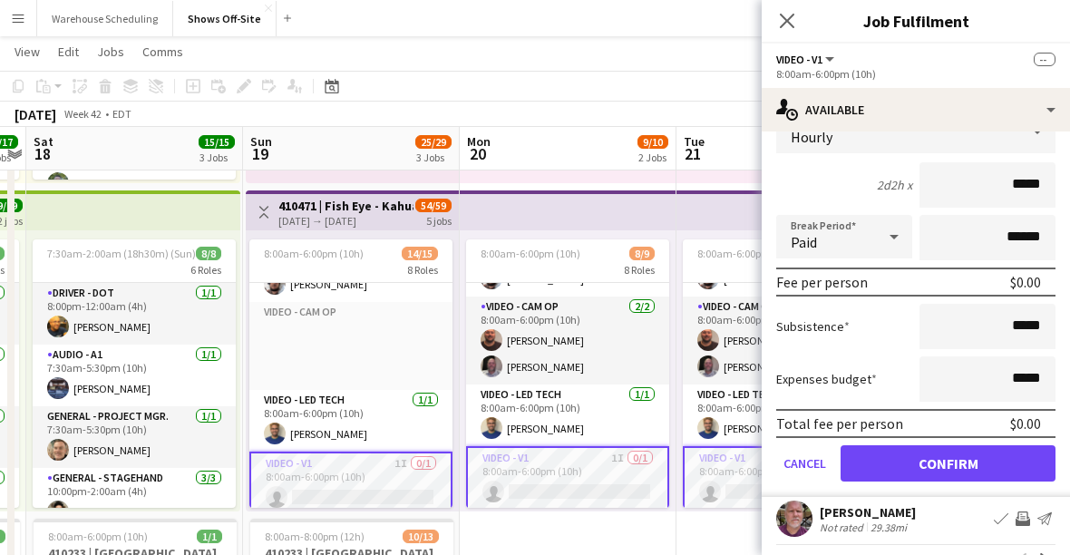
scroll to position [491, 0]
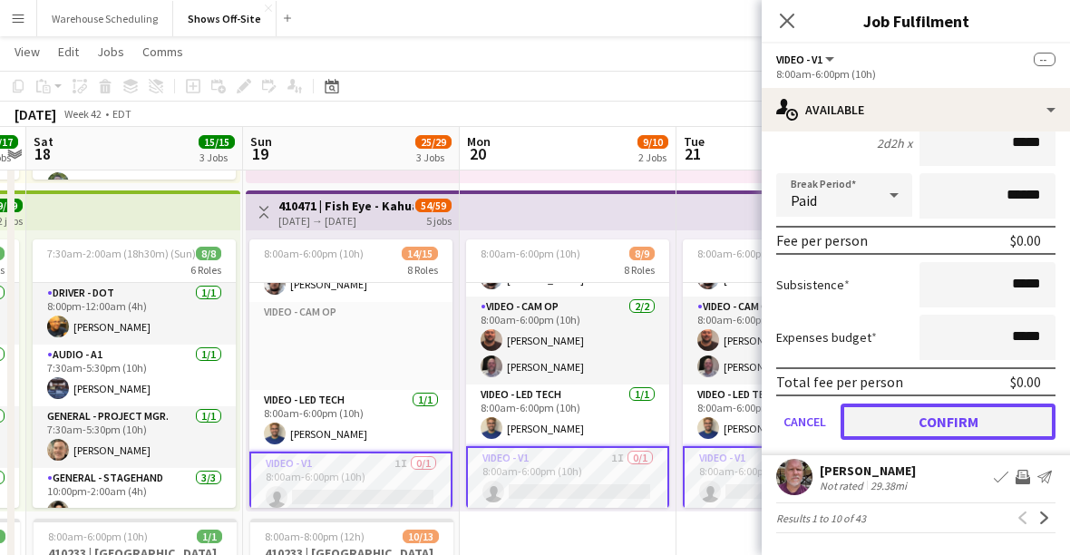
click at [937, 413] on button "Confirm" at bounding box center [948, 422] width 215 height 36
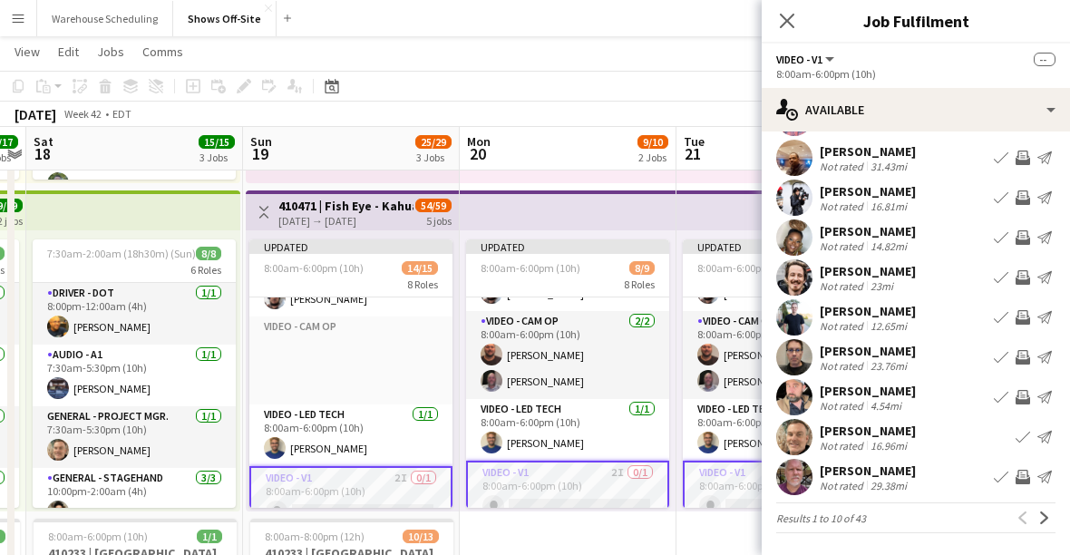
scroll to position [80, 0]
click at [1021, 316] on app-icon "Invite crew" at bounding box center [1023, 317] width 15 height 15
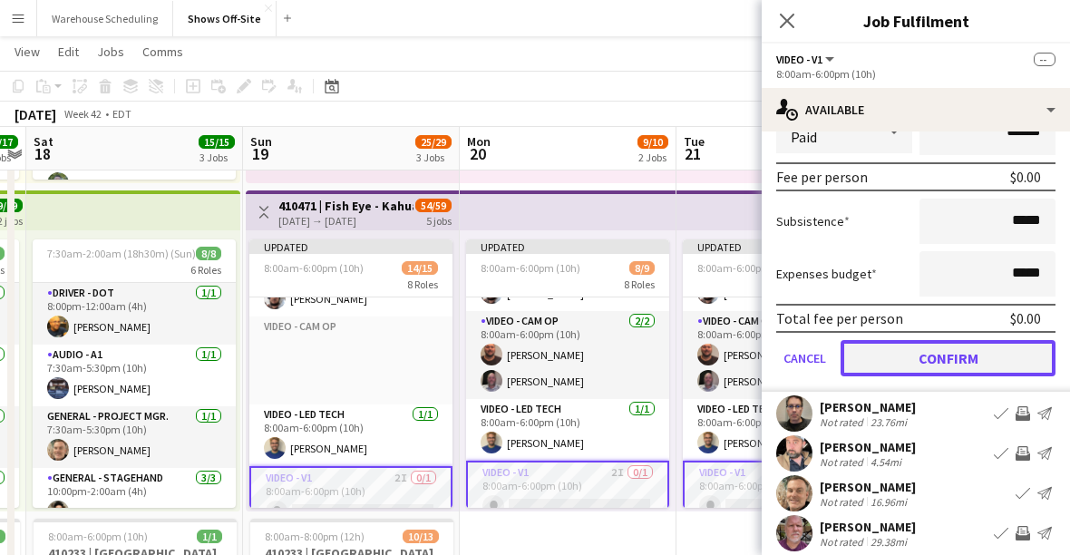
click at [951, 352] on button "Confirm" at bounding box center [948, 358] width 215 height 36
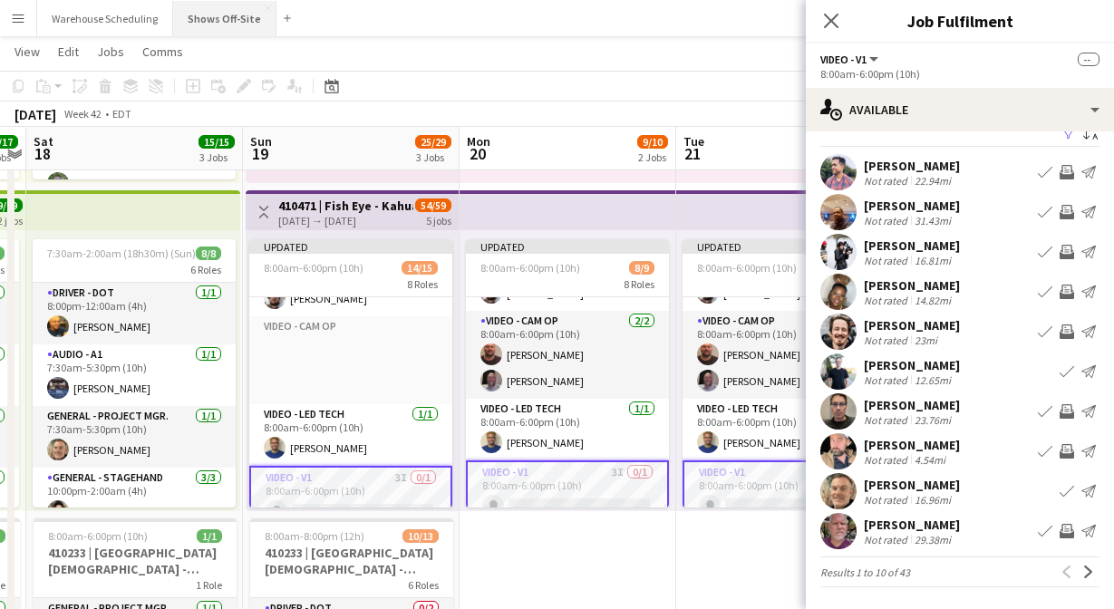
scroll to position [25, 0]
click at [833, 14] on icon "Close pop-in" at bounding box center [830, 20] width 17 height 17
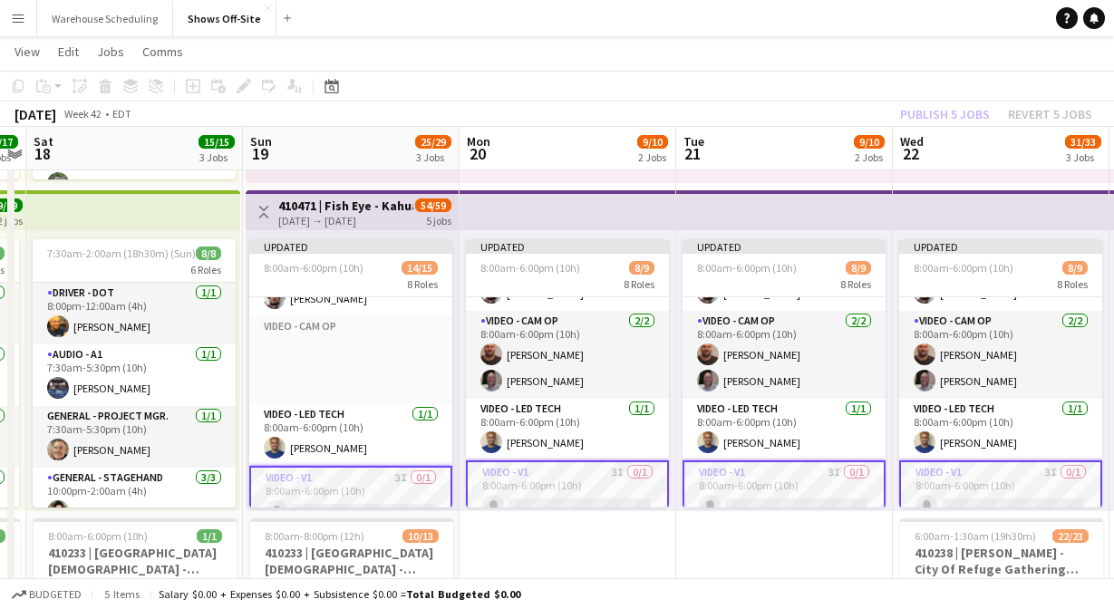
click at [838, 19] on app-navbar "Menu Boards Boards Boards All jobs Status Workforce Workforce My Workforce Recr…" at bounding box center [557, 18] width 1114 height 36
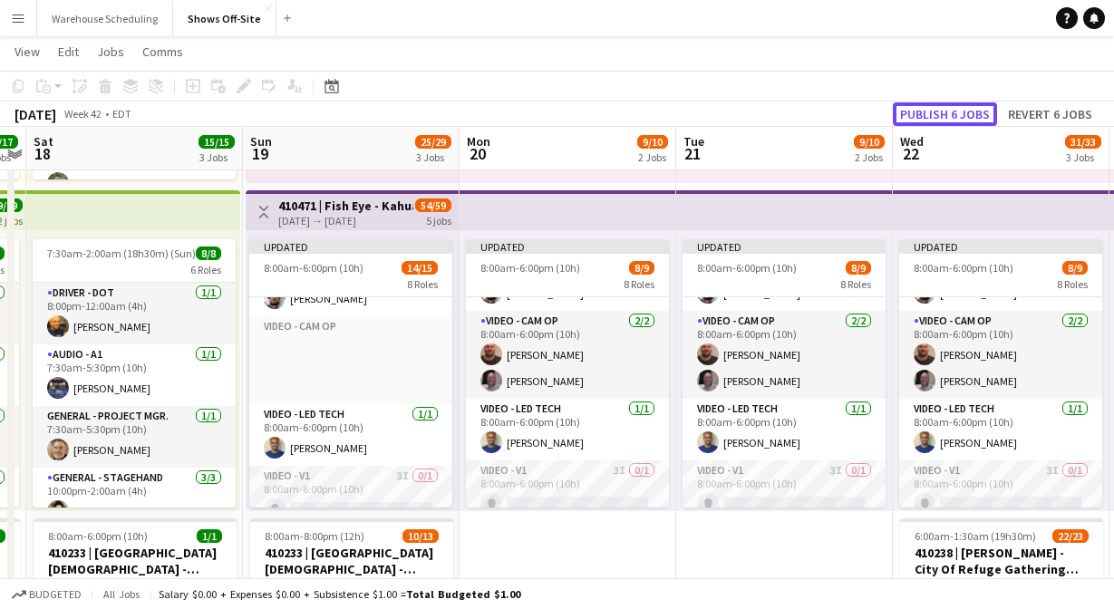
click at [939, 107] on button "Publish 6 jobs" at bounding box center [945, 114] width 104 height 24
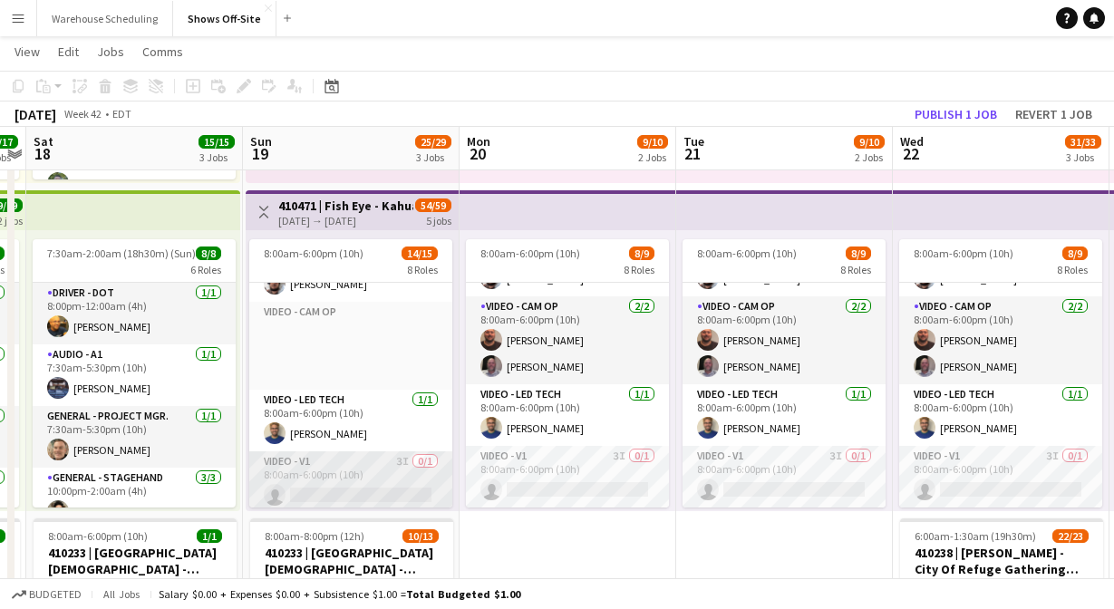
click at [365, 462] on app-card-role "Video - V1 3I 0/1 8:00am-6:00pm (10h) single-neutral-actions" at bounding box center [350, 483] width 203 height 62
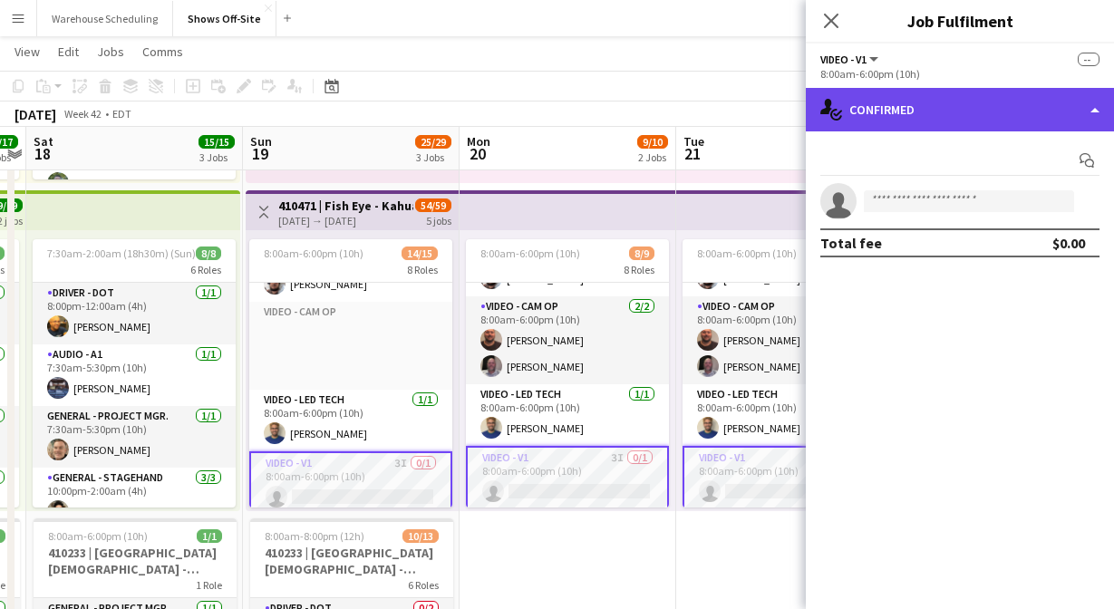
click at [976, 122] on div "single-neutral-actions-check-2 Confirmed" at bounding box center [960, 110] width 308 height 44
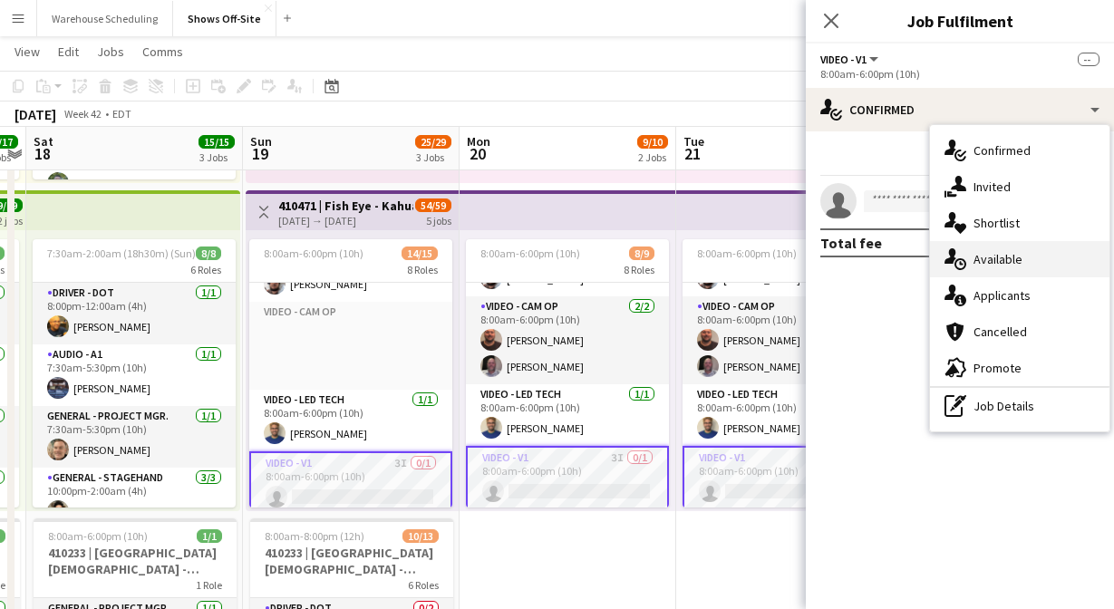
click at [1017, 258] on span "Available" at bounding box center [998, 259] width 49 height 16
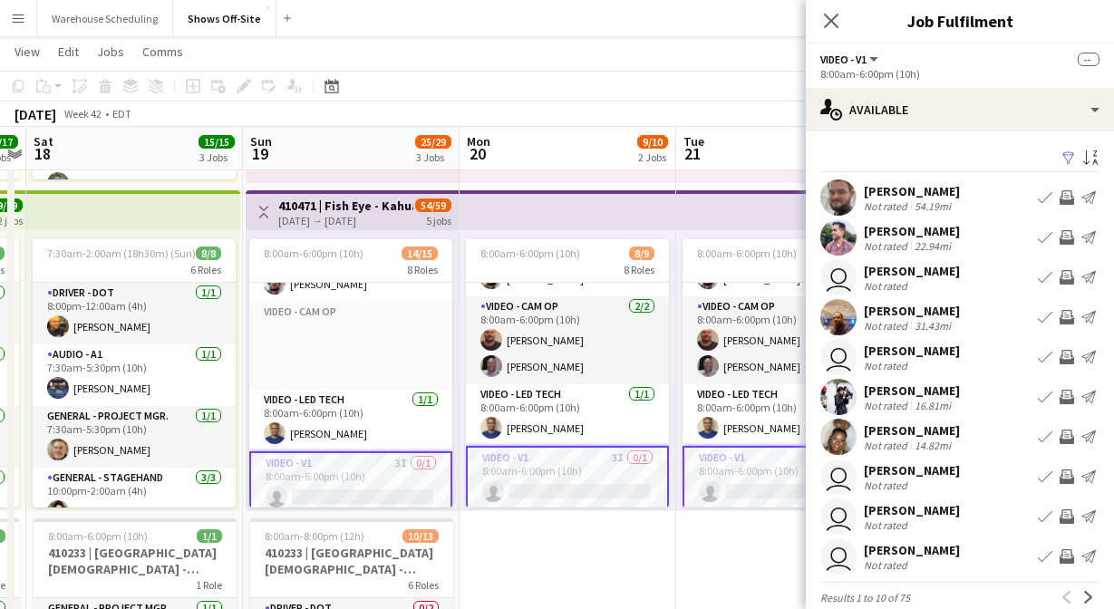
click at [1068, 151] on app-icon "Filter" at bounding box center [1069, 159] width 15 height 17
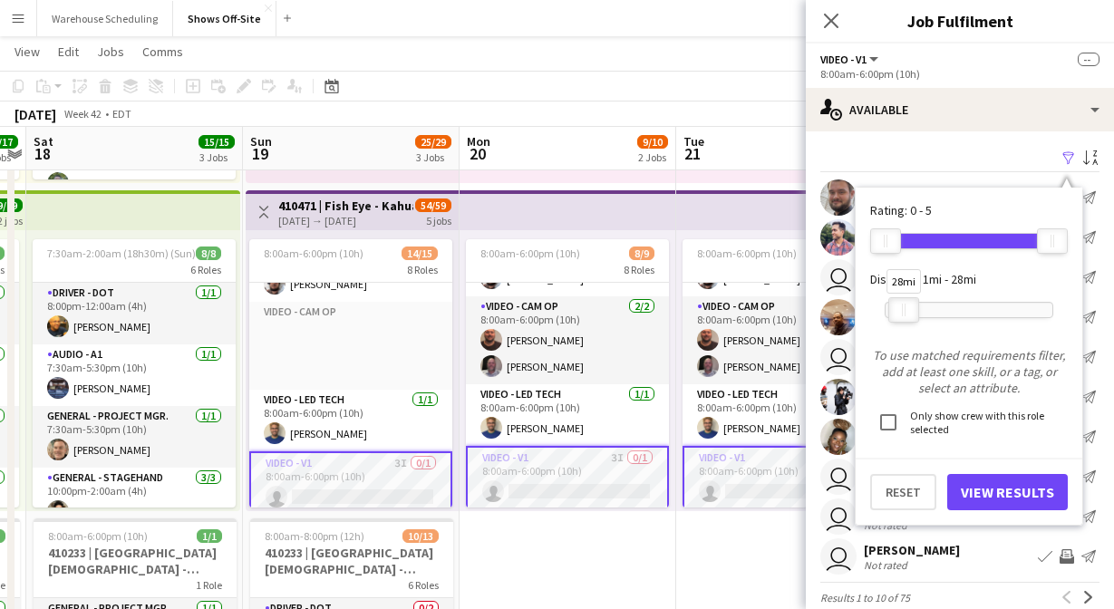
drag, startPoint x: 1049, startPoint y: 309, endPoint x: 901, endPoint y: 324, distance: 148.5
click at [900, 324] on div "28mi" at bounding box center [969, 309] width 169 height 45
click at [984, 480] on button "View Results" at bounding box center [1008, 492] width 121 height 36
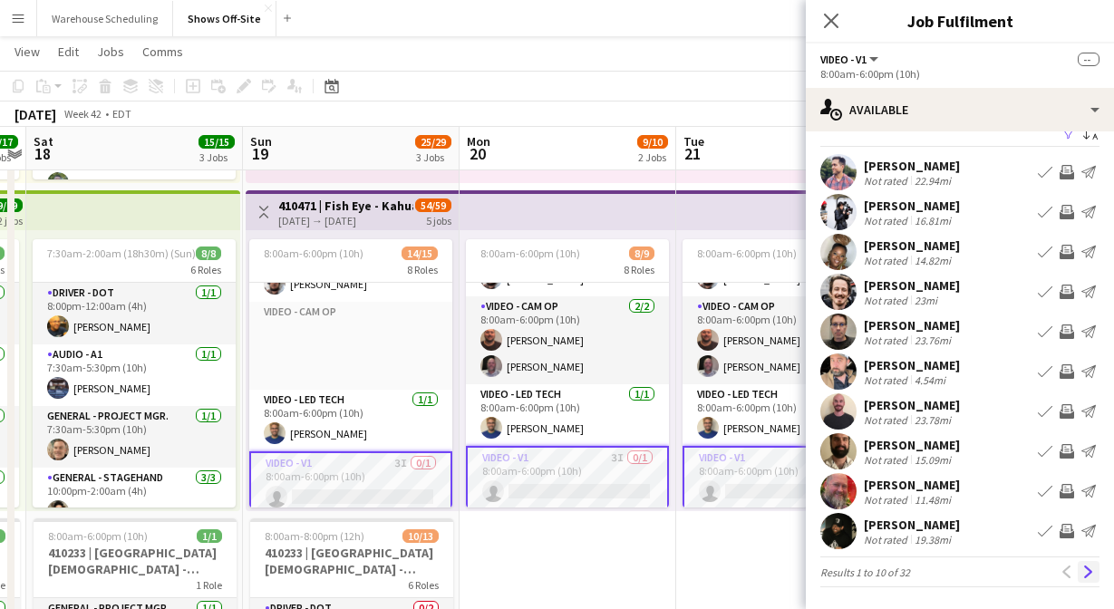
click at [1086, 572] on app-icon "Next" at bounding box center [1089, 572] width 13 height 13
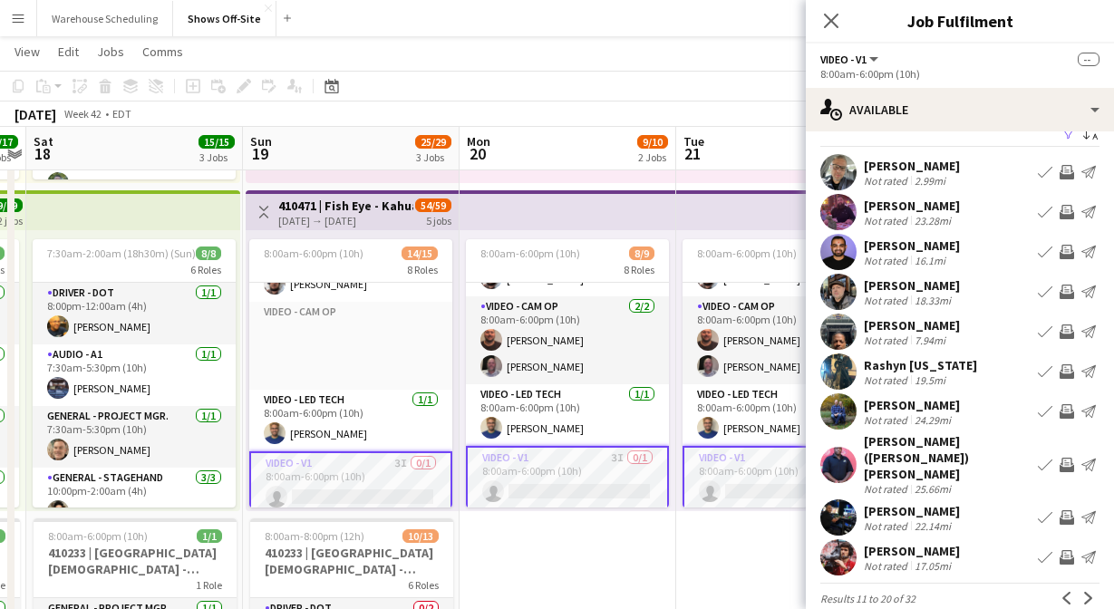
click at [841, 540] on app-user-avatar at bounding box center [839, 558] width 36 height 36
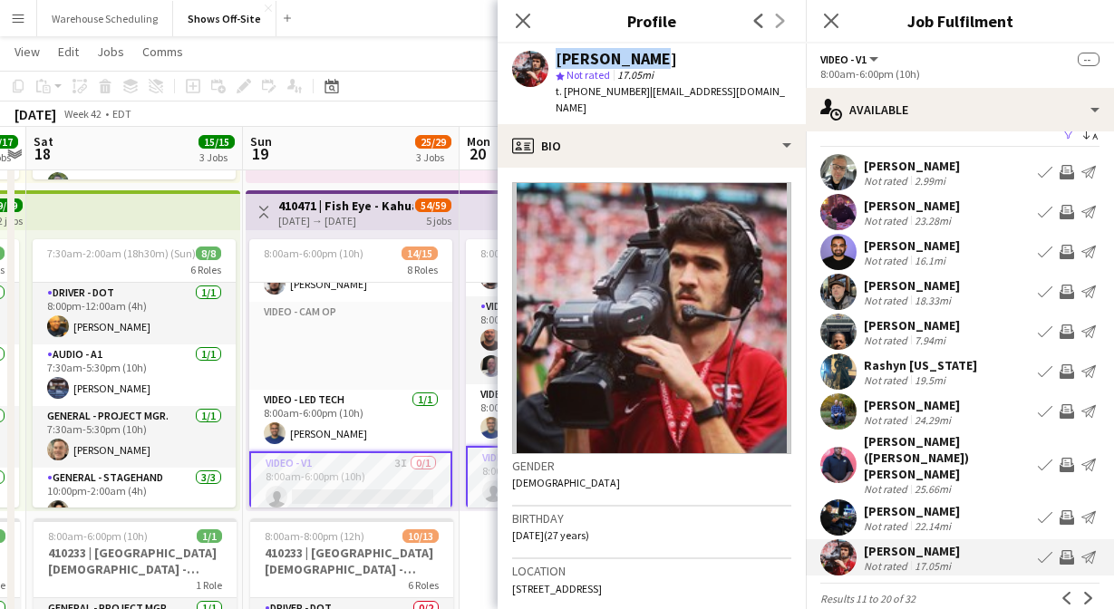
drag, startPoint x: 648, startPoint y: 54, endPoint x: 544, endPoint y: 54, distance: 104.3
click at [544, 54] on div "[PERSON_NAME] star Not rated 17.05mi t. [PHONE_NUMBER] | [EMAIL_ADDRESS][DOMAIN…" at bounding box center [652, 84] width 308 height 81
copy div "[PERSON_NAME]"
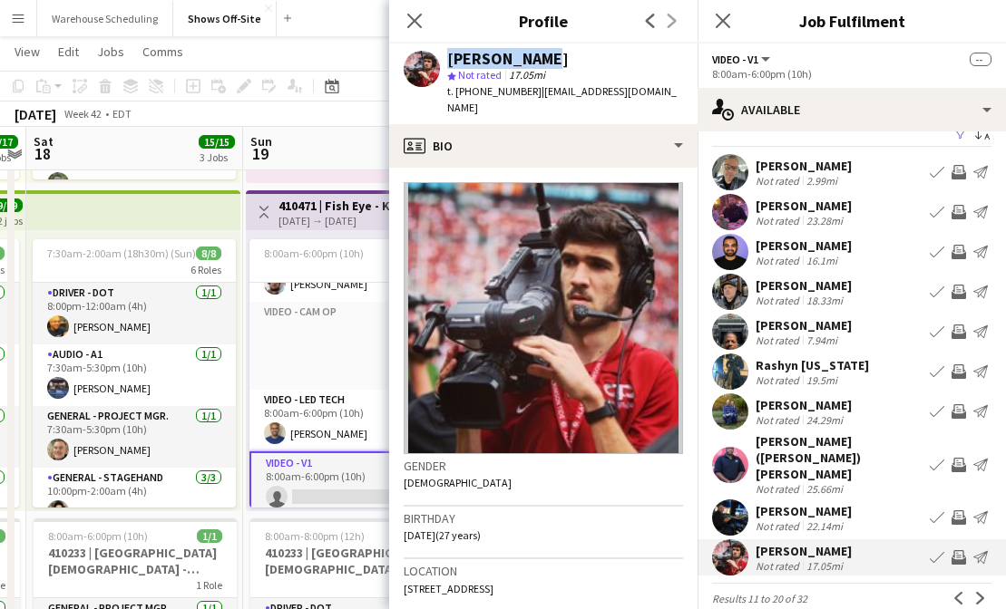
click at [23, 8] on button "Menu" at bounding box center [18, 18] width 36 height 36
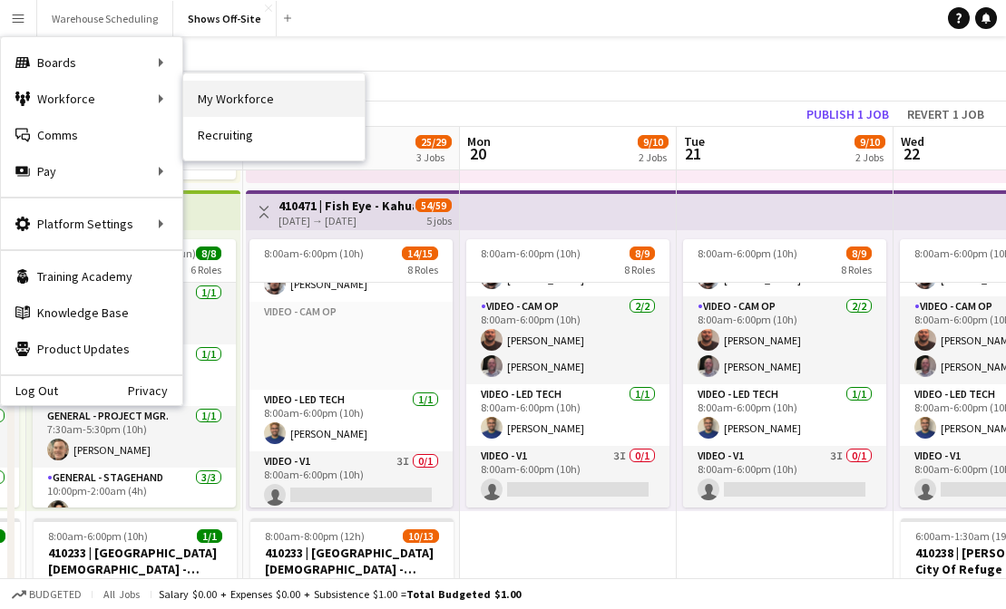
click at [278, 94] on link "My Workforce" at bounding box center [273, 99] width 181 height 36
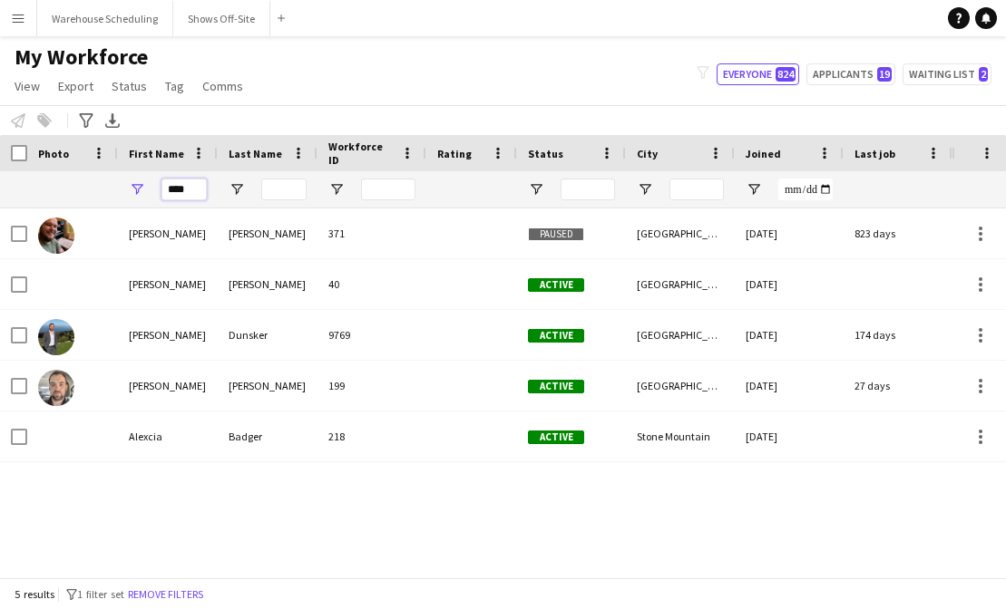
drag, startPoint x: 184, startPoint y: 186, endPoint x: 52, endPoint y: 186, distance: 132.4
click at [53, 186] on div "****" at bounding box center [983, 189] width 1966 height 36
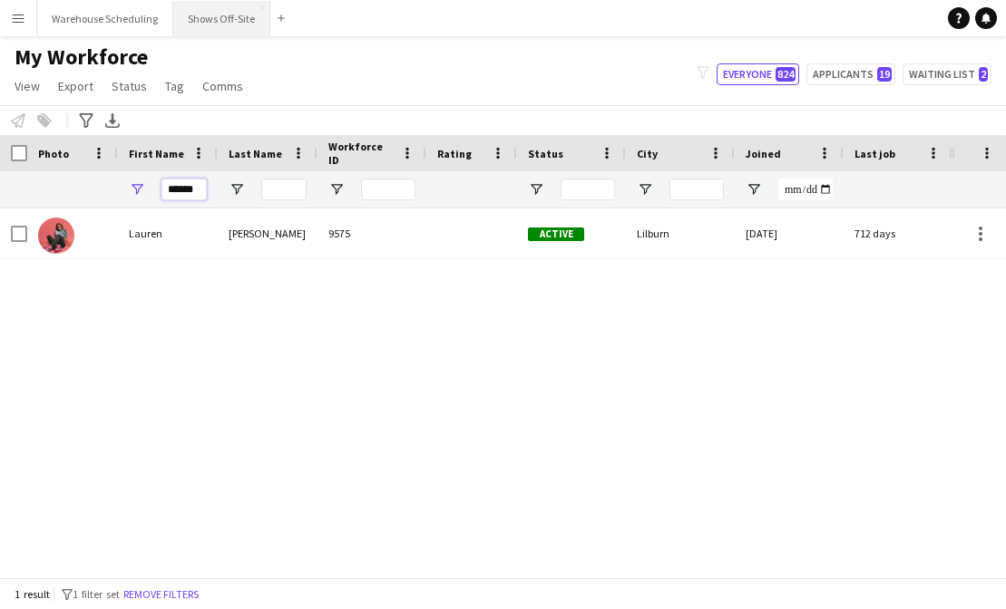
type input "******"
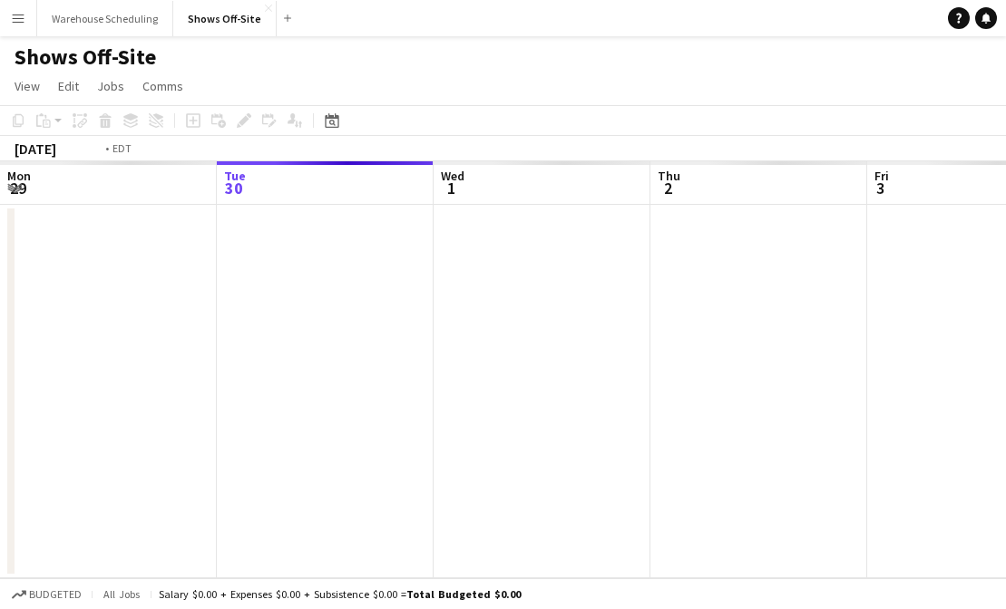
scroll to position [0, 624]
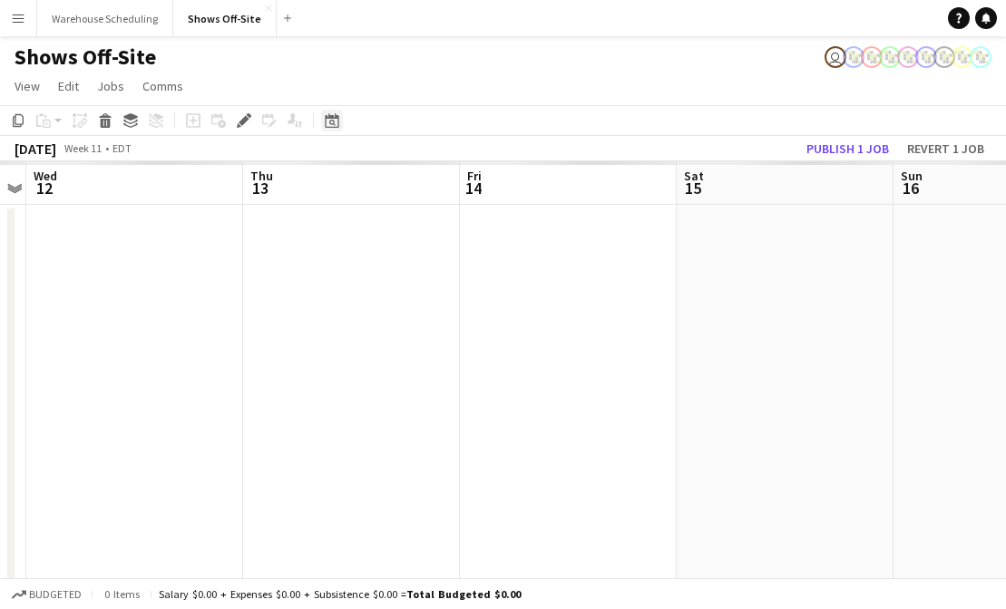
click at [329, 113] on icon "Date picker" at bounding box center [332, 120] width 15 height 15
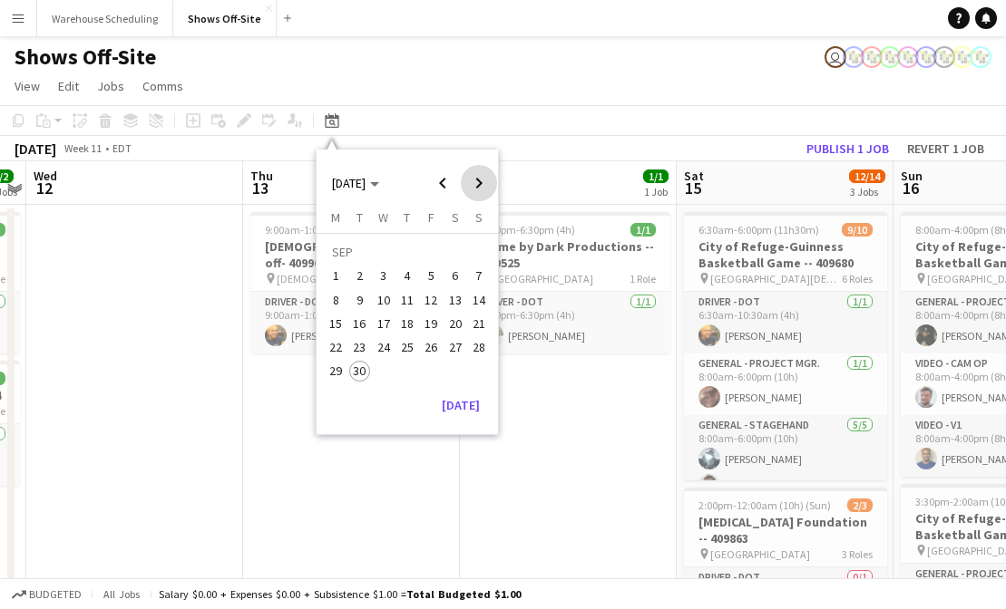
click at [478, 191] on span "Next month" at bounding box center [479, 183] width 36 height 36
click at [457, 346] on span "25" at bounding box center [455, 347] width 22 height 22
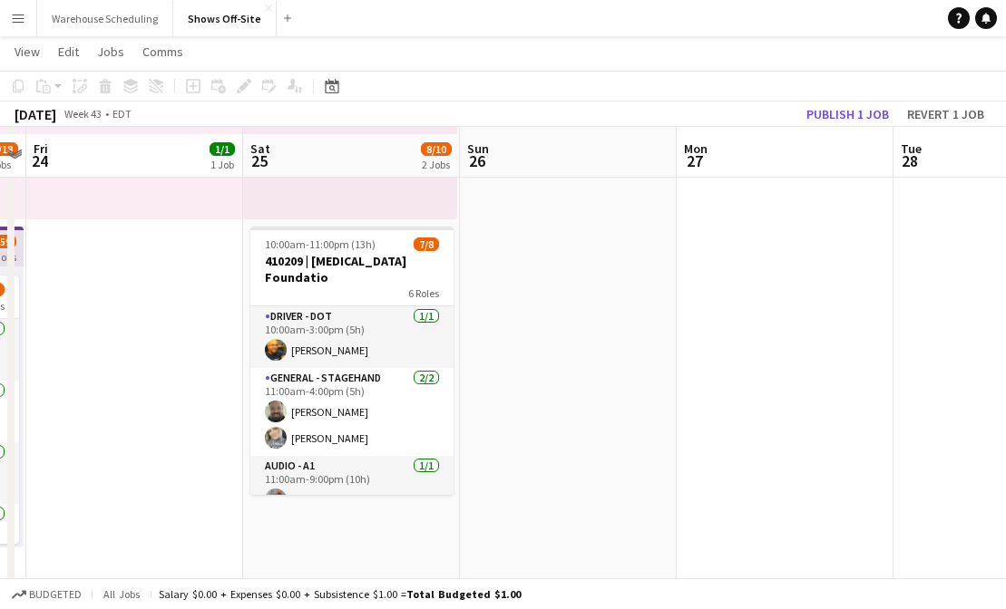
scroll to position [320, 0]
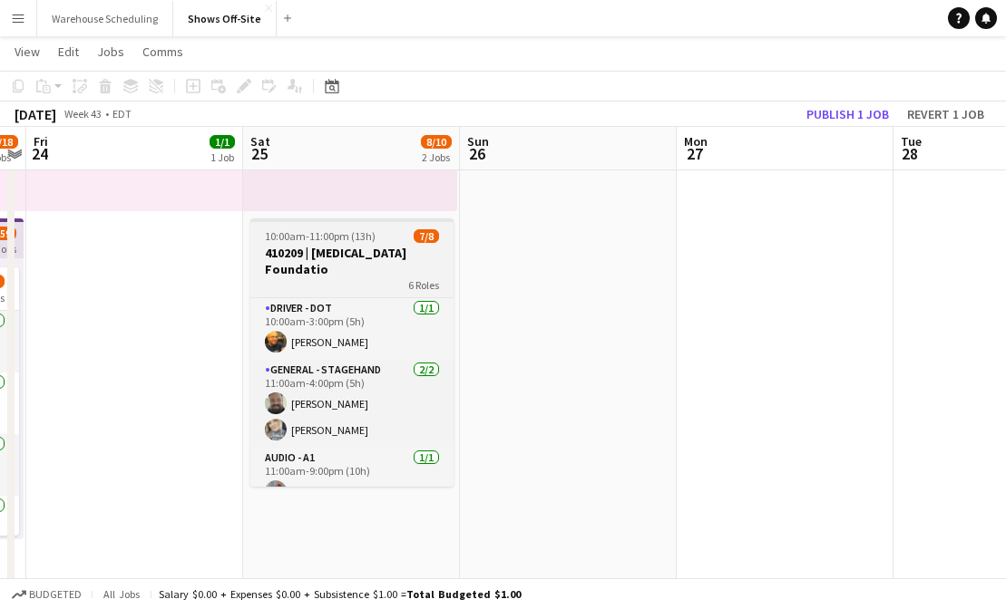
click at [329, 247] on h3 "410209 | [MEDICAL_DATA] Foundatio" at bounding box center [351, 261] width 203 height 33
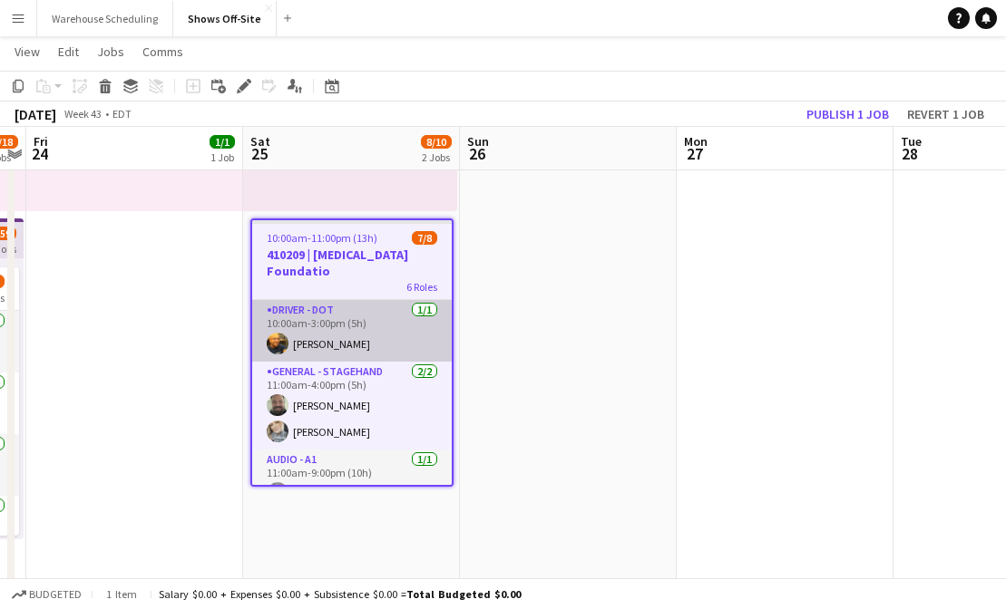
scroll to position [4, 0]
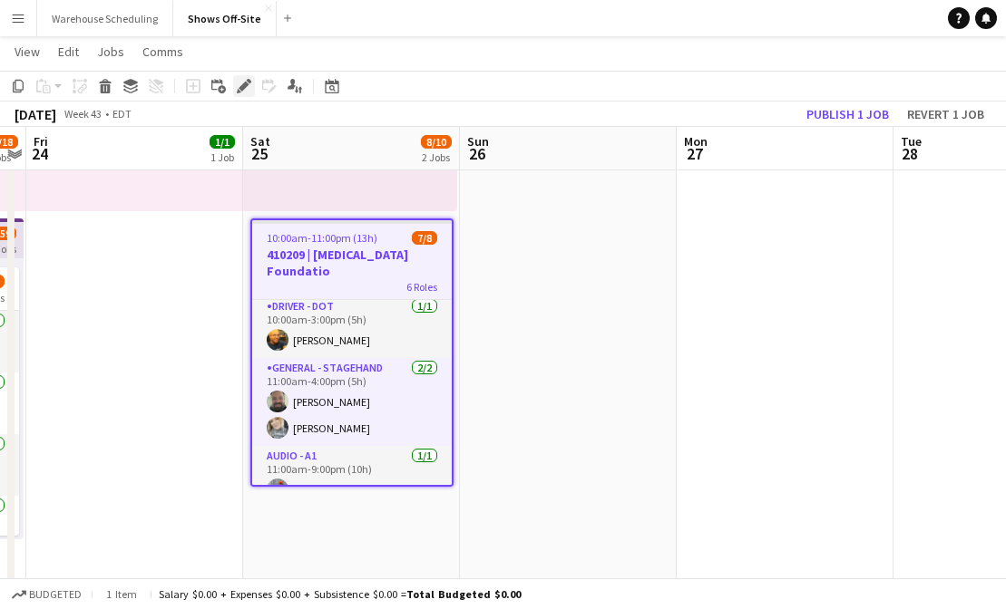
click at [240, 83] on icon "Edit" at bounding box center [244, 86] width 15 height 15
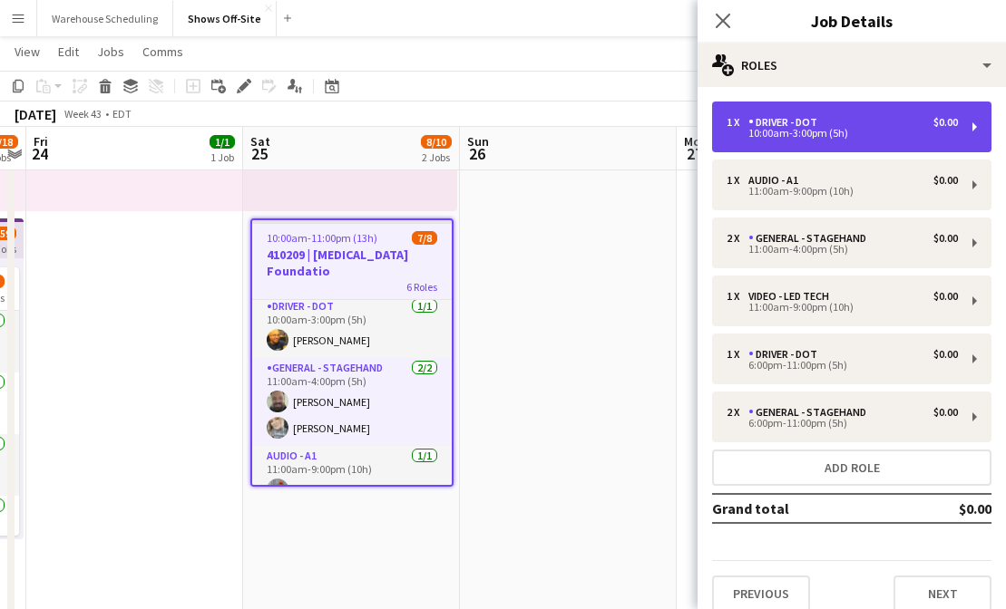
click at [855, 114] on div "1 x Driver - DOT $0.00 10:00am-3:00pm (5h)" at bounding box center [851, 127] width 279 height 51
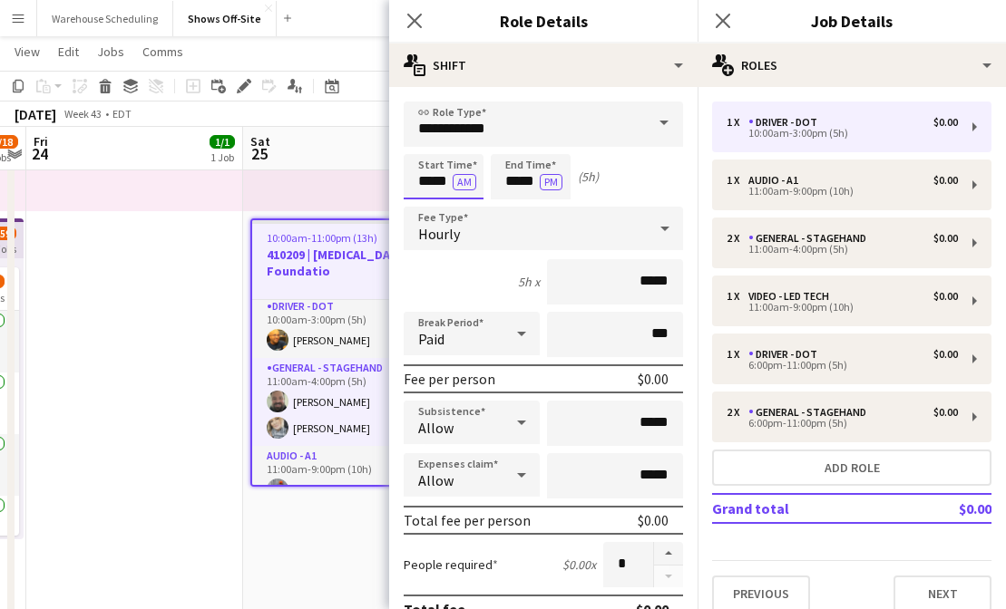
click at [415, 176] on input "*****" at bounding box center [444, 176] width 80 height 45
type input "*****"
click at [431, 201] on div at bounding box center [425, 208] width 36 height 18
click at [505, 177] on input "*****" at bounding box center [531, 176] width 80 height 45
type input "*****"
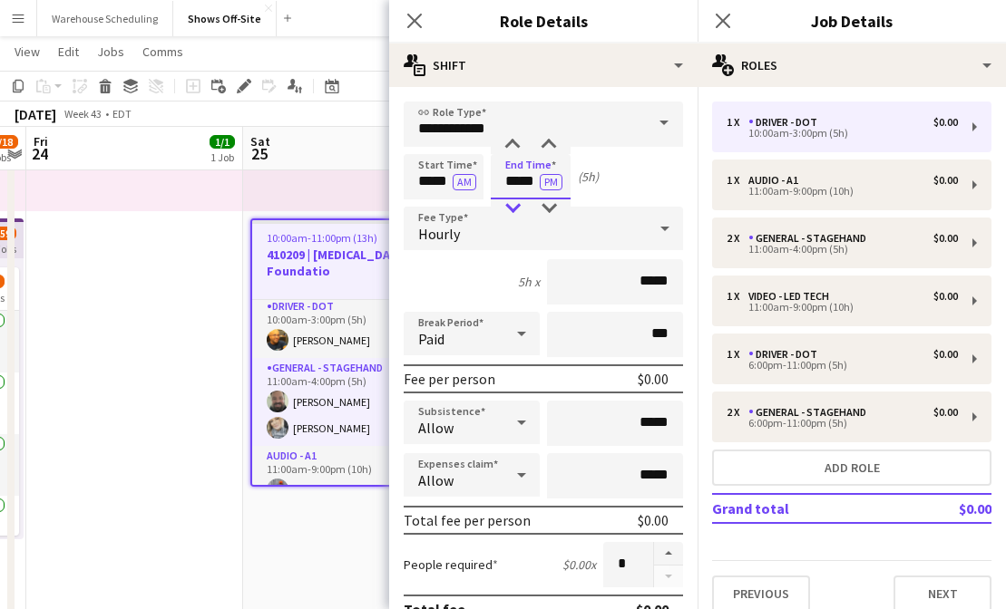
click at [509, 201] on div at bounding box center [512, 208] width 36 height 18
click at [417, 24] on icon "Close pop-in" at bounding box center [413, 20] width 17 height 17
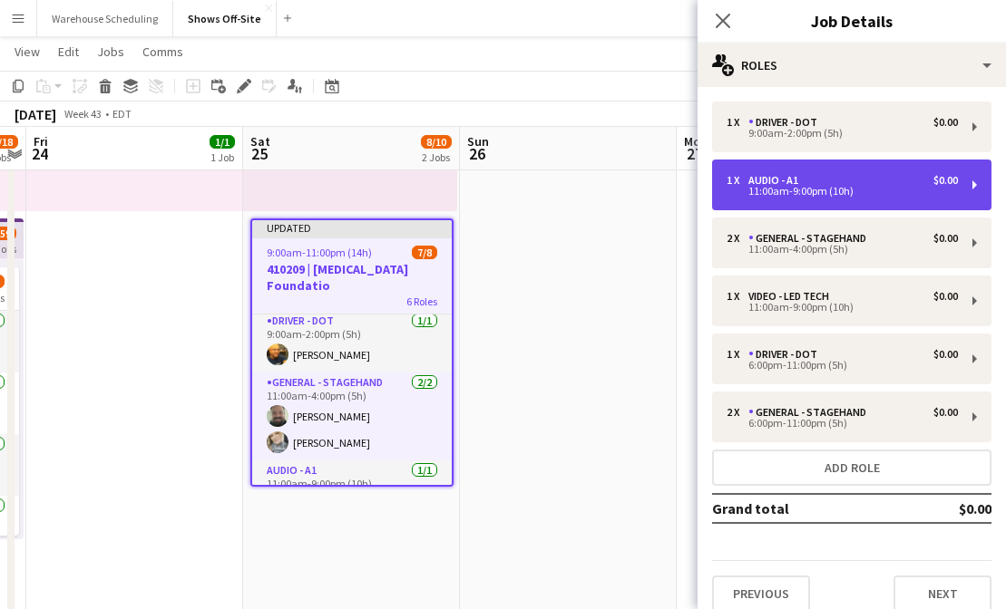
click at [738, 190] on div "11:00am-9:00pm (10h)" at bounding box center [841, 191] width 231 height 9
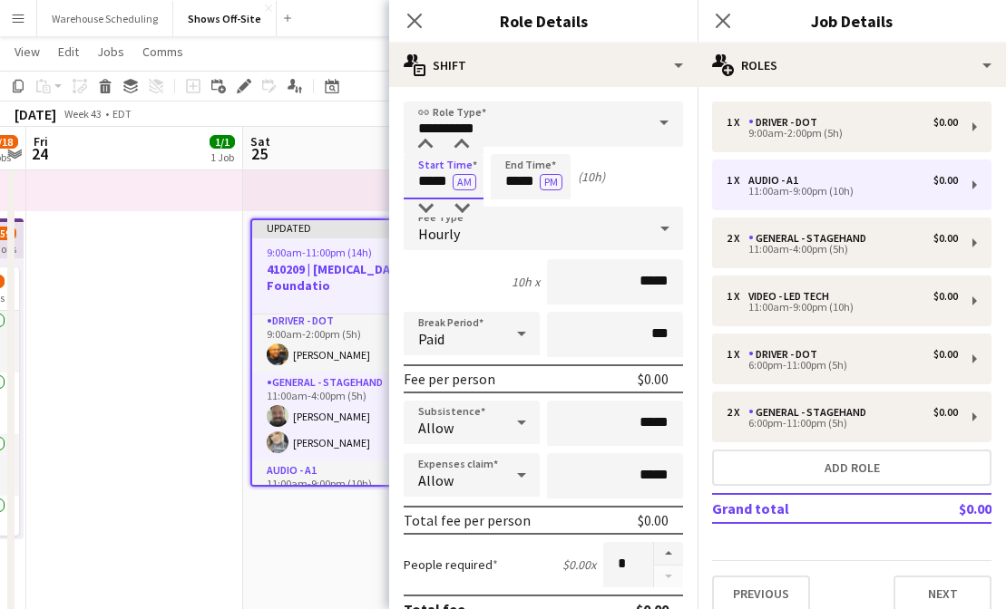
click at [441, 171] on input "*****" at bounding box center [444, 176] width 80 height 45
click at [415, 220] on div "Hourly" at bounding box center [525, 229] width 243 height 44
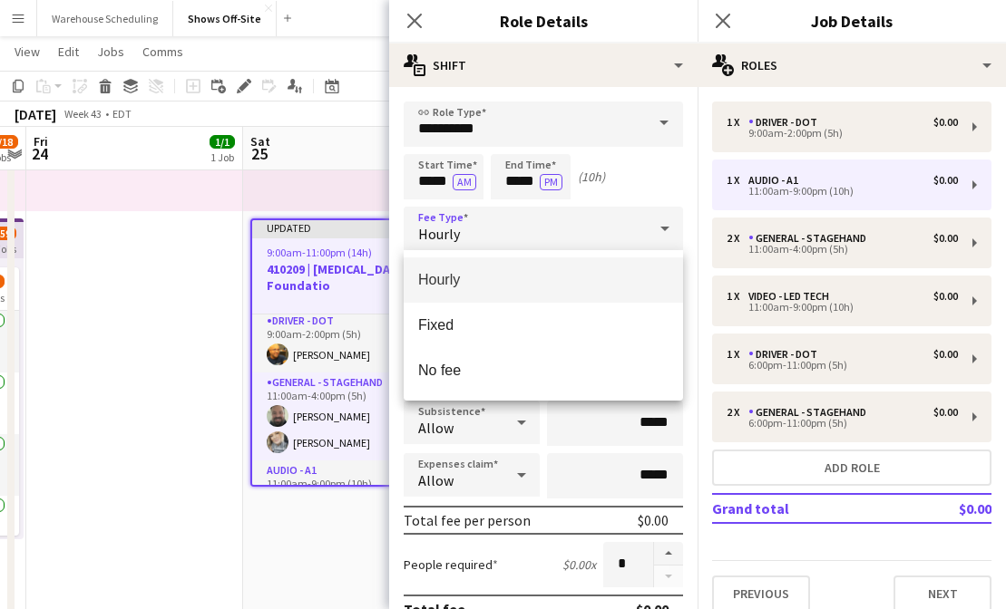
click at [433, 181] on div at bounding box center [503, 304] width 1006 height 609
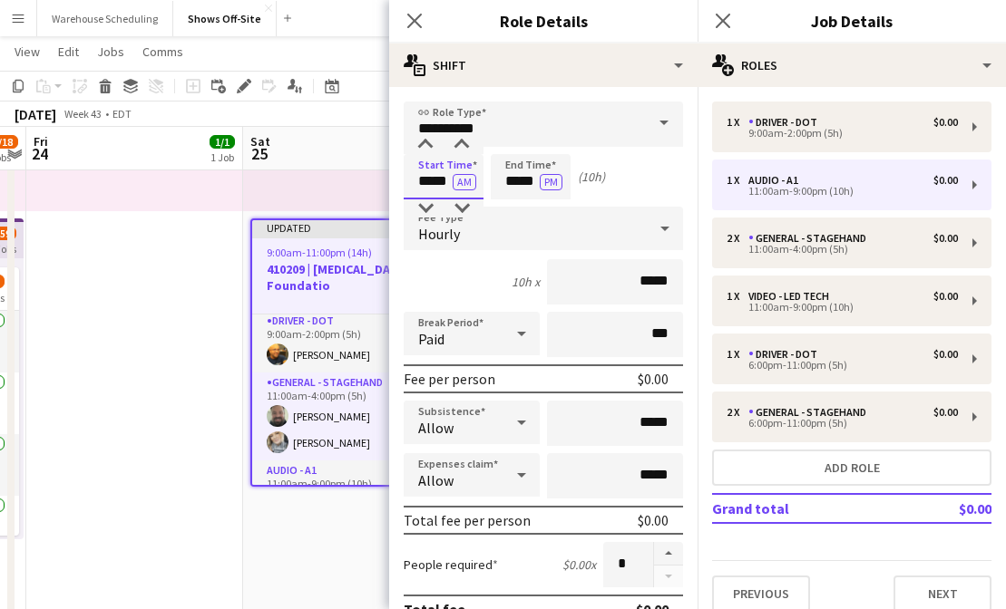
click at [433, 180] on input "*****" at bounding box center [444, 176] width 80 height 45
type input "*****"
click at [429, 207] on div at bounding box center [425, 208] width 36 height 18
click at [529, 165] on input "*****" at bounding box center [531, 176] width 80 height 45
type input "*****"
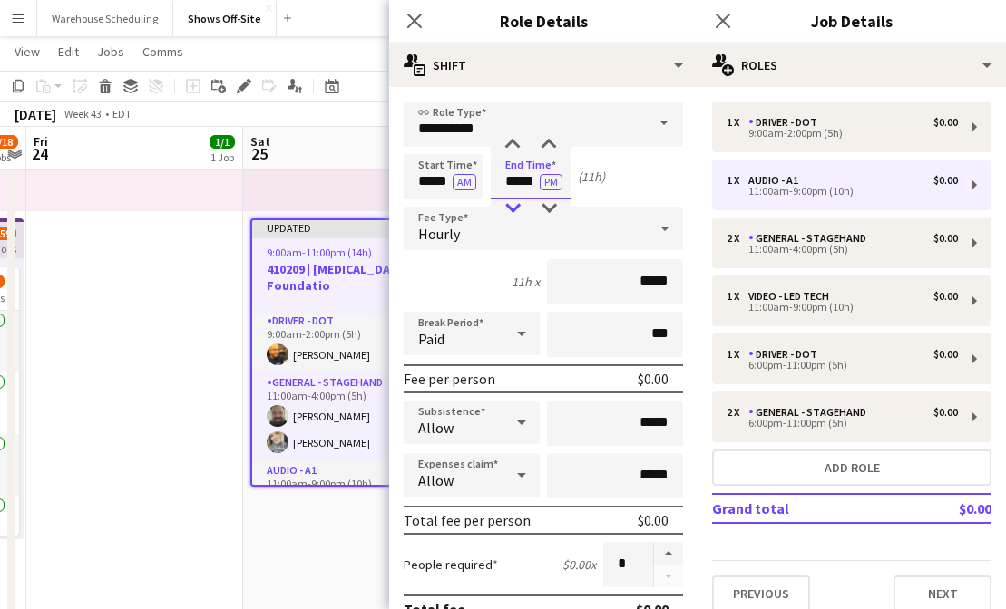
click at [511, 210] on div at bounding box center [512, 208] width 36 height 18
click at [407, 15] on icon at bounding box center [413, 20] width 17 height 17
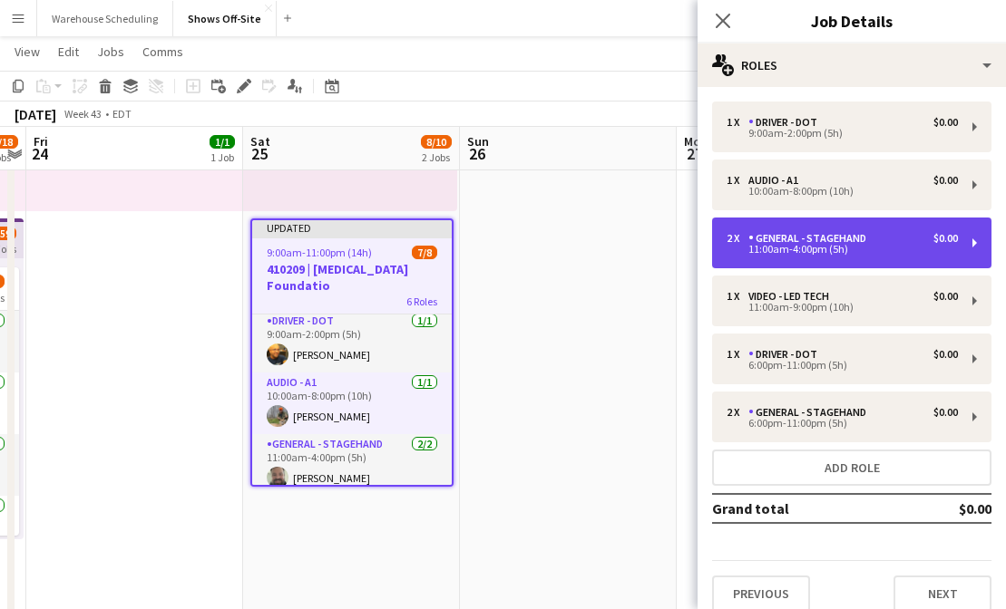
click at [752, 237] on div "General - Stagehand" at bounding box center [810, 238] width 125 height 13
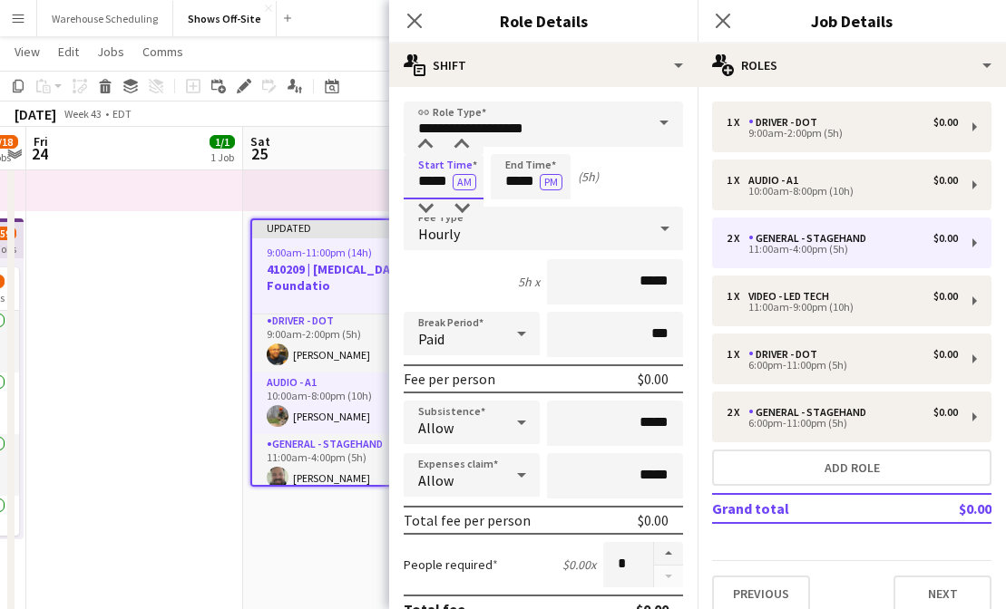
click at [423, 172] on input "*****" at bounding box center [444, 176] width 80 height 45
click at [426, 197] on input "*****" at bounding box center [444, 176] width 80 height 45
type input "*****"
click at [429, 208] on div at bounding box center [425, 208] width 36 height 18
click at [519, 184] on input "*****" at bounding box center [531, 176] width 80 height 45
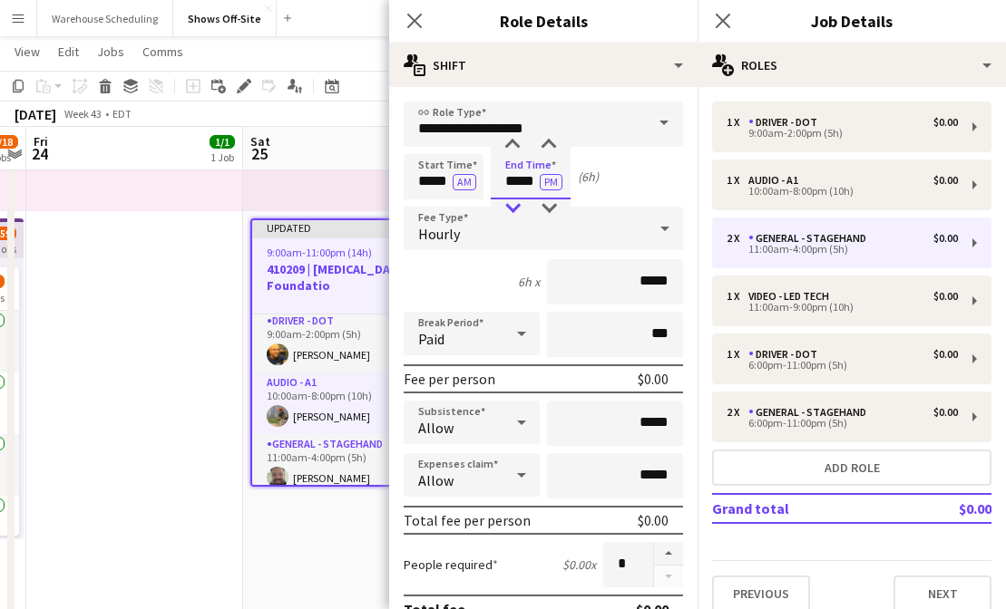
type input "*****"
click at [517, 211] on div at bounding box center [512, 208] width 36 height 18
click at [411, 11] on app-icon "Close pop-in" at bounding box center [415, 21] width 26 height 26
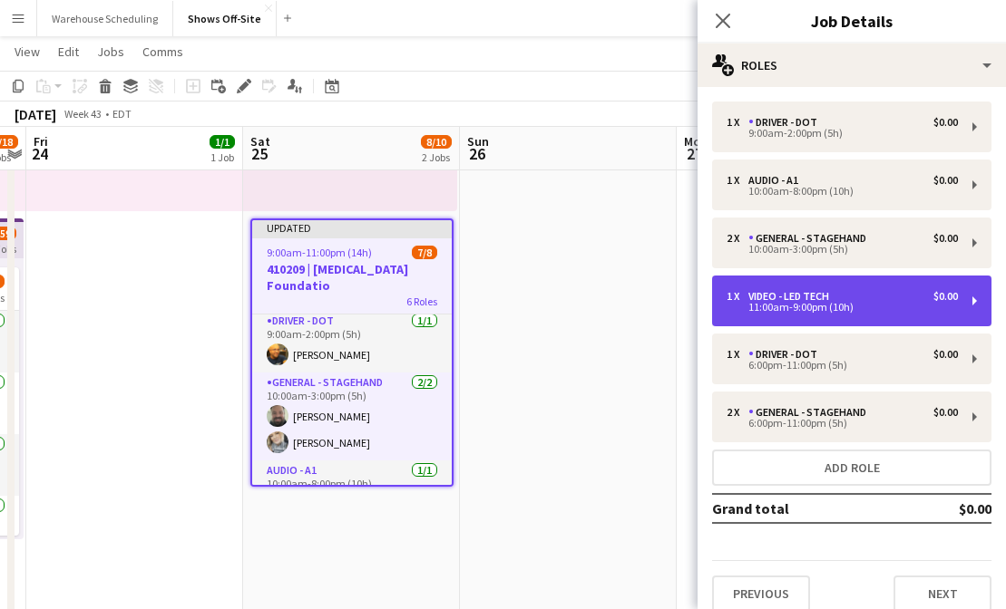
click at [773, 297] on div "Video - LED Tech" at bounding box center [792, 296] width 88 height 13
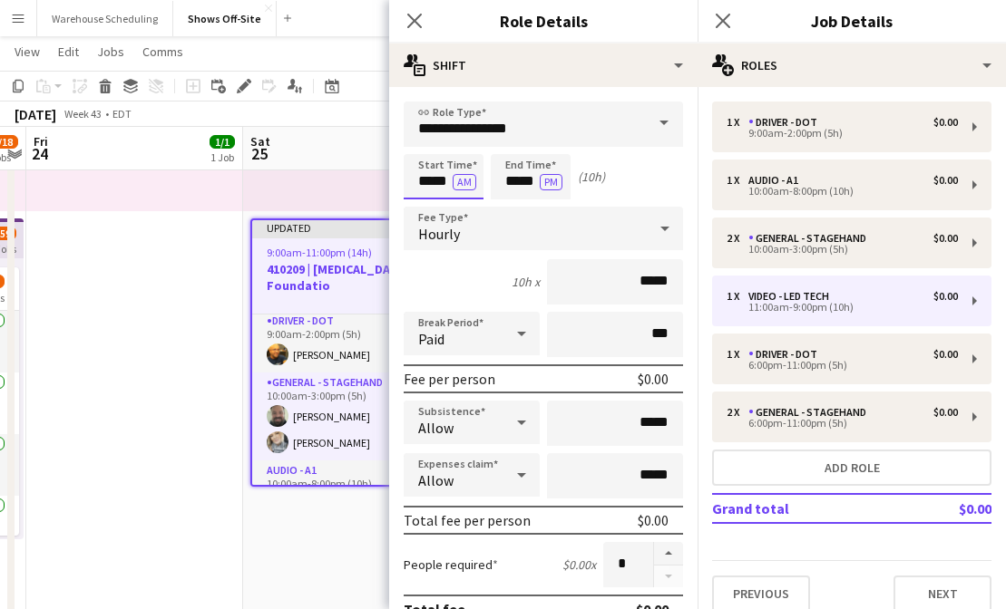
click at [419, 183] on input "*****" at bounding box center [444, 176] width 80 height 45
type input "*****"
click at [430, 210] on div at bounding box center [425, 208] width 36 height 18
click at [519, 177] on input "*****" at bounding box center [531, 176] width 80 height 45
type input "*****"
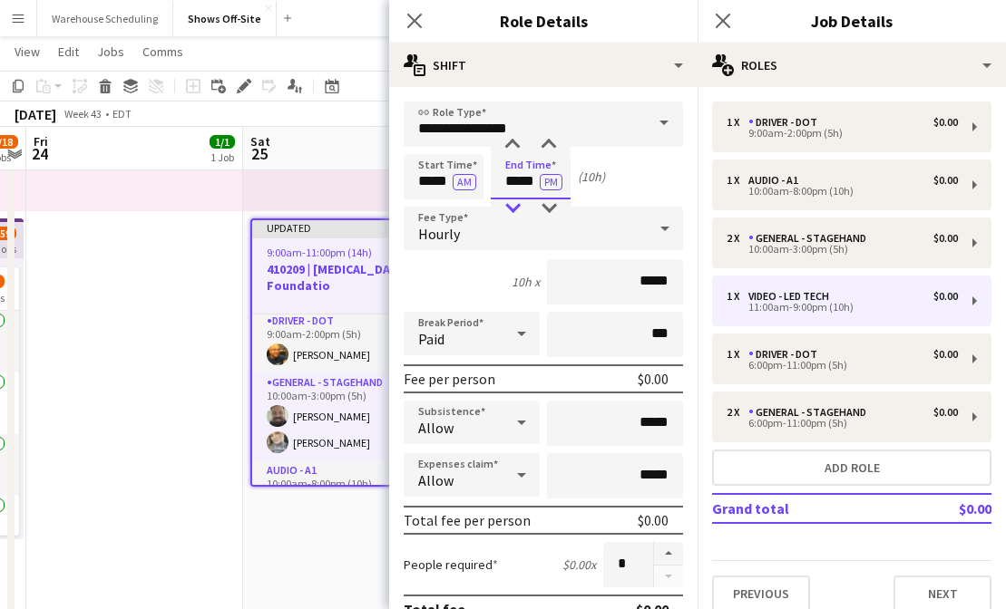
click at [515, 206] on div at bounding box center [512, 208] width 36 height 18
click at [413, 18] on icon at bounding box center [413, 20] width 17 height 17
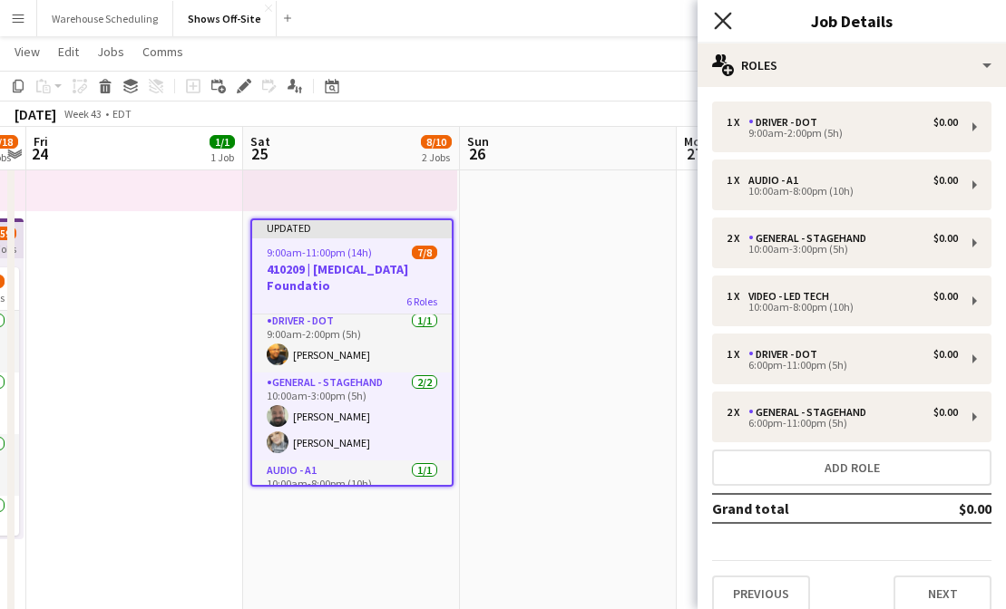
click at [715, 25] on icon "Close pop-in" at bounding box center [722, 20] width 17 height 17
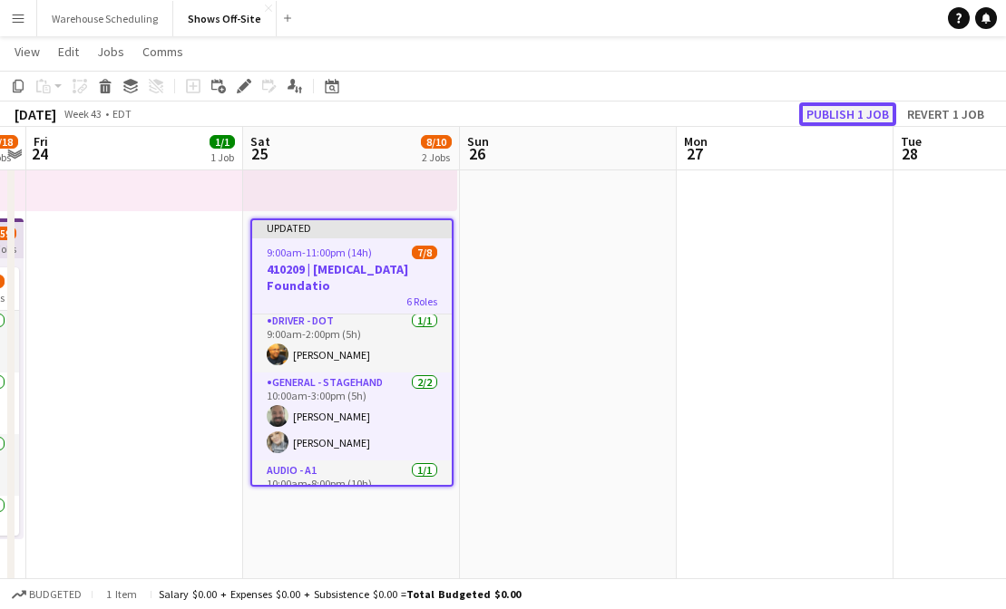
click at [817, 105] on button "Publish 1 job" at bounding box center [847, 114] width 97 height 24
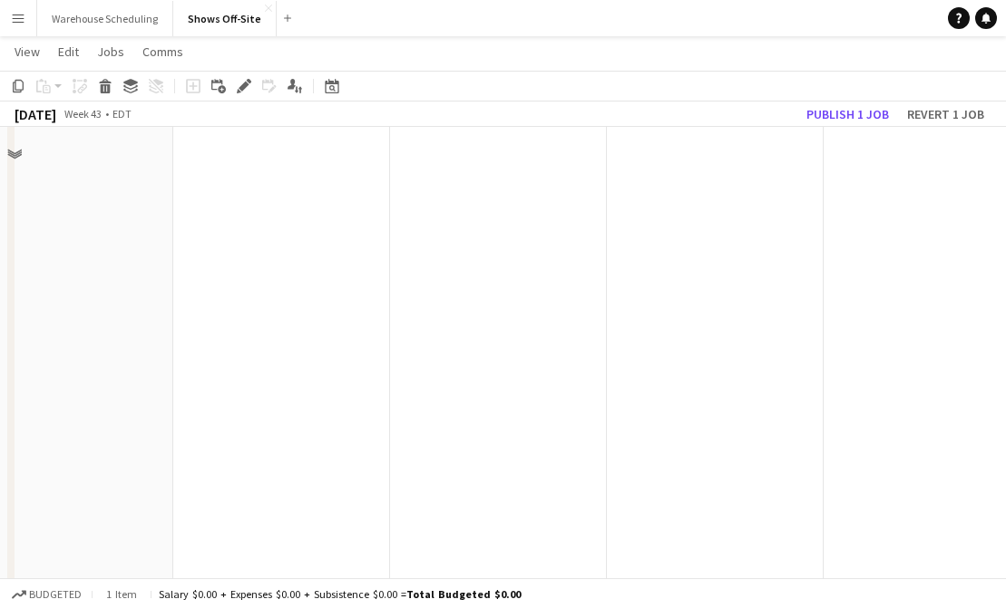
scroll to position [0, 0]
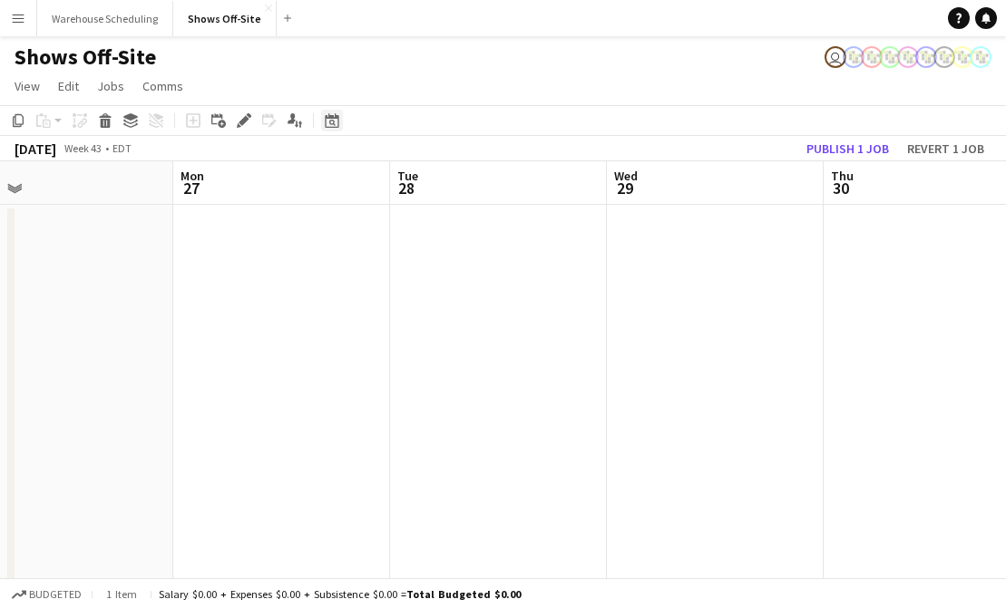
click at [329, 121] on icon at bounding box center [332, 123] width 6 height 6
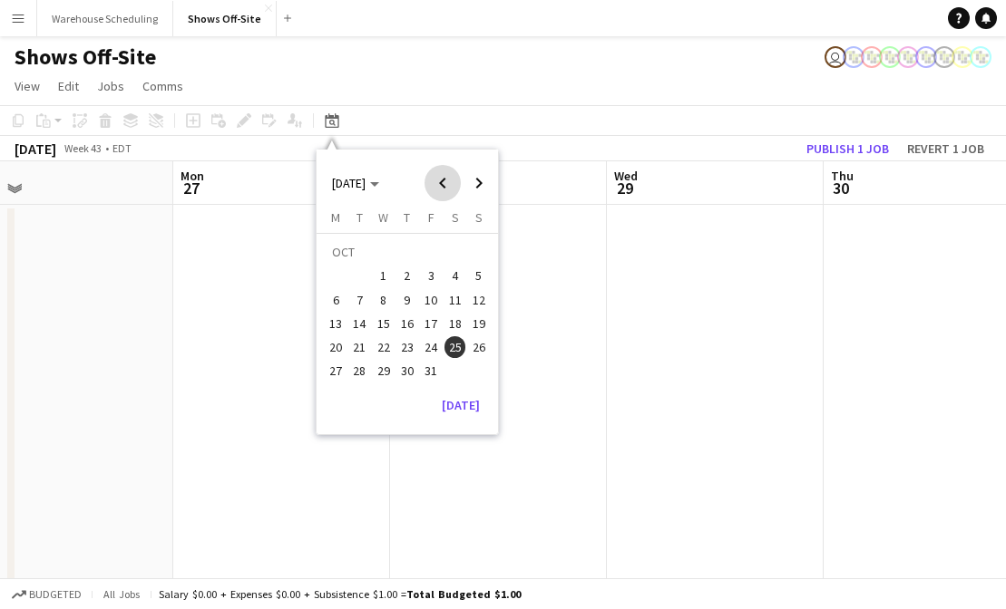
click at [452, 189] on span "Previous month" at bounding box center [442, 183] width 36 height 36
click at [475, 349] on span "28" at bounding box center [479, 347] width 22 height 22
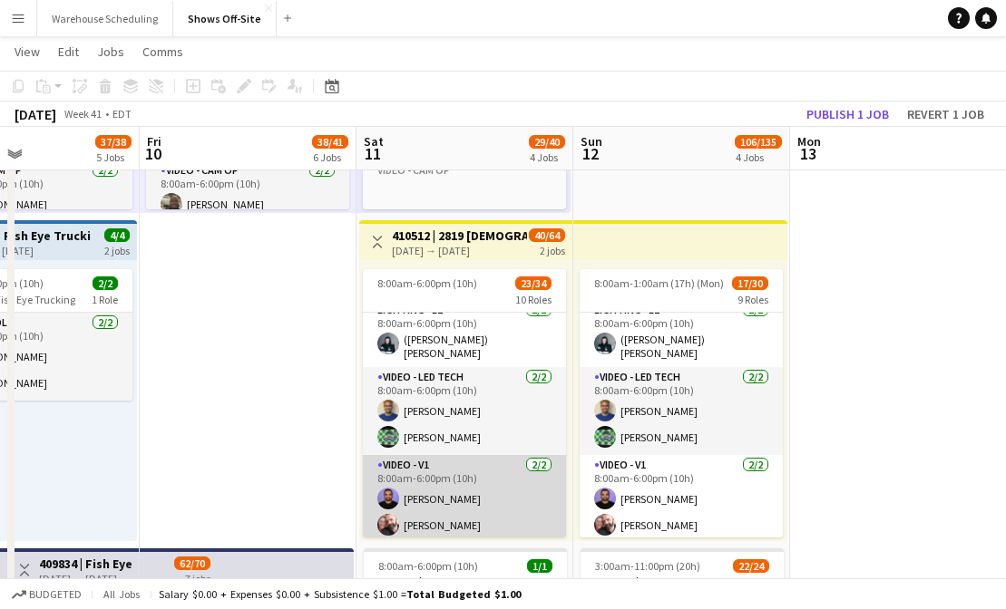
click at [492, 477] on app-card-role "Video - V1 2/2 8:00am-6:00pm (10h) Darsak Patel John Chamberlin" at bounding box center [464, 499] width 203 height 88
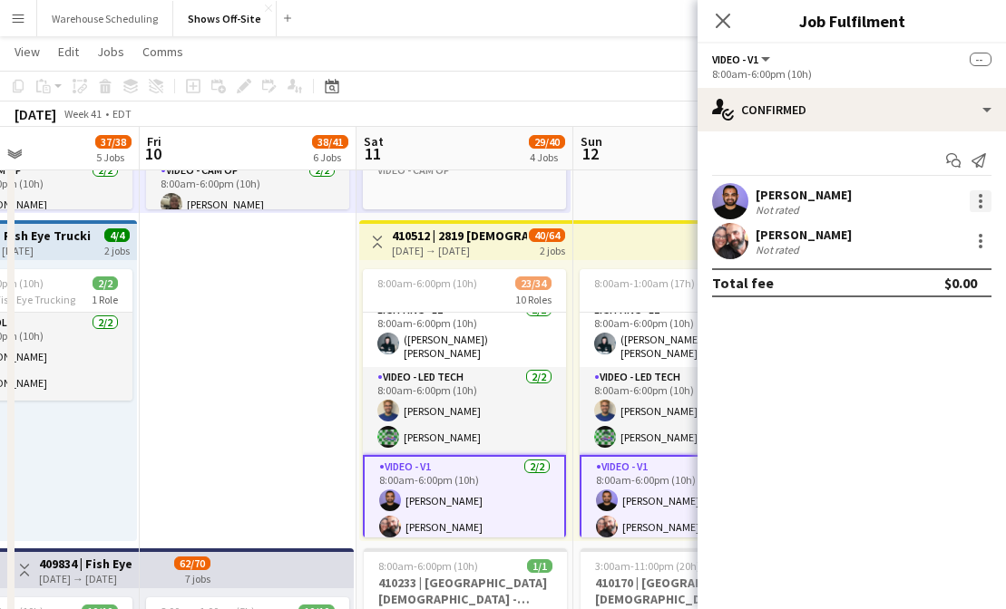
click at [973, 199] on div at bounding box center [980, 201] width 22 height 22
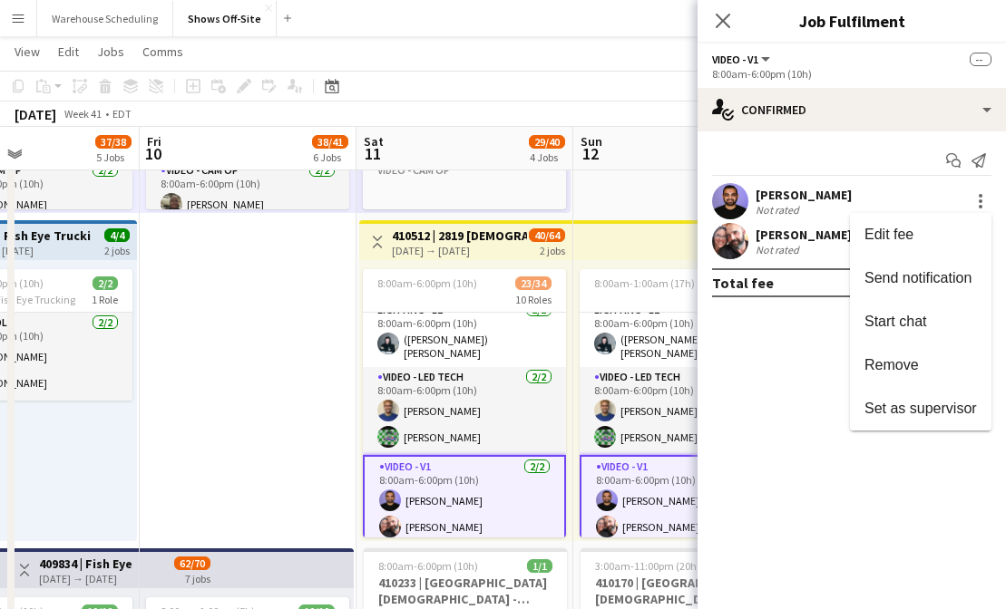
click at [711, 21] on div at bounding box center [503, 304] width 1006 height 609
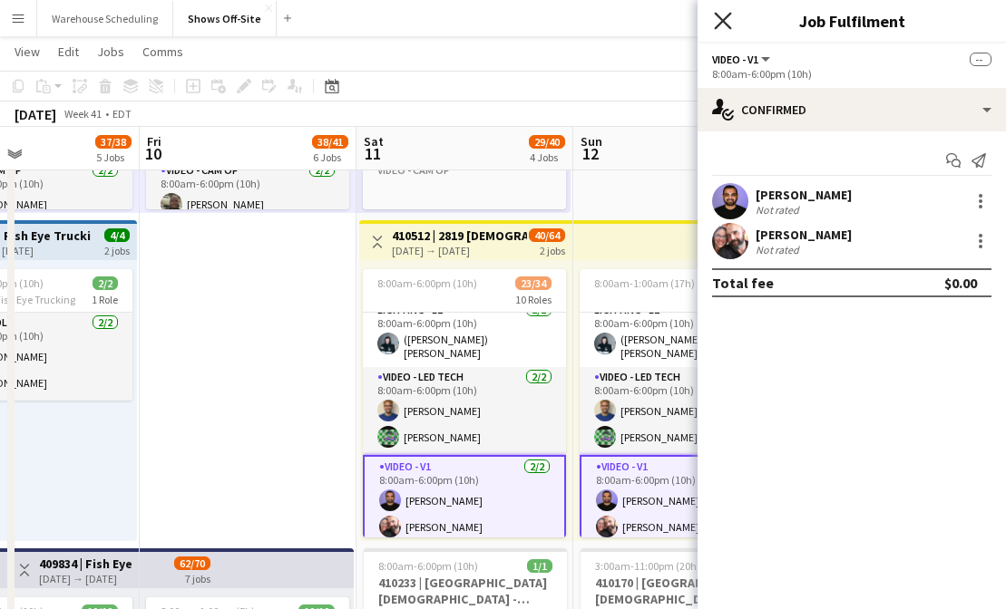
click at [729, 20] on icon "Close pop-in" at bounding box center [722, 20] width 17 height 17
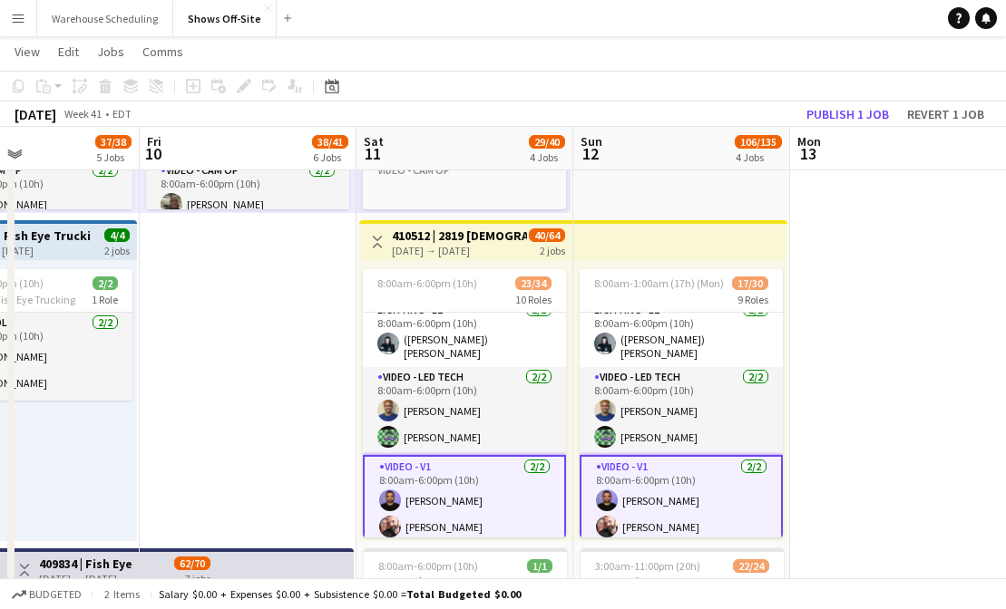
click at [689, 104] on div "October 2025 Week 41 • EDT Publish 1 job Revert 1 job" at bounding box center [503, 114] width 1006 height 25
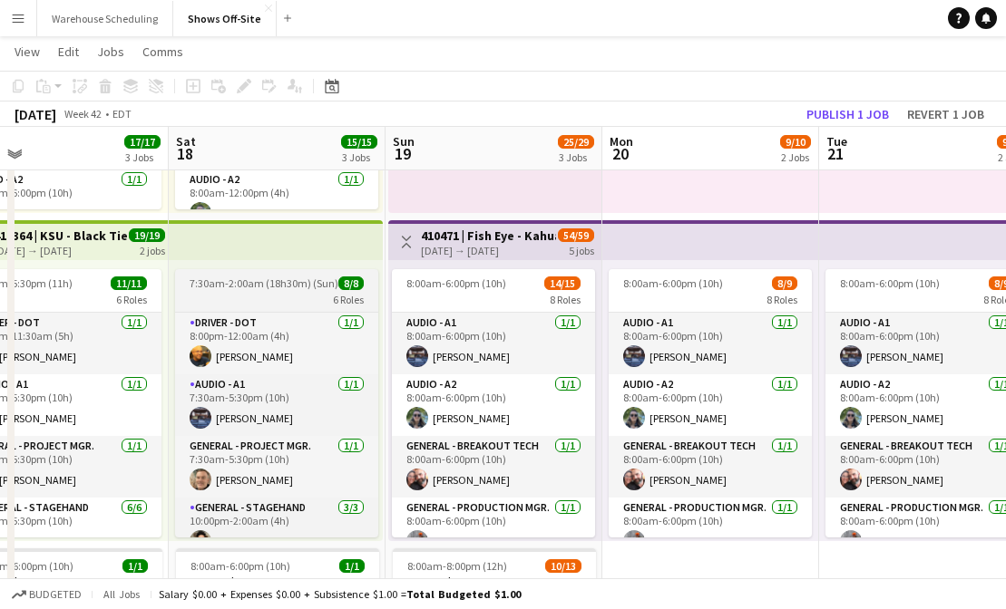
scroll to position [0, 633]
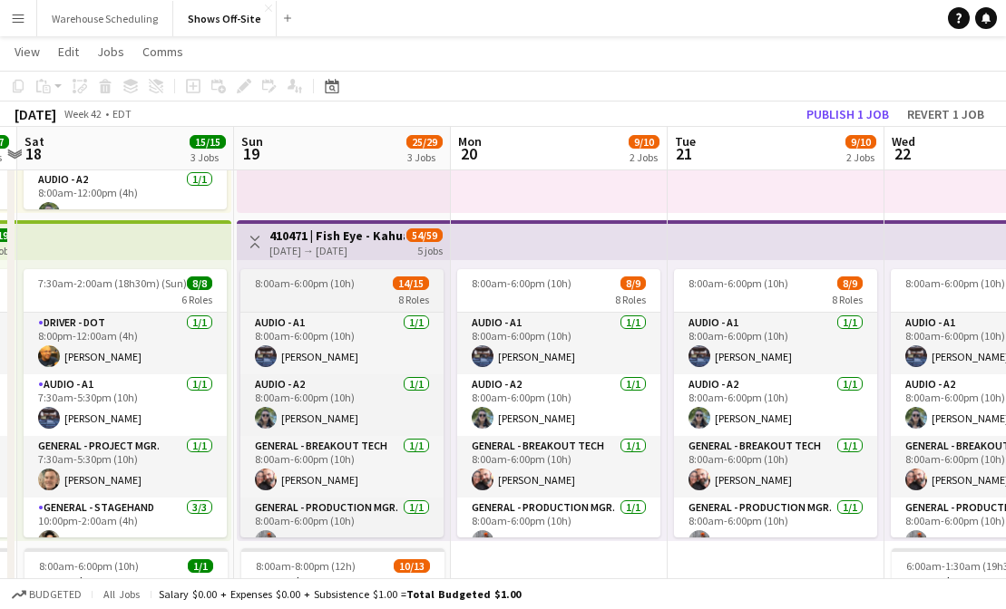
click at [311, 288] on span "8:00am-6:00pm (10h)" at bounding box center [305, 284] width 100 height 14
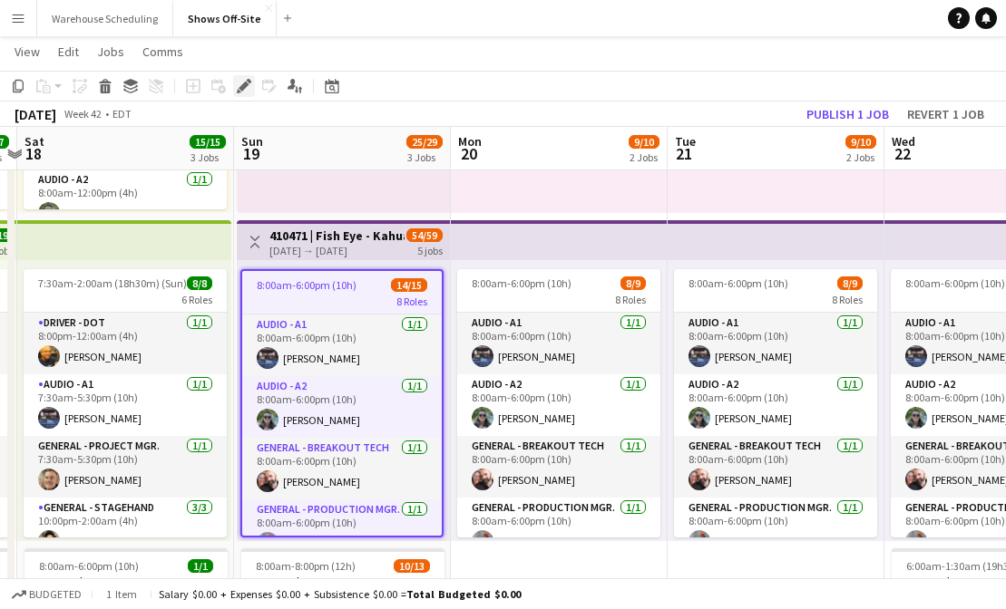
click at [238, 89] on icon "Edit" at bounding box center [244, 86] width 15 height 15
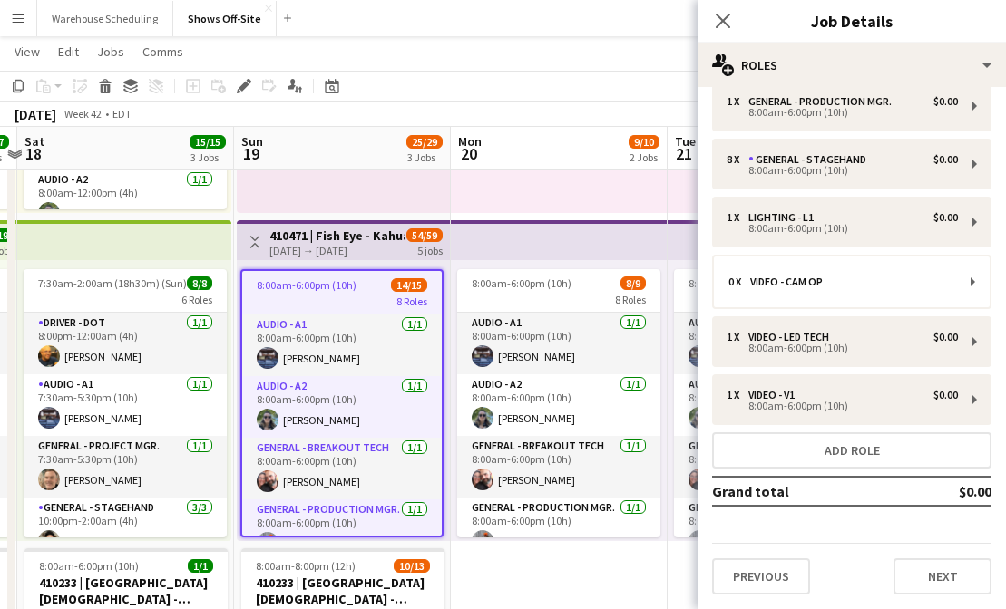
scroll to position [0, 0]
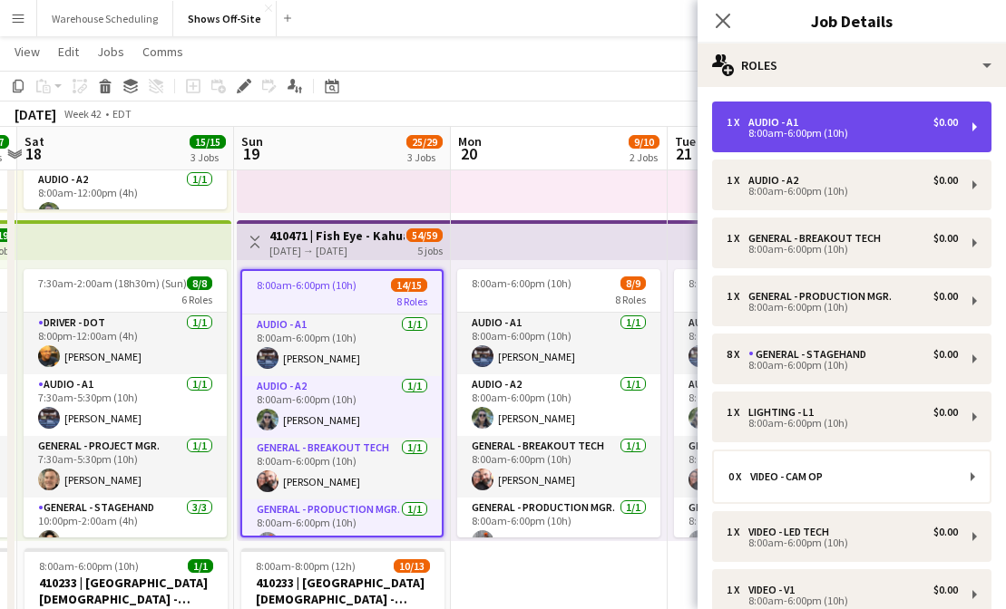
click at [862, 150] on div "1 x Audio - A1 $0.00 8:00am-6:00pm (10h)" at bounding box center [851, 127] width 279 height 51
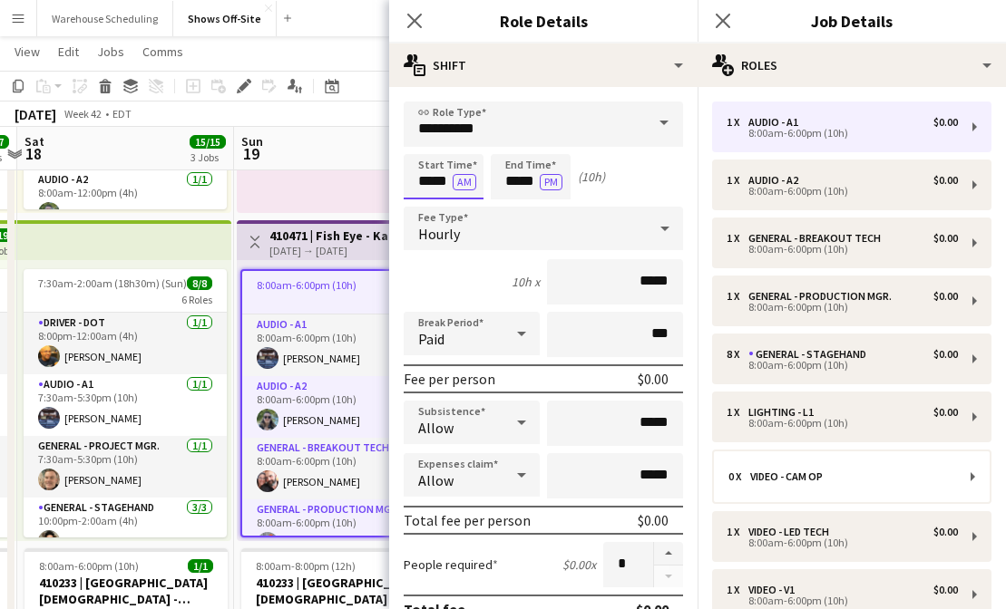
click at [426, 184] on input "*****" at bounding box center [444, 176] width 80 height 45
type input "*****"
click at [426, 151] on div at bounding box center [425, 145] width 36 height 18
click at [504, 176] on input "*****" at bounding box center [531, 176] width 80 height 45
click at [508, 152] on div at bounding box center [512, 145] width 36 height 18
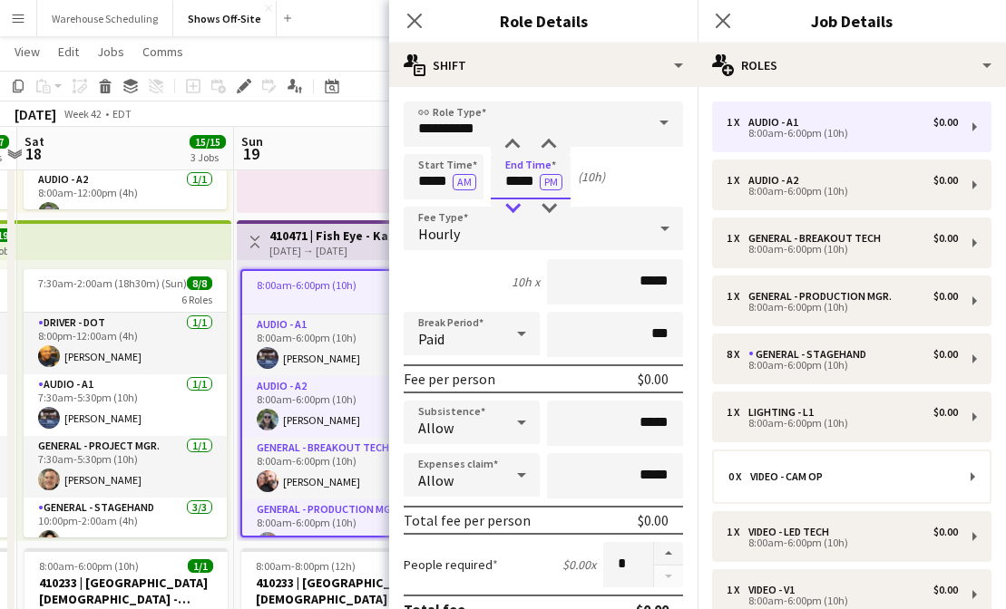
click at [515, 206] on div at bounding box center [512, 208] width 36 height 18
click at [516, 208] on div at bounding box center [512, 208] width 36 height 18
click at [516, 150] on div at bounding box center [512, 145] width 36 height 18
type input "*****"
click at [516, 150] on div at bounding box center [512, 145] width 36 height 18
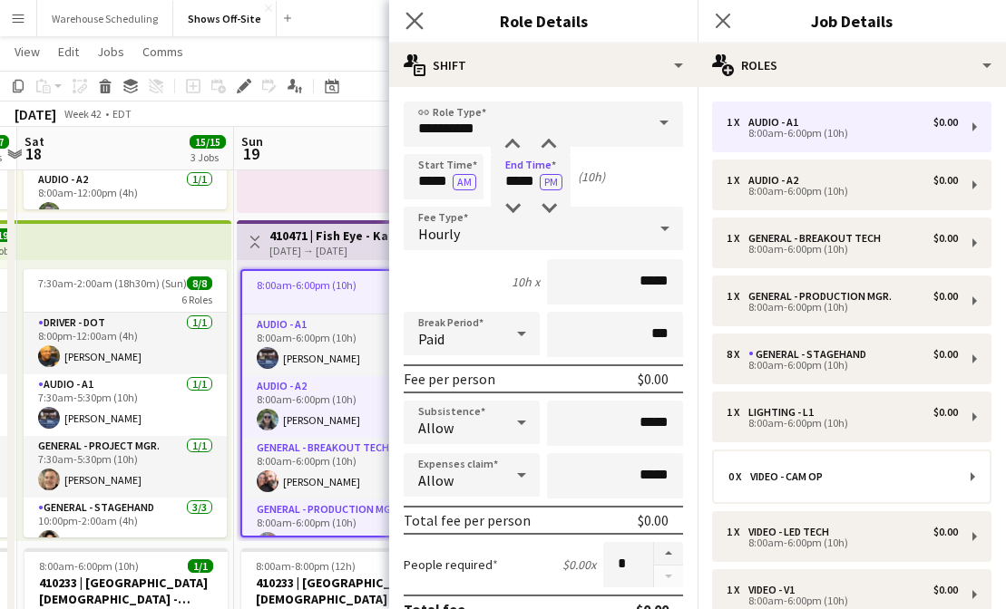
click at [404, 19] on app-icon "Close pop-in" at bounding box center [415, 21] width 26 height 26
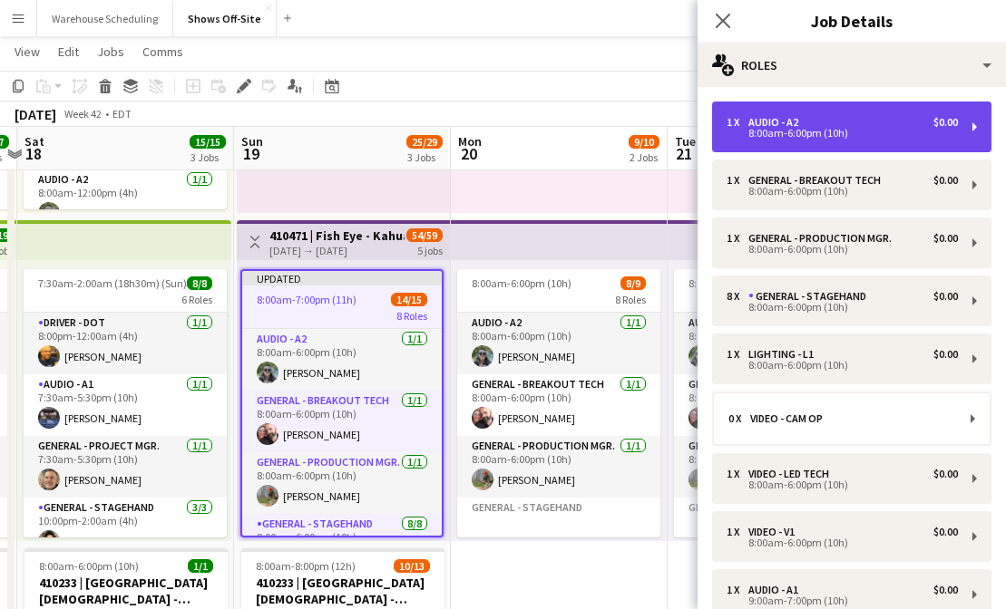
click at [774, 137] on div "8:00am-6:00pm (10h)" at bounding box center [841, 133] width 231 height 9
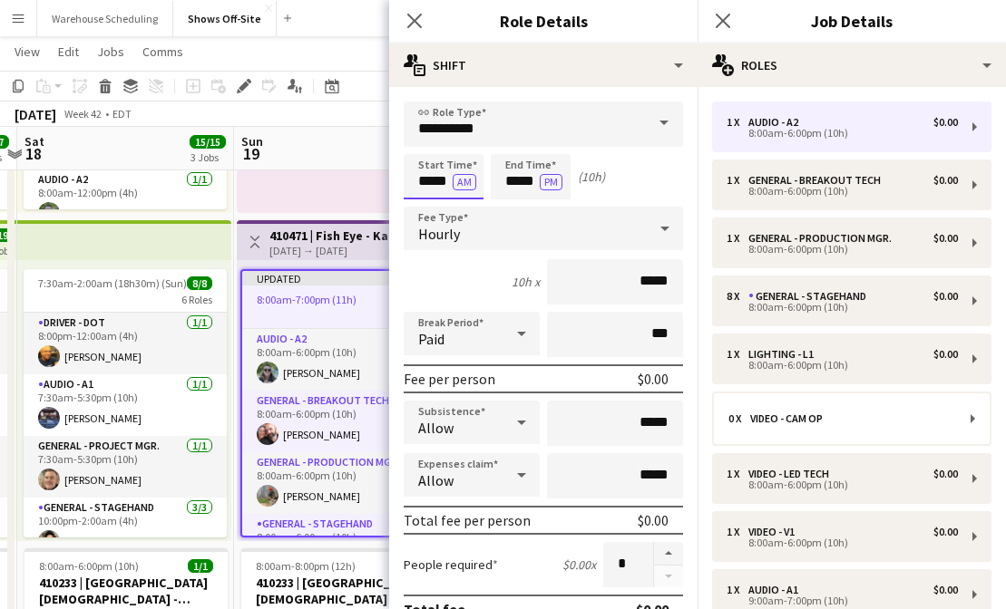
click at [427, 170] on input "*****" at bounding box center [444, 176] width 80 height 45
click at [427, 147] on div at bounding box center [425, 145] width 36 height 18
click at [443, 180] on input "*****" at bounding box center [444, 176] width 80 height 45
type input "*****"
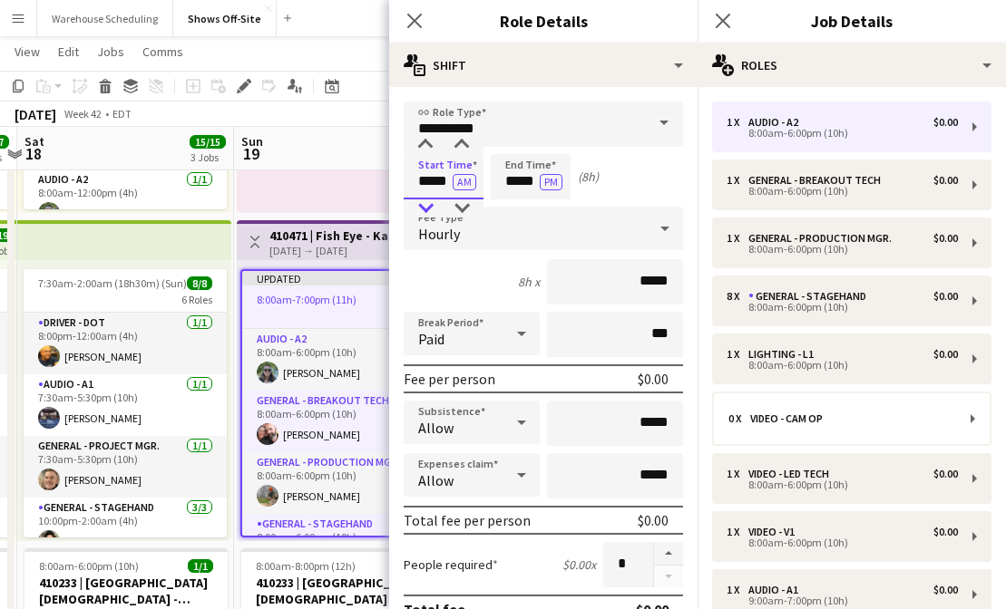
click at [432, 201] on div at bounding box center [425, 208] width 36 height 18
click at [511, 180] on input "*****" at bounding box center [531, 176] width 80 height 45
click at [514, 203] on div at bounding box center [512, 208] width 36 height 18
click at [509, 141] on div at bounding box center [512, 145] width 36 height 18
type input "*****"
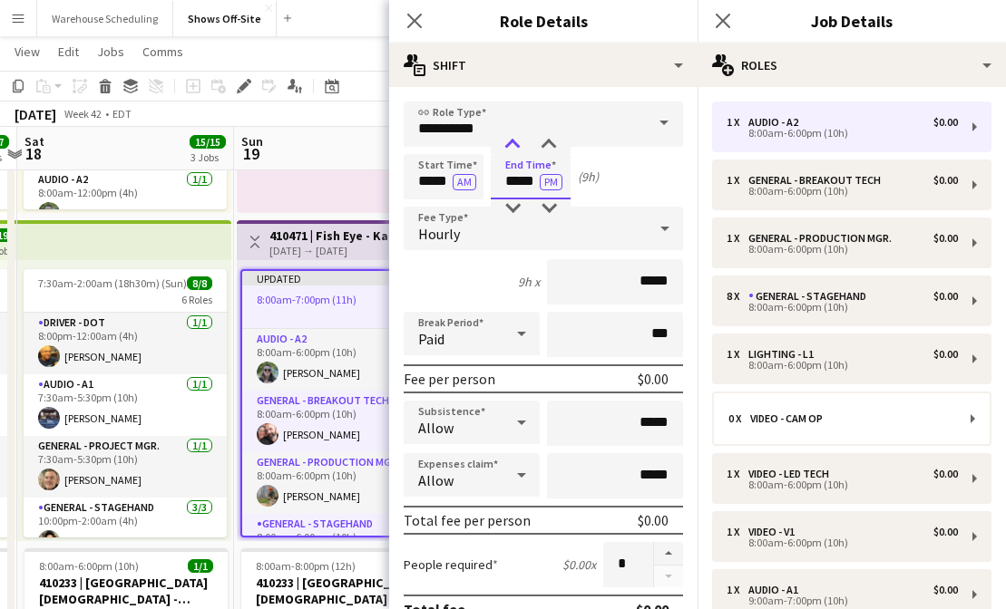
click at [509, 141] on div at bounding box center [512, 145] width 36 height 18
click at [412, 34] on div "Close pop-in" at bounding box center [414, 21] width 51 height 42
click at [410, 24] on icon at bounding box center [413, 20] width 17 height 17
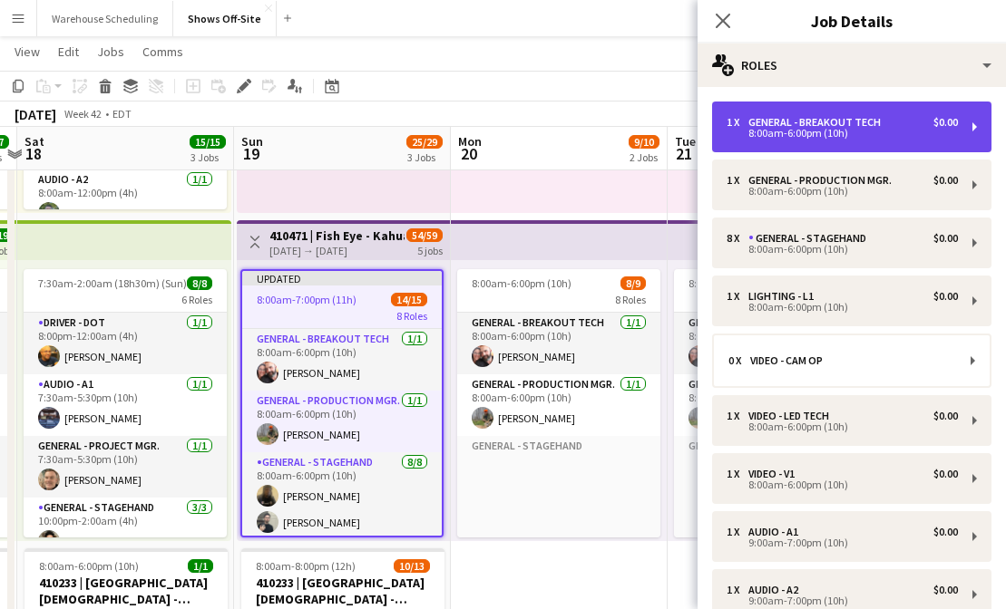
click at [850, 138] on div "1 x General - Breakout Tech $0.00 8:00am-6:00pm (10h)" at bounding box center [851, 127] width 279 height 51
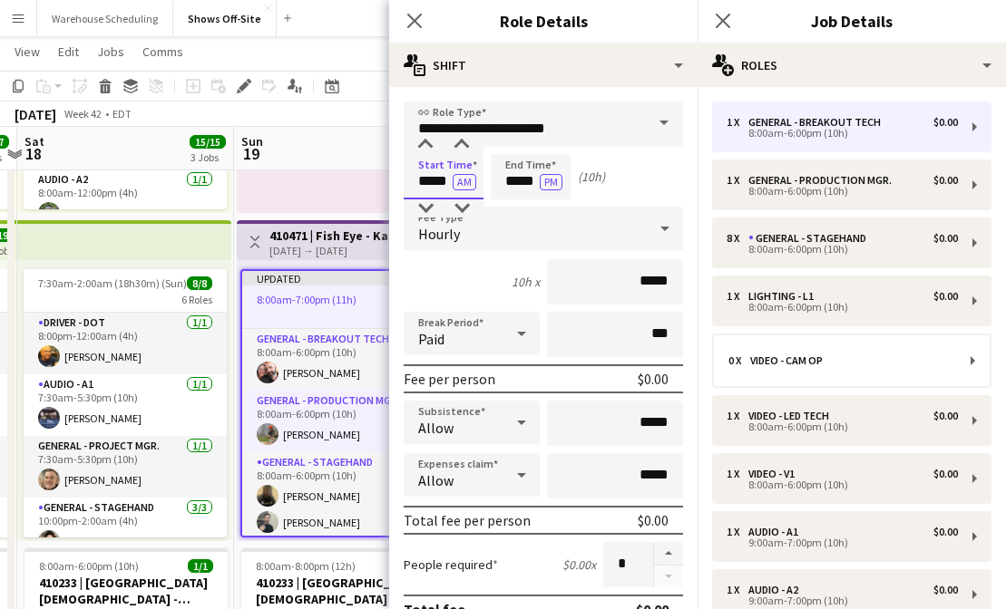
click at [432, 181] on input "*****" at bounding box center [444, 176] width 80 height 45
type input "*****"
click at [430, 141] on div at bounding box center [425, 145] width 36 height 18
click at [523, 175] on input "*****" at bounding box center [531, 176] width 80 height 45
type input "*****"
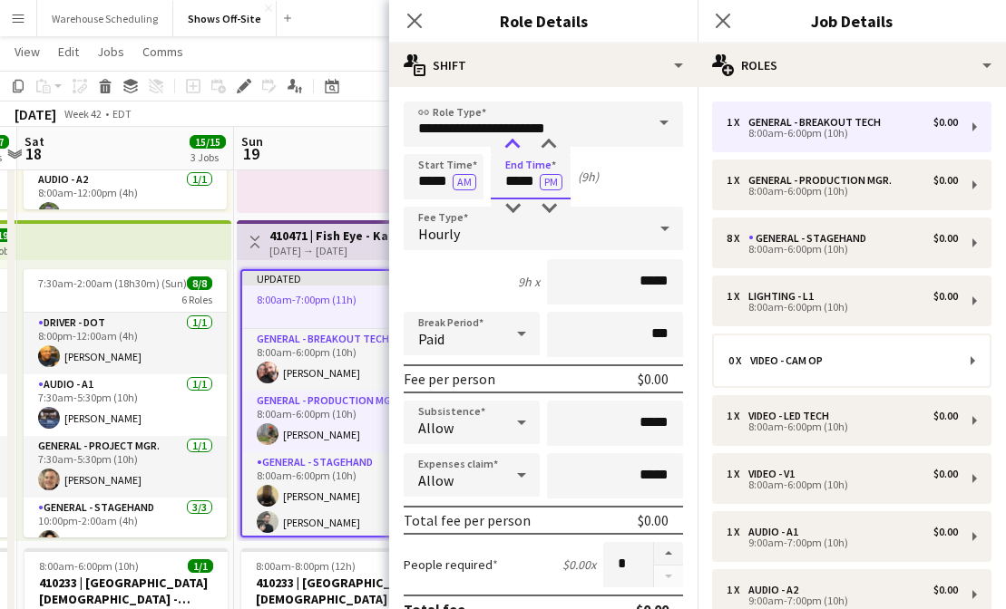
click at [513, 141] on div at bounding box center [512, 145] width 36 height 18
click at [418, 24] on icon at bounding box center [413, 20] width 17 height 17
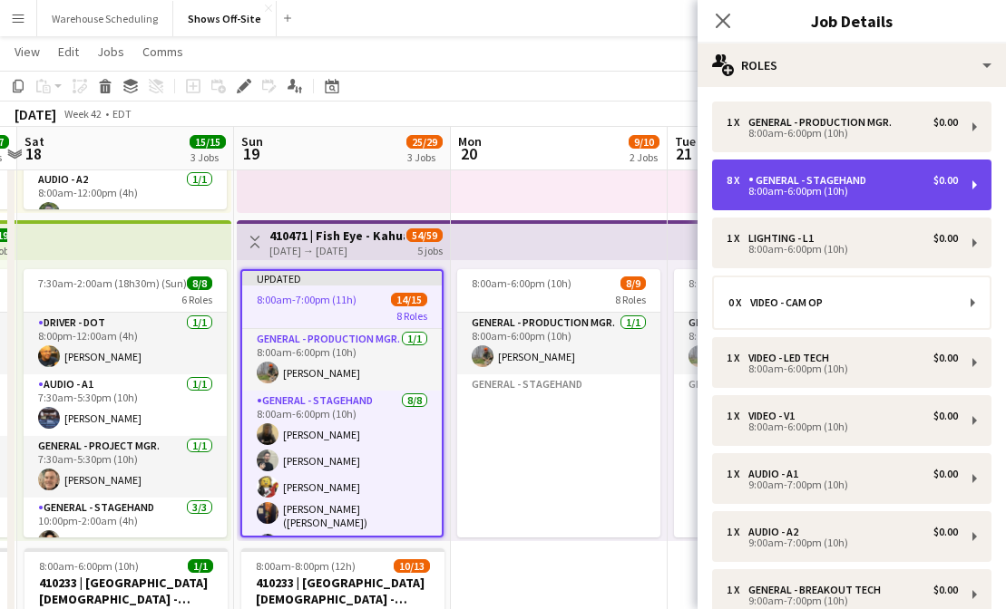
click at [817, 170] on div "8 x General - Stagehand $0.00 8:00am-6:00pm (10h)" at bounding box center [851, 185] width 279 height 51
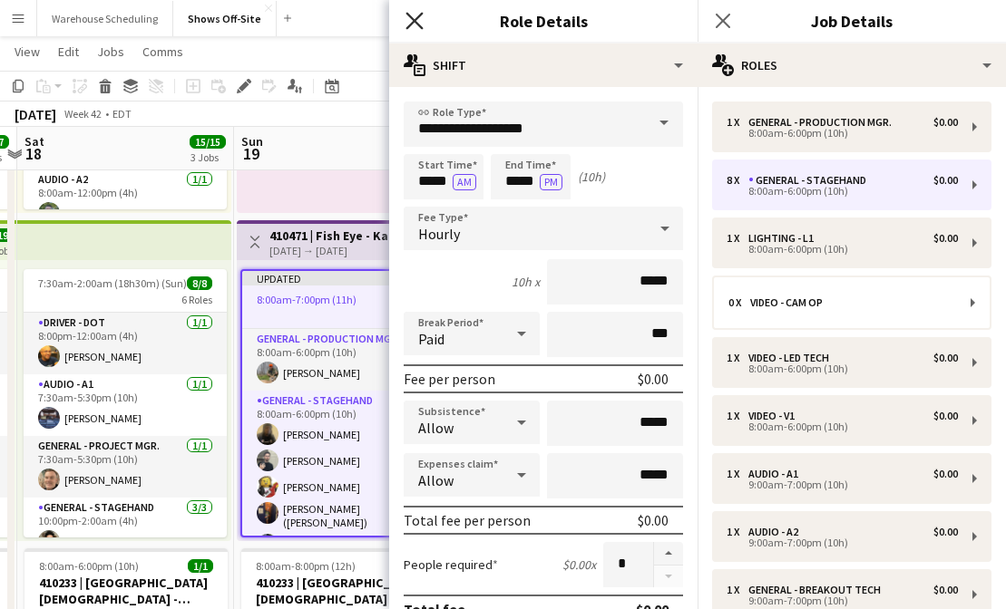
click at [410, 15] on icon at bounding box center [413, 20] width 17 height 17
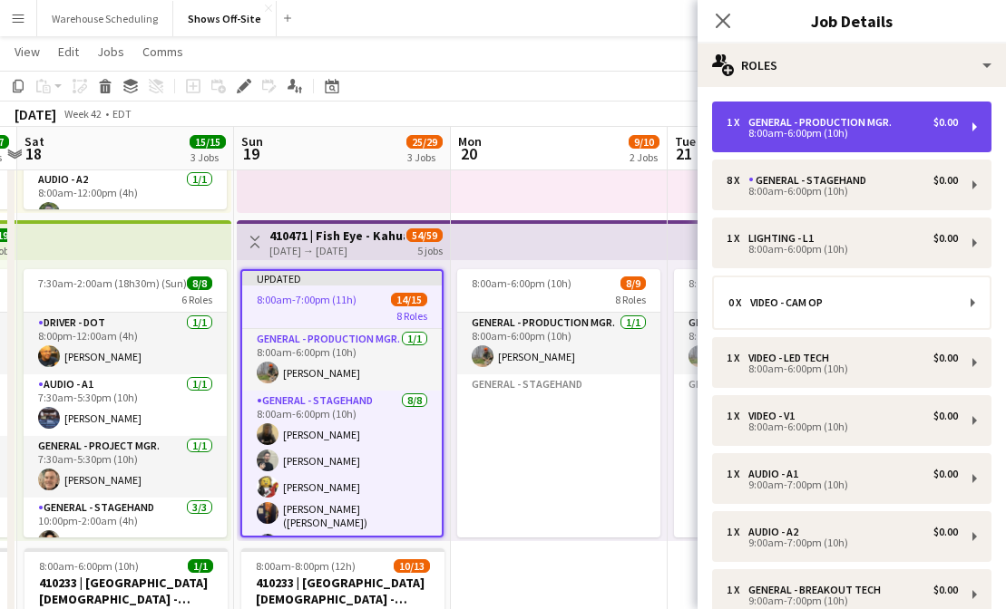
click at [767, 131] on div "8:00am-6:00pm (10h)" at bounding box center [841, 133] width 231 height 9
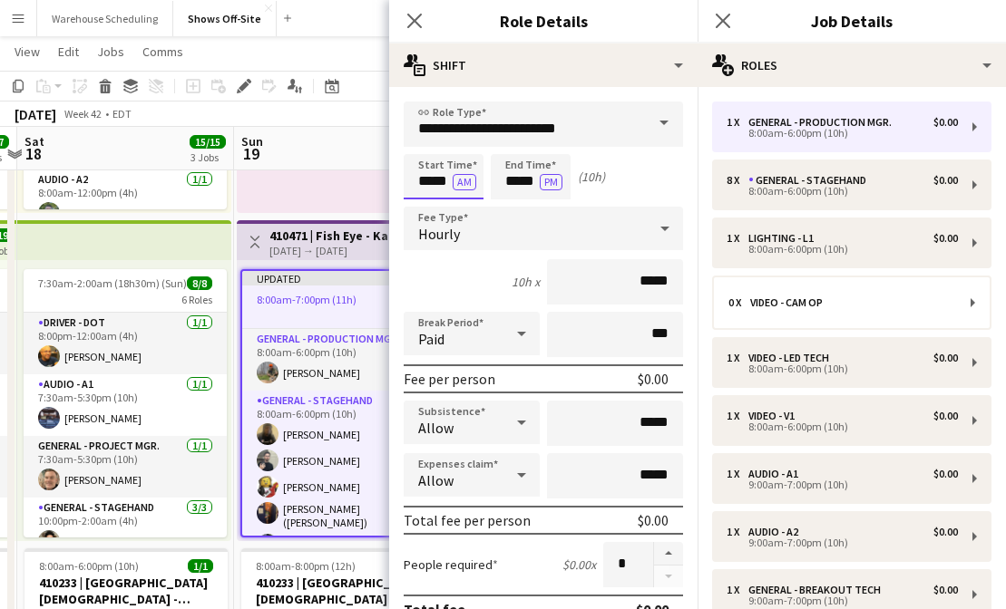
click at [440, 180] on input "*****" at bounding box center [444, 176] width 80 height 45
type input "*****"
click at [425, 145] on div at bounding box center [425, 145] width 36 height 18
click at [521, 177] on input "*****" at bounding box center [531, 176] width 80 height 45
type input "*****"
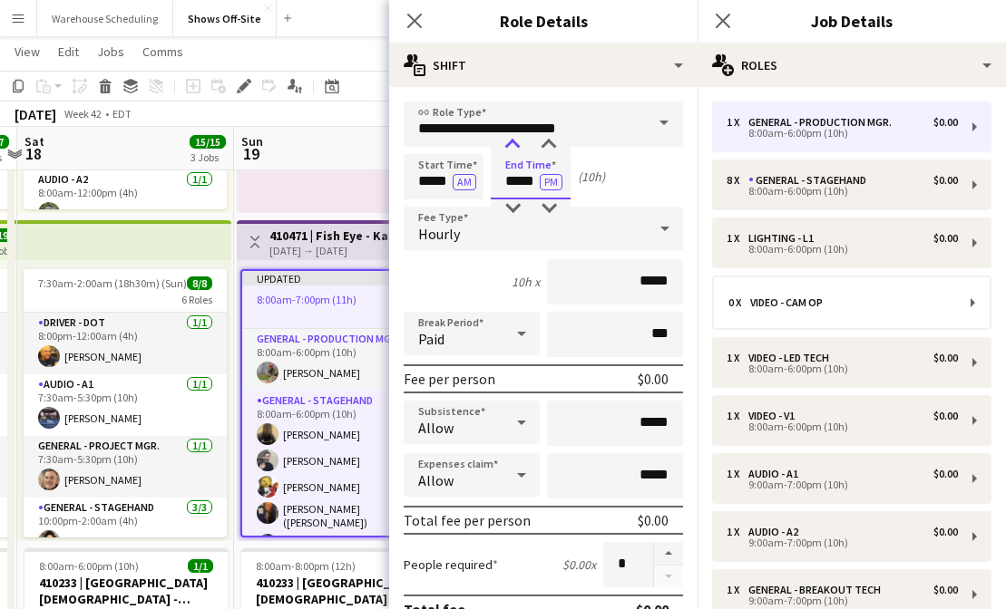
click at [511, 143] on div at bounding box center [512, 145] width 36 height 18
click at [411, 23] on icon at bounding box center [413, 20] width 17 height 17
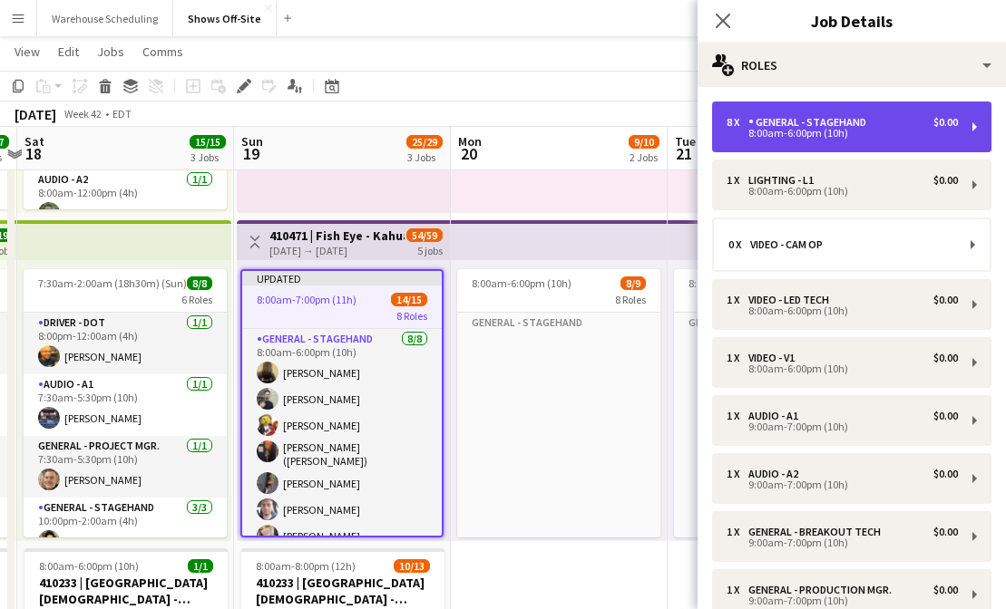
click at [754, 138] on div "8:00am-6:00pm (10h)" at bounding box center [841, 133] width 231 height 9
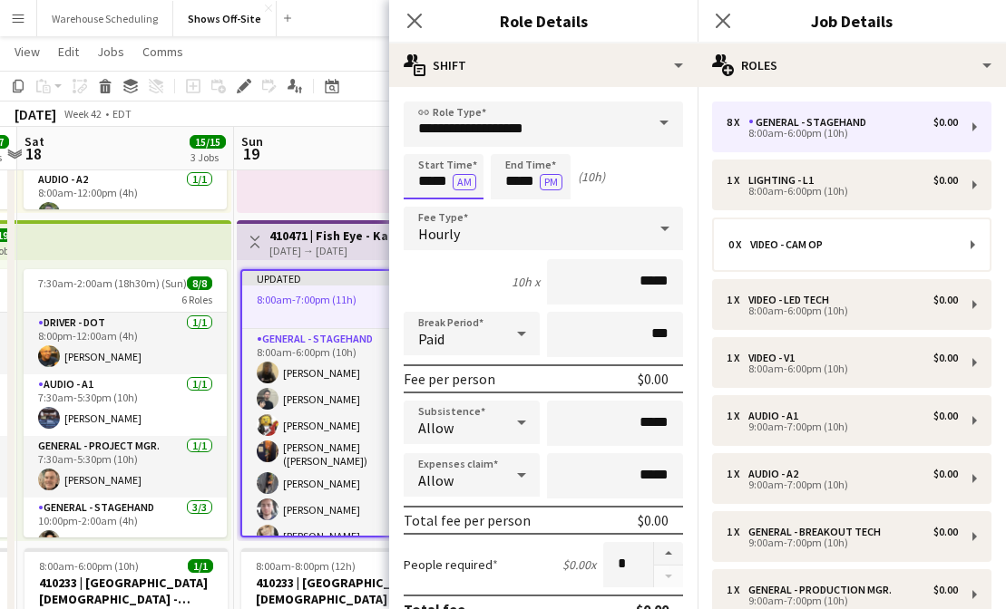
click at [426, 179] on input "*****" at bounding box center [444, 176] width 80 height 45
type input "*****"
click at [426, 137] on div at bounding box center [425, 145] width 36 height 18
click at [520, 173] on input "*****" at bounding box center [531, 176] width 80 height 45
type input "*****"
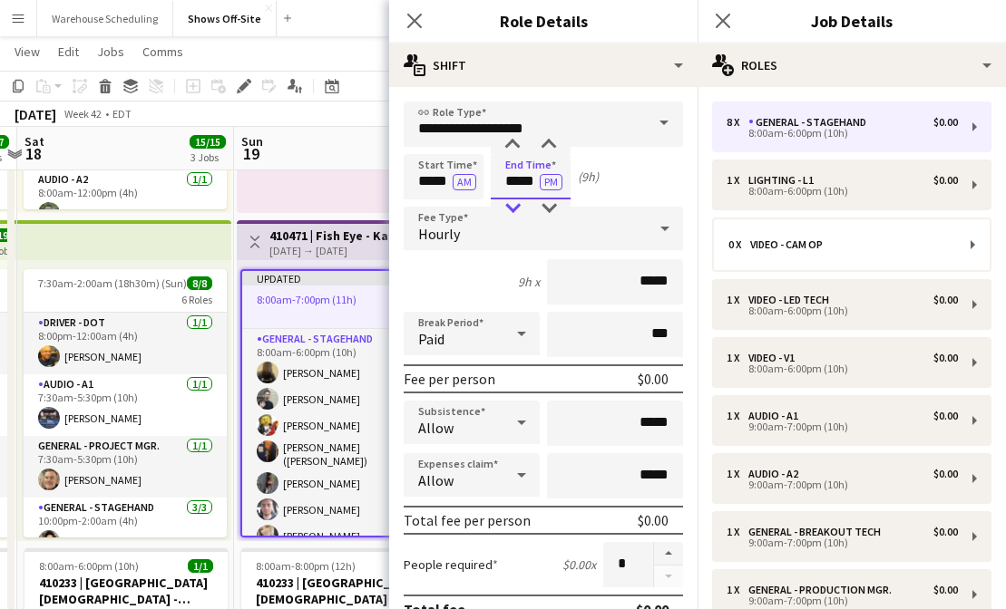
click at [514, 212] on div at bounding box center [512, 208] width 36 height 18
click at [414, 24] on icon "Close pop-in" at bounding box center [413, 20] width 17 height 17
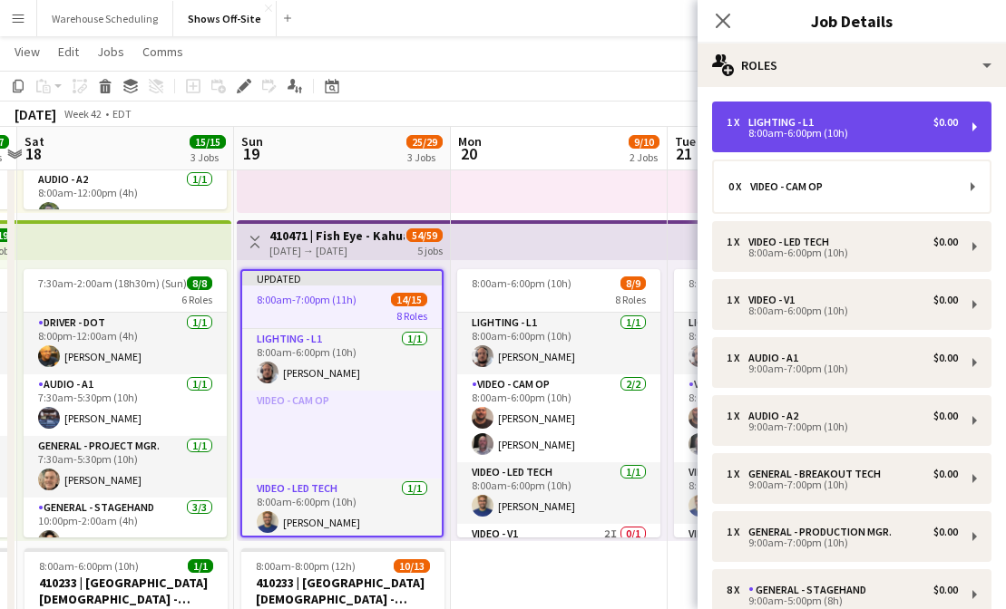
click at [745, 123] on div "1 x" at bounding box center [737, 122] width 22 height 13
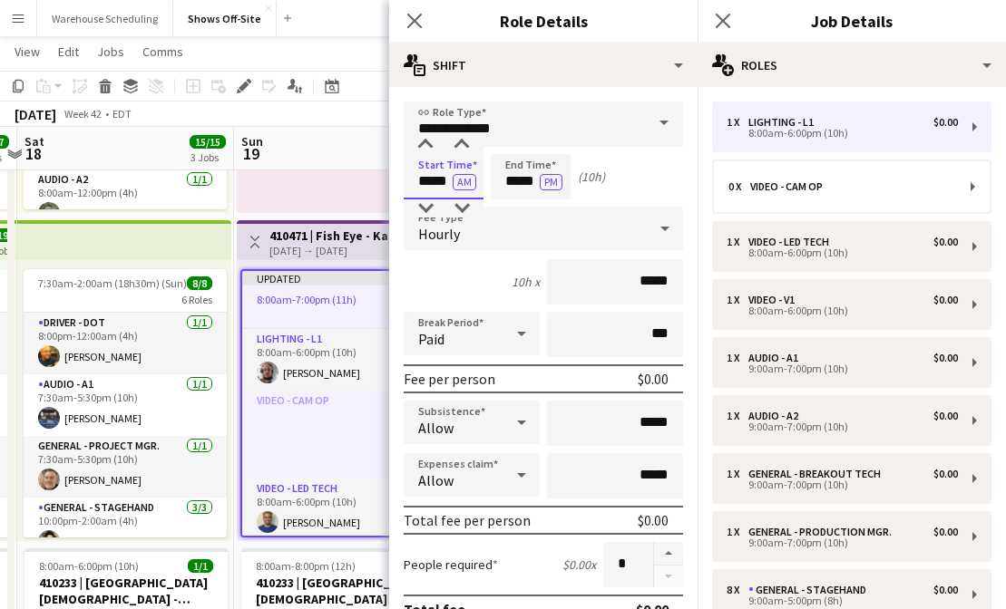
click at [427, 185] on input "*****" at bounding box center [444, 176] width 80 height 45
type input "*****"
click at [423, 141] on div at bounding box center [425, 145] width 36 height 18
click at [513, 192] on input "*****" at bounding box center [531, 176] width 80 height 45
click at [513, 204] on div at bounding box center [512, 208] width 36 height 18
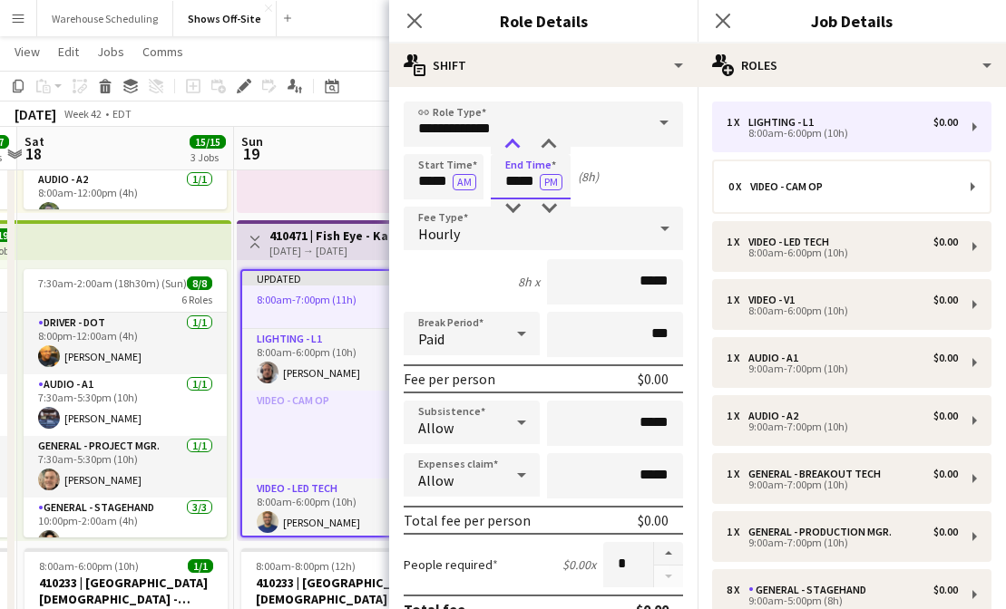
click at [511, 147] on div at bounding box center [512, 145] width 36 height 18
type input "*****"
click at [511, 147] on div at bounding box center [512, 145] width 36 height 18
click at [414, 25] on icon "Close pop-in" at bounding box center [413, 20] width 17 height 17
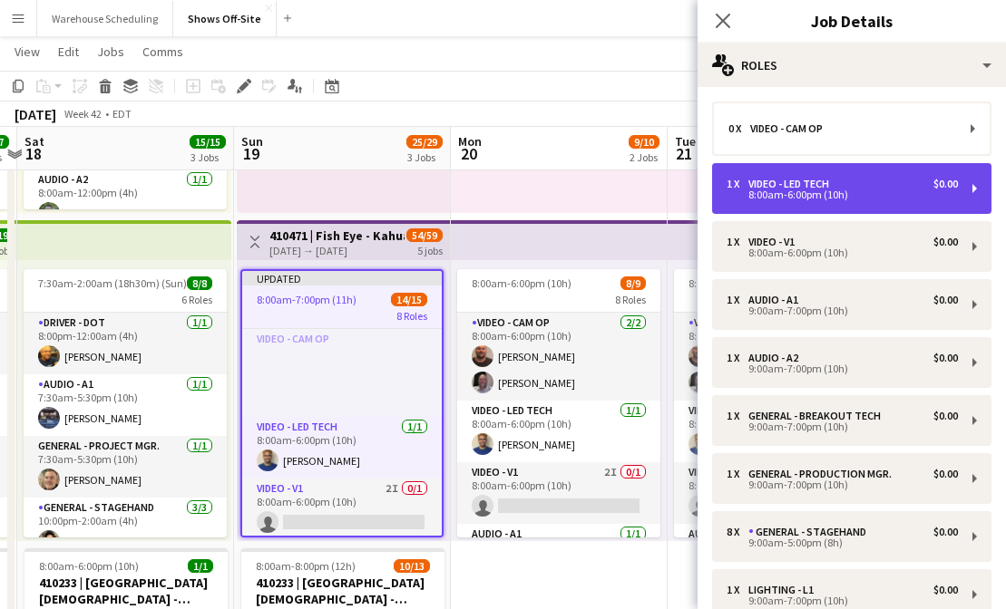
click at [847, 178] on div "1 x Video - LED Tech $0.00" at bounding box center [841, 184] width 231 height 13
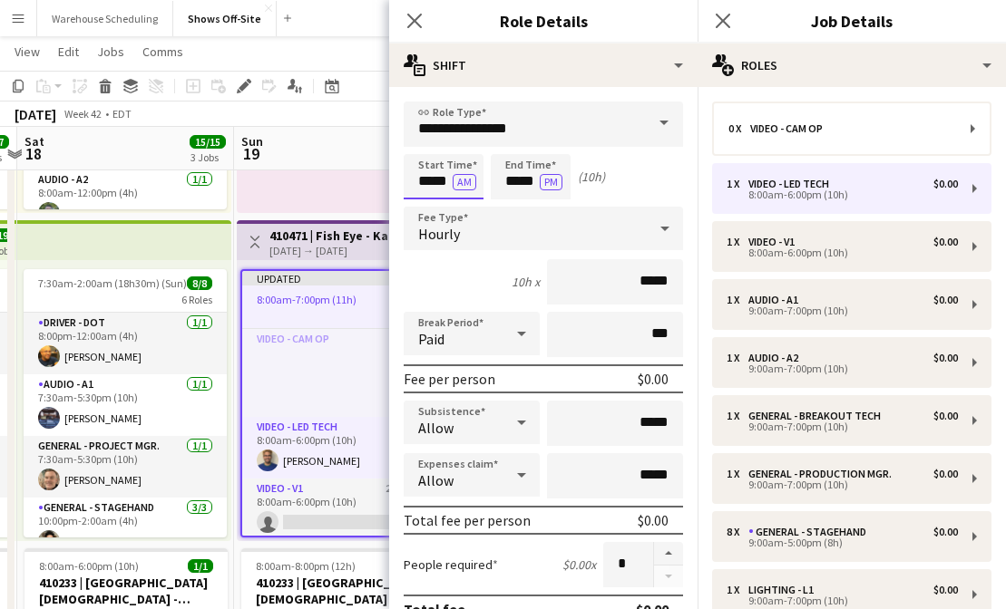
click at [419, 176] on input "*****" at bounding box center [444, 176] width 80 height 45
type input "*****"
click at [423, 151] on div at bounding box center [425, 145] width 36 height 18
click at [529, 188] on input "*****" at bounding box center [531, 176] width 80 height 45
type input "*****"
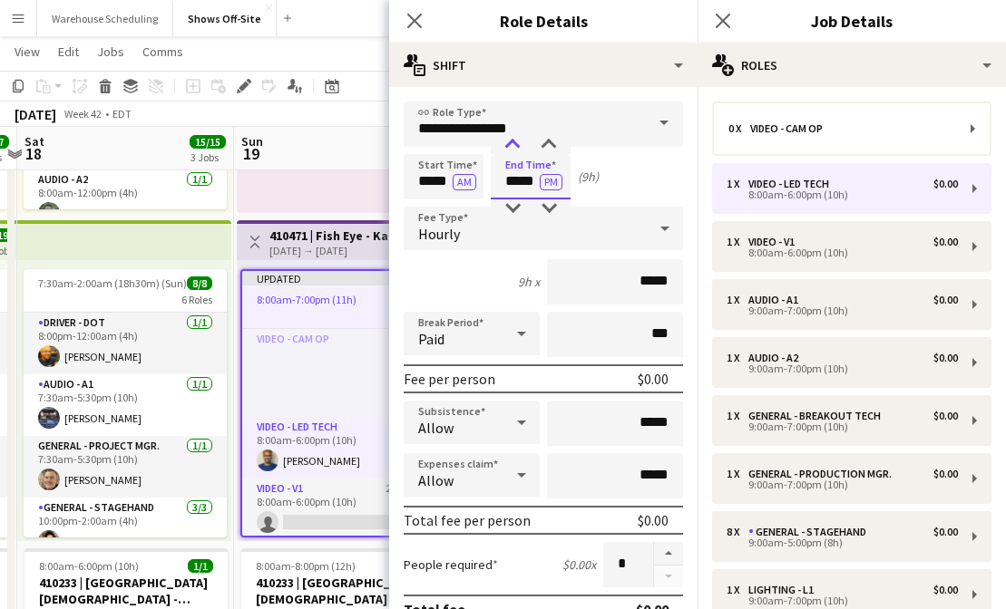
click at [512, 153] on div at bounding box center [512, 145] width 36 height 18
click at [413, 28] on icon "Close pop-in" at bounding box center [413, 20] width 17 height 17
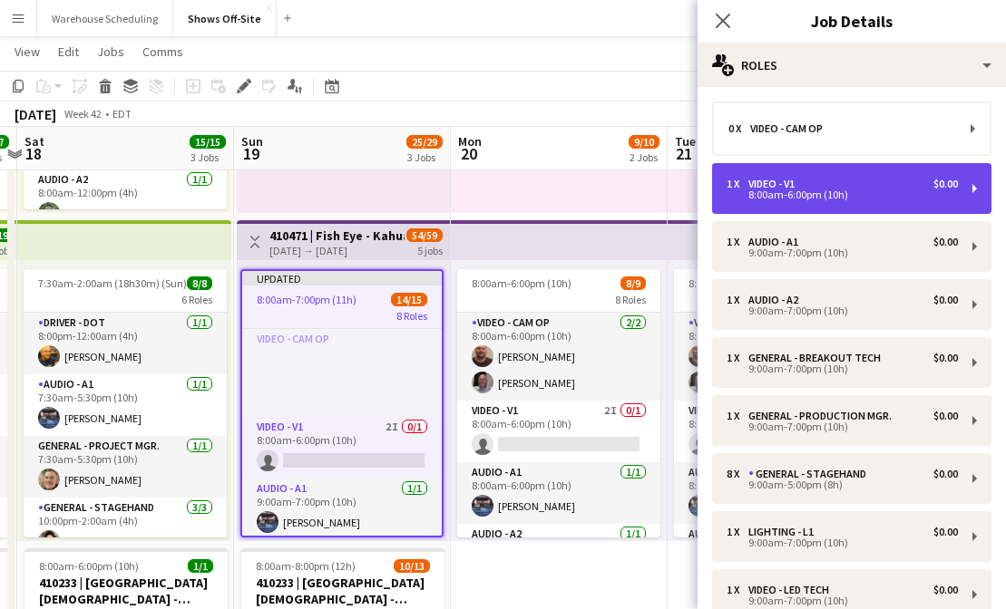
click at [765, 199] on div "8:00am-6:00pm (10h)" at bounding box center [841, 194] width 231 height 9
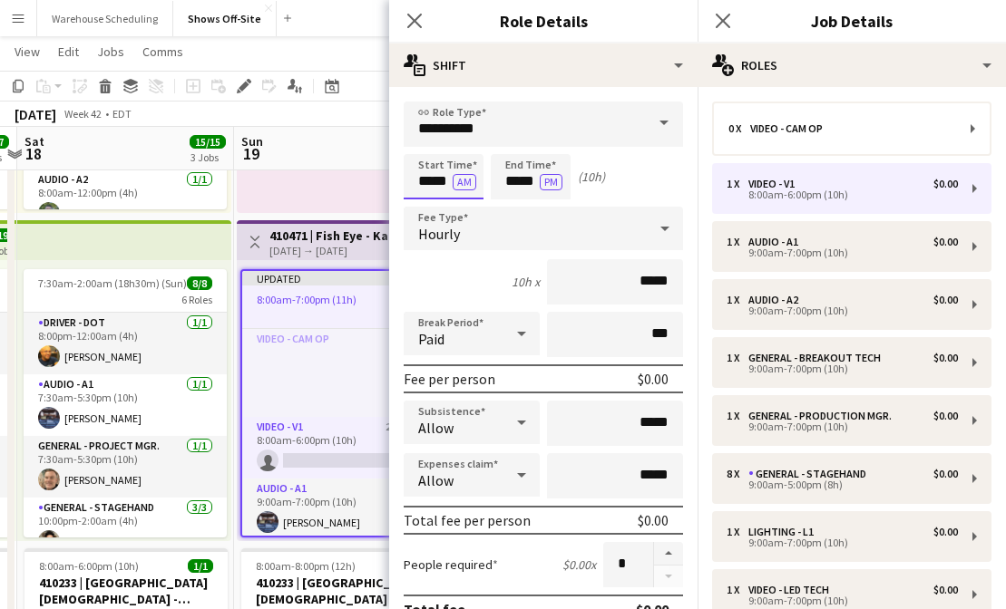
click at [436, 170] on input "*****" at bounding box center [444, 176] width 80 height 45
type input "*****"
click at [429, 141] on div at bounding box center [425, 145] width 36 height 18
click at [516, 178] on input "*****" at bounding box center [531, 176] width 80 height 45
type input "*****"
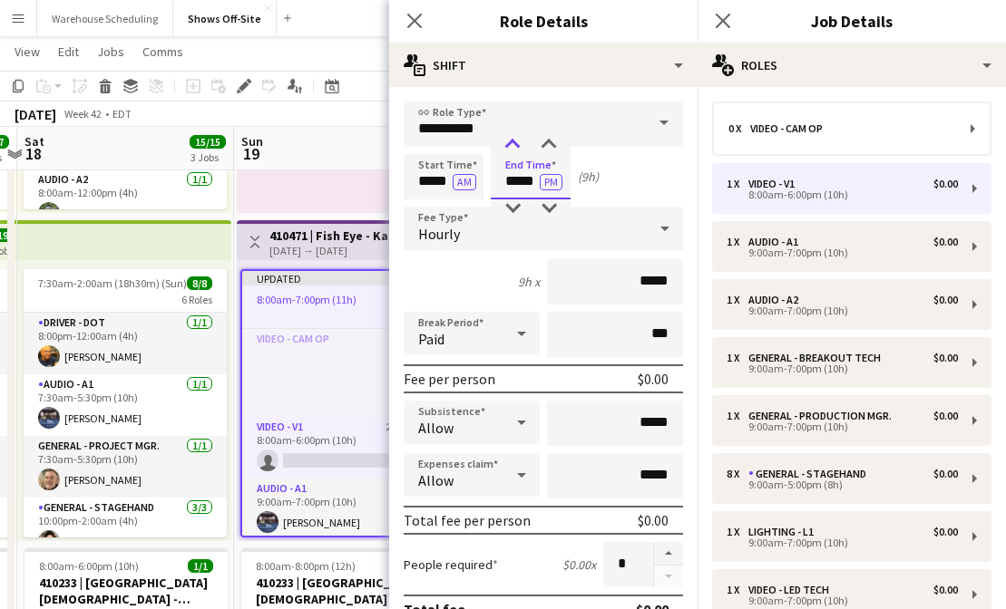
click at [513, 151] on div at bounding box center [512, 145] width 36 height 18
click at [413, 14] on icon "Close pop-in" at bounding box center [413, 20] width 17 height 17
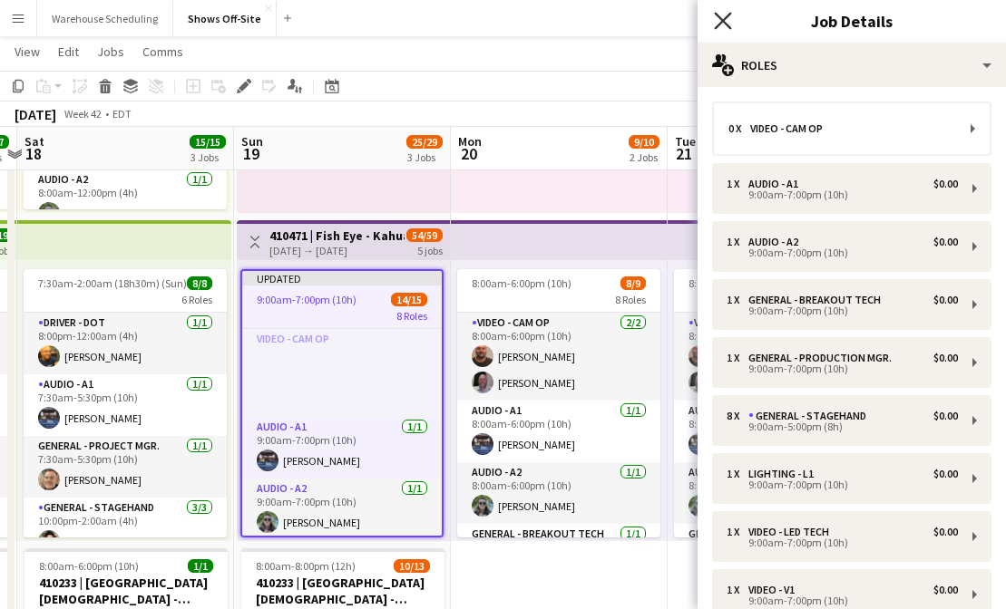
click at [722, 26] on icon "Close pop-in" at bounding box center [722, 20] width 17 height 17
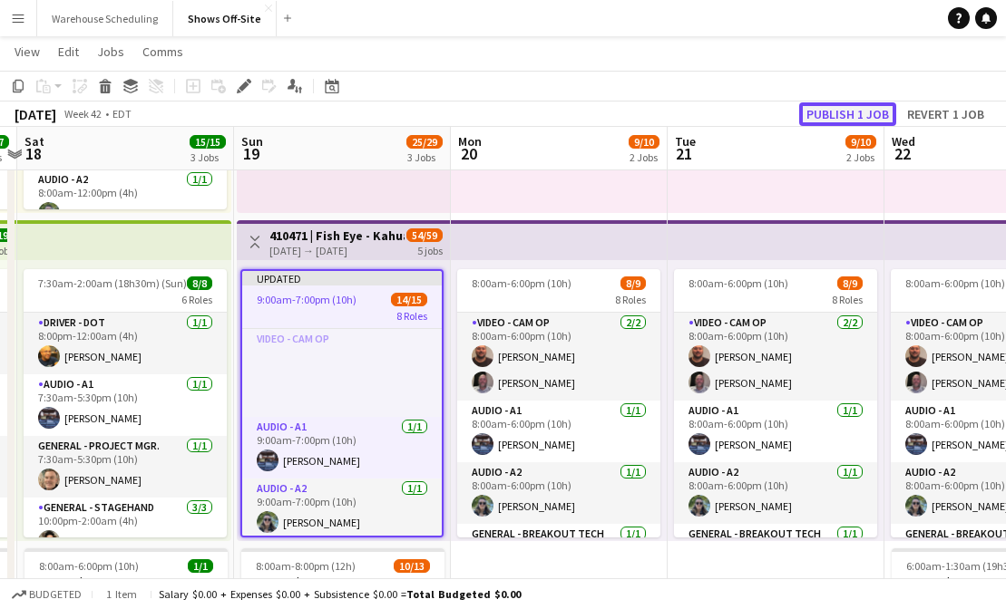
click at [832, 111] on button "Publish 1 job" at bounding box center [847, 114] width 97 height 24
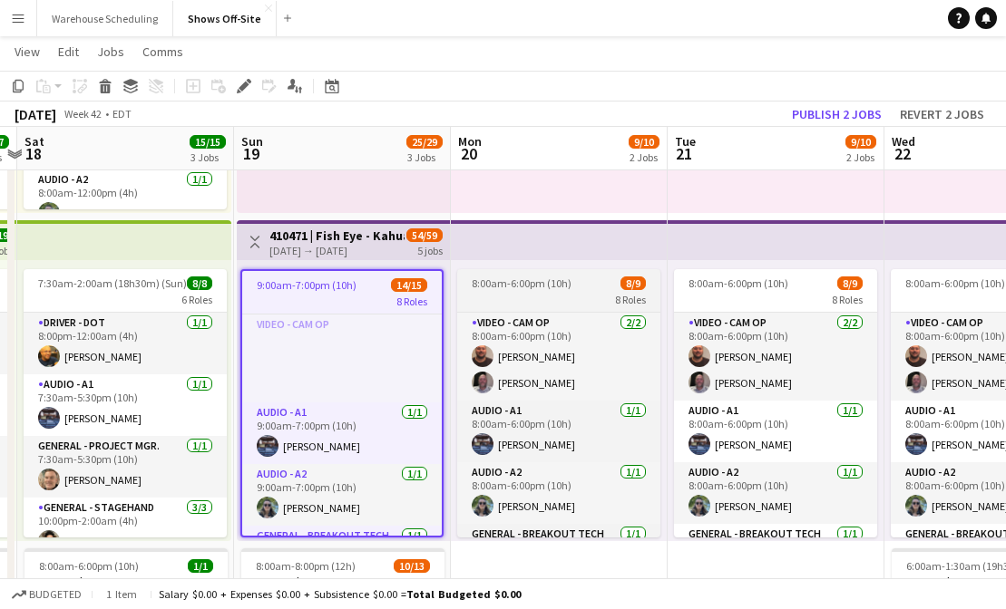
click at [488, 300] on div "8 Roles" at bounding box center [558, 299] width 203 height 15
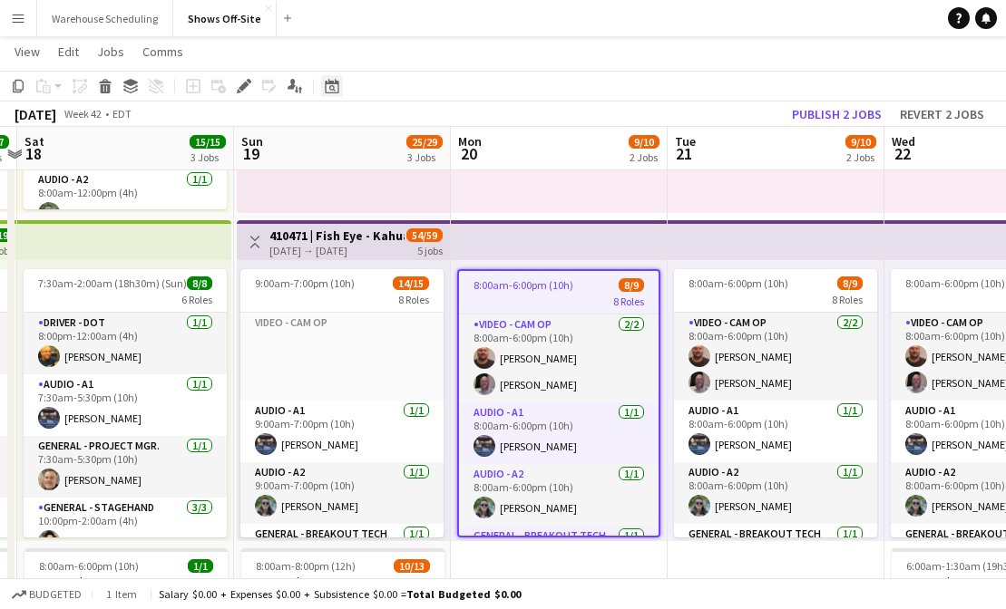
click at [329, 84] on icon "Date picker" at bounding box center [332, 86] width 15 height 15
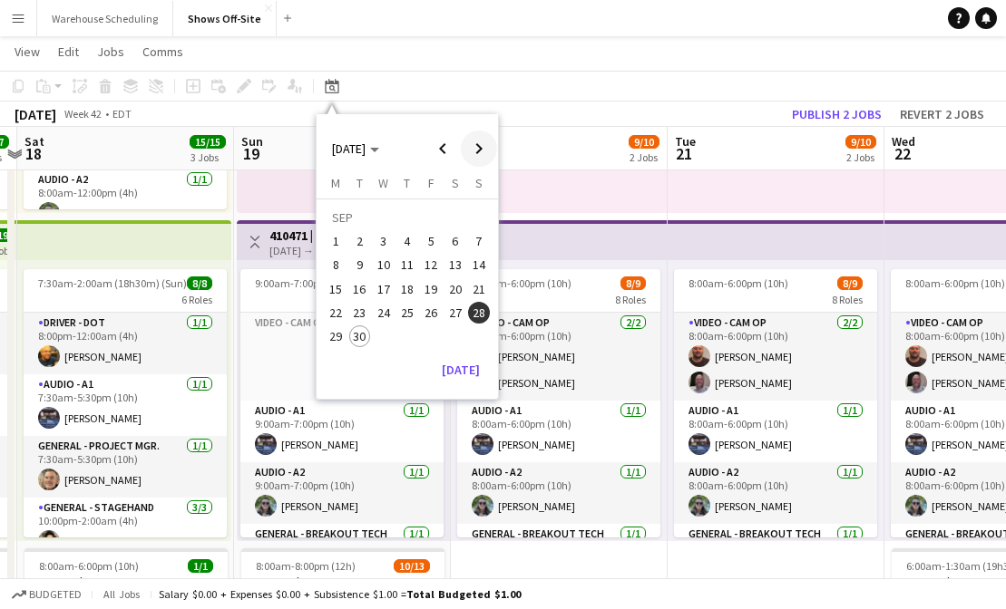
click at [484, 141] on span "Next month" at bounding box center [479, 149] width 36 height 36
click at [358, 314] on span "21" at bounding box center [360, 313] width 22 height 22
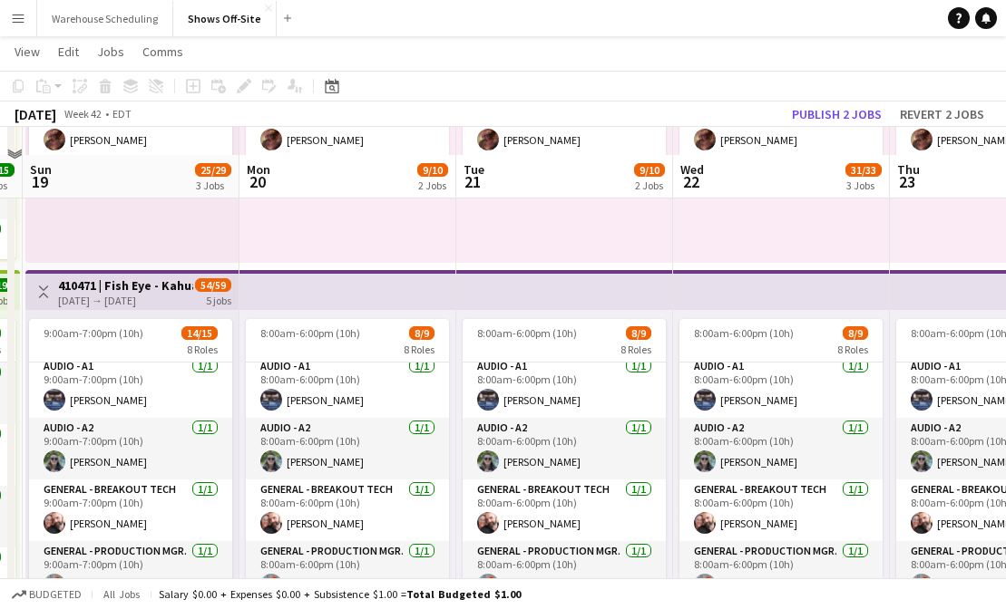
scroll to position [297, 0]
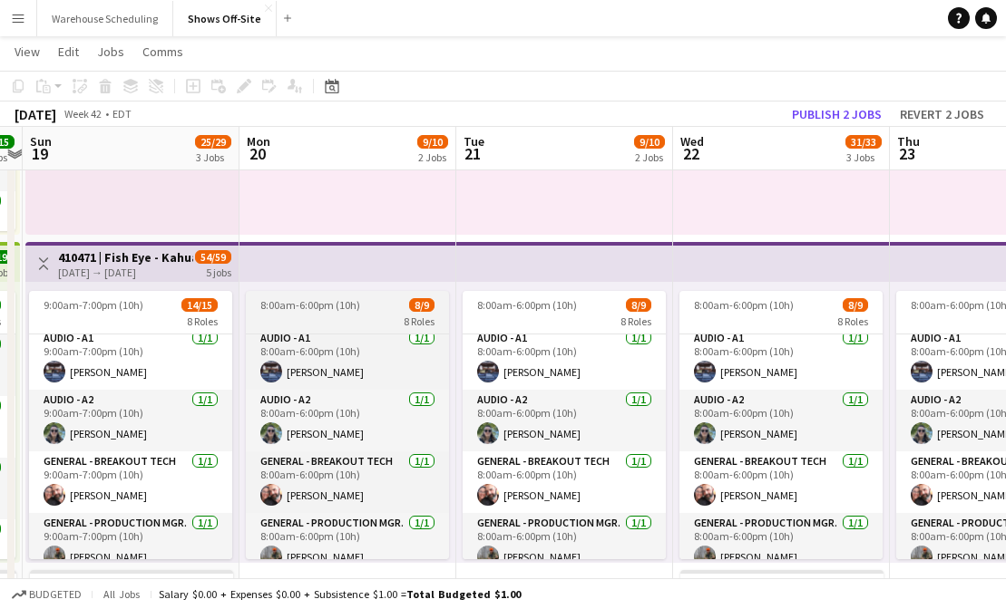
click at [307, 303] on span "8:00am-6:00pm (10h)" at bounding box center [310, 305] width 100 height 14
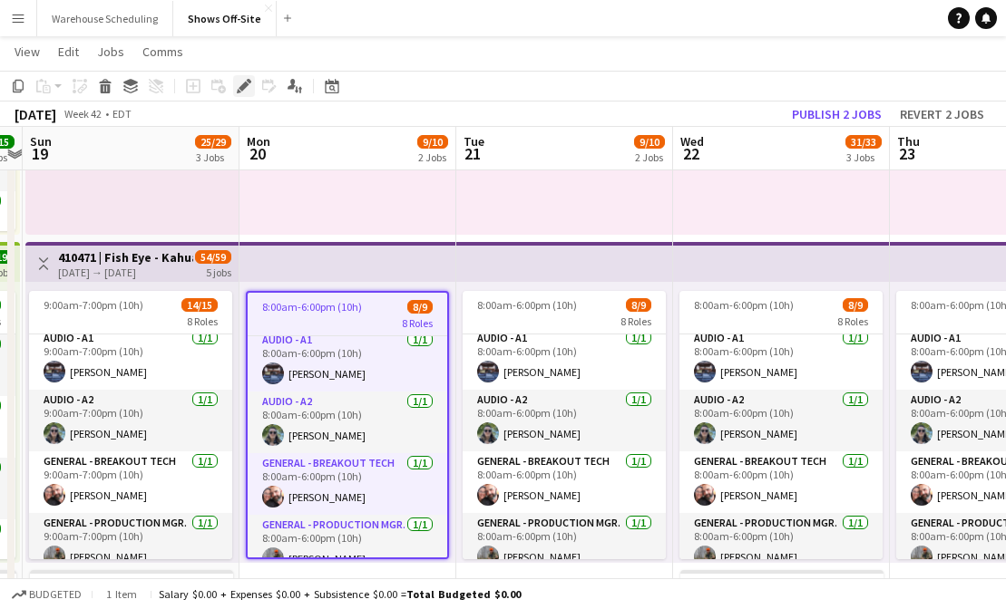
click at [234, 92] on div "Edit" at bounding box center [244, 86] width 22 height 22
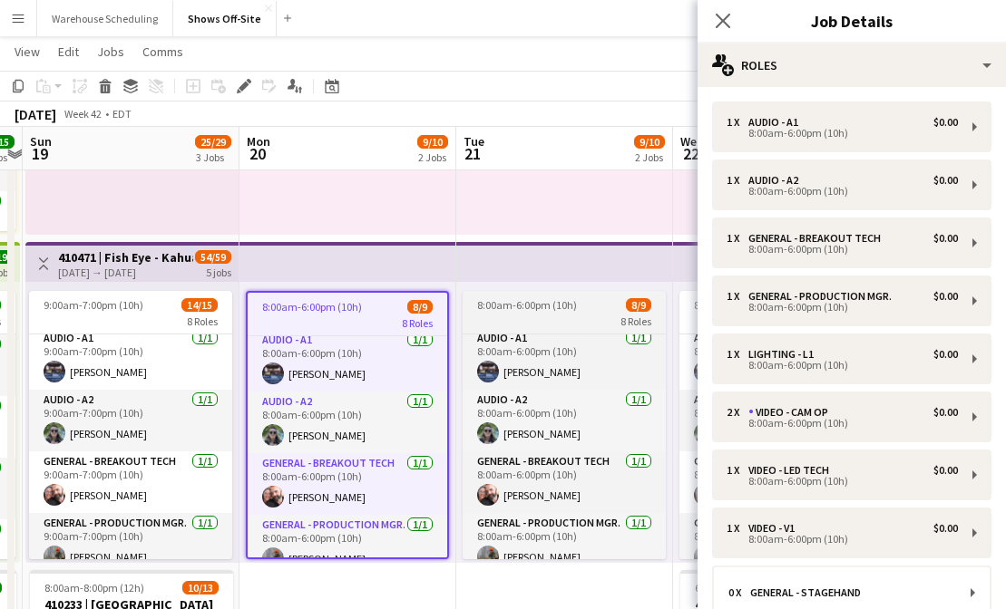
click at [519, 322] on div "8 Roles" at bounding box center [563, 321] width 203 height 15
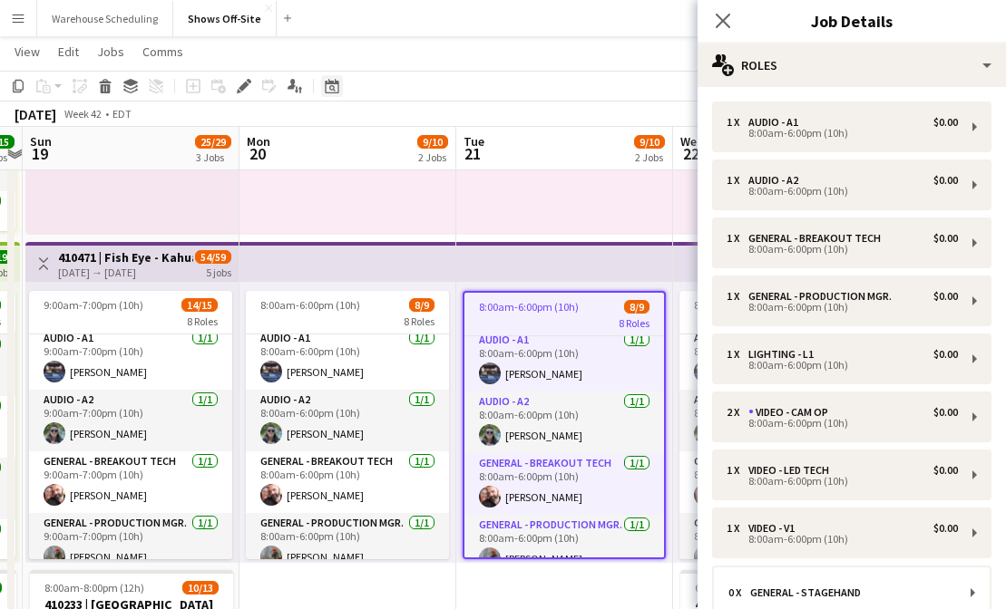
click at [328, 83] on icon at bounding box center [332, 86] width 14 height 15
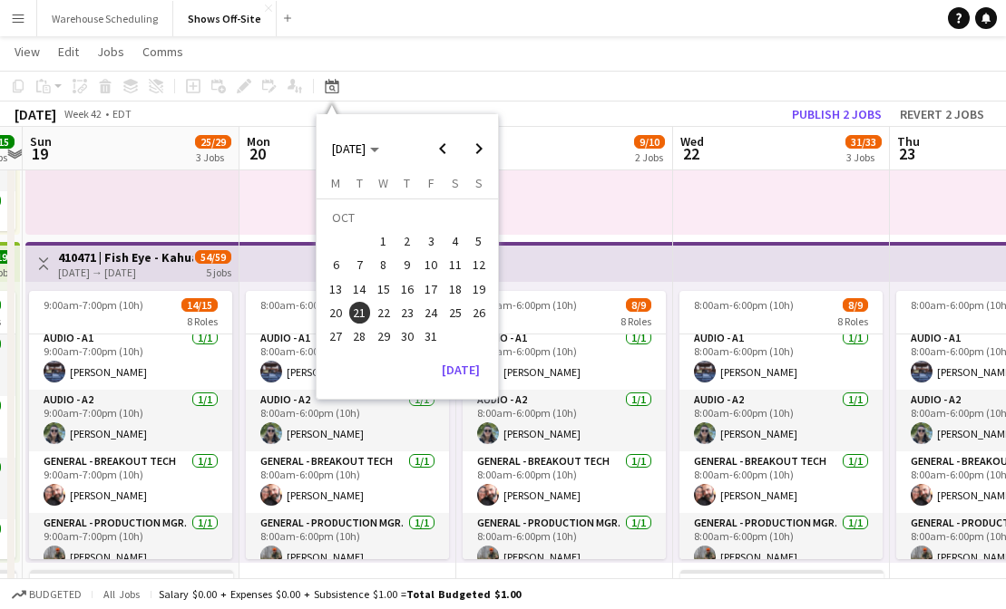
click at [448, 240] on span "4" at bounding box center [455, 241] width 22 height 22
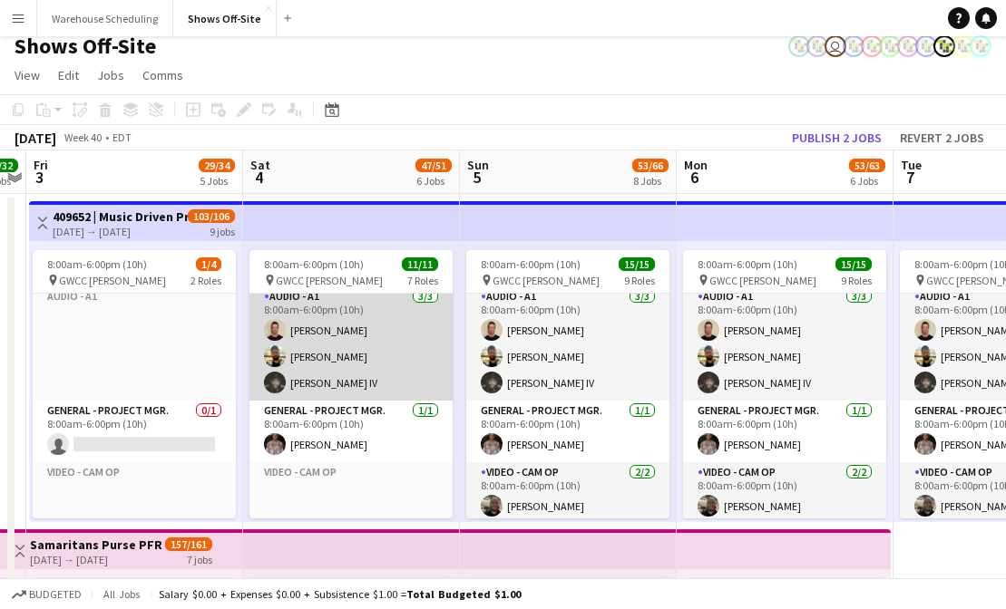
scroll to position [12, 0]
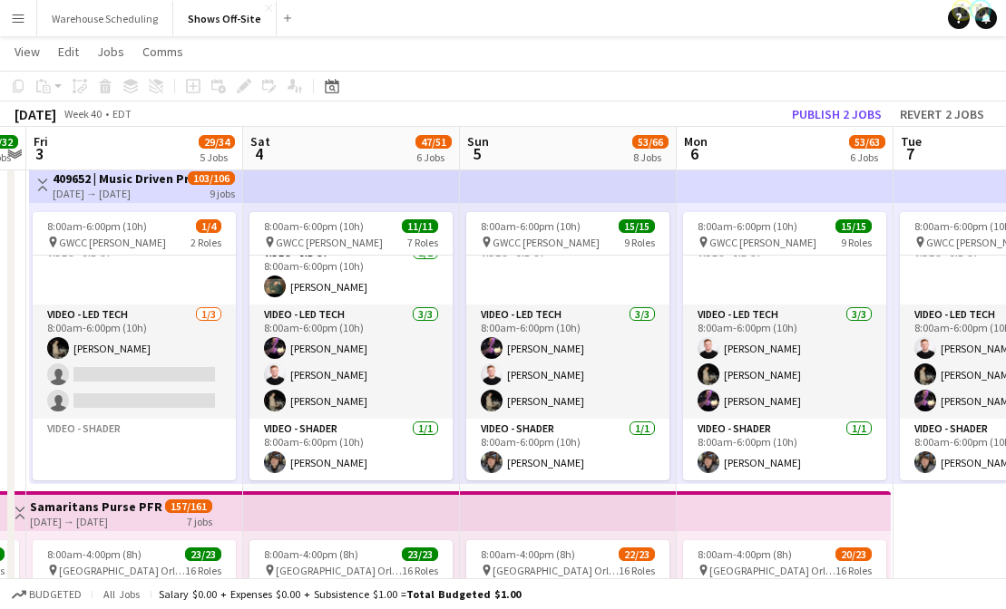
click at [19, 17] on app-icon "Menu" at bounding box center [18, 18] width 15 height 15
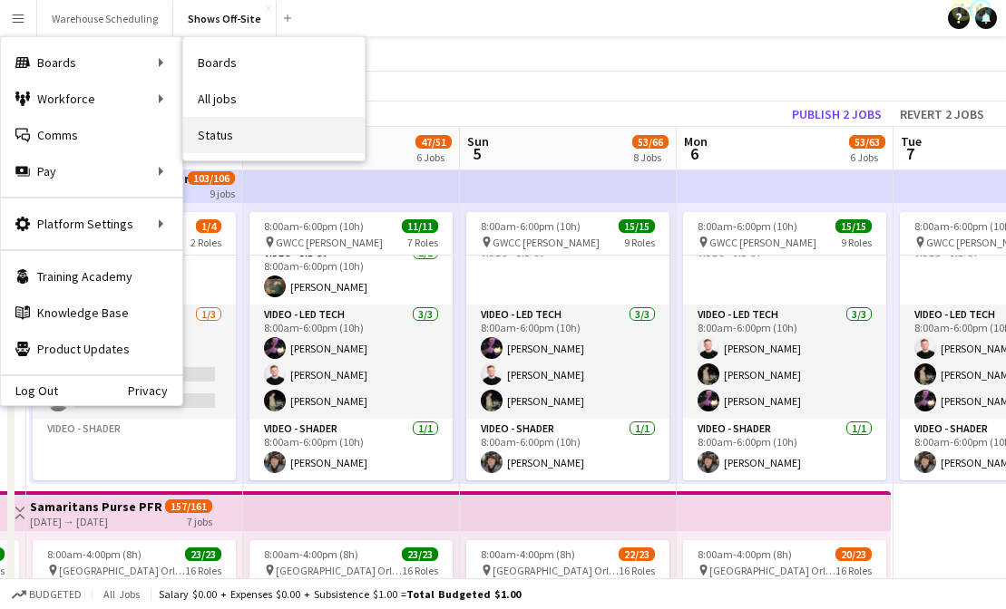
click at [233, 137] on link "Status" at bounding box center [273, 135] width 181 height 36
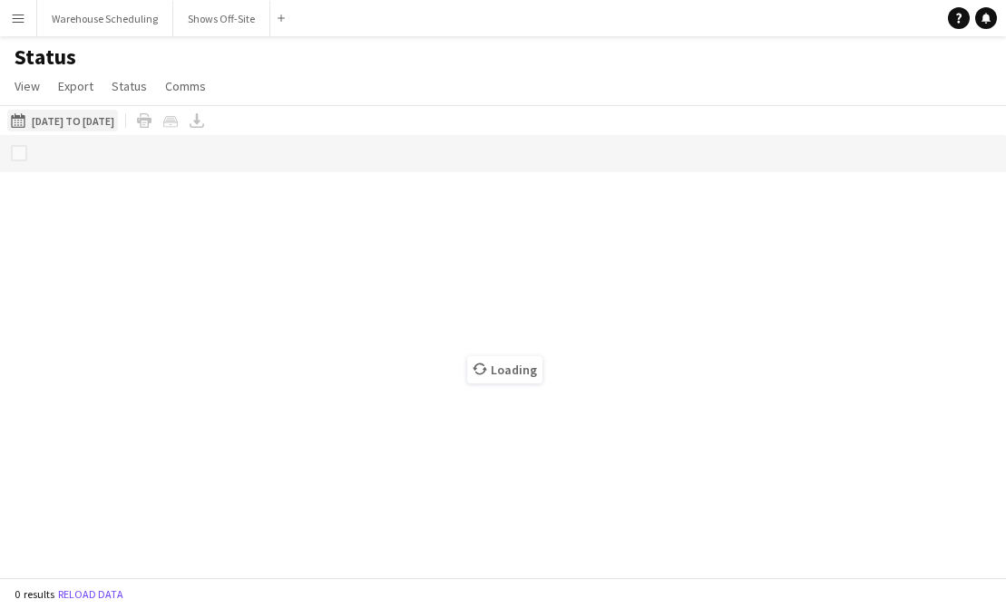
click at [103, 119] on button "09-30-2025 to 10-06-2025 09-30-2025 to 10-06-2025" at bounding box center [62, 121] width 111 height 22
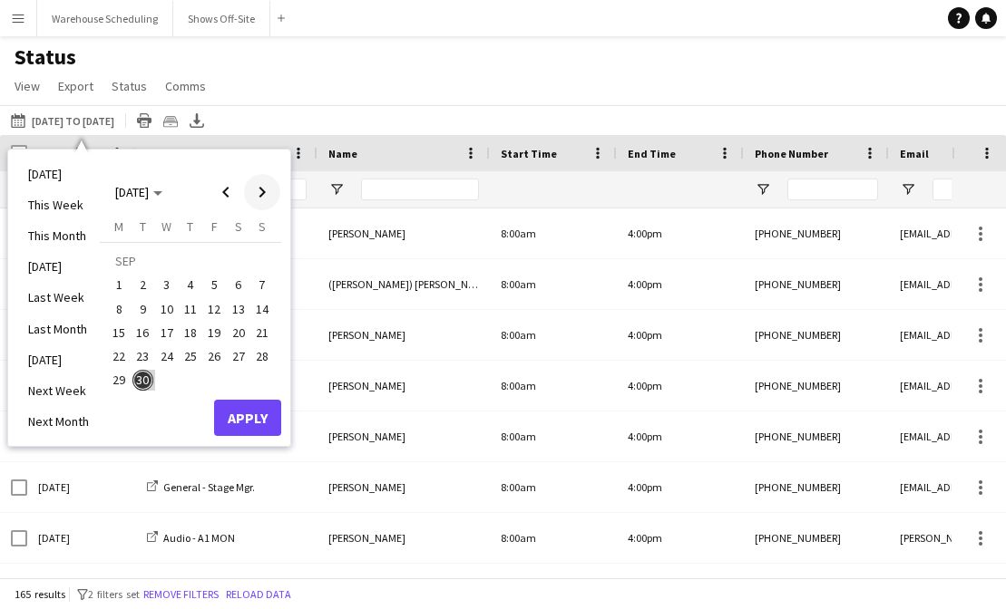
click at [260, 199] on span "Next month" at bounding box center [262, 192] width 36 height 36
click at [255, 281] on span "5" at bounding box center [262, 286] width 22 height 22
click at [256, 407] on button "Apply" at bounding box center [247, 418] width 67 height 36
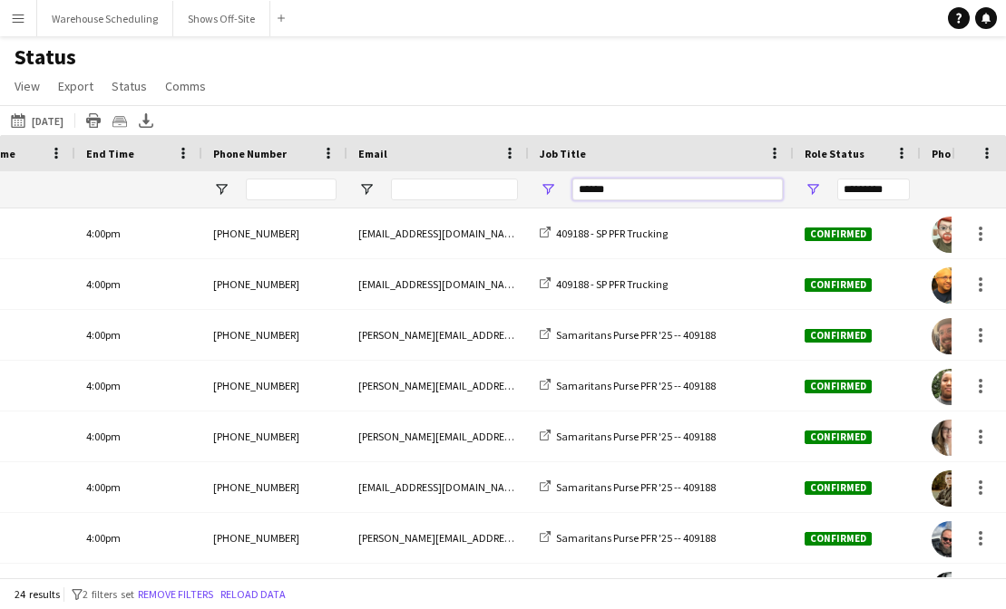
drag, startPoint x: 637, startPoint y: 188, endPoint x: 540, endPoint y: 188, distance: 96.1
click at [543, 188] on div "******" at bounding box center [661, 189] width 265 height 36
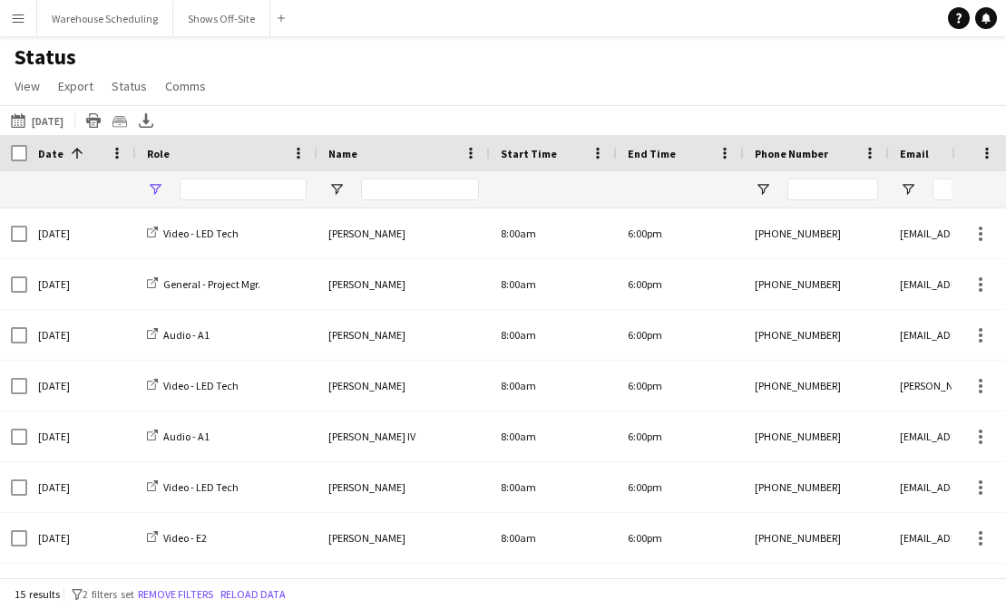
type input "****"
click at [156, 190] on span "Open Filter Menu" at bounding box center [155, 189] width 16 height 16
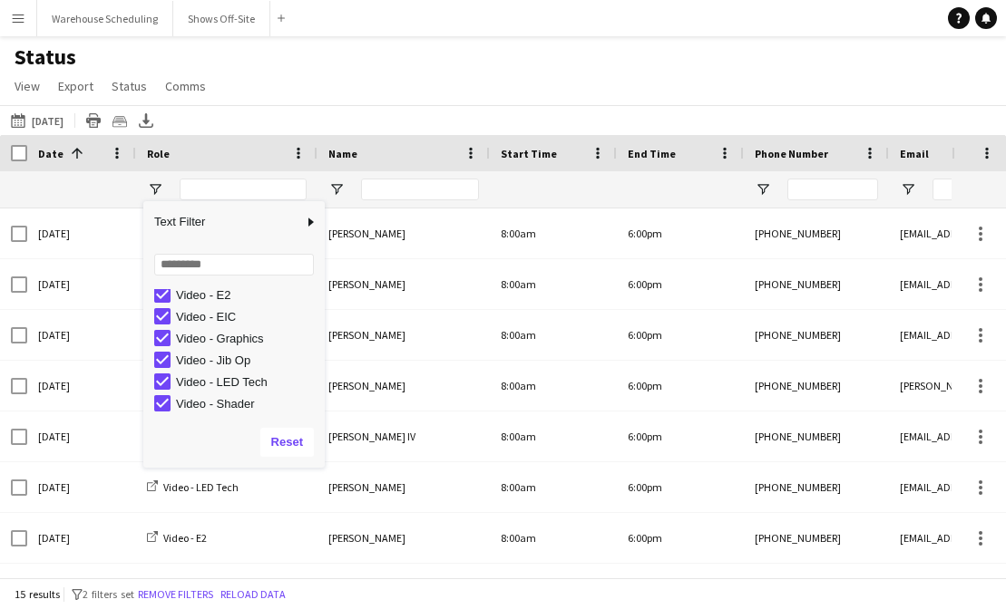
click at [457, 81] on div "Status View Views Default view New view Update view Delete view Edit name Custo…" at bounding box center [503, 75] width 1006 height 62
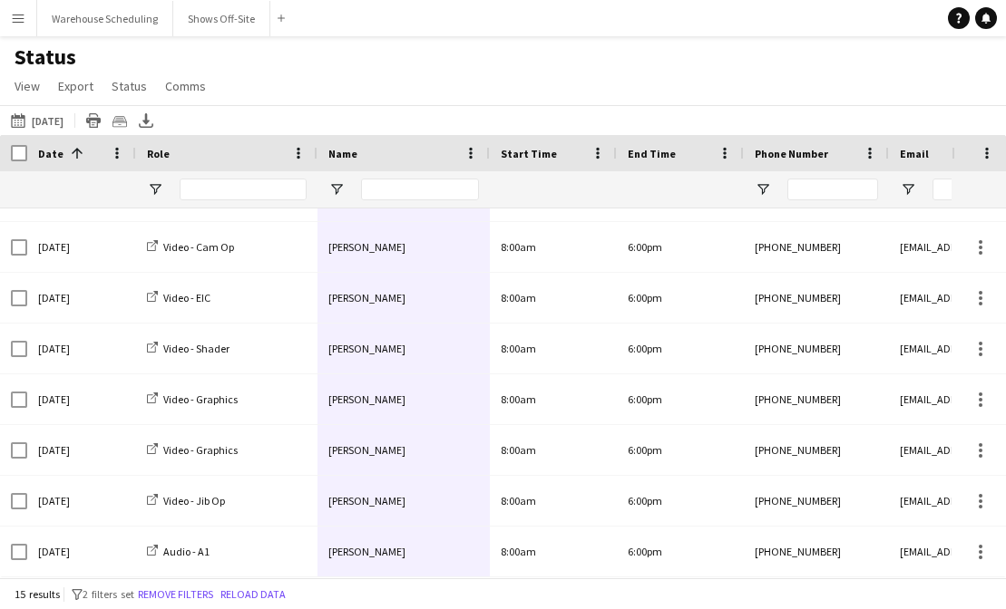
drag, startPoint x: 417, startPoint y: 238, endPoint x: 423, endPoint y: 569, distance: 331.0
click at [190, 11] on button "Shows Off-Site Close" at bounding box center [221, 18] width 97 height 35
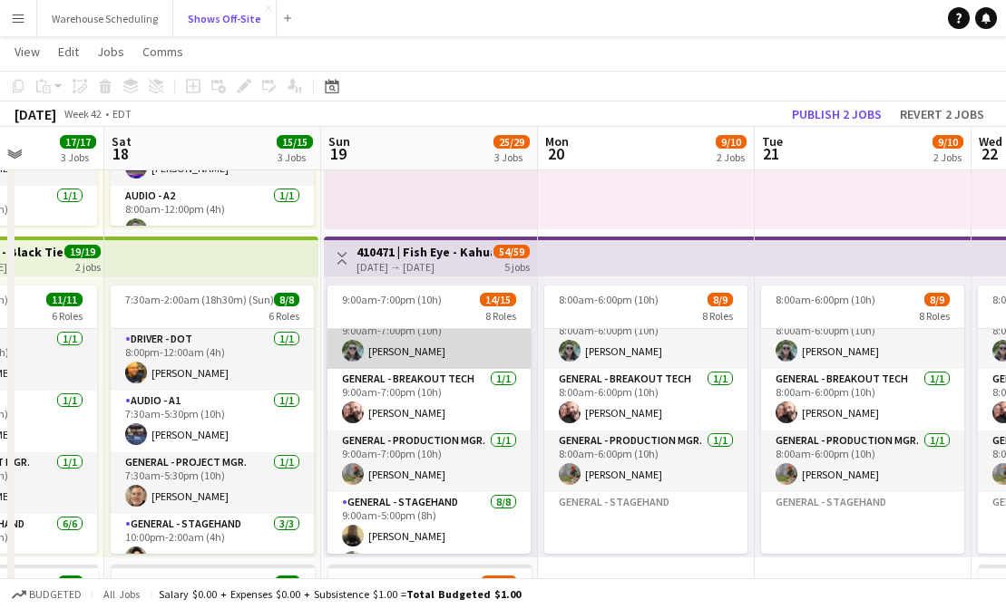
scroll to position [197, 0]
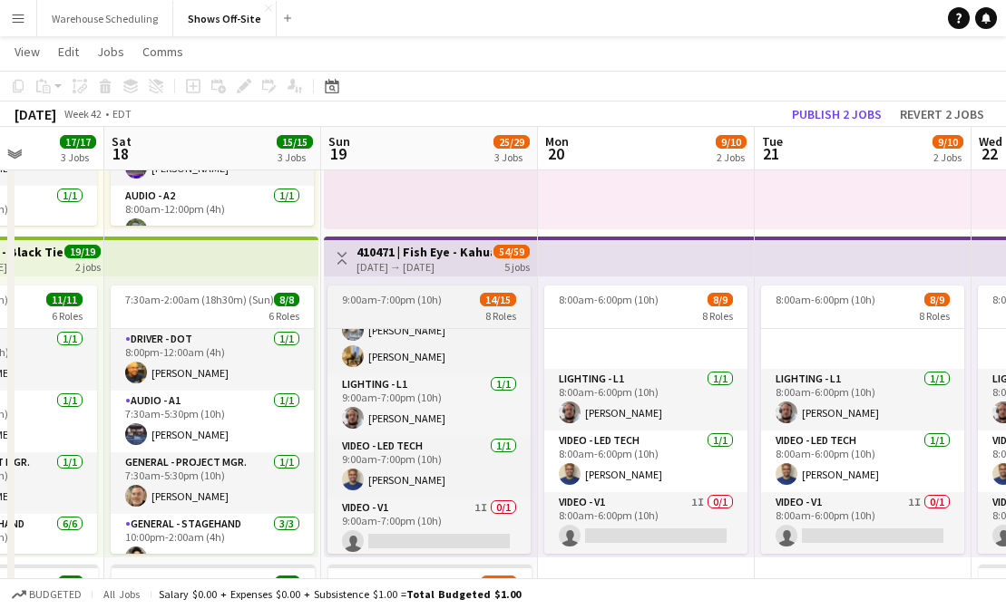
click at [405, 315] on div "8 Roles" at bounding box center [428, 315] width 203 height 15
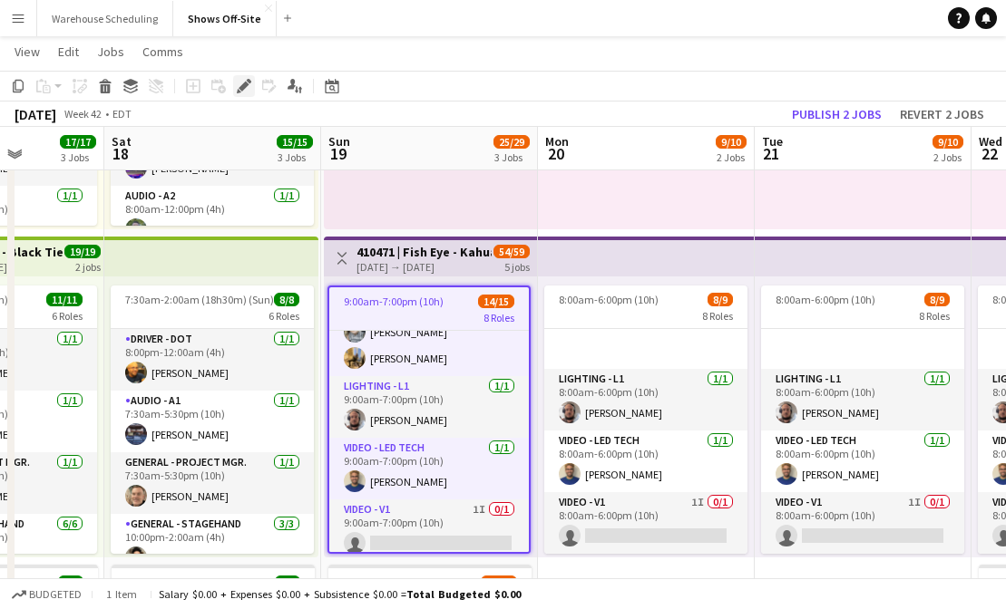
click at [244, 89] on icon at bounding box center [243, 87] width 10 height 10
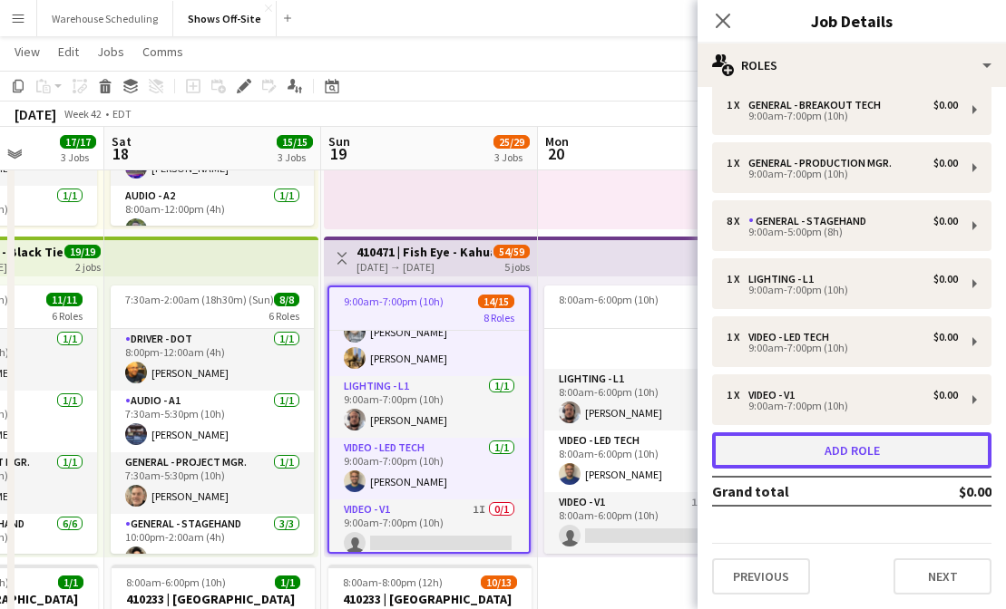
click at [836, 448] on button "Add role" at bounding box center [851, 451] width 279 height 36
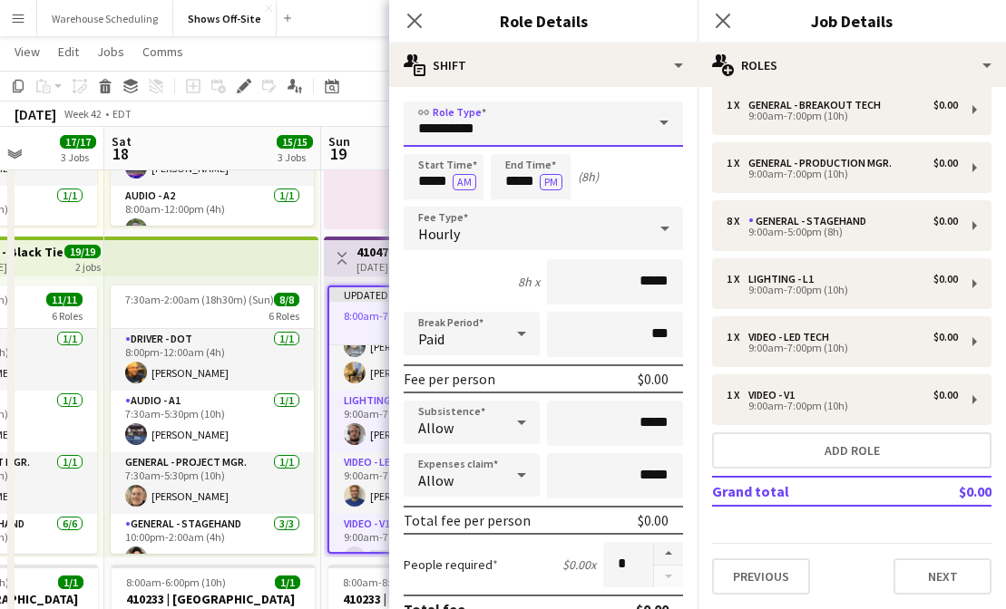
drag, startPoint x: 496, startPoint y: 129, endPoint x: 344, endPoint y: 128, distance: 152.3
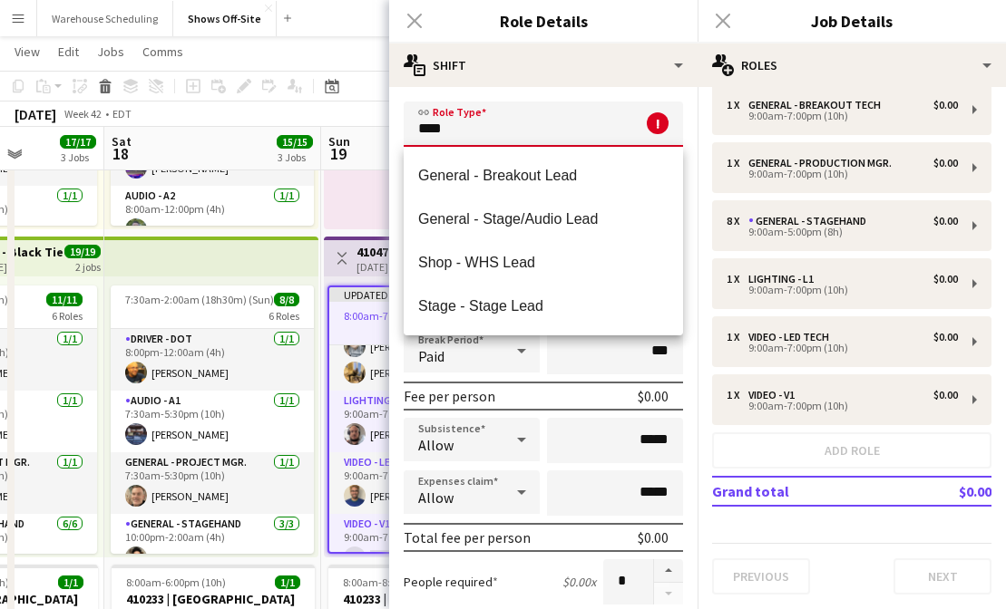
click at [471, 306] on span "Stage - Stage Lead" at bounding box center [543, 305] width 250 height 17
type input "**********"
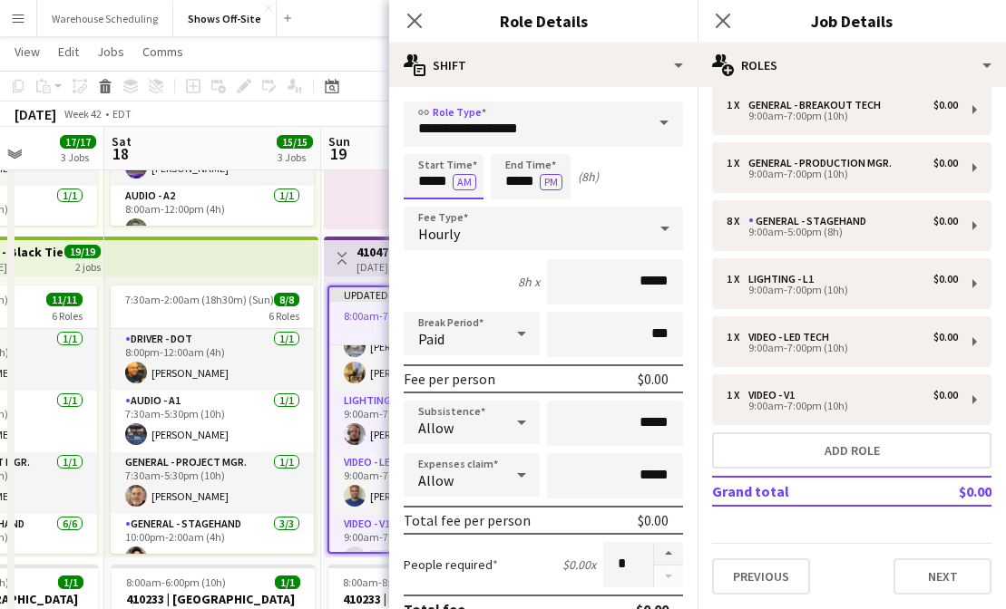
click at [434, 178] on input "*****" at bounding box center [444, 176] width 80 height 45
type input "*****"
click at [430, 206] on div at bounding box center [425, 208] width 36 height 18
click at [509, 168] on input "*****" at bounding box center [531, 176] width 80 height 45
type input "*****"
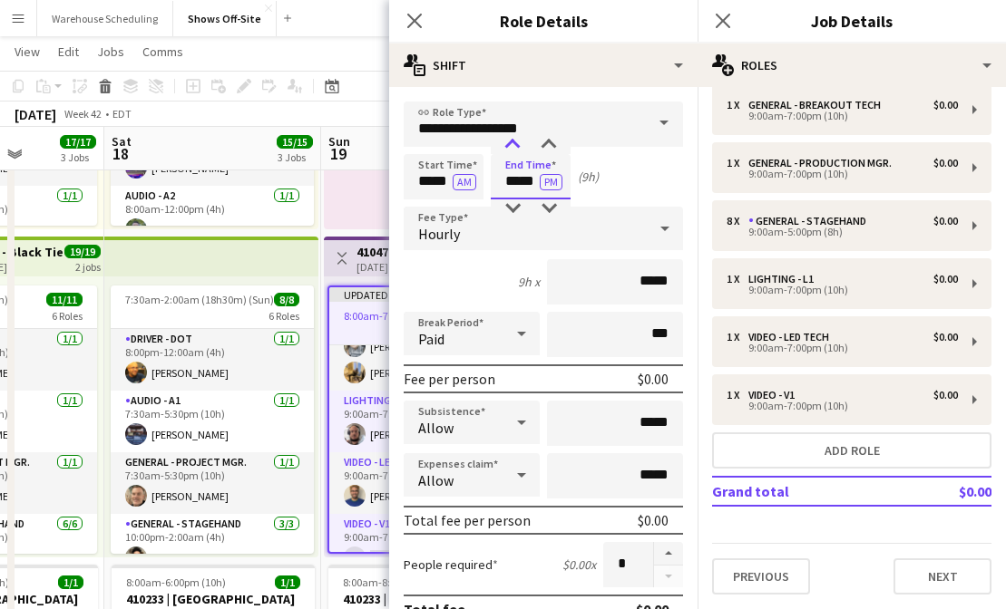
click at [506, 150] on div at bounding box center [512, 145] width 36 height 18
click at [431, 184] on input "*****" at bounding box center [444, 176] width 80 height 45
click at [428, 148] on div at bounding box center [425, 145] width 36 height 18
type input "*****"
click at [428, 148] on div at bounding box center [425, 145] width 36 height 18
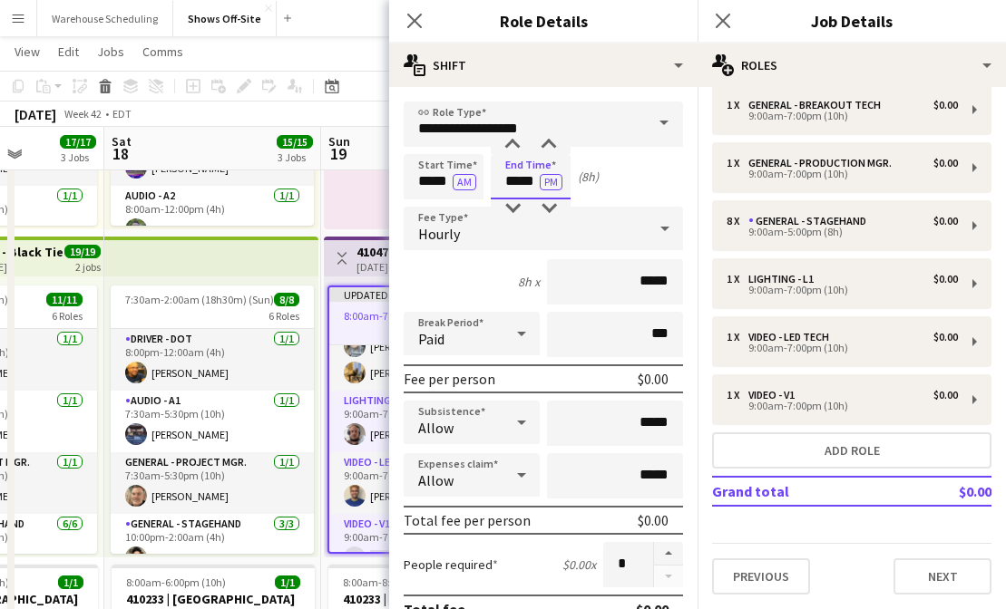
click at [518, 187] on input "*****" at bounding box center [531, 176] width 80 height 45
click at [513, 147] on div at bounding box center [512, 145] width 36 height 18
type input "*****"
click at [513, 147] on div at bounding box center [512, 145] width 36 height 18
click at [405, 13] on app-icon "Close pop-in" at bounding box center [415, 21] width 26 height 26
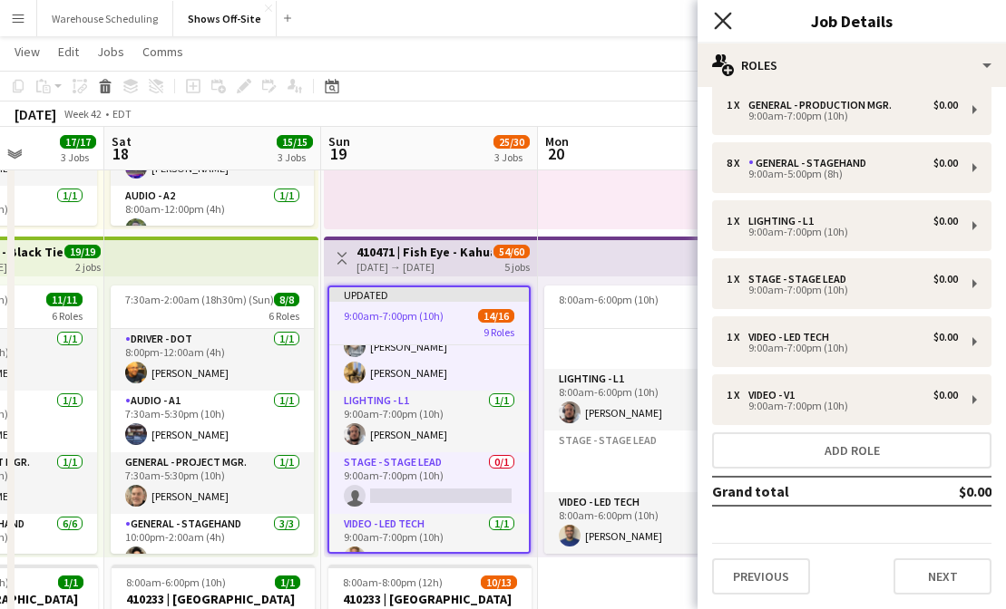
click at [724, 23] on icon at bounding box center [722, 20] width 17 height 17
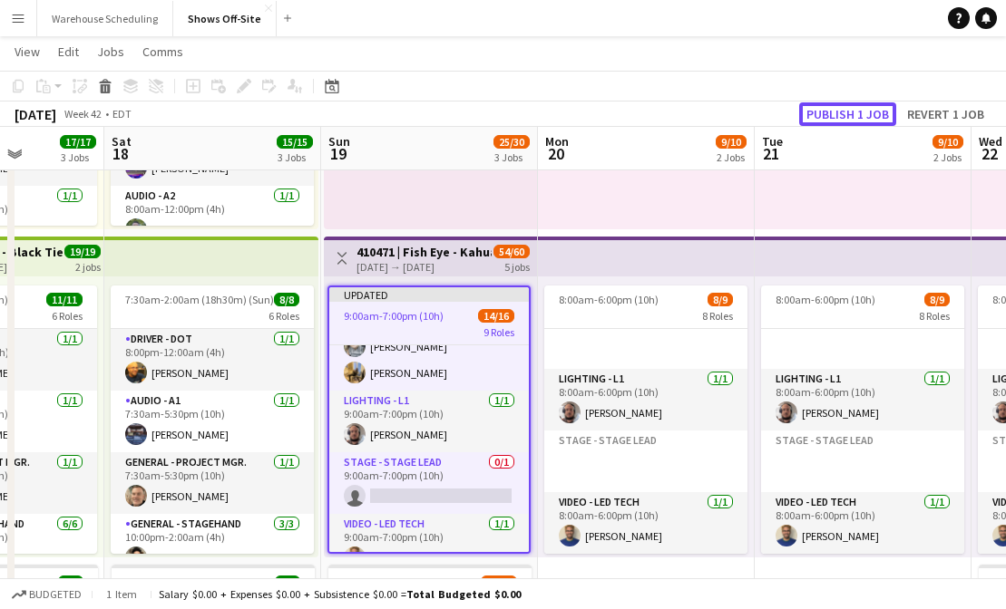
click at [882, 108] on button "Publish 1 job" at bounding box center [847, 114] width 97 height 24
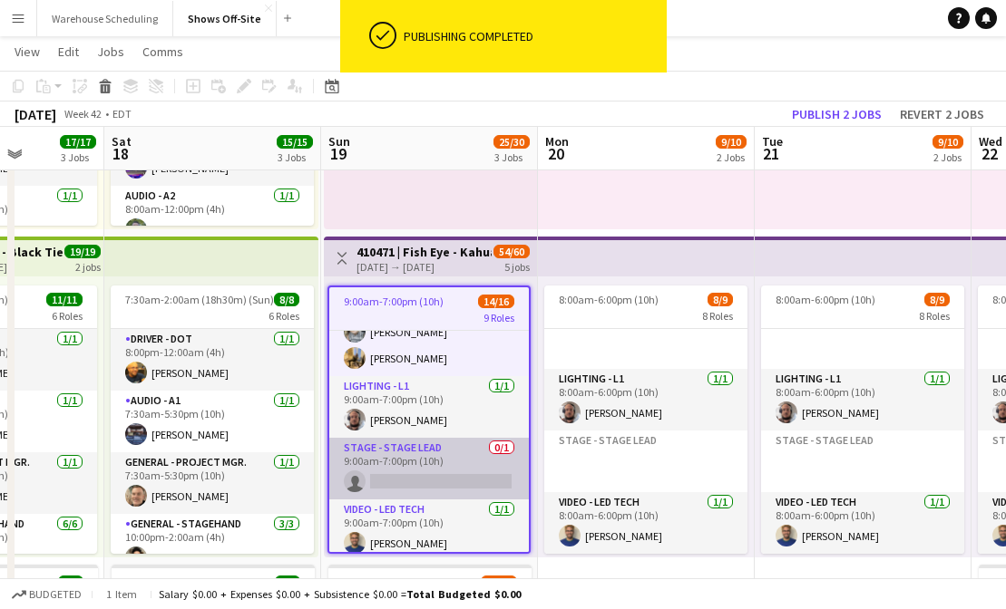
click at [413, 467] on app-card-role "Stage - Stage Lead 0/1 9:00am-7:00pm (10h) single-neutral-actions" at bounding box center [428, 469] width 199 height 62
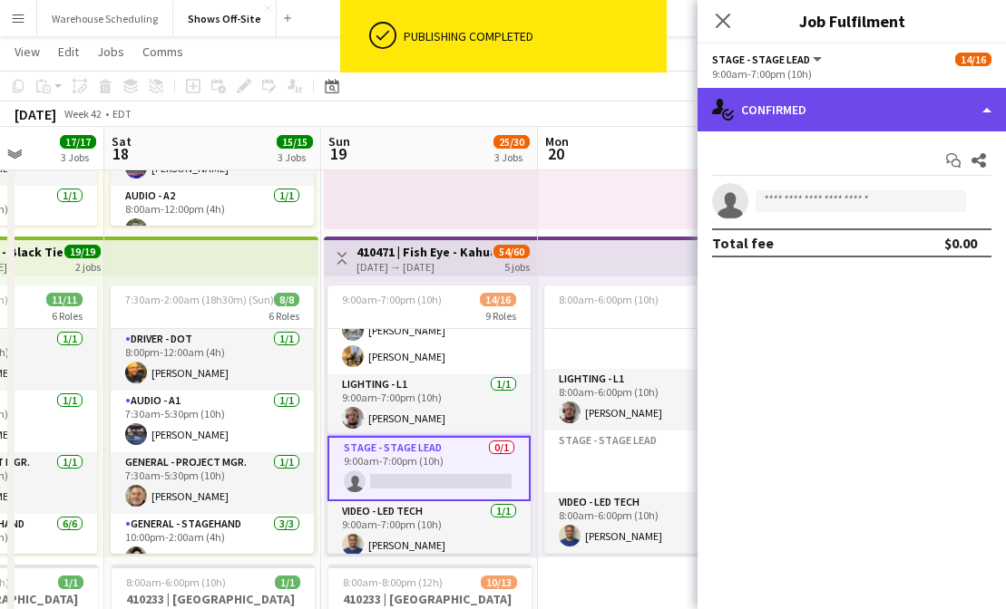
click at [843, 119] on div "single-neutral-actions-check-2 Confirmed" at bounding box center [851, 110] width 308 height 44
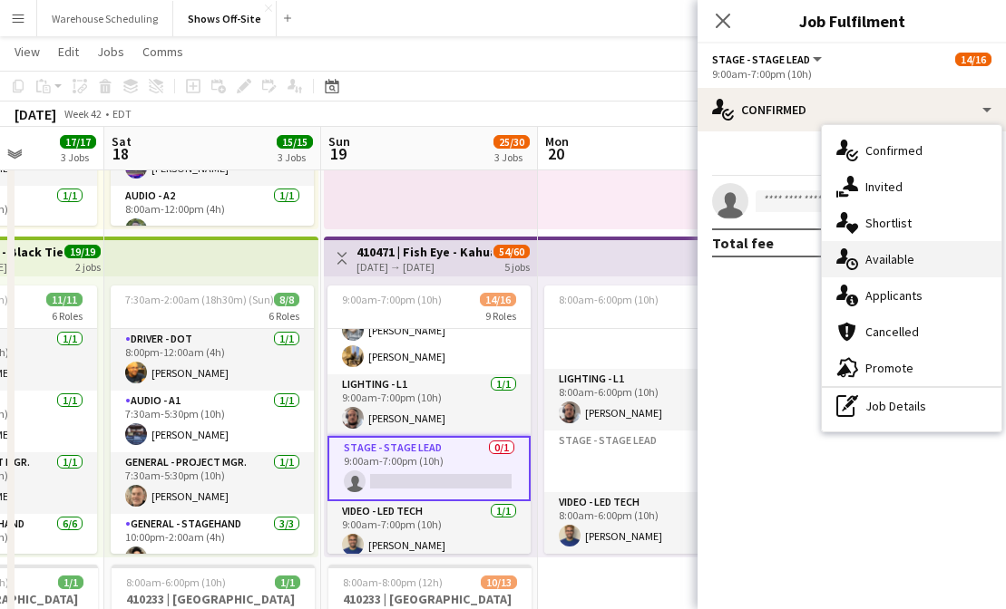
click at [891, 264] on span "Available" at bounding box center [889, 259] width 49 height 16
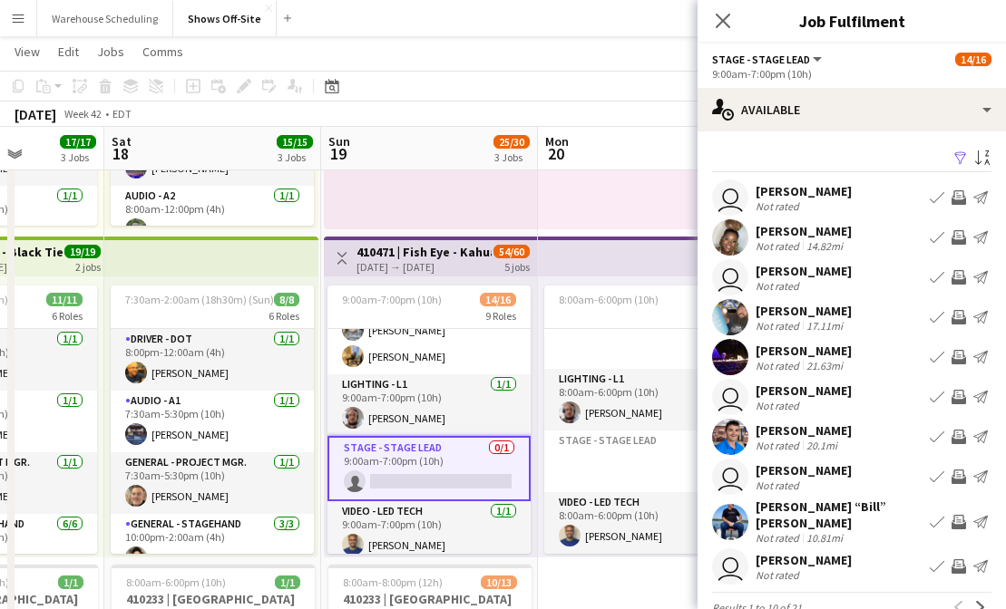
click at [860, 131] on div "Filter Sort asc user Jeremy Peterson Not rated Book crew Invite crew Send notif…" at bounding box center [851, 387] width 308 height 513
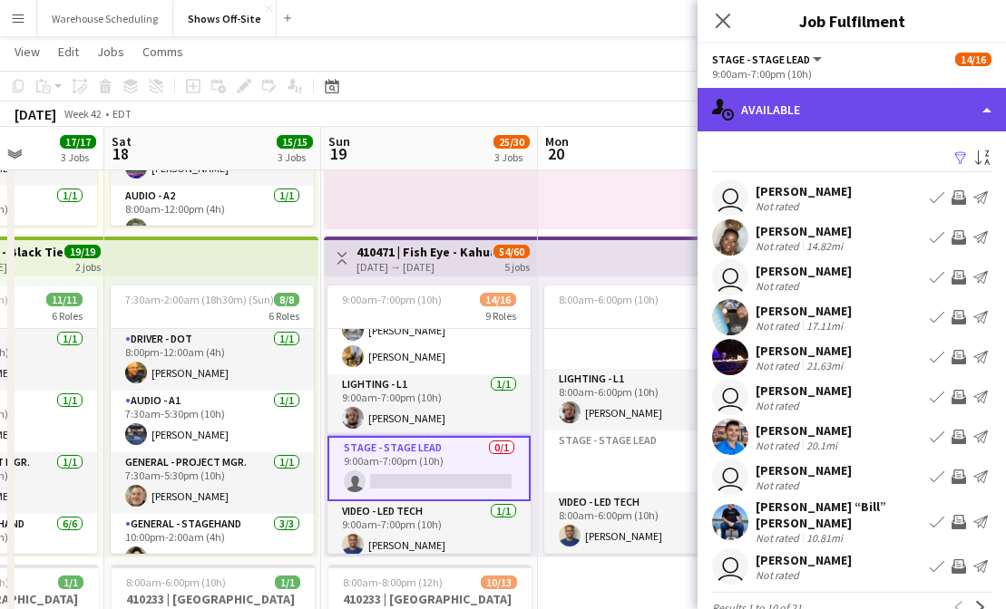
click at [850, 114] on div "single-neutral-actions-upload Available" at bounding box center [851, 110] width 308 height 44
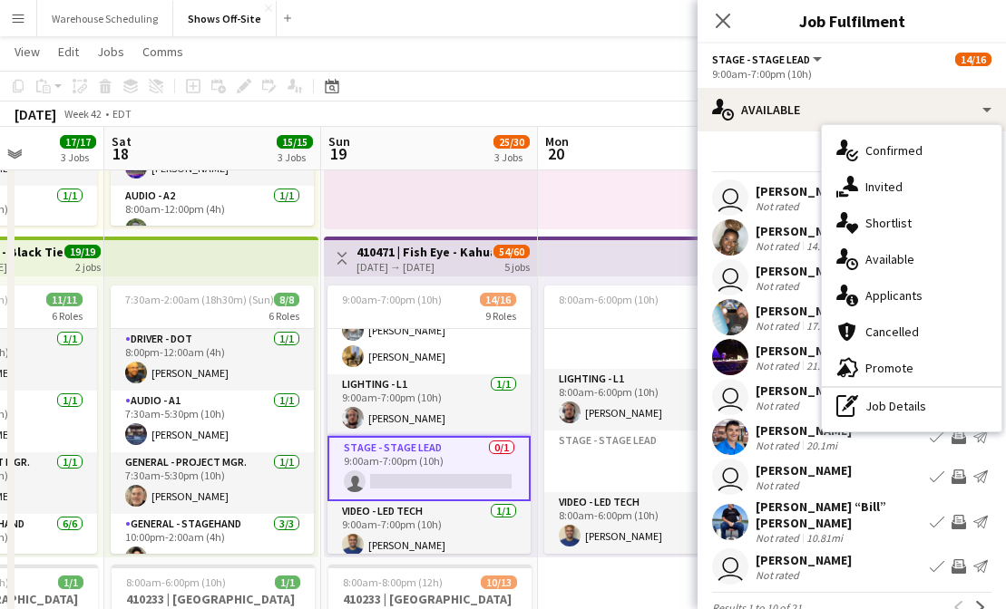
click at [876, 179] on span "Invited" at bounding box center [883, 187] width 37 height 16
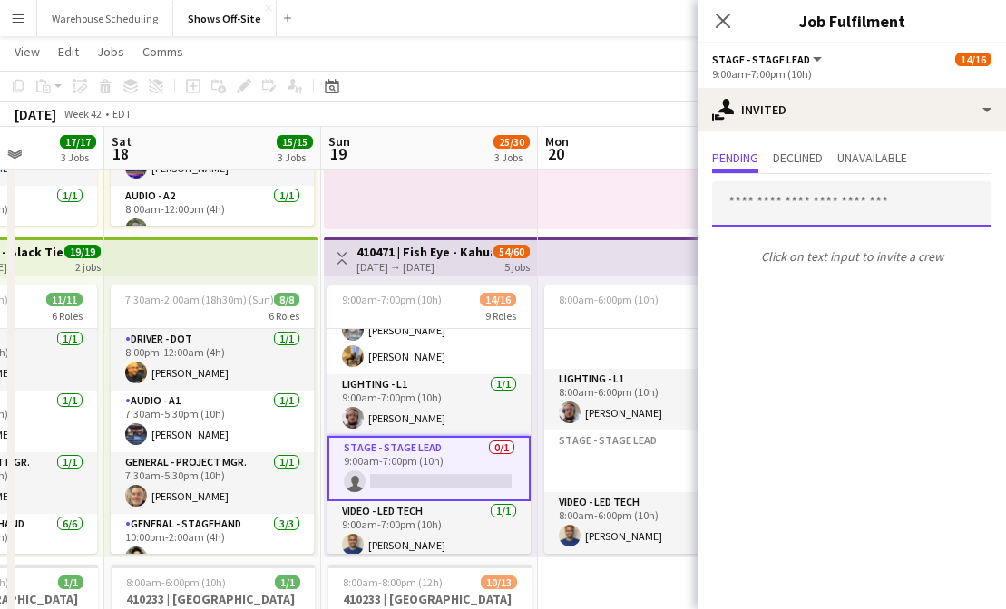
click at [826, 206] on input "text" at bounding box center [851, 203] width 279 height 45
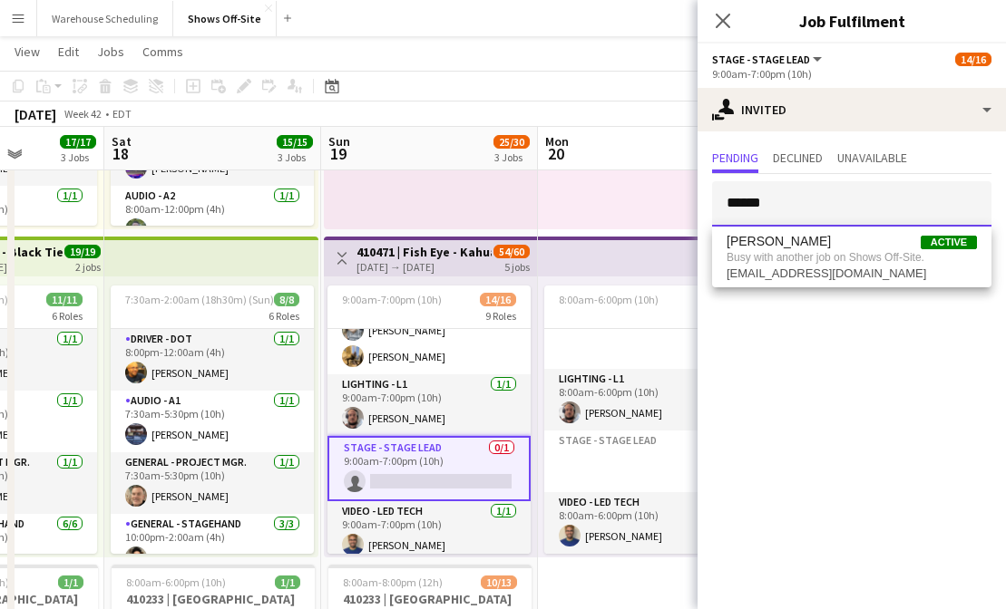
type input "******"
click at [739, 21] on div "Close pop-in" at bounding box center [722, 21] width 51 height 42
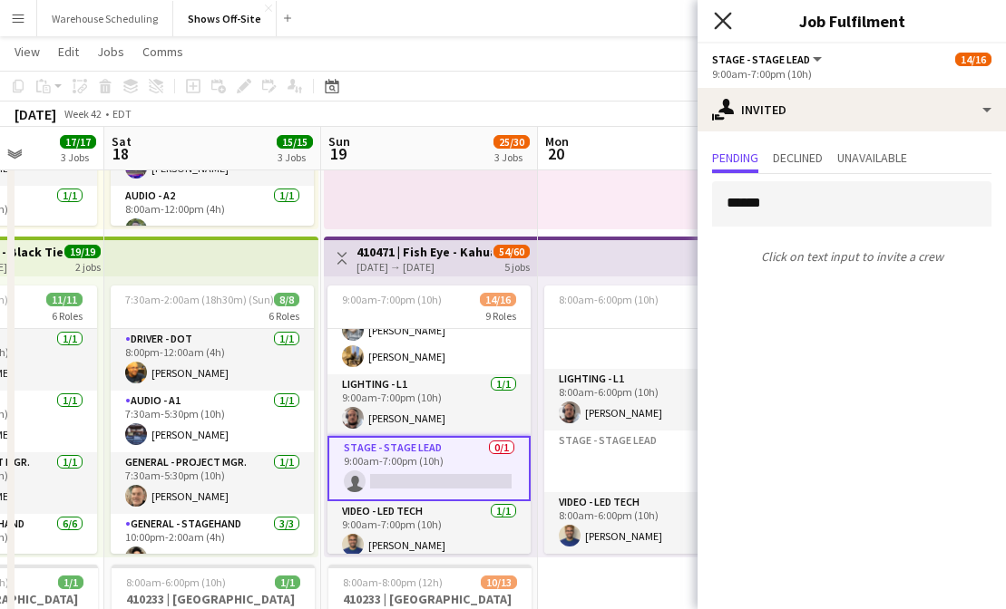
click at [714, 20] on icon "Close pop-in" at bounding box center [722, 20] width 17 height 17
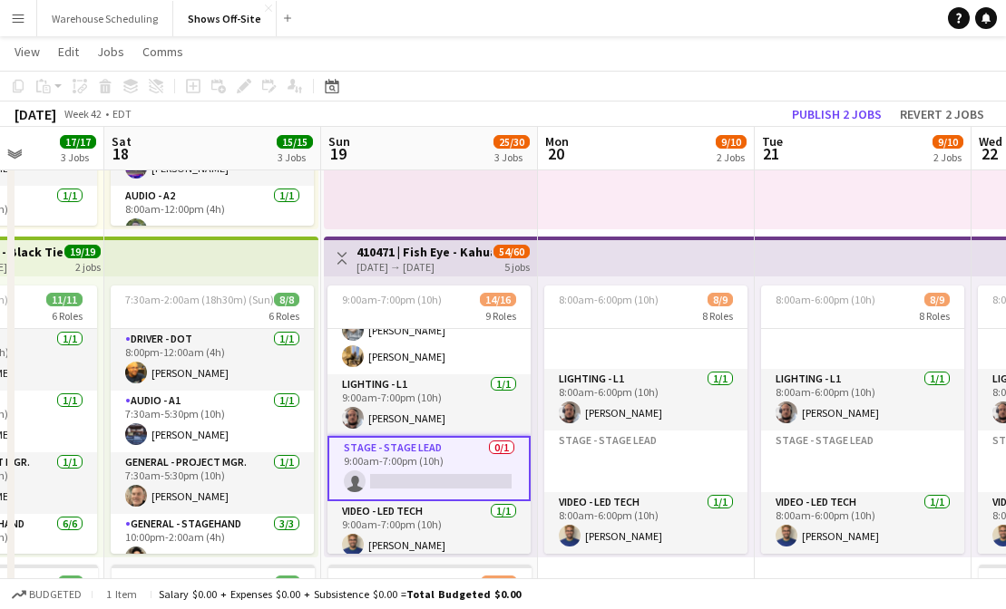
click at [703, 76] on app-toolbar "Copy Paste Paste Command V Paste with crew Command Shift V Paste linked Job [GE…" at bounding box center [503, 86] width 1006 height 31
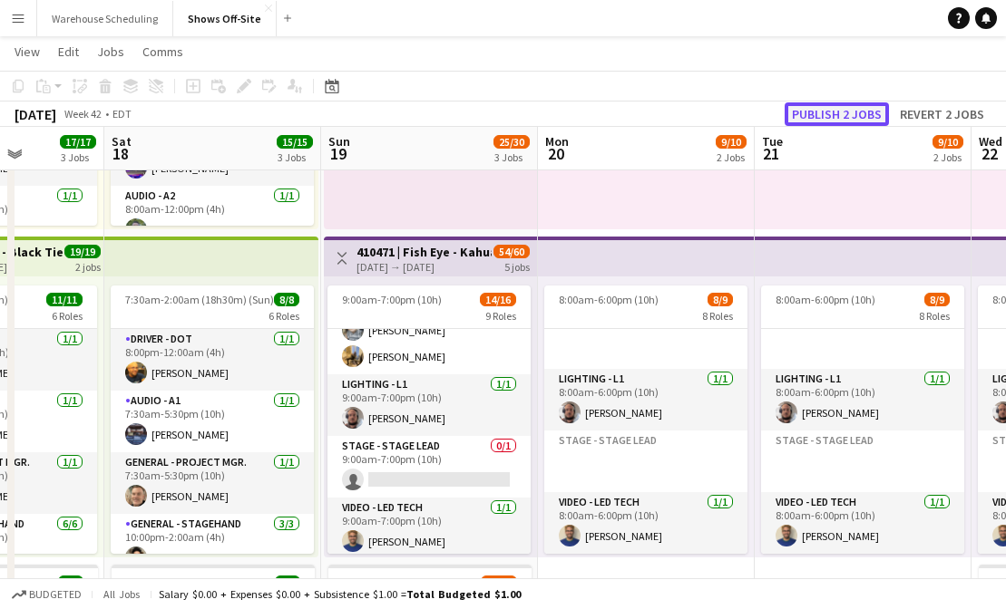
click at [817, 104] on button "Publish 2 jobs" at bounding box center [836, 114] width 104 height 24
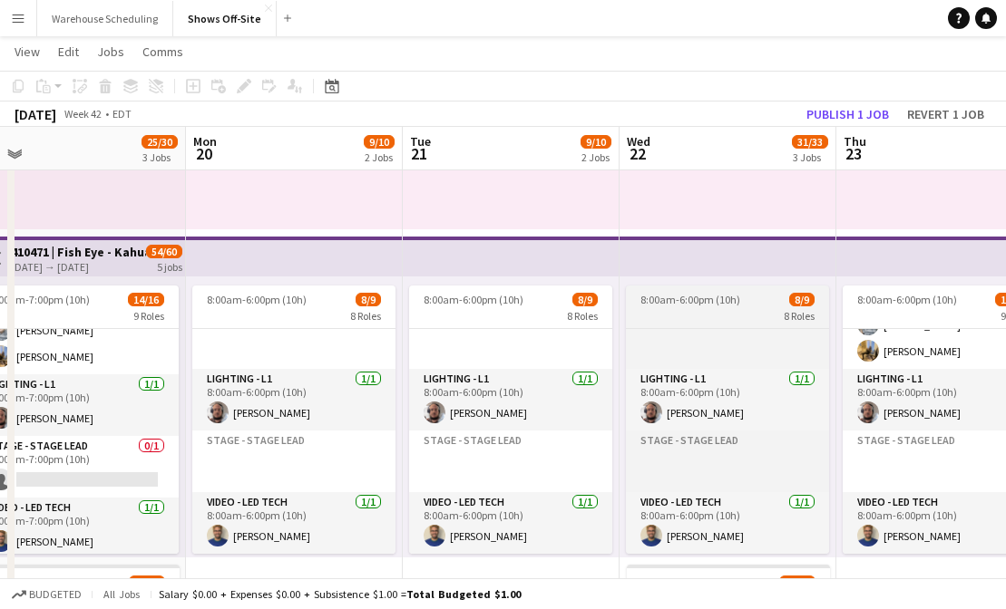
scroll to position [0, 465]
click at [663, 313] on div "8 Roles" at bounding box center [726, 315] width 203 height 15
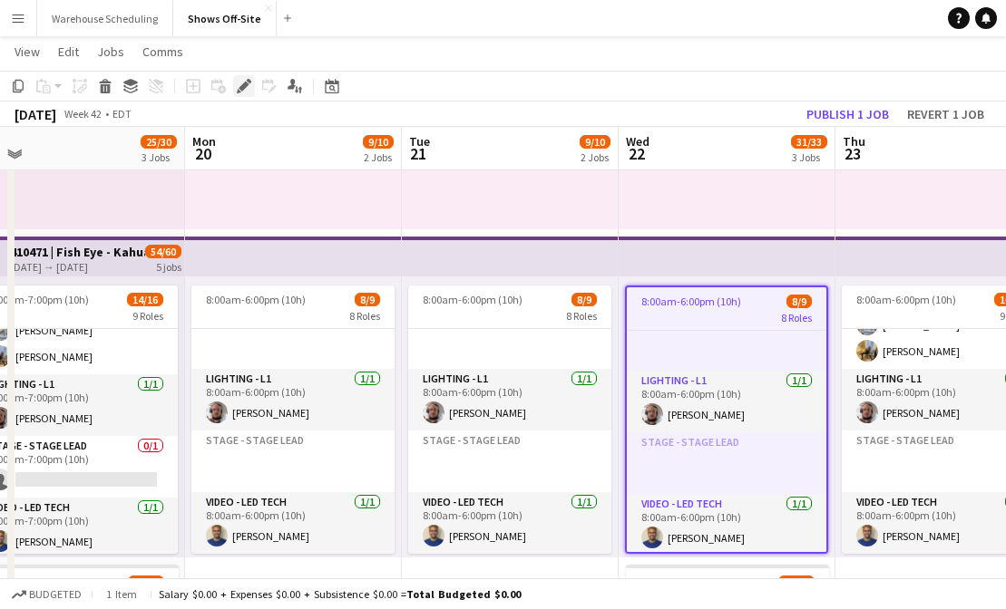
click at [245, 85] on icon at bounding box center [243, 87] width 10 height 10
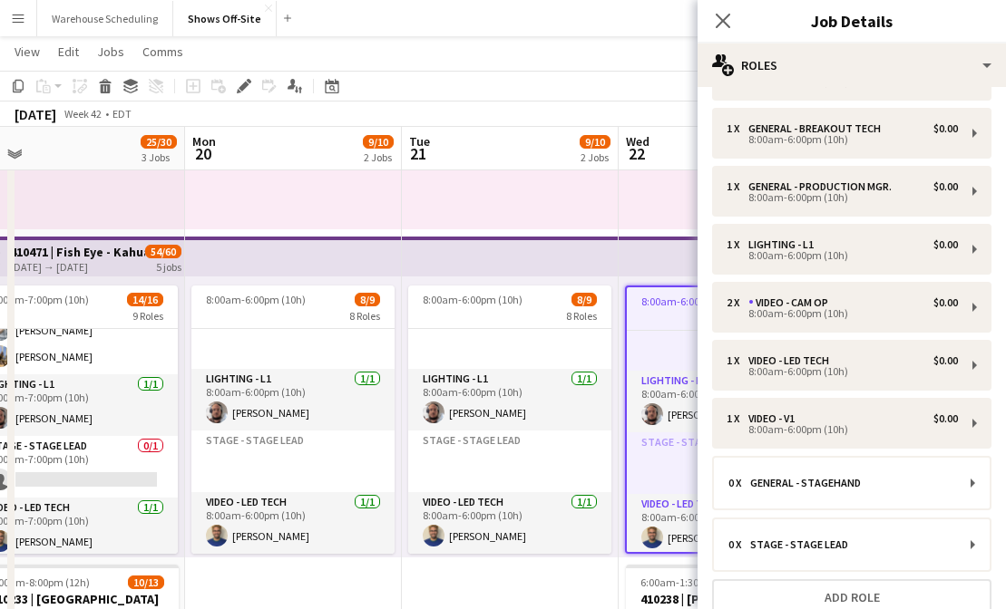
scroll to position [168, 0]
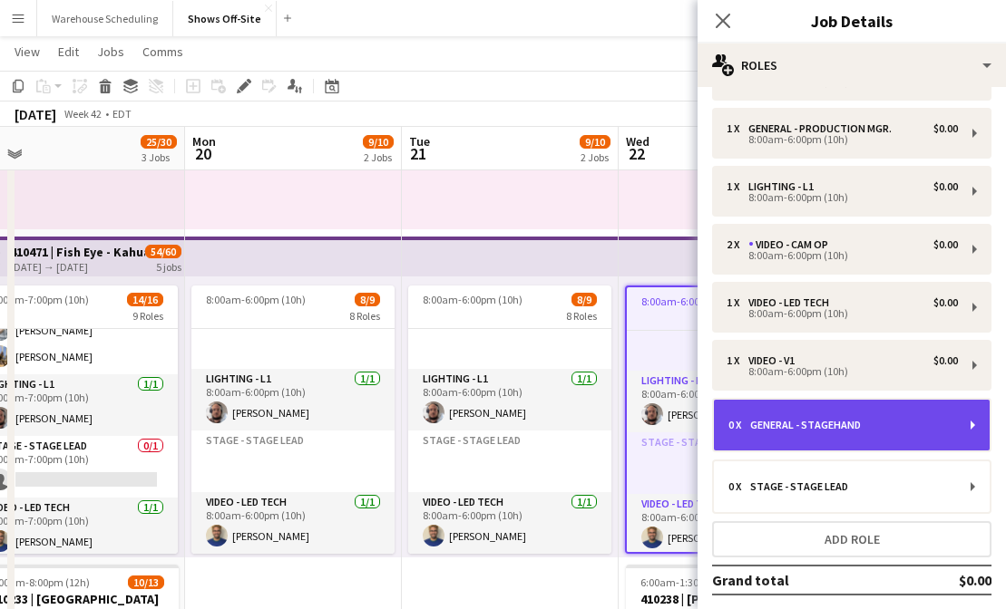
click at [877, 417] on div "0 x General - Stagehand" at bounding box center [852, 425] width 276 height 51
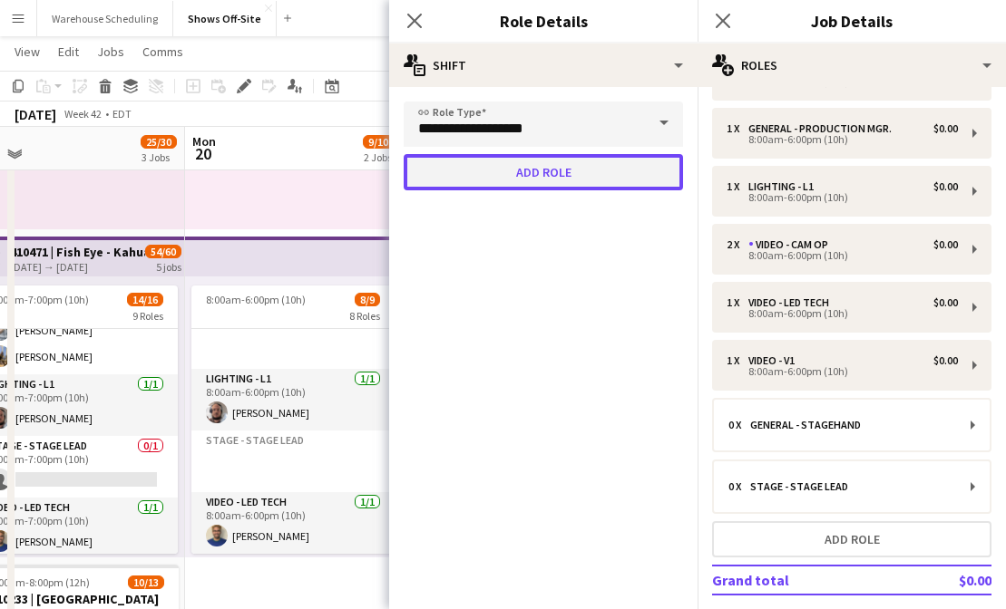
click at [540, 167] on button "Add role" at bounding box center [543, 172] width 279 height 36
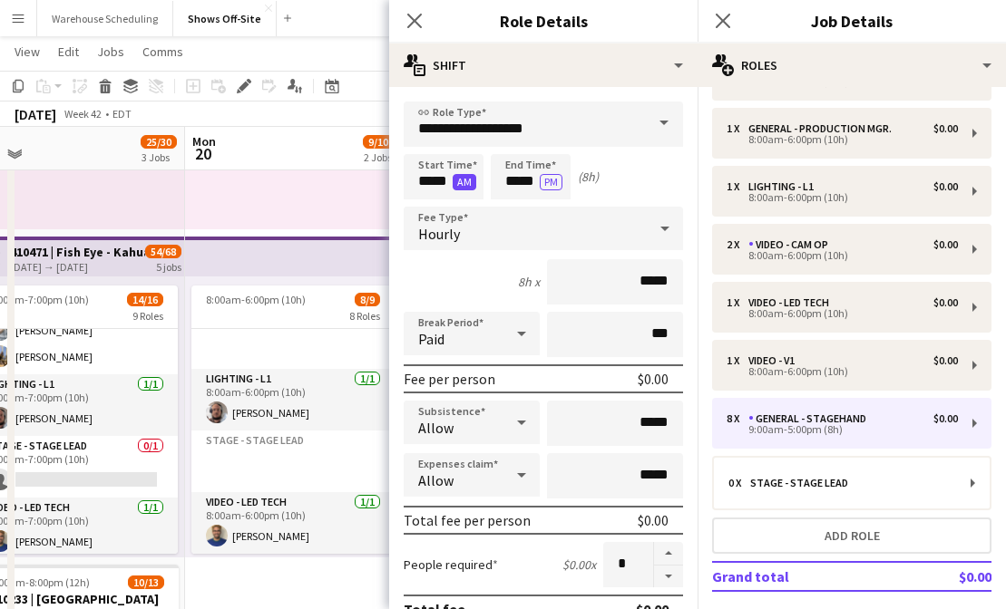
click at [460, 181] on button "AM" at bounding box center [464, 182] width 24 height 16
click at [429, 181] on input "*****" at bounding box center [444, 176] width 80 height 45
click at [462, 182] on button "PM" at bounding box center [463, 182] width 23 height 16
click at [425, 181] on input "*****" at bounding box center [444, 176] width 80 height 45
click at [426, 200] on div at bounding box center [425, 208] width 36 height 18
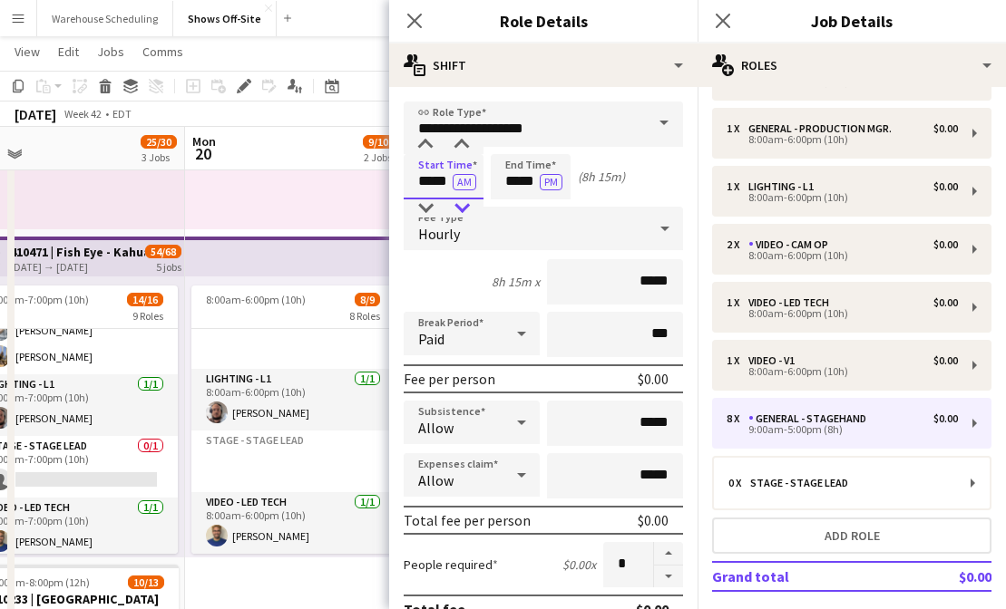
click at [471, 203] on div at bounding box center [461, 208] width 36 height 18
type input "*****"
click at [471, 203] on div at bounding box center [461, 208] width 36 height 18
click at [515, 175] on input "*****" at bounding box center [531, 176] width 80 height 45
click at [511, 206] on div at bounding box center [512, 208] width 36 height 18
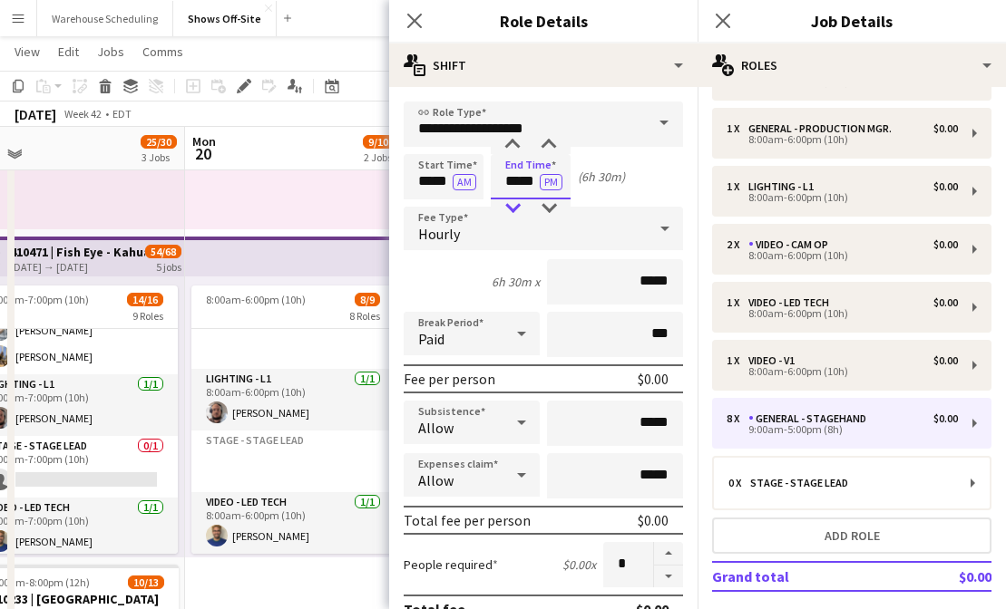
click at [511, 206] on div at bounding box center [512, 208] width 36 height 18
click at [540, 205] on div at bounding box center [548, 208] width 36 height 18
click at [540, 206] on div at bounding box center [548, 208] width 36 height 18
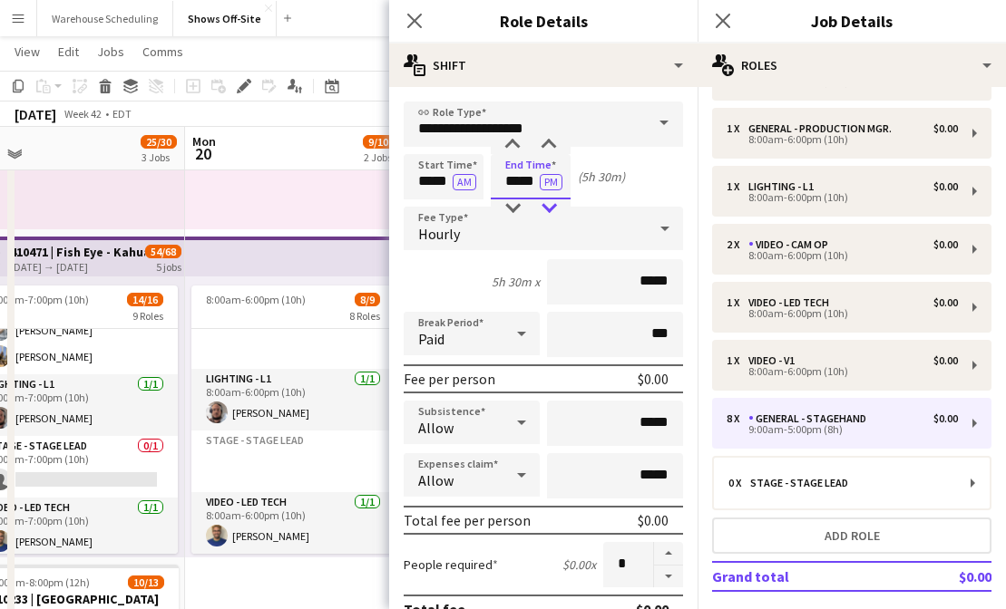
click at [540, 206] on div at bounding box center [548, 208] width 36 height 18
type input "*****"
click at [511, 205] on div at bounding box center [512, 208] width 36 height 18
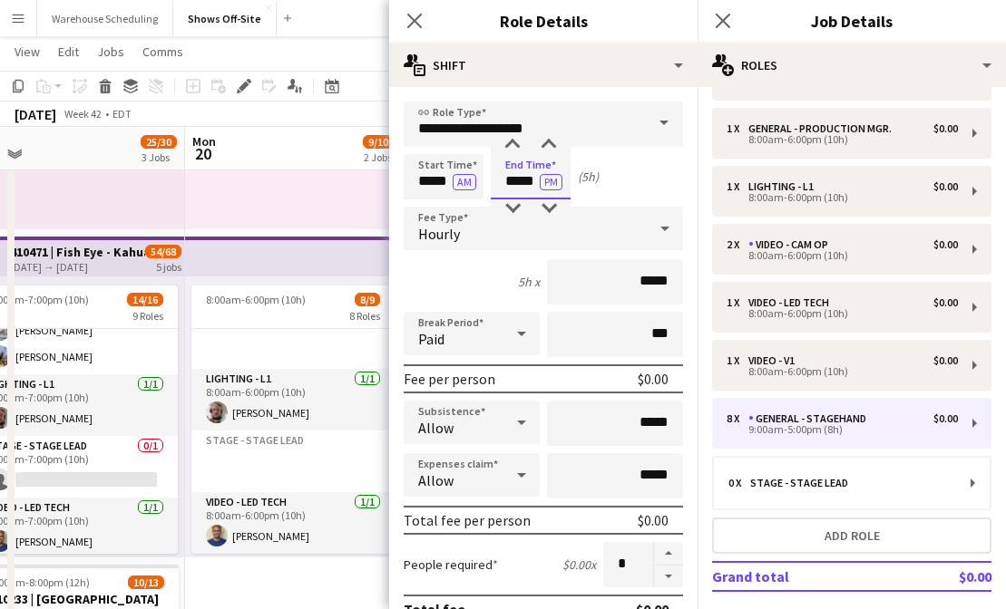
scroll to position [73, 0]
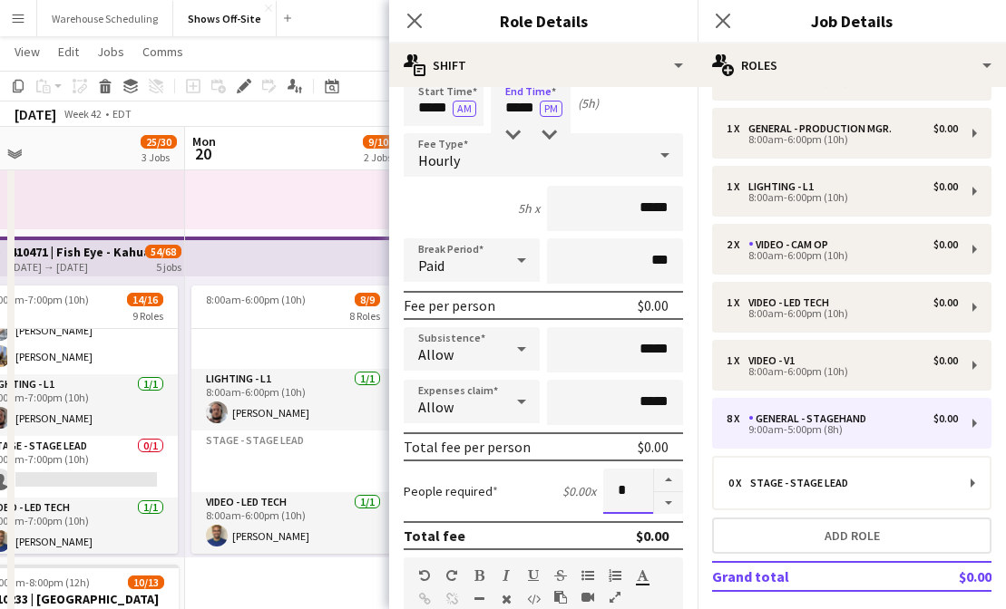
click at [633, 499] on input "*" at bounding box center [628, 491] width 50 height 45
type input "*"
click at [413, 16] on icon "Close pop-in" at bounding box center [413, 20] width 17 height 17
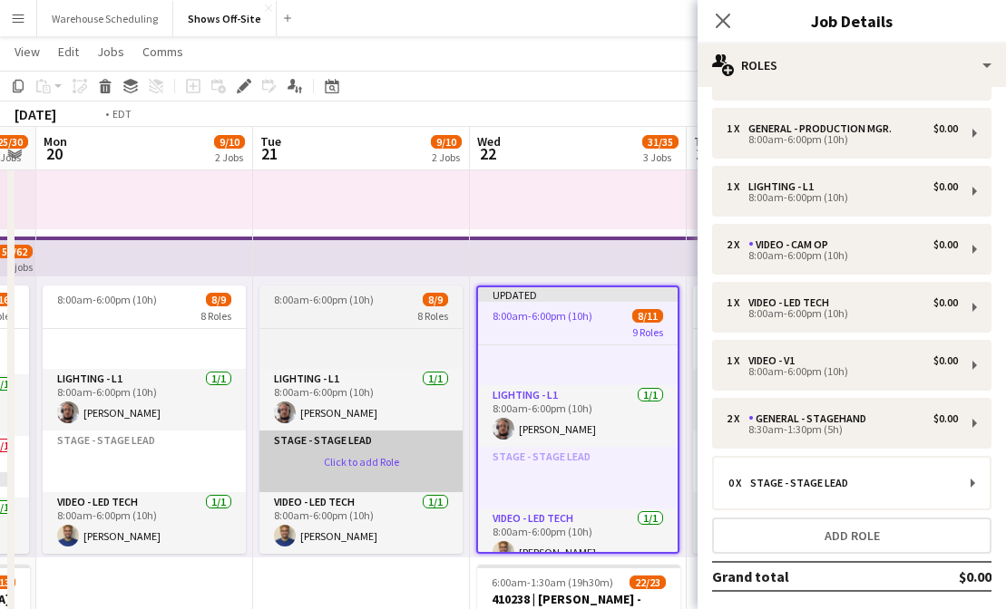
scroll to position [0, 700]
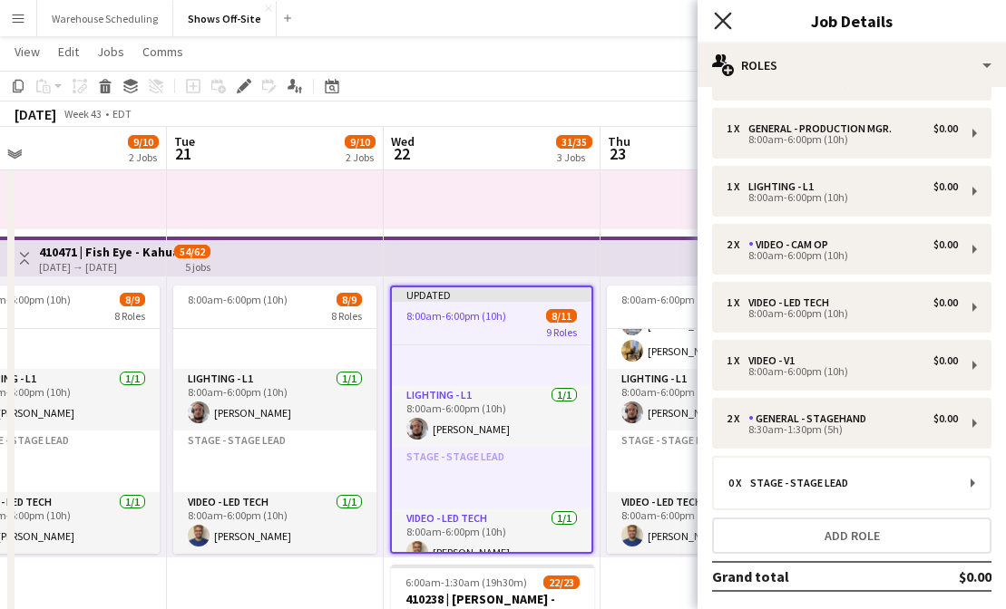
click at [724, 17] on icon "Close pop-in" at bounding box center [722, 20] width 17 height 17
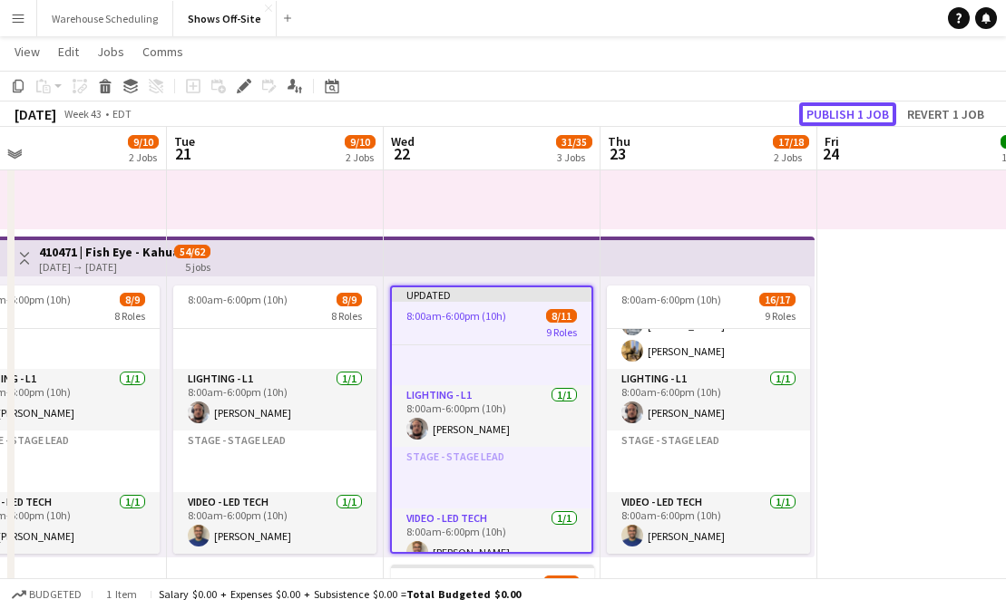
click at [834, 121] on button "Publish 1 job" at bounding box center [847, 114] width 97 height 24
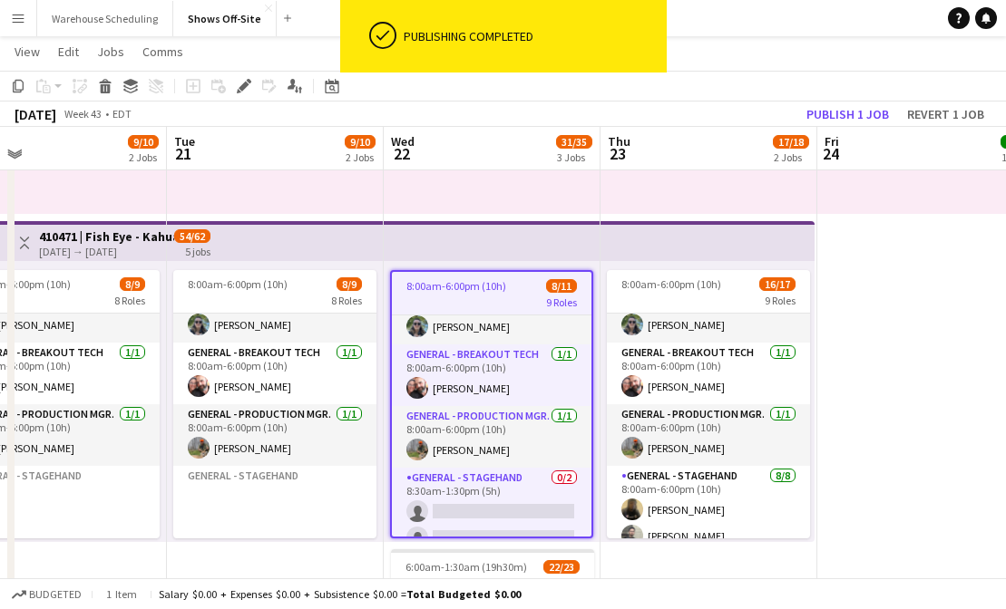
scroll to position [0, 0]
